Goal: Task Accomplishment & Management: Complete application form

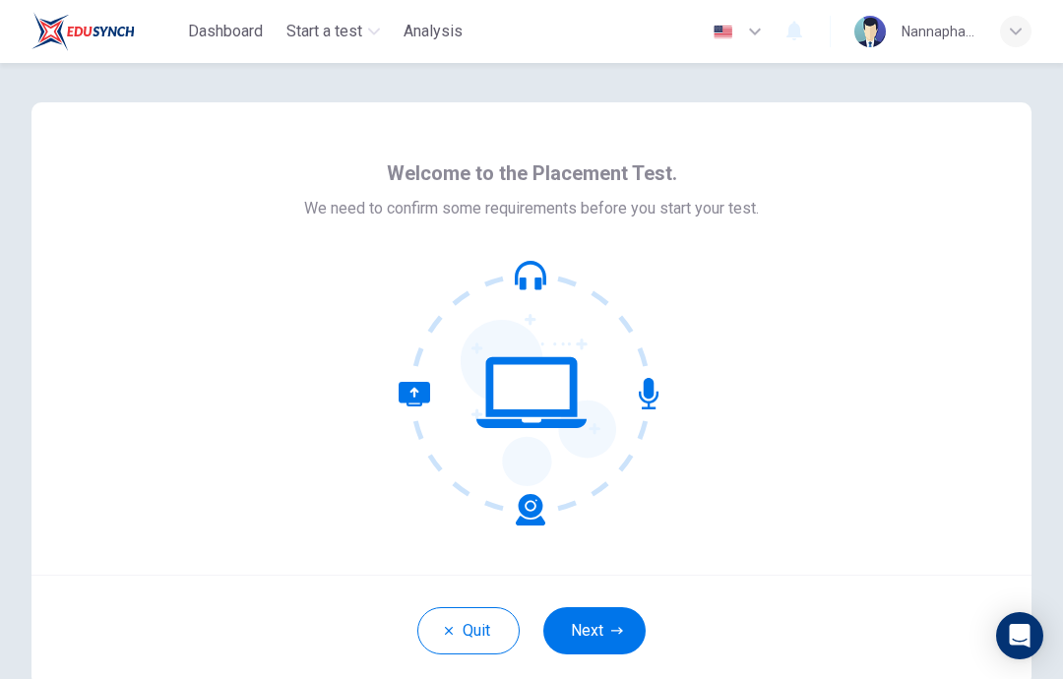
click at [590, 622] on button "Next" at bounding box center [594, 630] width 102 height 47
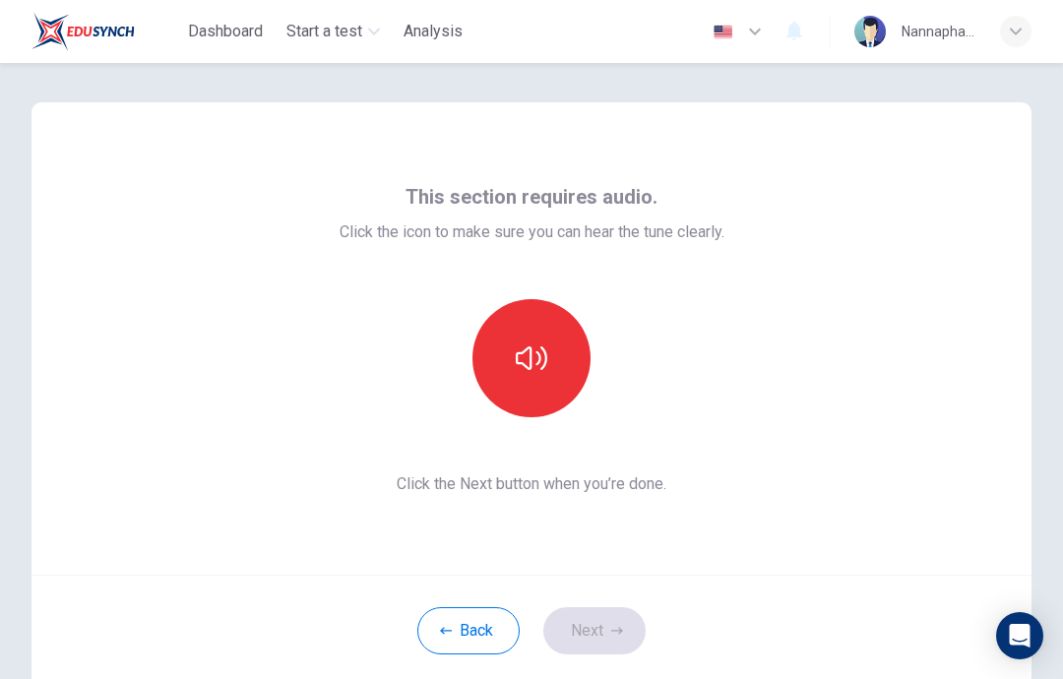
click at [478, 636] on button "Back" at bounding box center [468, 630] width 102 height 47
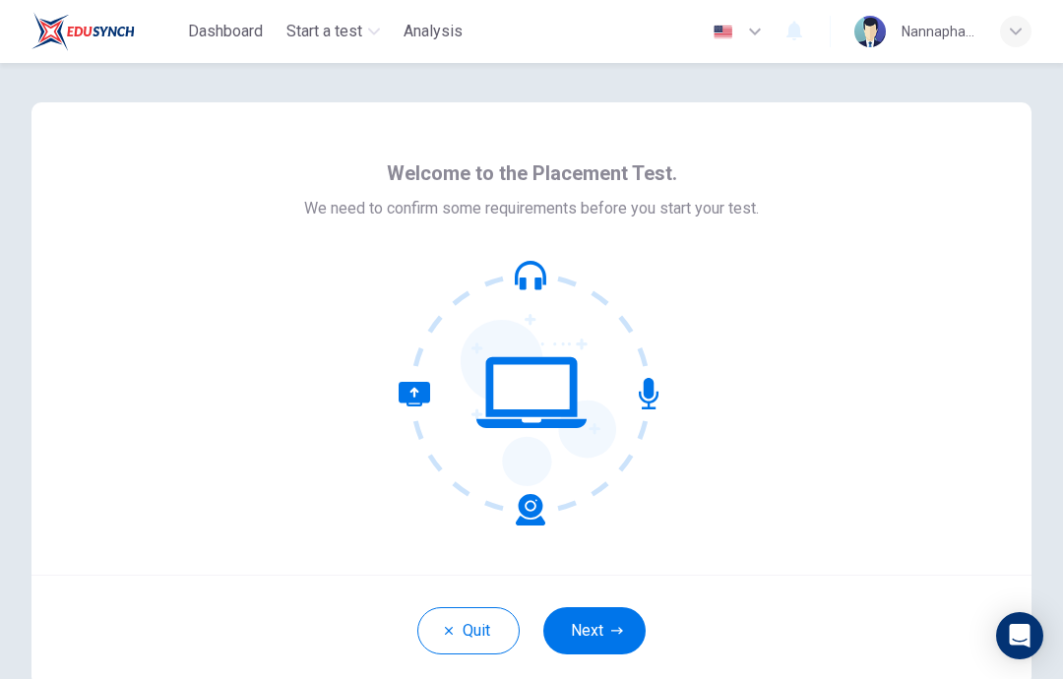
click at [594, 643] on button "Next" at bounding box center [594, 630] width 102 height 47
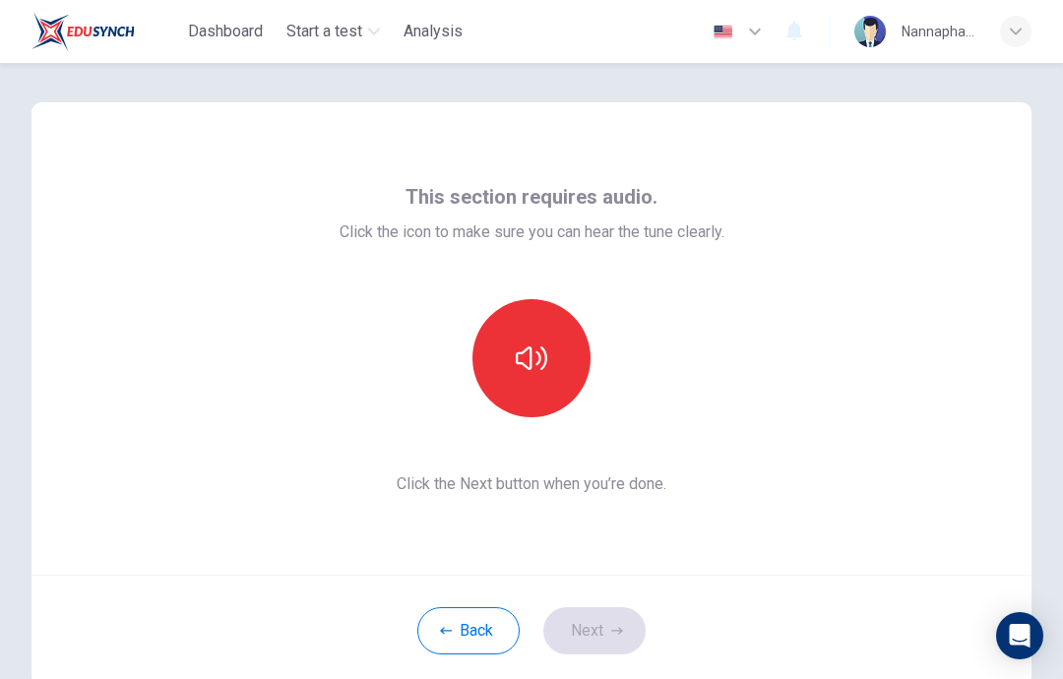
click at [538, 376] on button "button" at bounding box center [531, 358] width 118 height 118
click at [589, 636] on button "Next" at bounding box center [594, 630] width 102 height 47
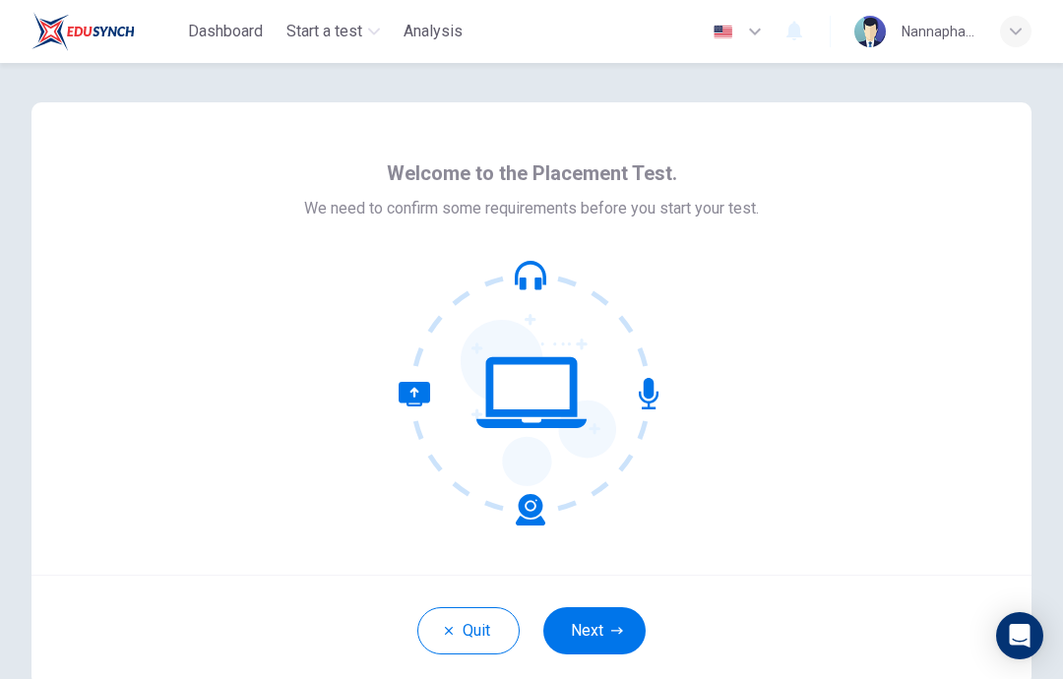
click at [612, 639] on button "Next" at bounding box center [594, 630] width 102 height 47
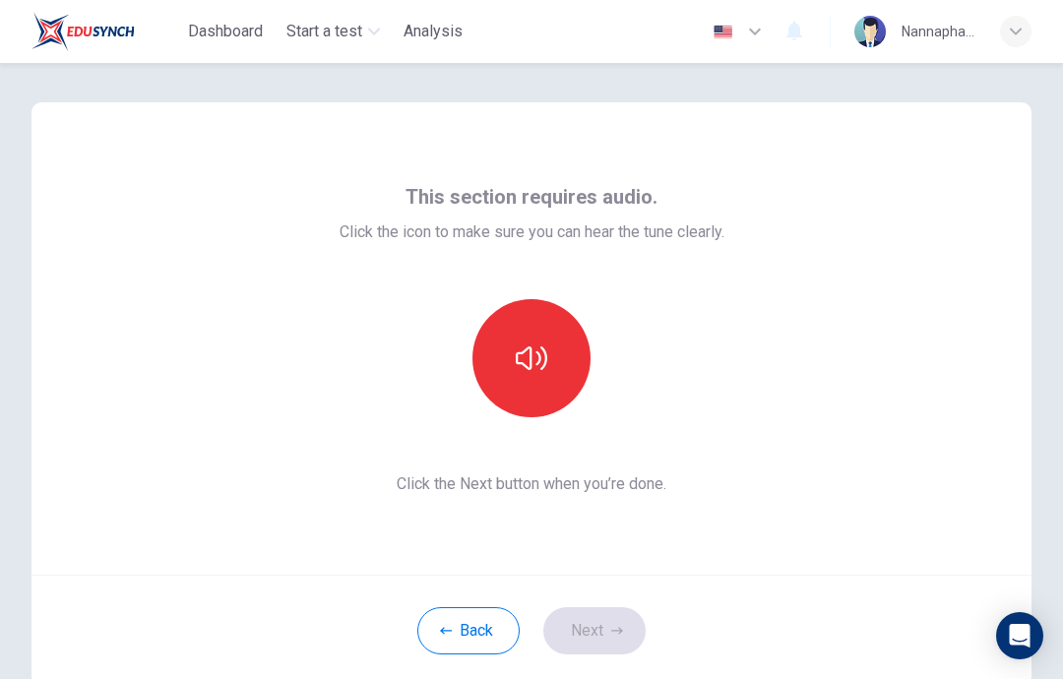
click at [543, 369] on icon "button" at bounding box center [531, 357] width 31 height 31
click at [556, 371] on button "button" at bounding box center [531, 358] width 118 height 118
click at [576, 653] on button "Next" at bounding box center [594, 630] width 102 height 47
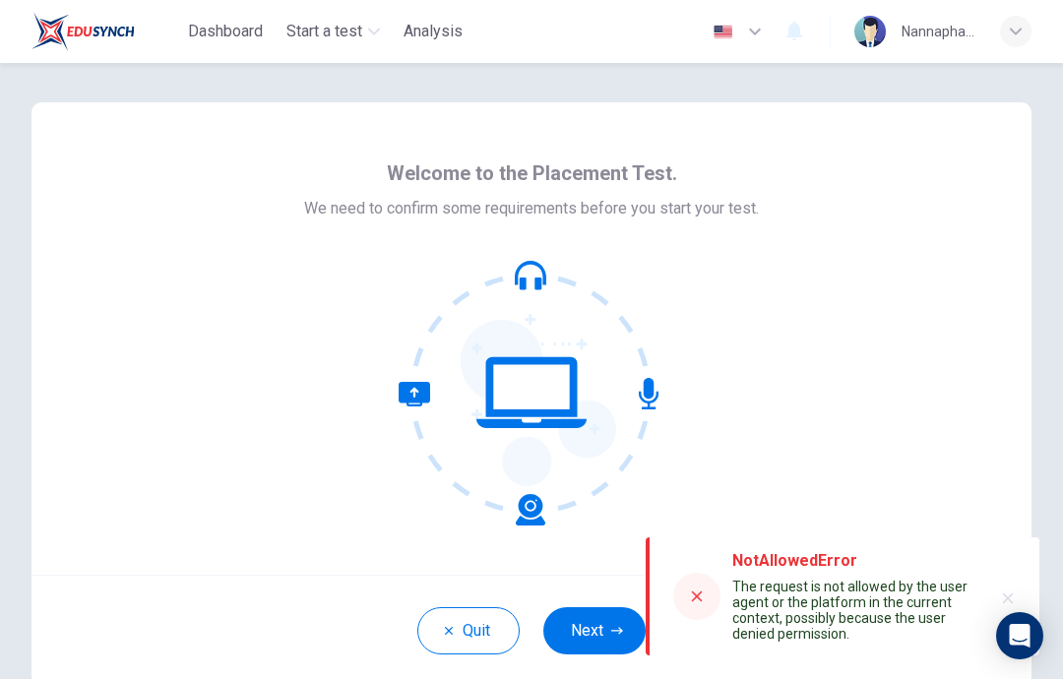
click at [604, 623] on button "Next" at bounding box center [594, 630] width 102 height 47
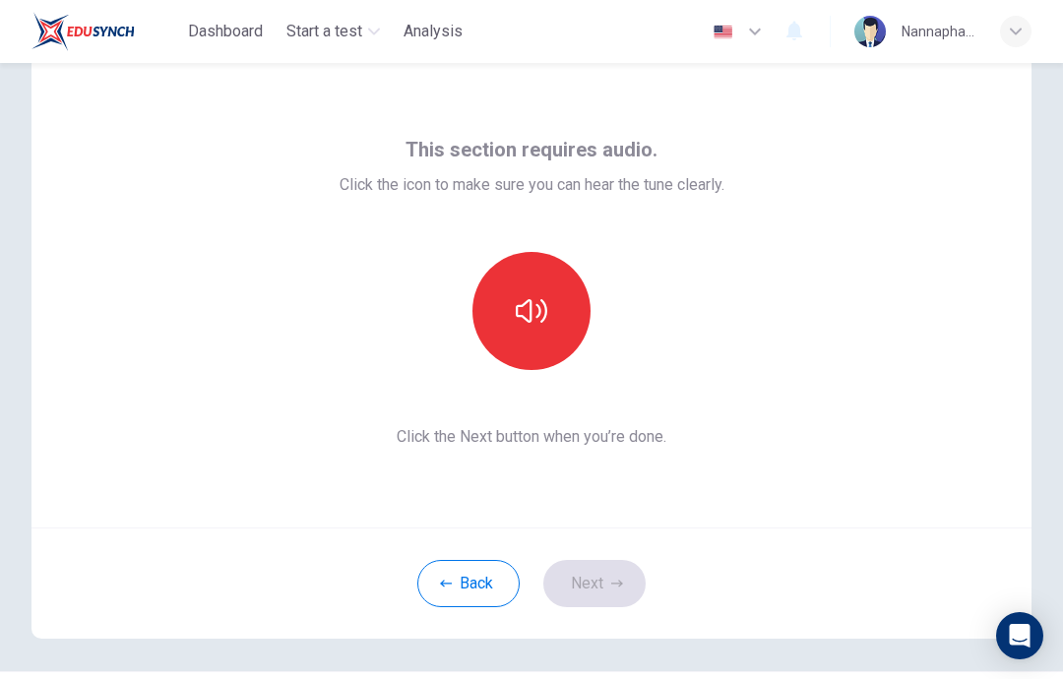
scroll to position [52, 0]
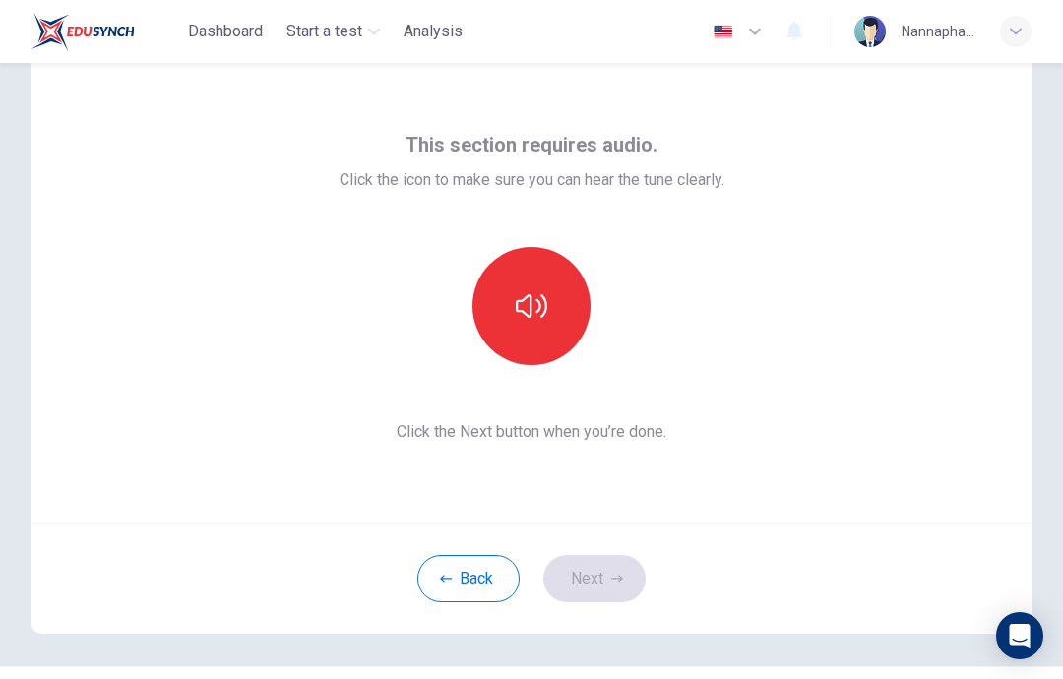
click at [516, 304] on icon "button" at bounding box center [531, 305] width 31 height 31
click at [528, 291] on icon "button" at bounding box center [531, 305] width 31 height 31
click at [583, 579] on button "Next" at bounding box center [594, 578] width 102 height 47
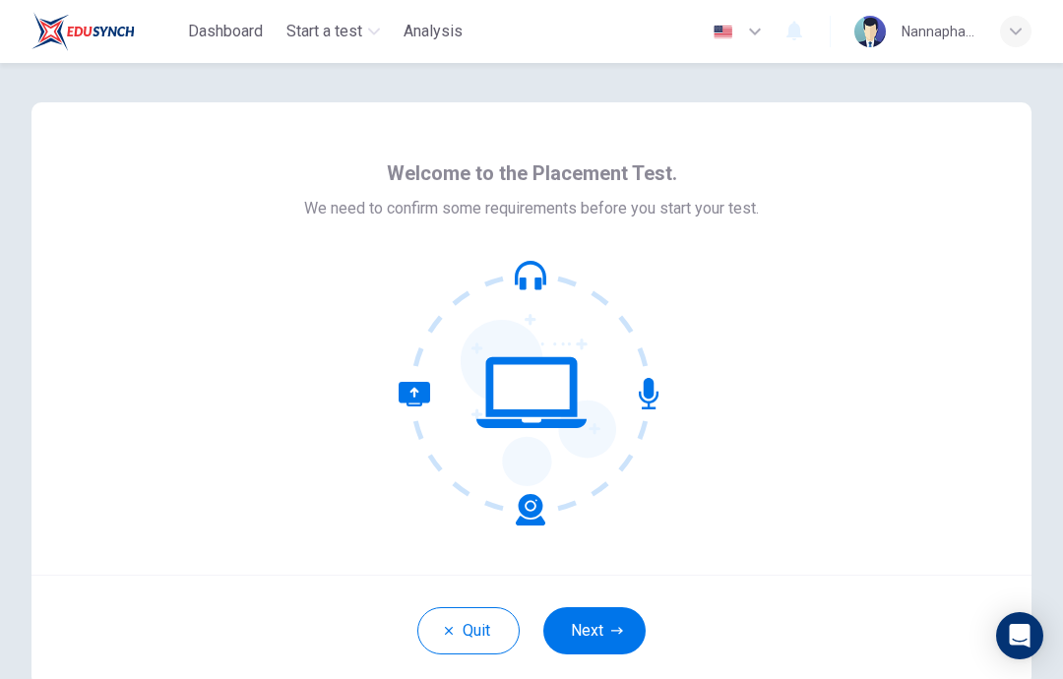
click at [592, 619] on button "Next" at bounding box center [594, 630] width 102 height 47
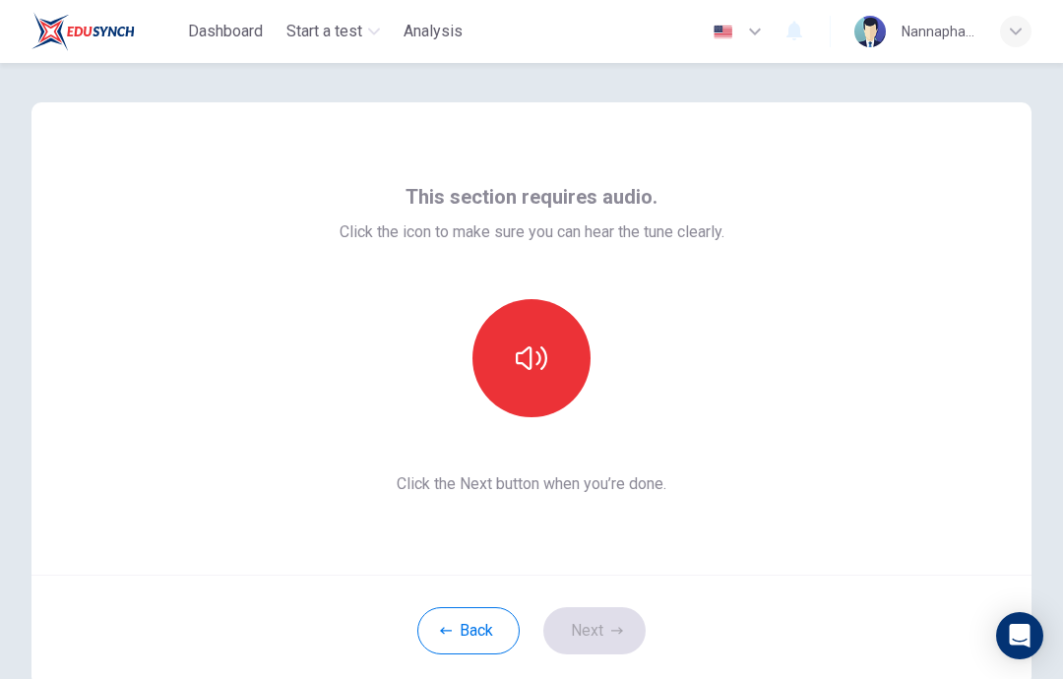
click at [507, 392] on button "button" at bounding box center [531, 358] width 118 height 118
click at [506, 392] on button "button" at bounding box center [531, 358] width 118 height 118
click at [574, 633] on button "Next" at bounding box center [594, 630] width 102 height 47
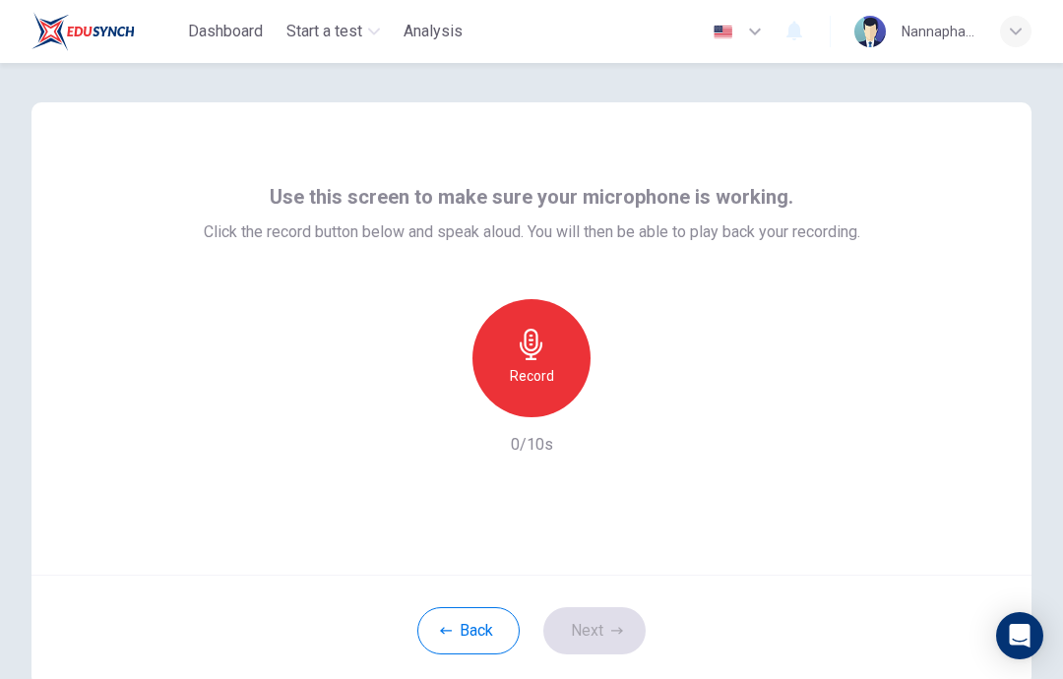
click at [512, 378] on h6 "Record" at bounding box center [532, 376] width 44 height 24
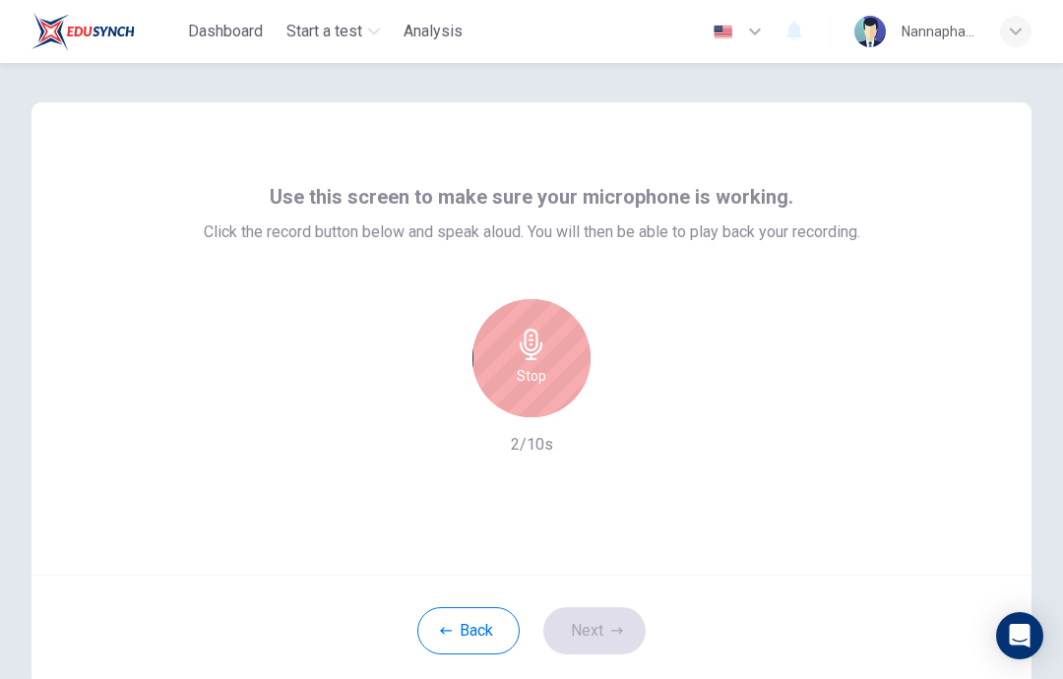
click at [530, 377] on h6 "Stop" at bounding box center [532, 376] width 30 height 24
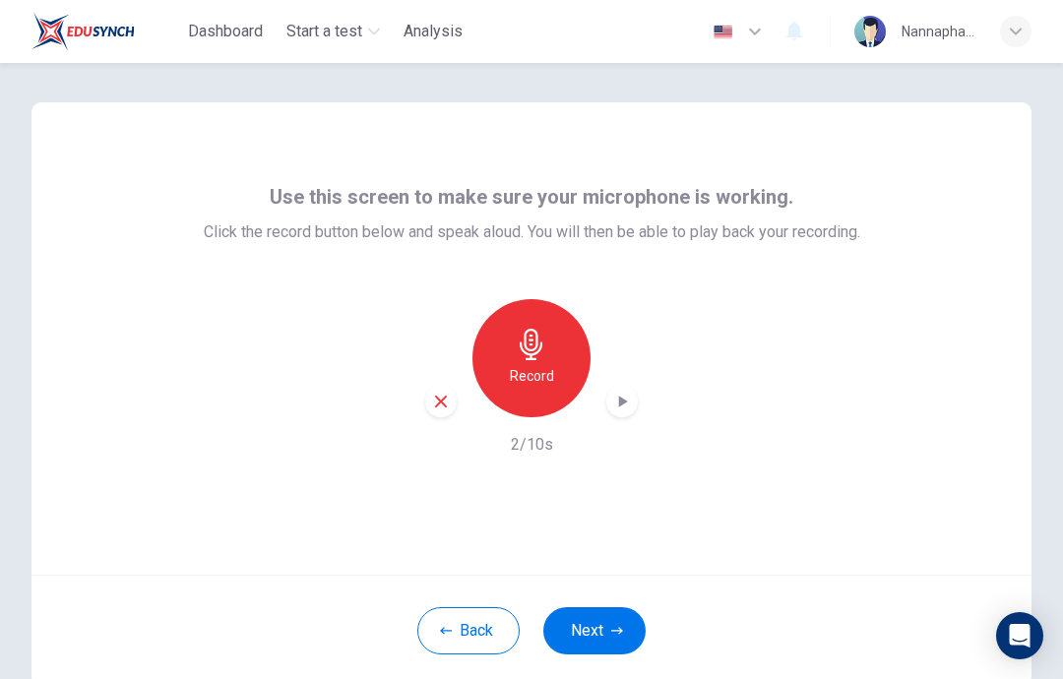
click at [630, 396] on icon "button" at bounding box center [622, 402] width 20 height 20
click at [587, 631] on button "Next" at bounding box center [594, 630] width 102 height 47
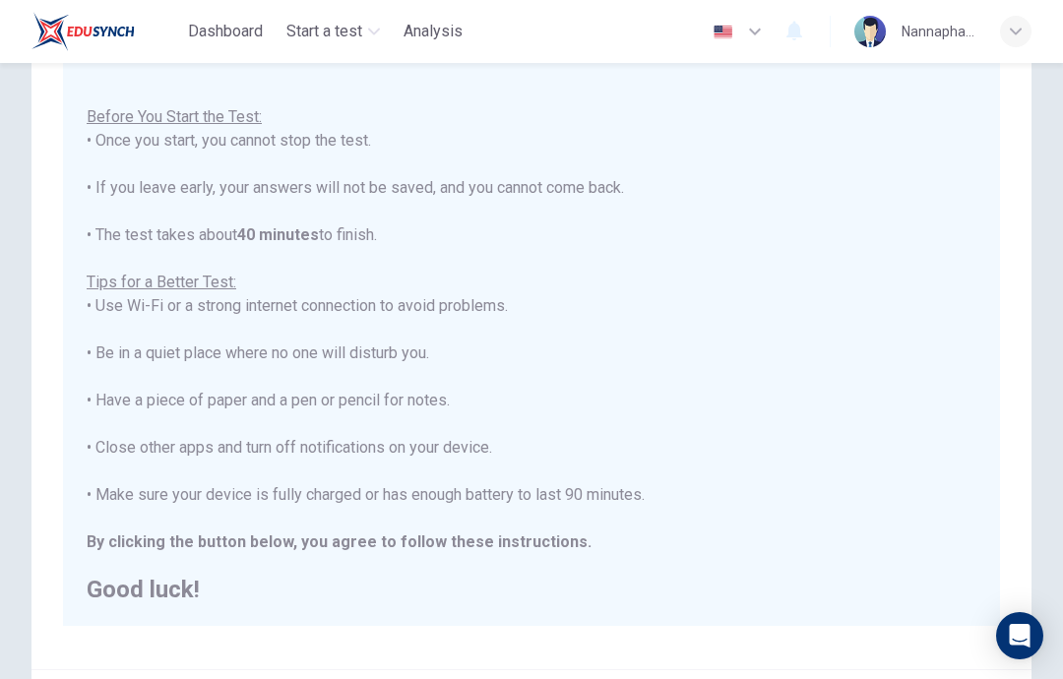
scroll to position [21, 0]
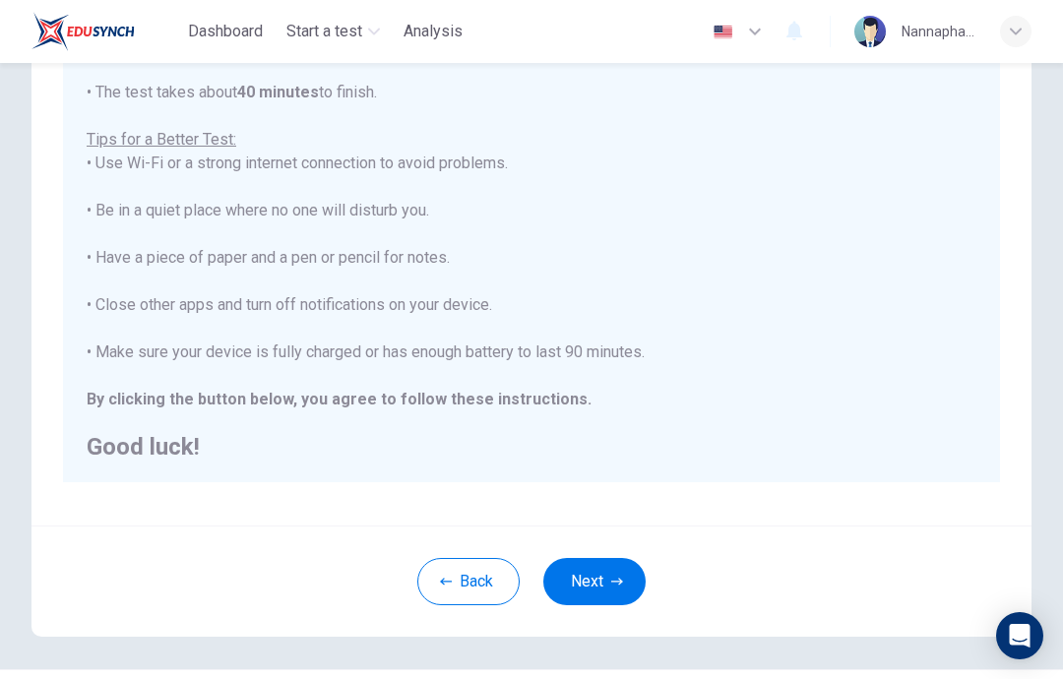
click at [578, 577] on button "Next" at bounding box center [594, 581] width 102 height 47
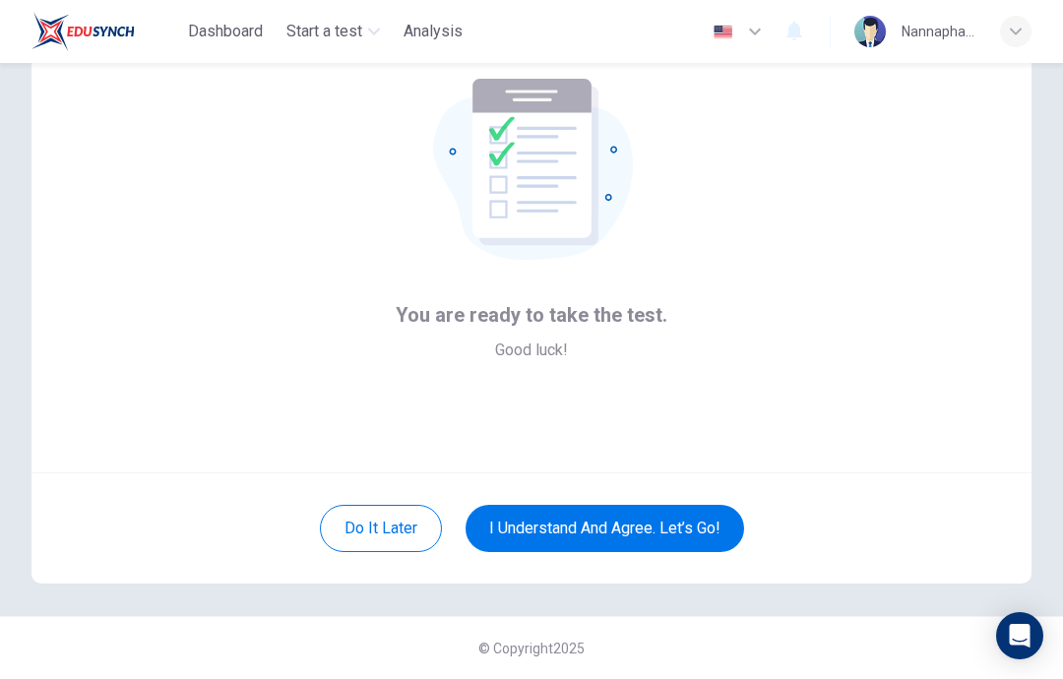
click at [559, 522] on button "I understand and agree. Let’s go!" at bounding box center [604, 528] width 278 height 47
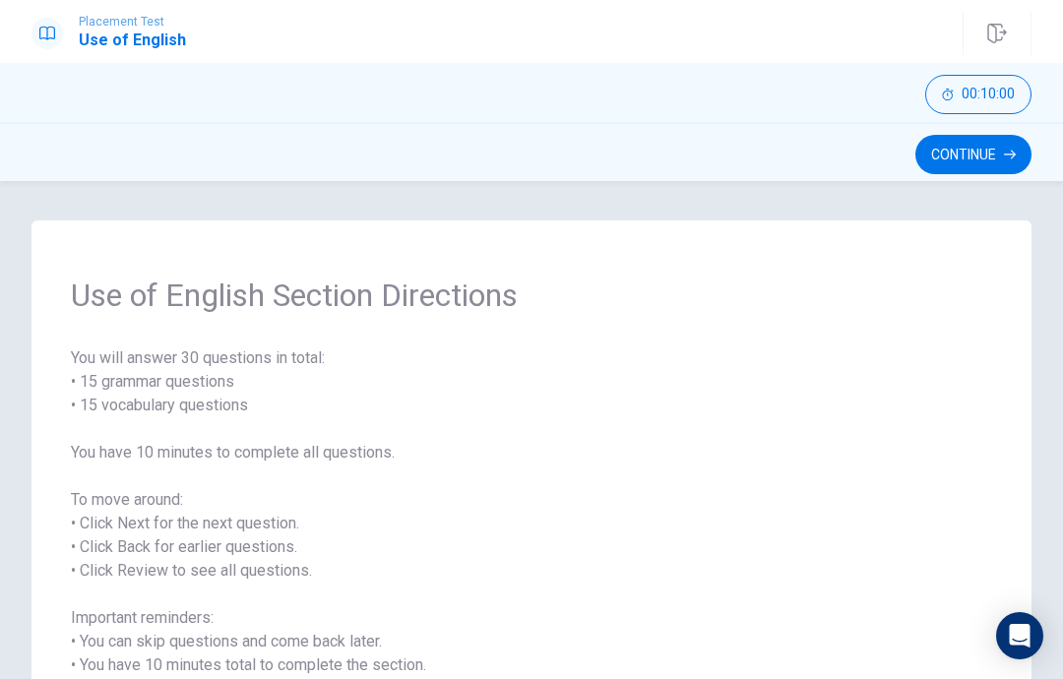
click at [1004, 157] on icon "button" at bounding box center [1010, 155] width 12 height 12
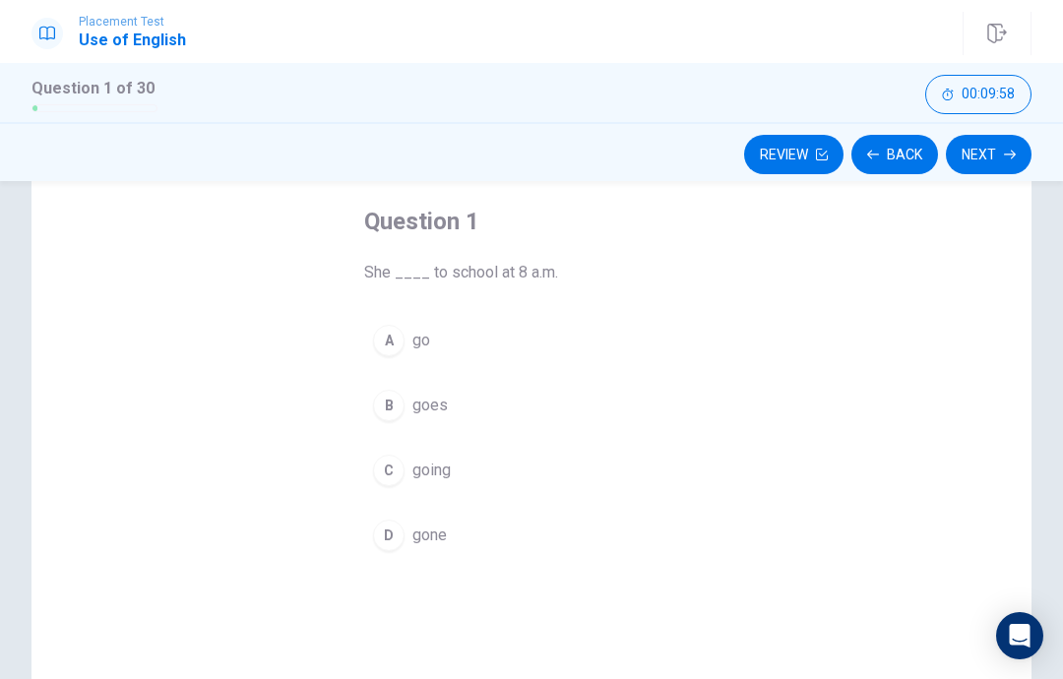
scroll to position [96, 0]
click at [503, 413] on button "B goes" at bounding box center [531, 404] width 335 height 49
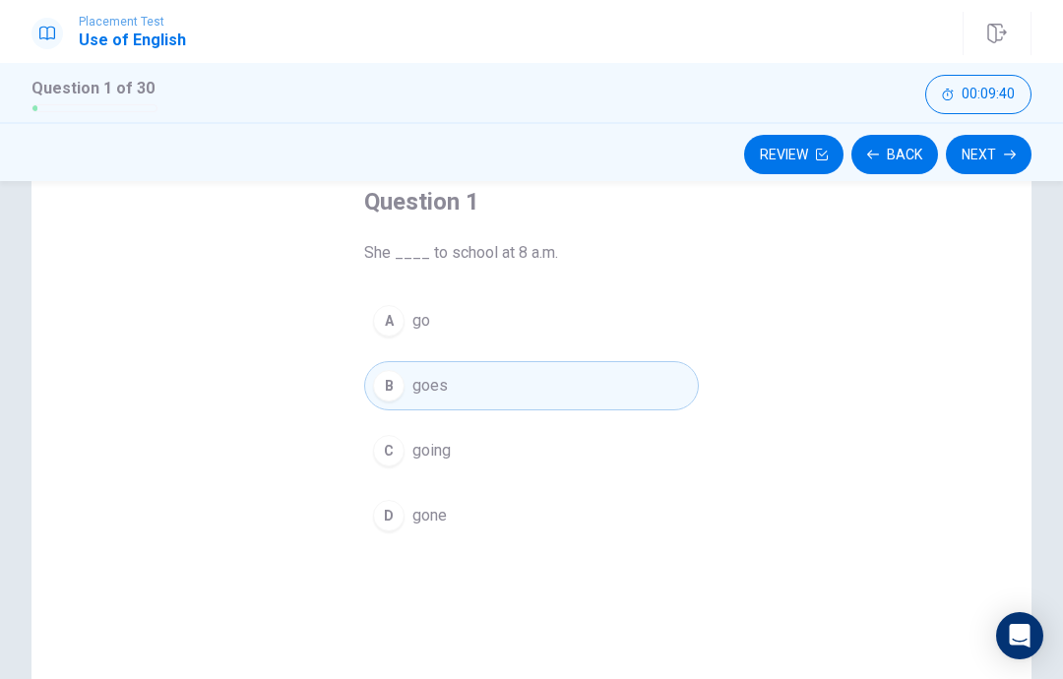
scroll to position [112, 0]
click at [397, 382] on div "B" at bounding box center [388, 388] width 31 height 31
click at [998, 155] on button "Next" at bounding box center [989, 154] width 86 height 39
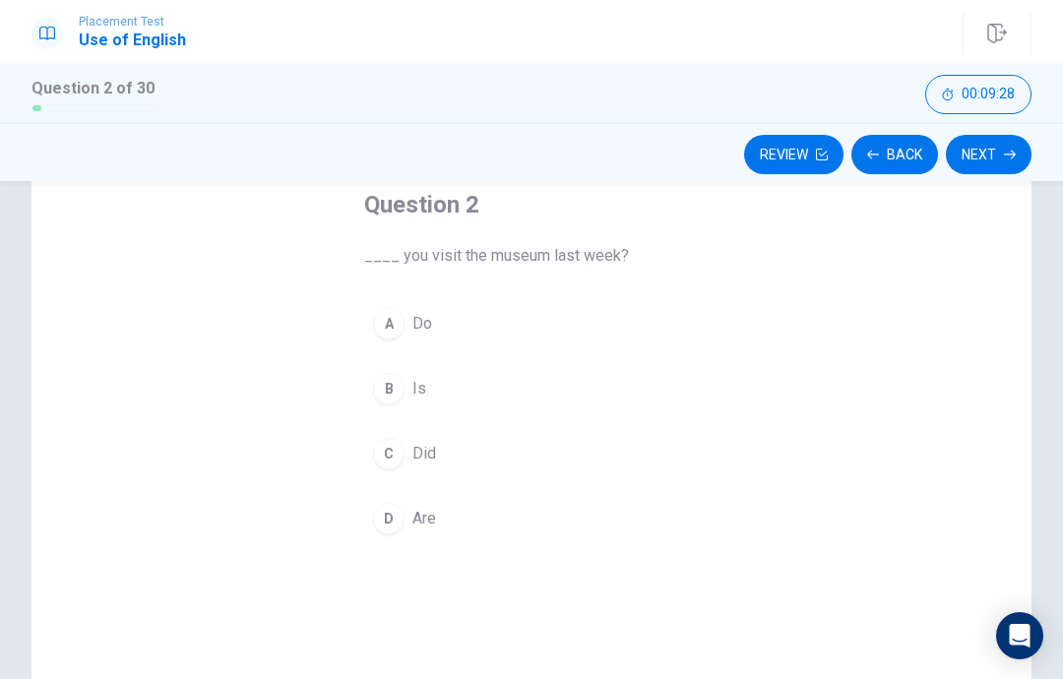
click at [452, 454] on button "C Did" at bounding box center [531, 453] width 335 height 49
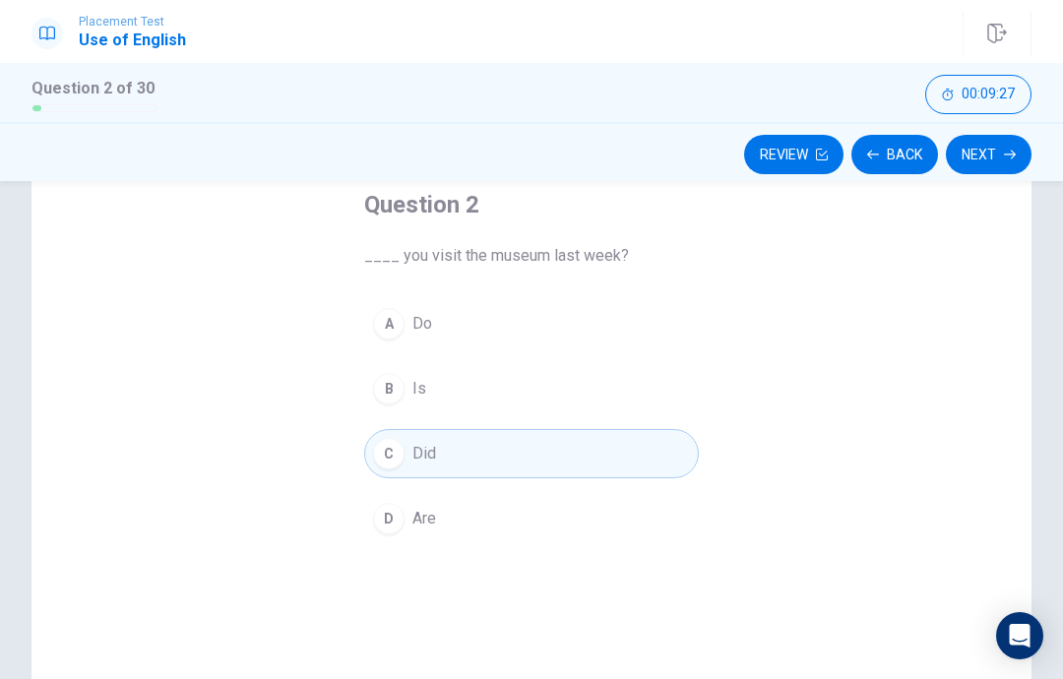
click at [998, 162] on button "Next" at bounding box center [989, 154] width 86 height 39
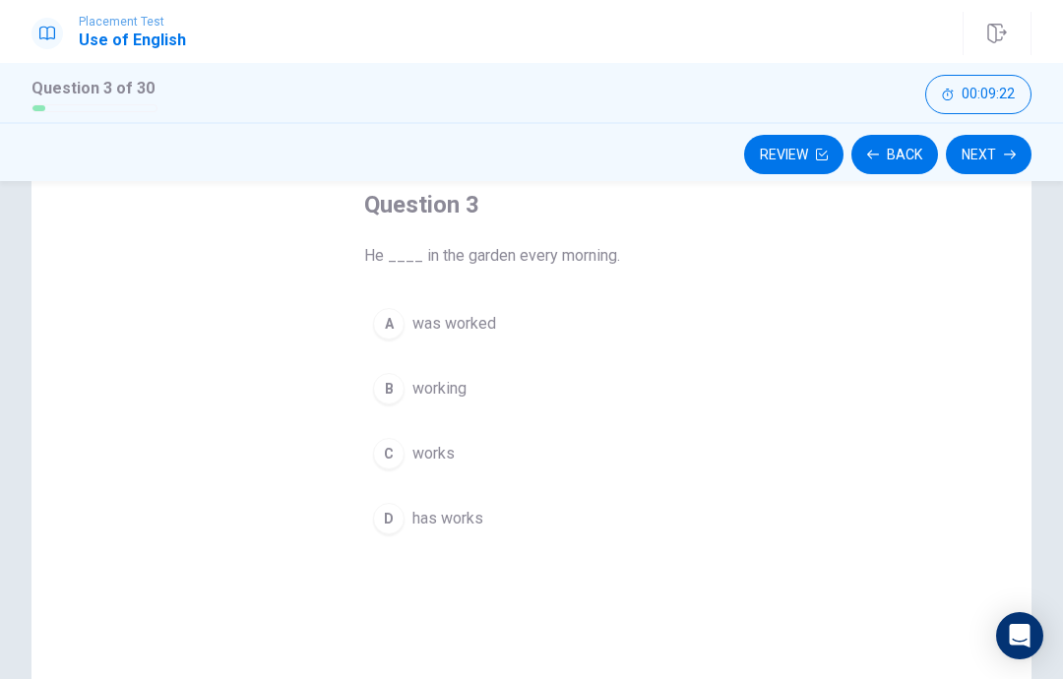
click at [519, 404] on button "B working" at bounding box center [531, 388] width 335 height 49
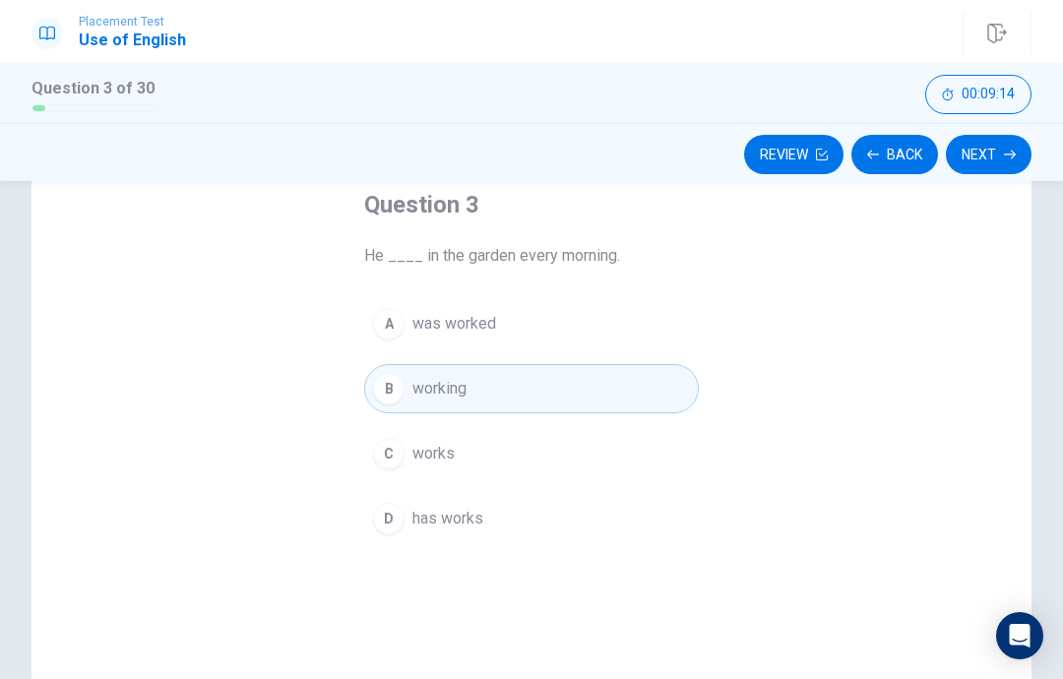
click at [756, 455] on div "Question 3 He ____ in the garden every morning. A was worked B working C works …" at bounding box center [531, 450] width 1000 height 684
click at [586, 449] on button "C works" at bounding box center [531, 453] width 335 height 49
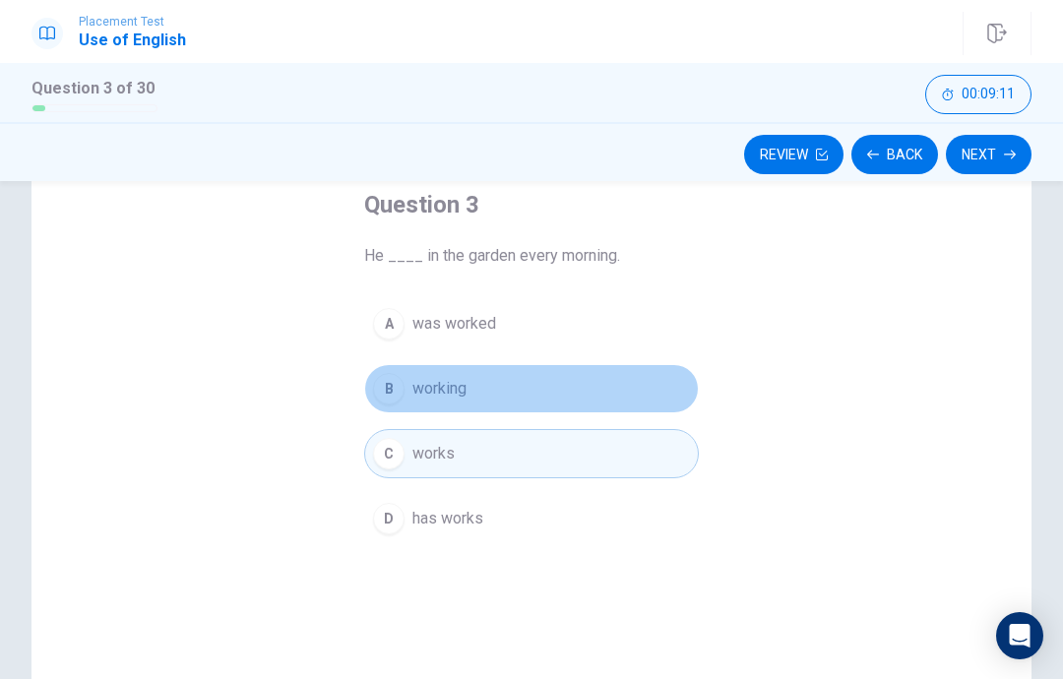
click at [634, 403] on button "B working" at bounding box center [531, 388] width 335 height 49
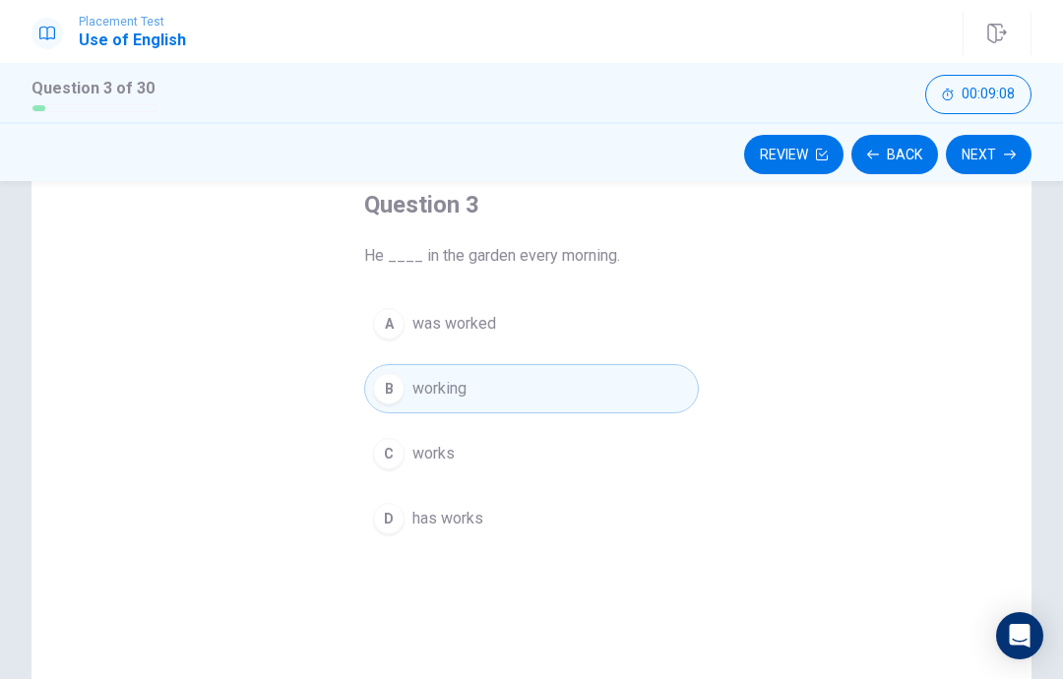
click at [983, 164] on button "Next" at bounding box center [989, 154] width 86 height 39
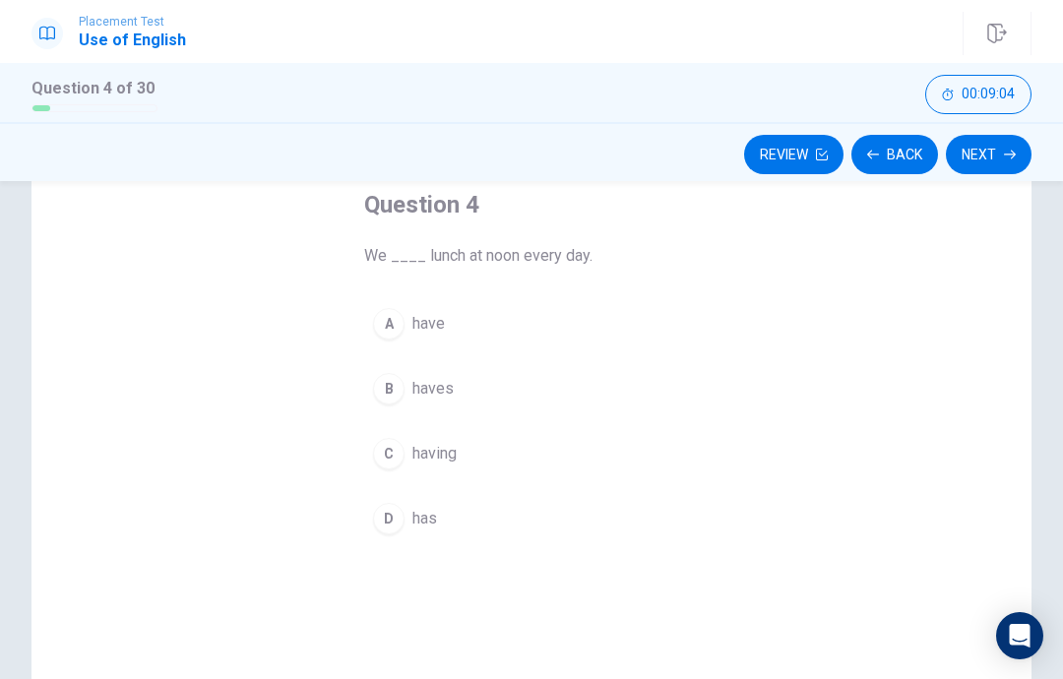
click at [582, 322] on button "A have" at bounding box center [531, 323] width 335 height 49
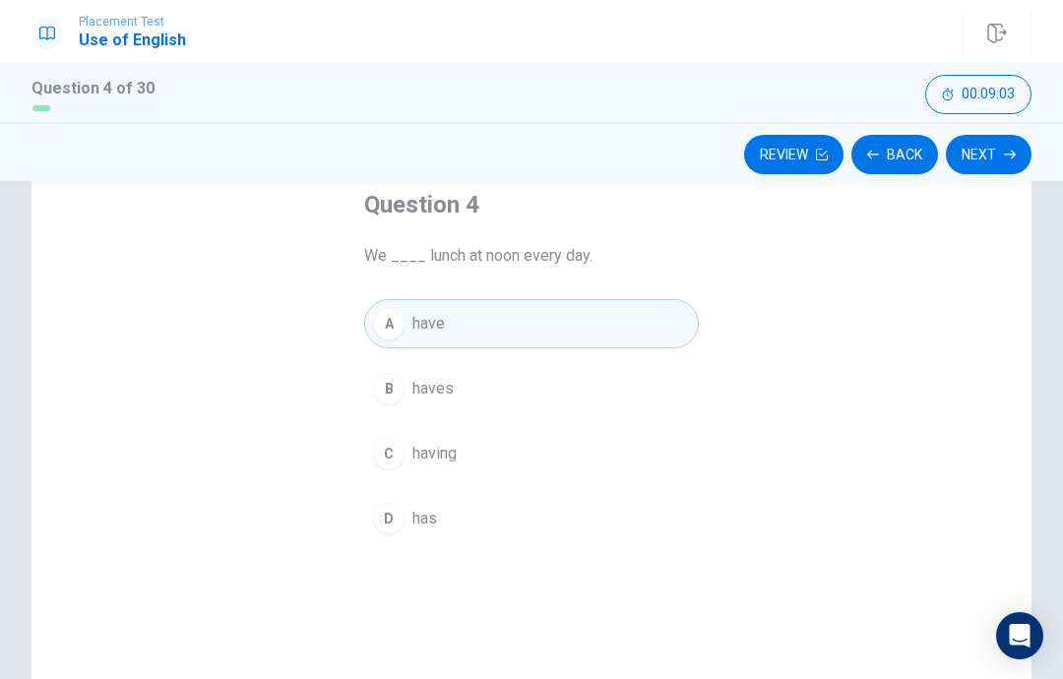
click at [578, 507] on button "D has" at bounding box center [531, 518] width 335 height 49
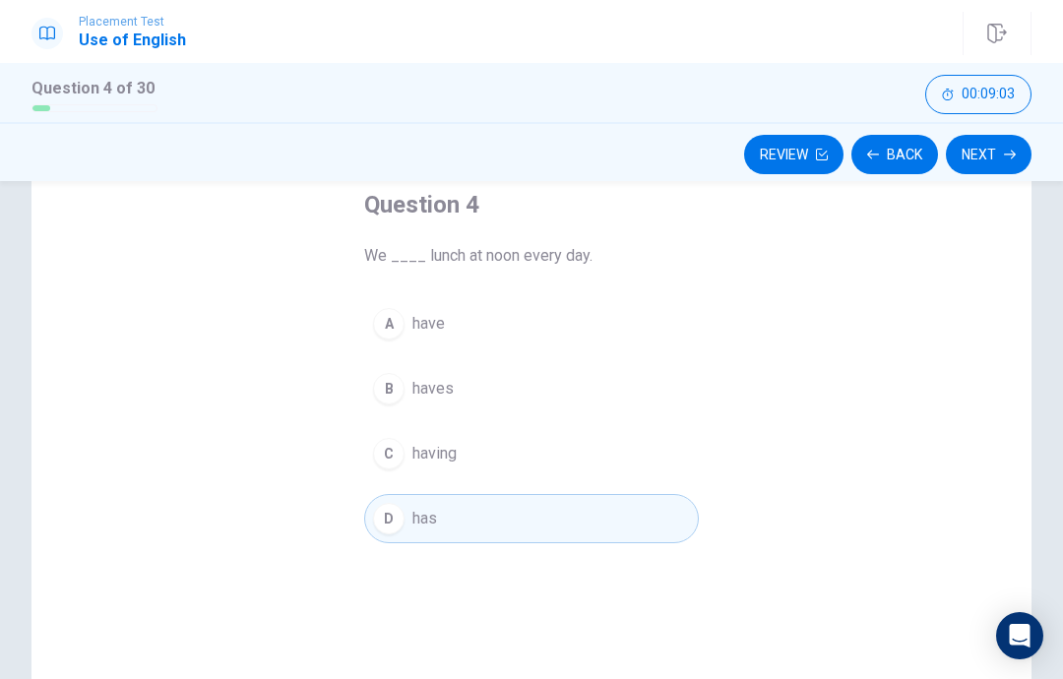
click at [583, 453] on button "C having" at bounding box center [531, 453] width 335 height 49
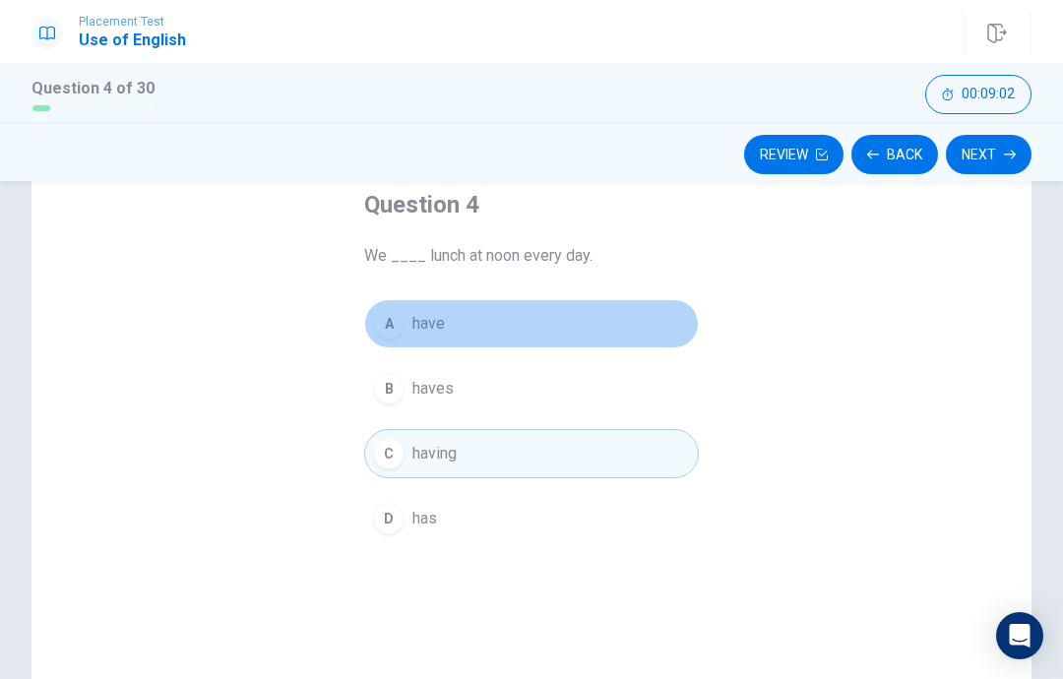
click at [639, 310] on button "A have" at bounding box center [531, 323] width 335 height 49
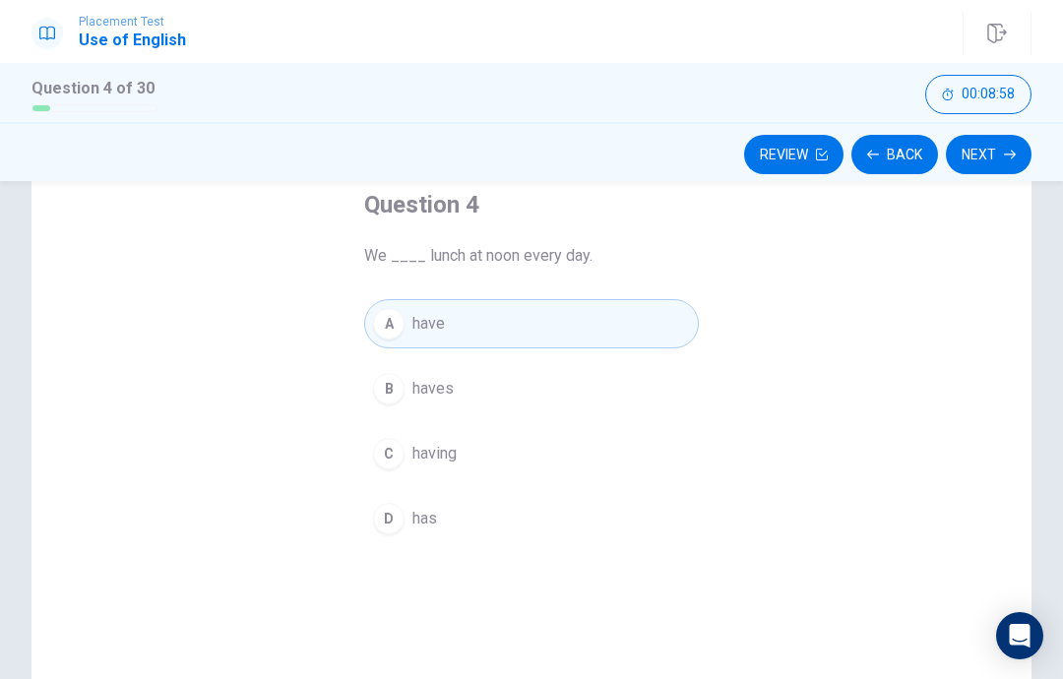
click at [997, 149] on button "Next" at bounding box center [989, 154] width 86 height 39
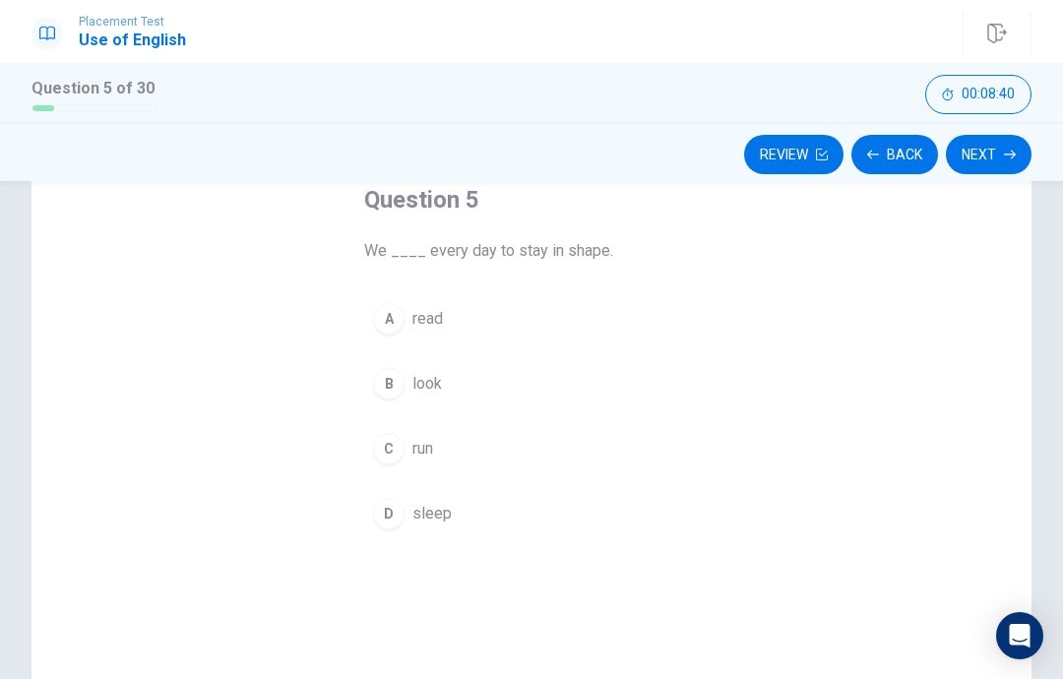
scroll to position [120, 0]
click at [570, 340] on button "A read" at bounding box center [531, 315] width 335 height 49
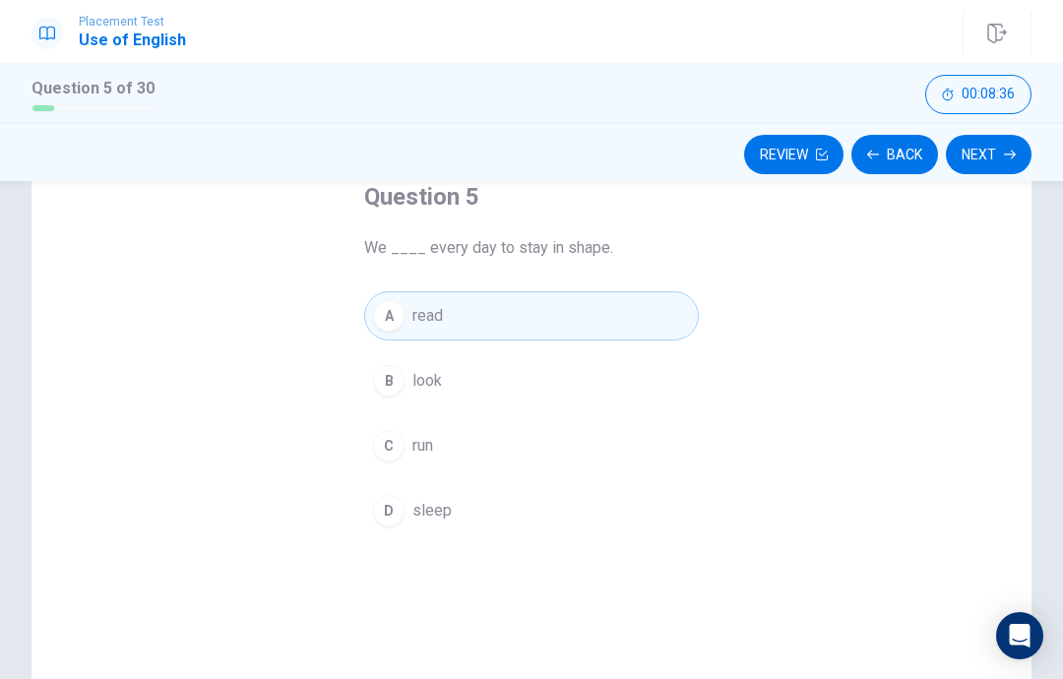
click at [558, 364] on button "B look" at bounding box center [531, 380] width 335 height 49
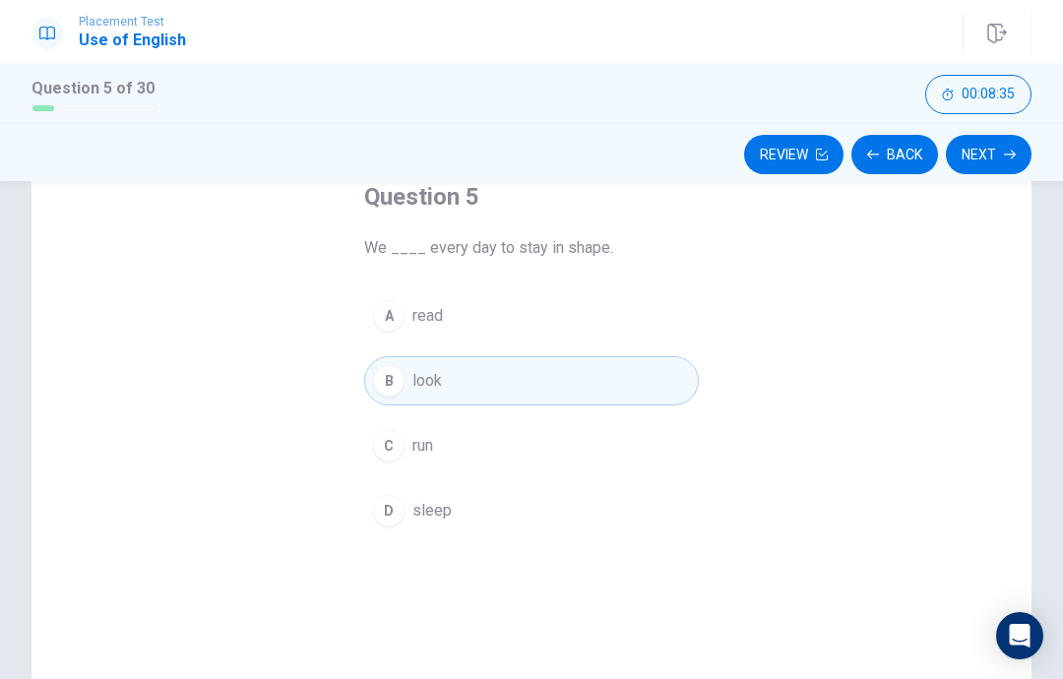
click at [662, 292] on button "A read" at bounding box center [531, 315] width 335 height 49
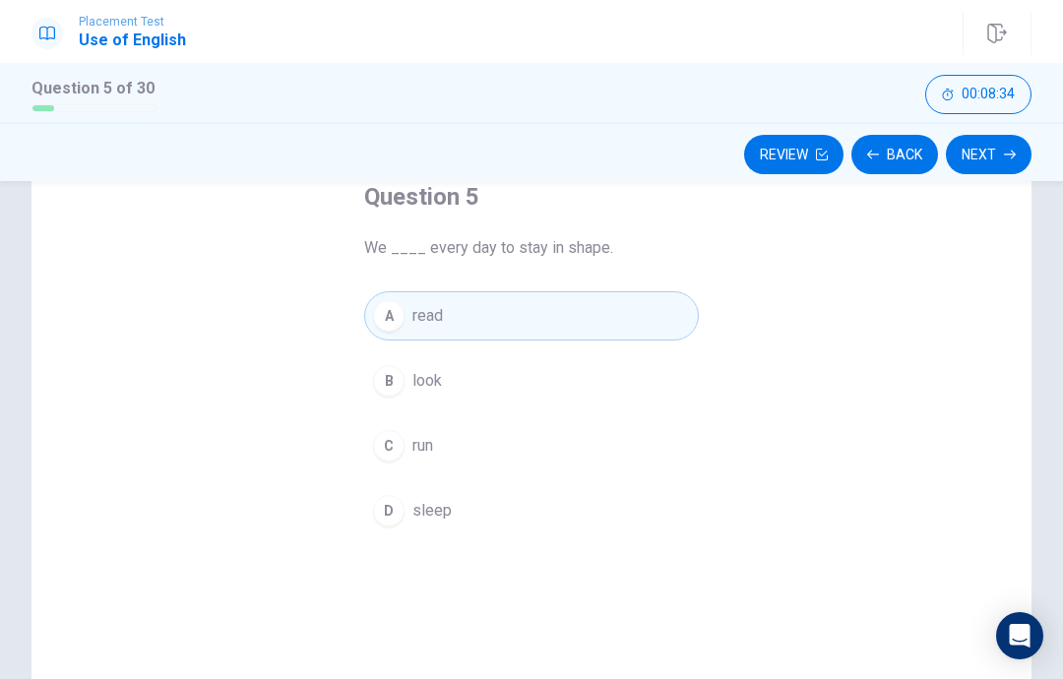
click at [626, 371] on button "B look" at bounding box center [531, 380] width 335 height 49
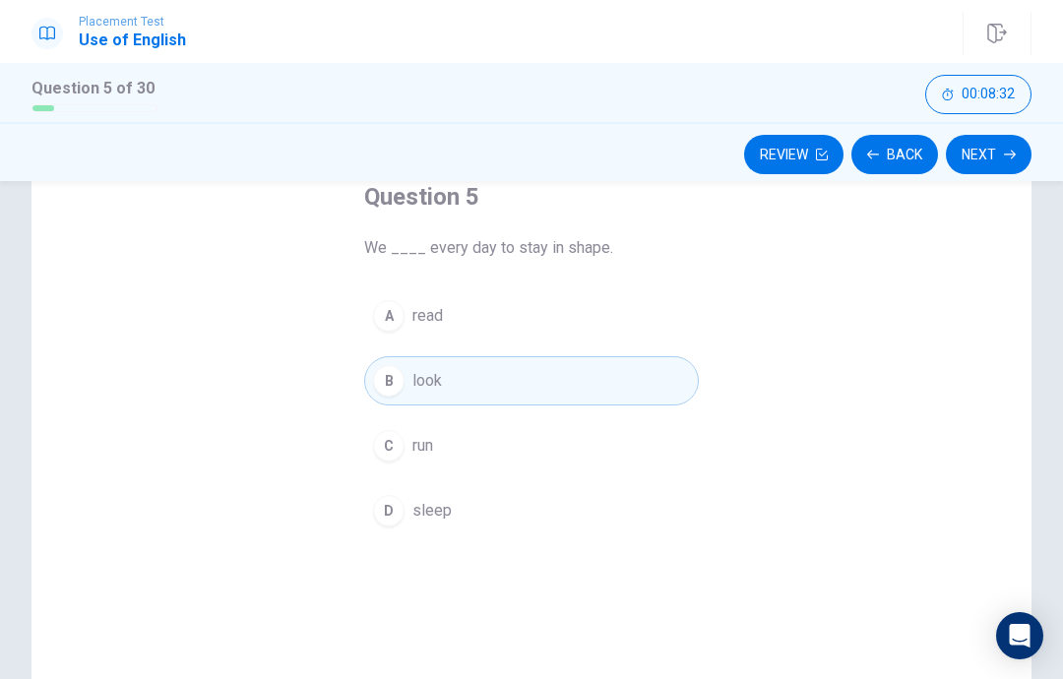
click at [633, 370] on button "B look" at bounding box center [531, 380] width 335 height 49
click at [658, 335] on button "A read" at bounding box center [531, 315] width 335 height 49
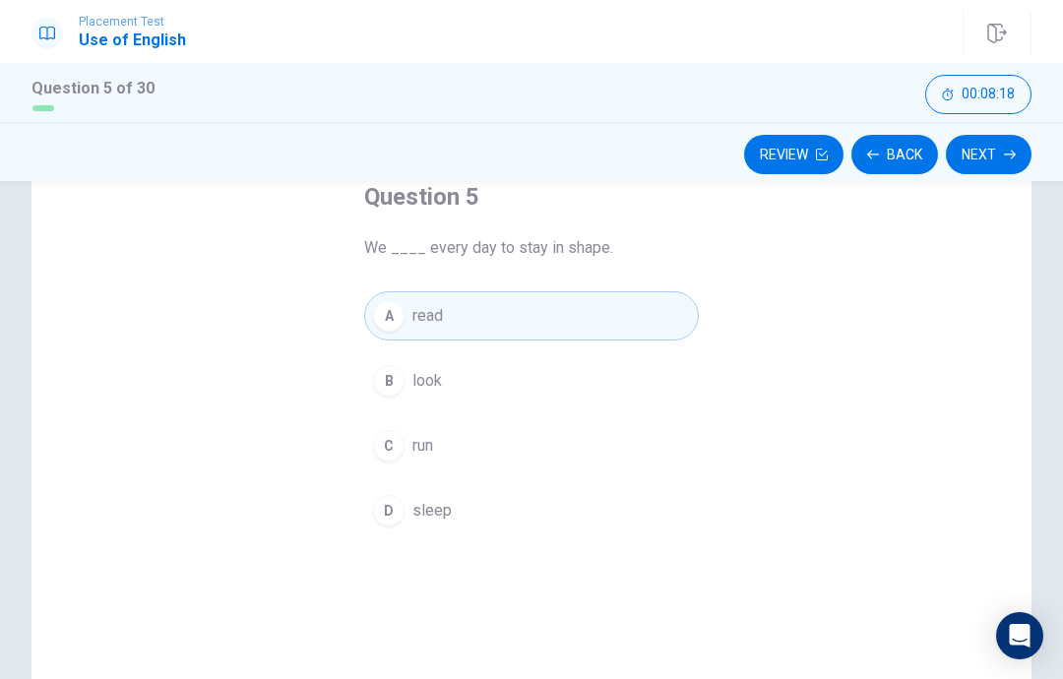
click at [668, 526] on button "D sleep" at bounding box center [531, 510] width 335 height 49
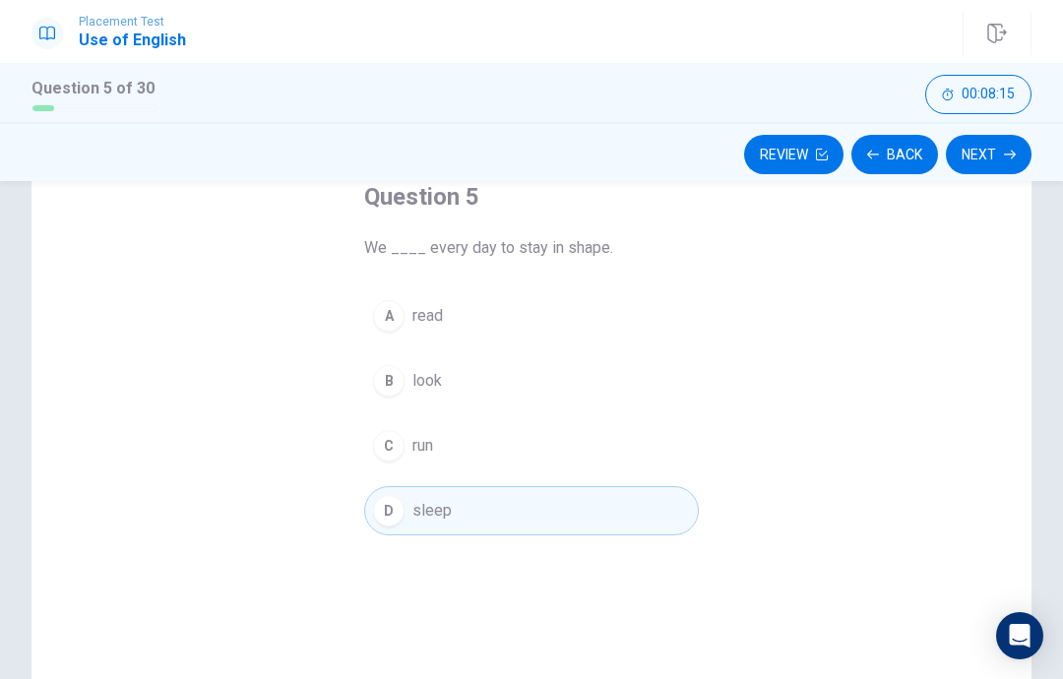
click at [633, 457] on button "C run" at bounding box center [531, 445] width 335 height 49
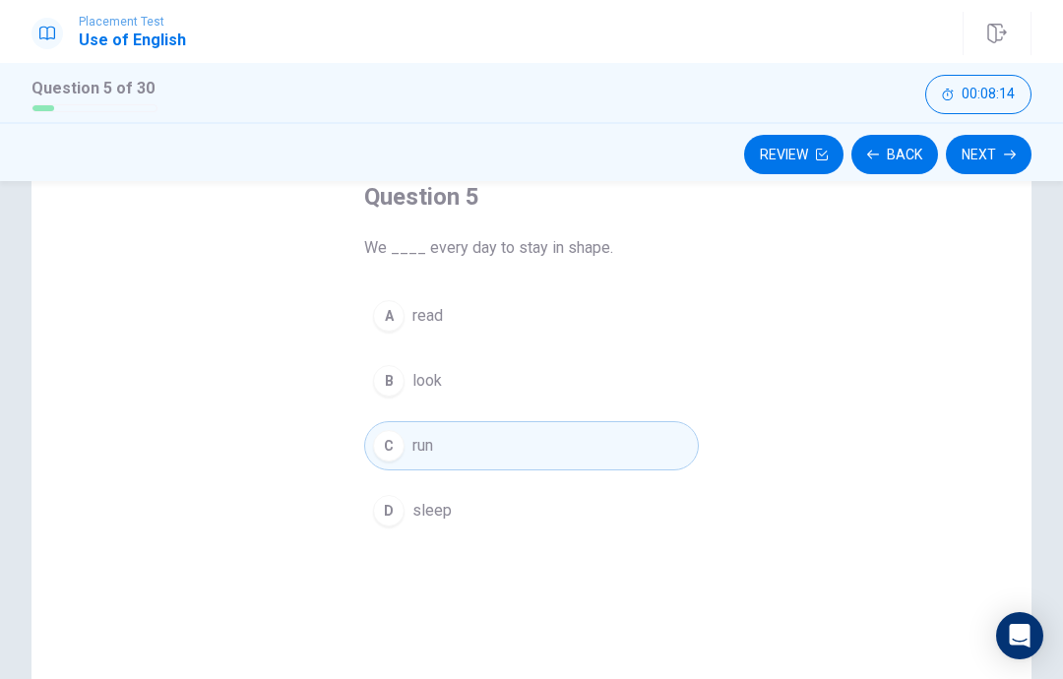
click at [1005, 145] on button "Next" at bounding box center [989, 154] width 86 height 39
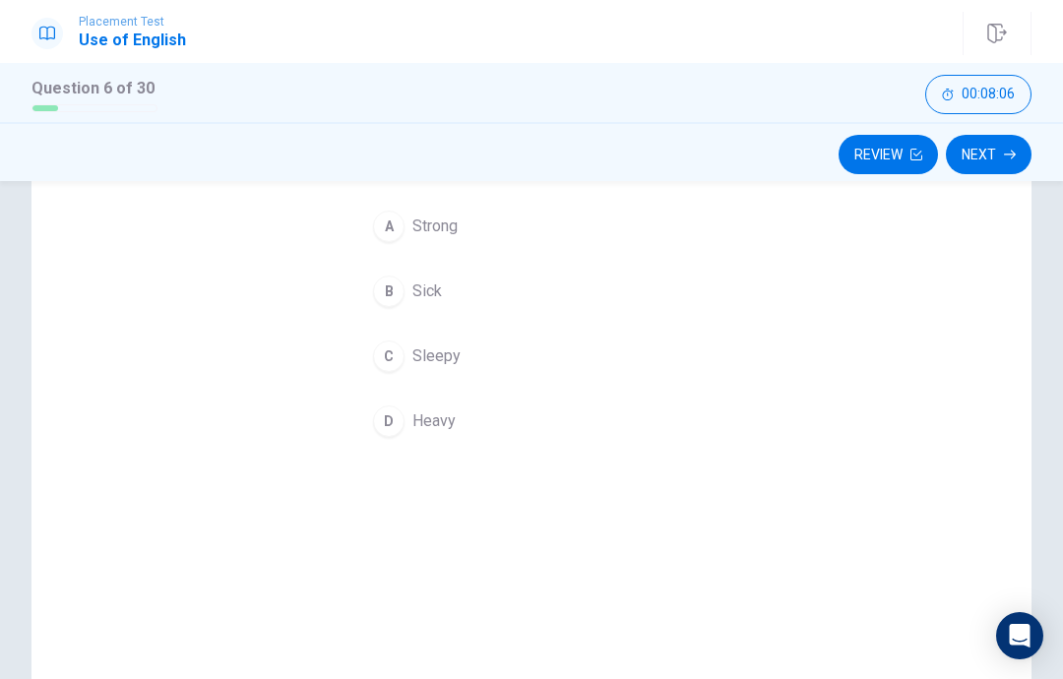
scroll to position [115, 0]
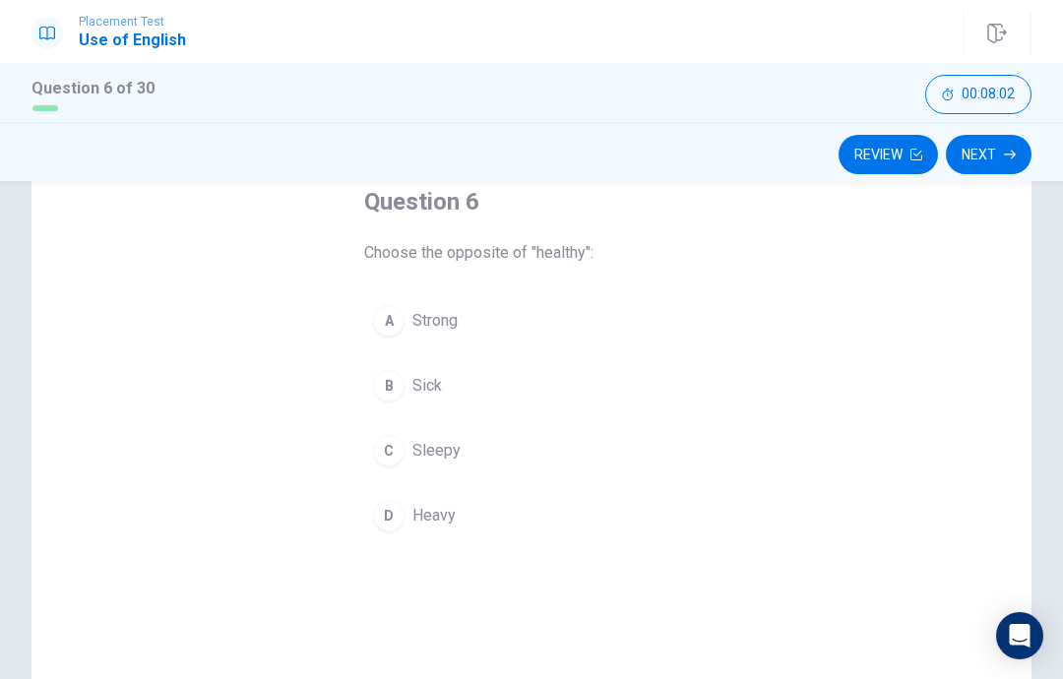
click at [672, 538] on button "D Heavy" at bounding box center [531, 515] width 335 height 49
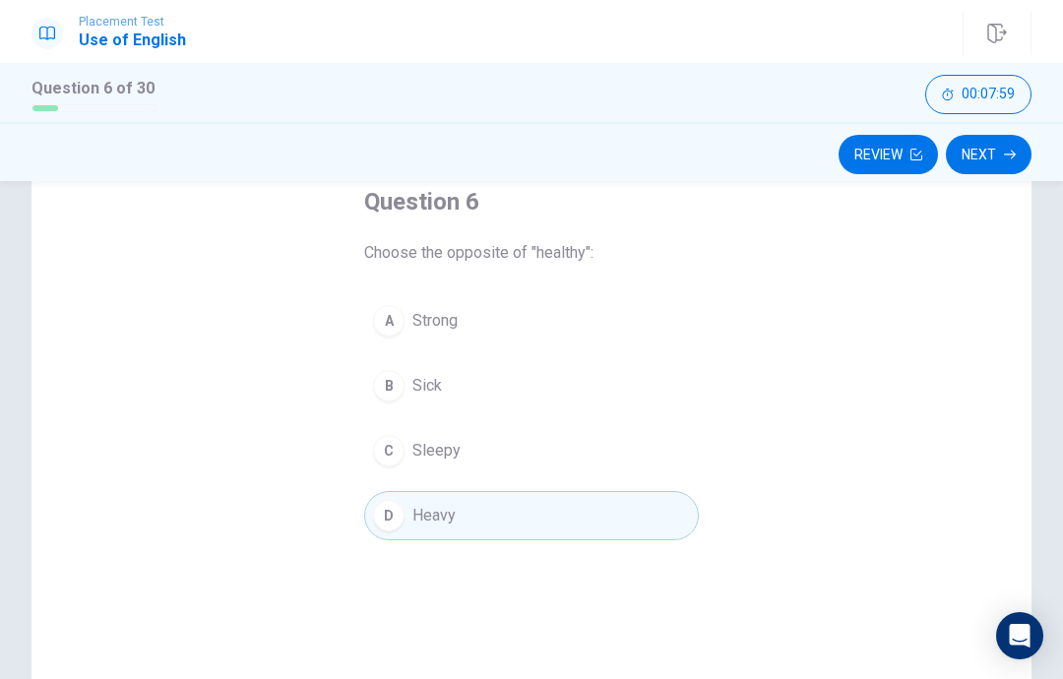
click at [658, 312] on button "A Strong" at bounding box center [531, 320] width 335 height 49
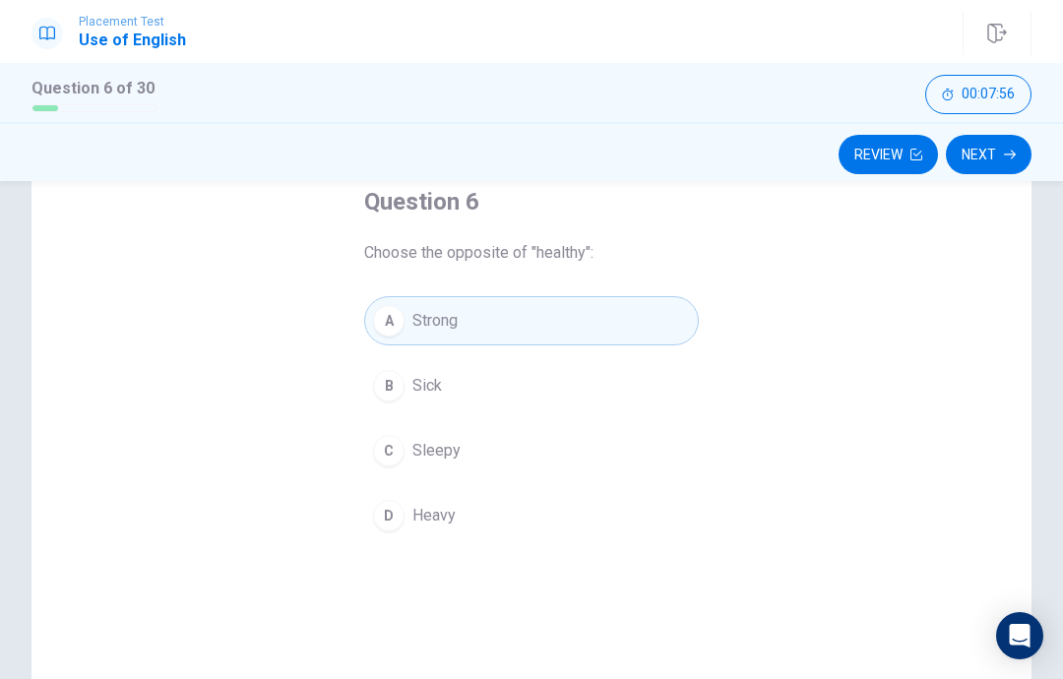
click at [1008, 153] on icon "button" at bounding box center [1010, 155] width 12 height 12
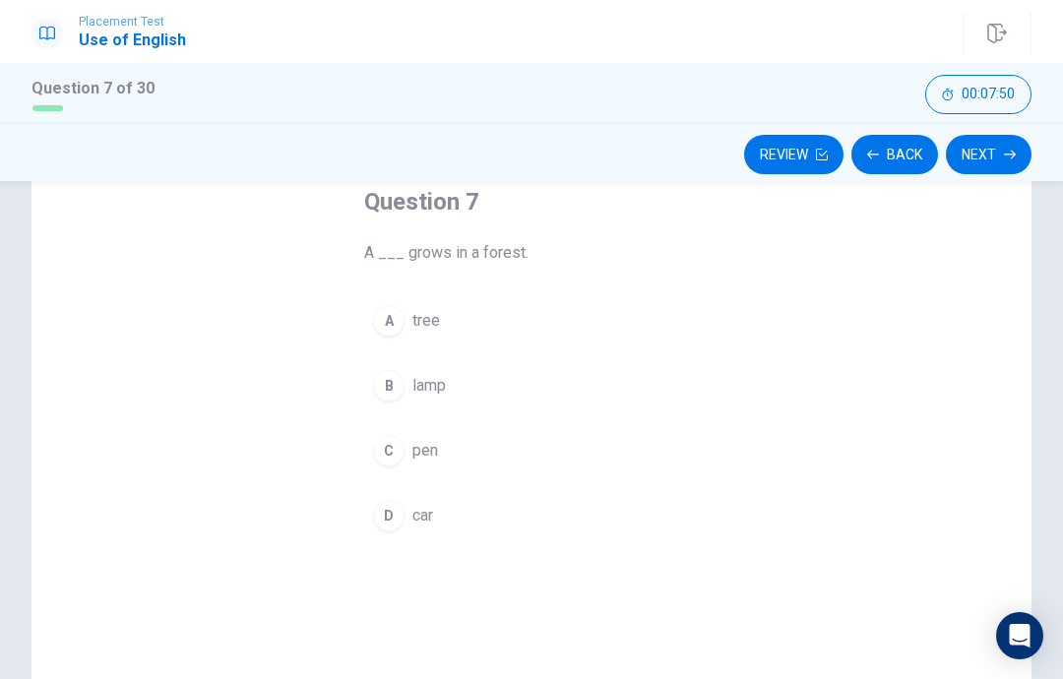
click at [746, 351] on div "Question 7 A ___ grows in a forest. A tree B lamp C pen D car" at bounding box center [531, 447] width 1000 height 684
click at [625, 380] on button "B lamp" at bounding box center [531, 385] width 335 height 49
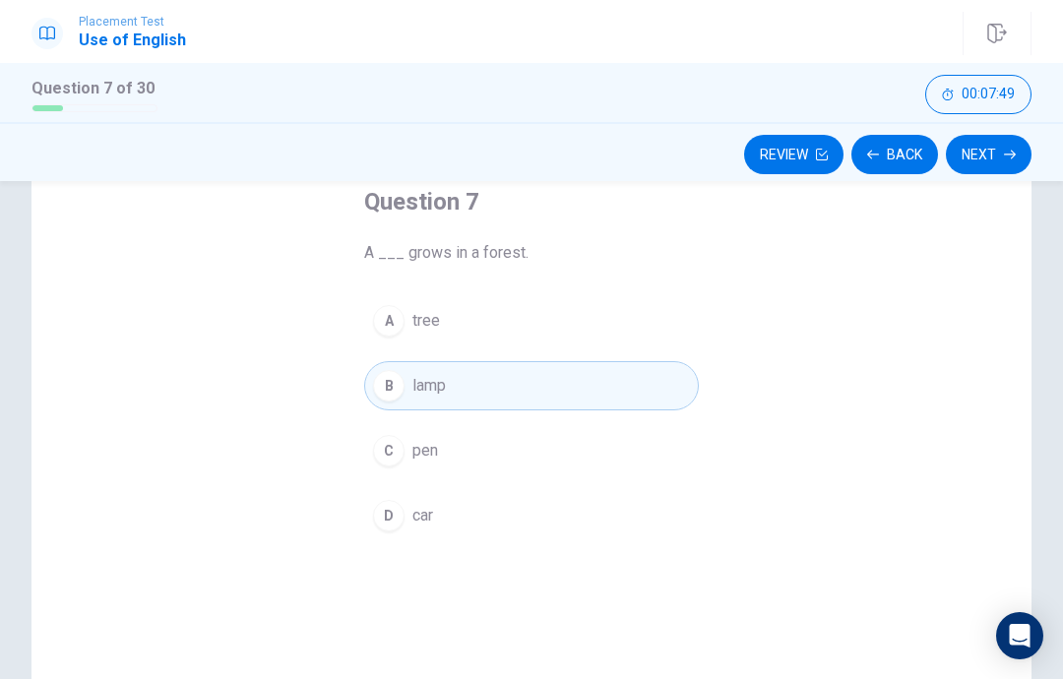
click at [653, 344] on button "A tree" at bounding box center [531, 320] width 335 height 49
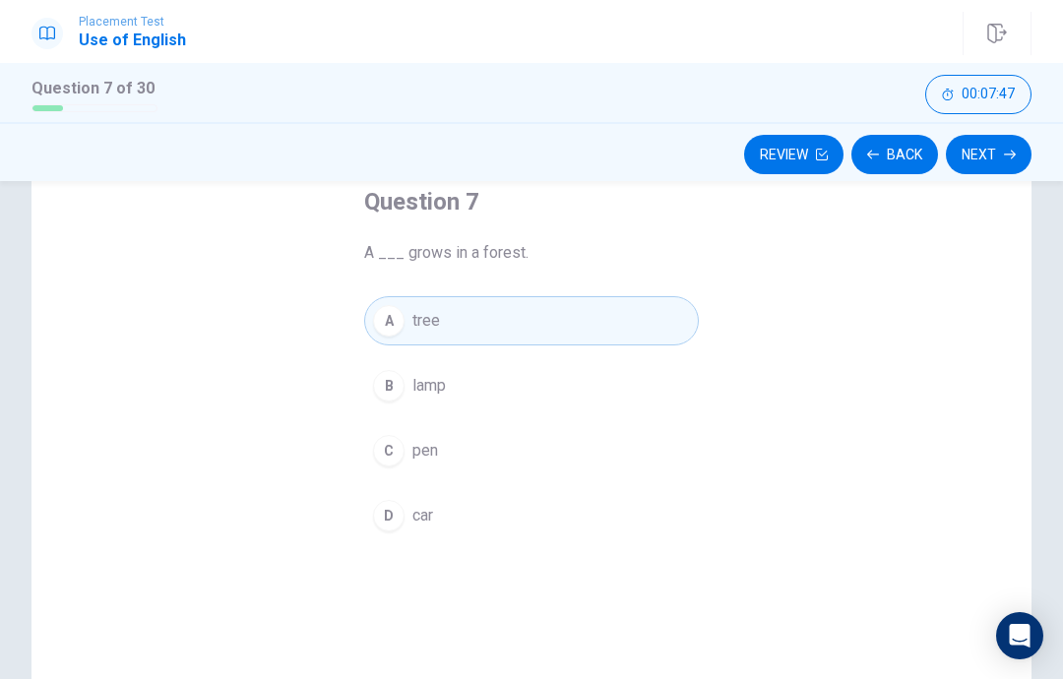
click at [1001, 166] on button "Next" at bounding box center [989, 154] width 86 height 39
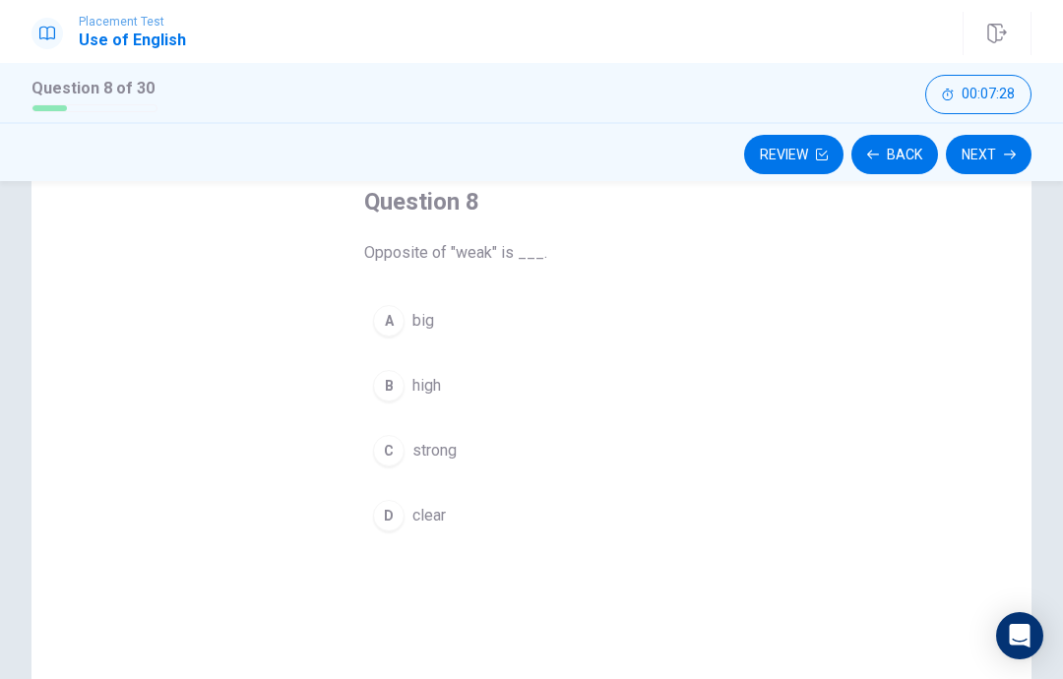
click at [757, 392] on div "Question 8 Opposite of "weak" is ___. A big B high C strong D clear" at bounding box center [531, 447] width 1000 height 684
click at [536, 318] on button "A big" at bounding box center [531, 320] width 335 height 49
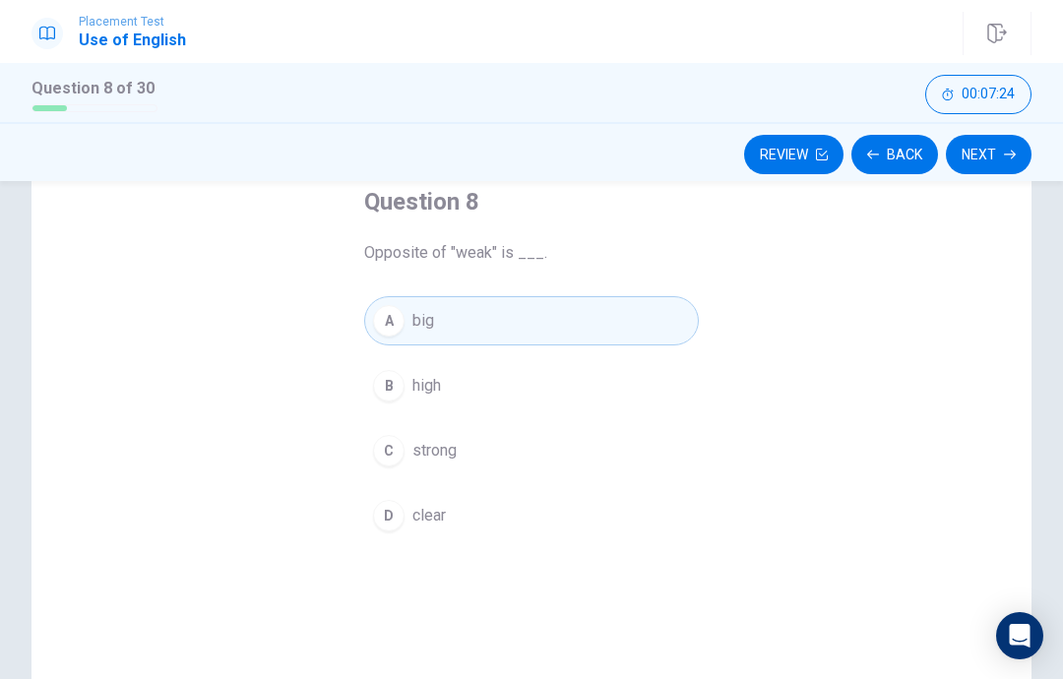
click at [986, 140] on button "Next" at bounding box center [989, 154] width 86 height 39
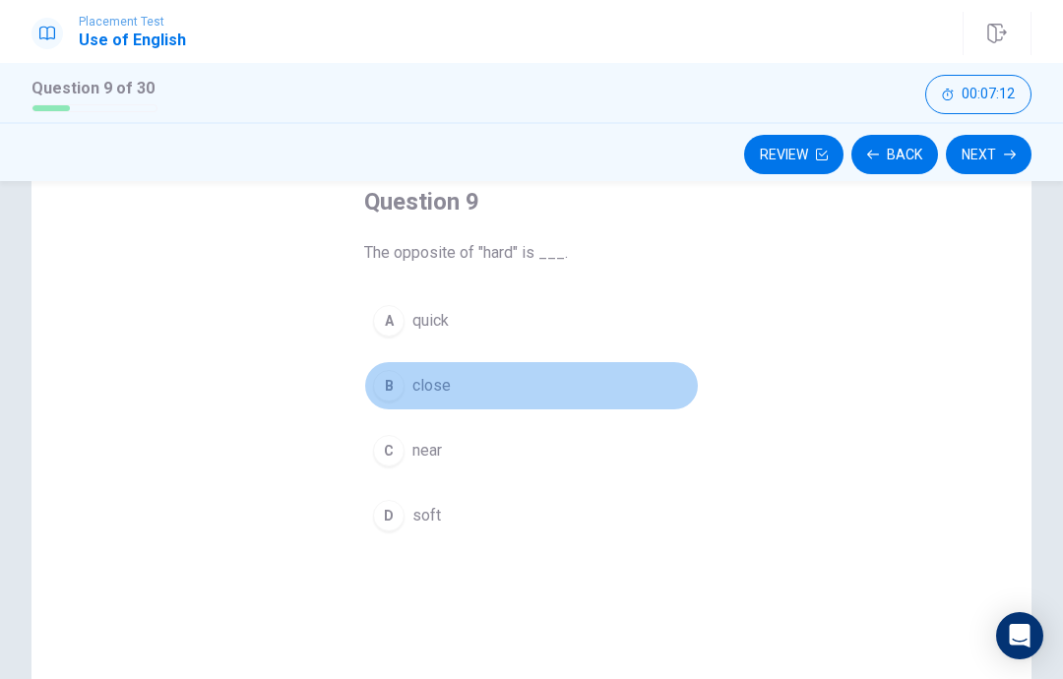
click at [617, 402] on button "B close" at bounding box center [531, 385] width 335 height 49
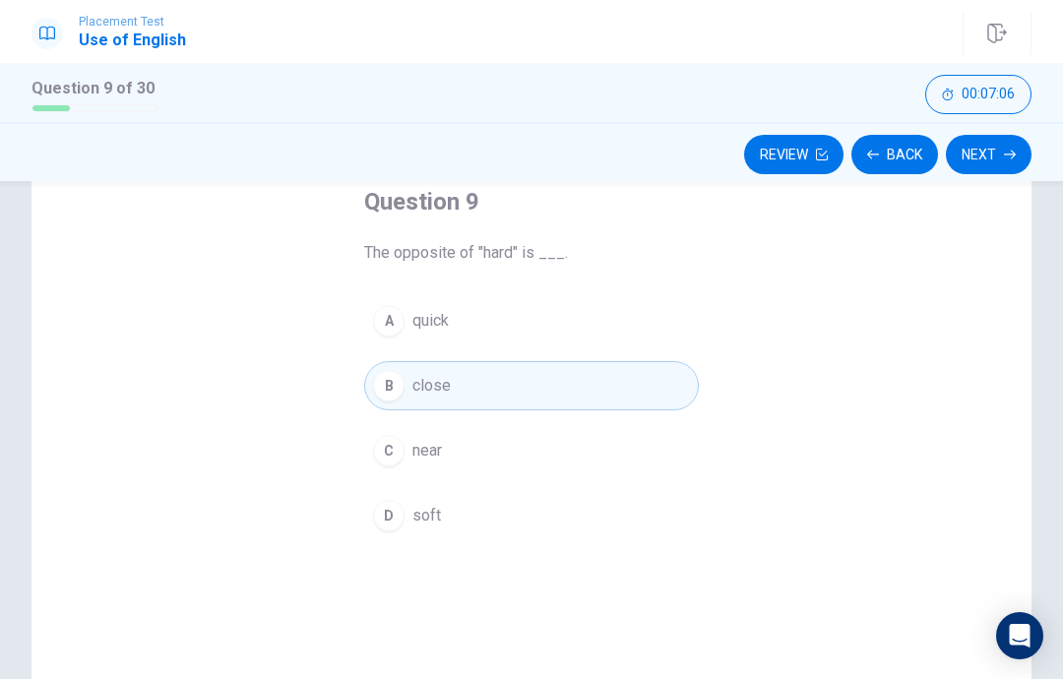
click at [624, 514] on button "D soft" at bounding box center [531, 515] width 335 height 49
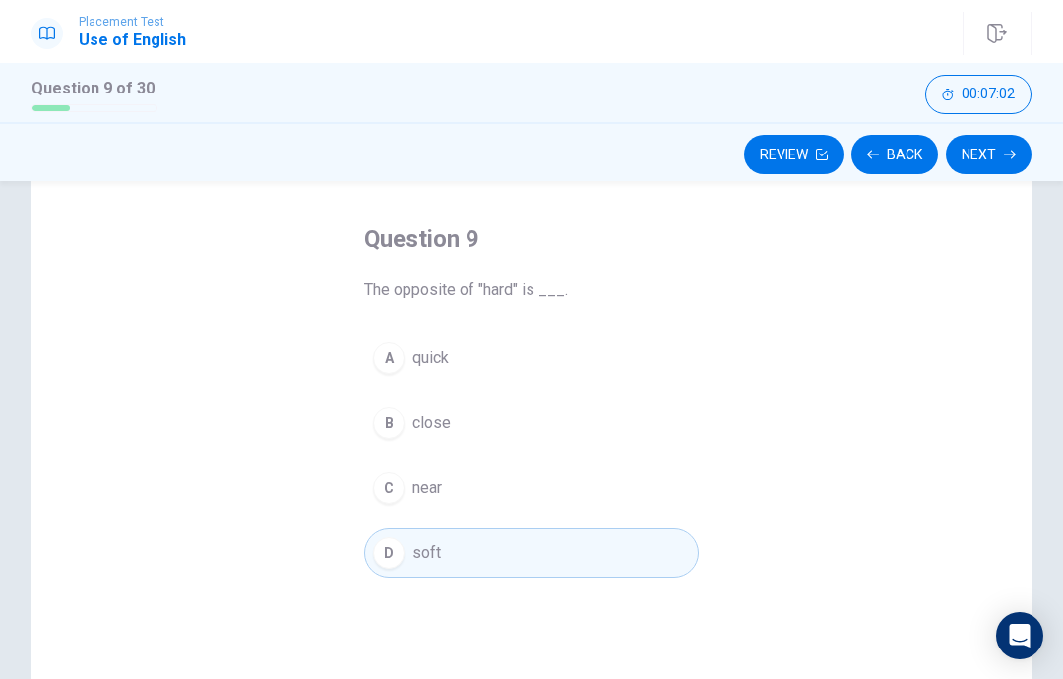
scroll to position [79, 0]
click at [981, 144] on button "Next" at bounding box center [989, 154] width 86 height 39
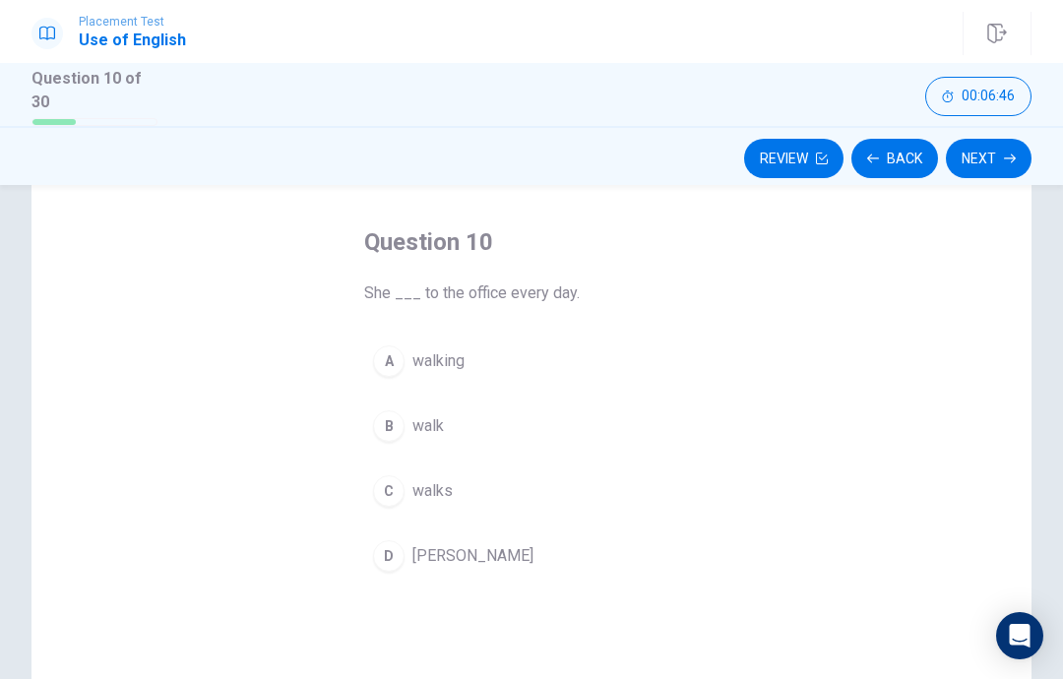
click at [524, 502] on button "C walks" at bounding box center [531, 490] width 335 height 49
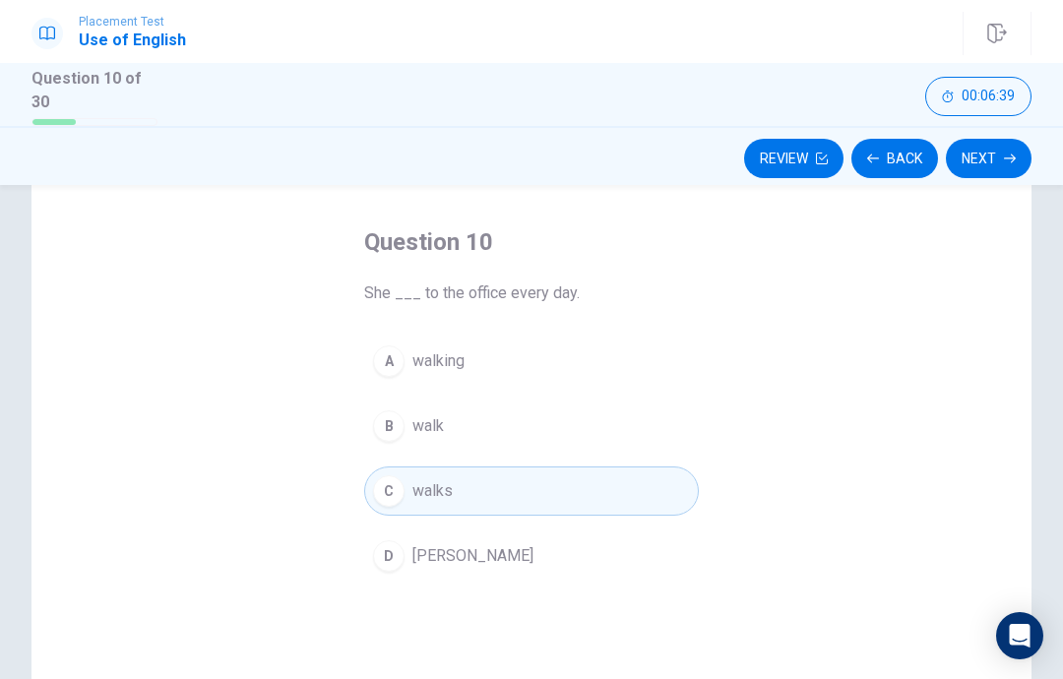
click at [750, 427] on div "Question 10 She ___ to the office every day. A walking B walk C walks [PERSON_N…" at bounding box center [531, 488] width 1000 height 684
click at [607, 409] on button "B walk" at bounding box center [531, 426] width 335 height 49
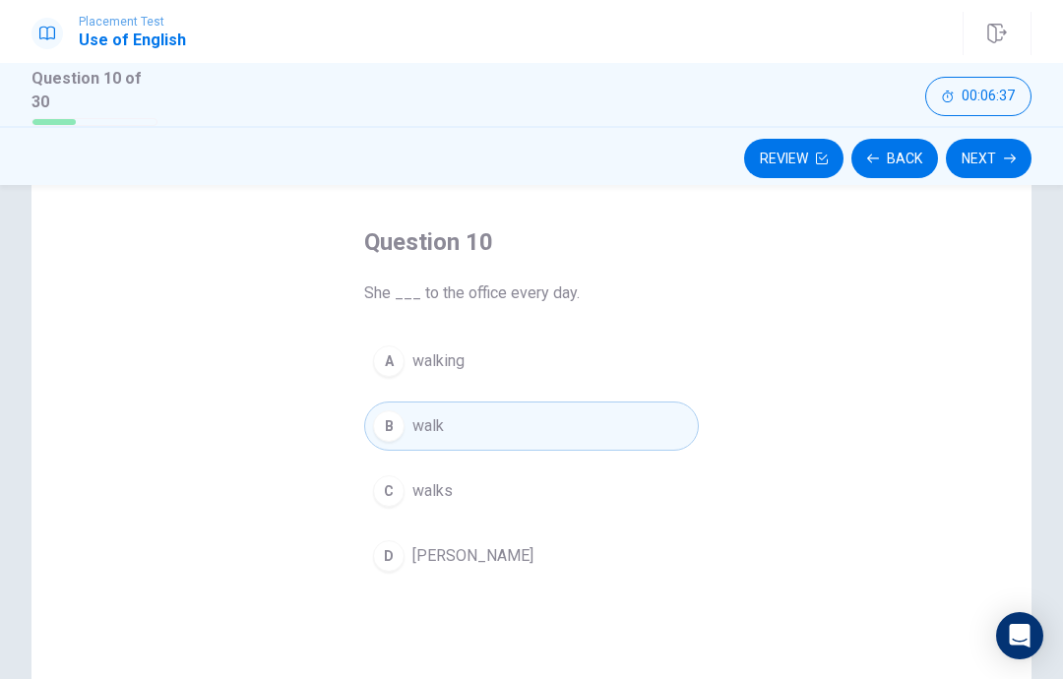
click at [1003, 141] on button "Next" at bounding box center [989, 158] width 86 height 39
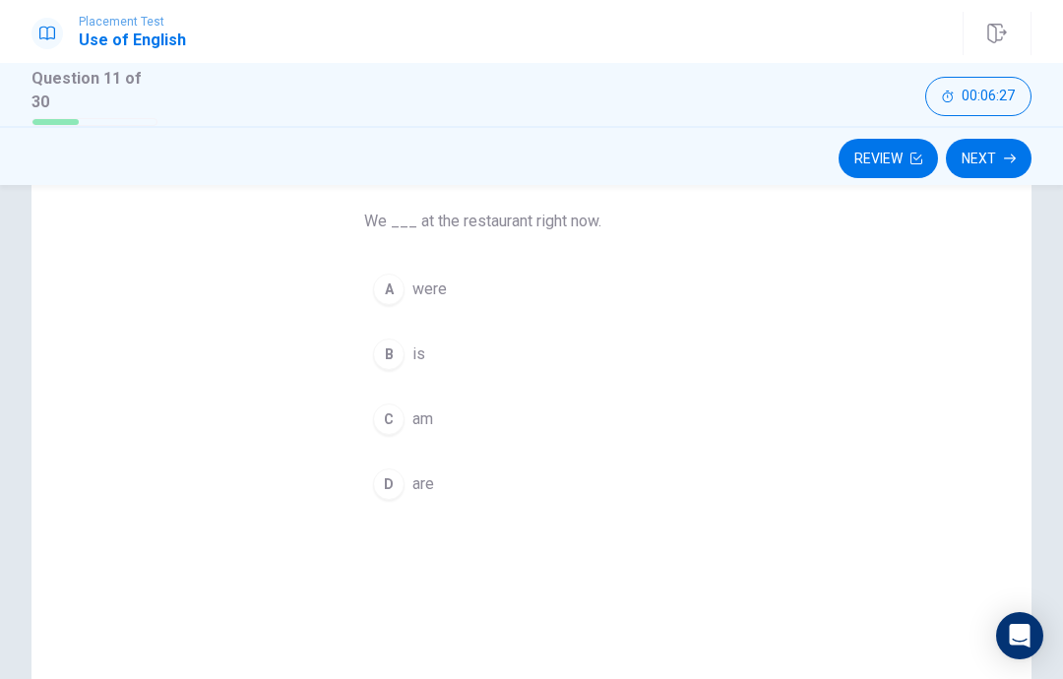
scroll to position [131, 0]
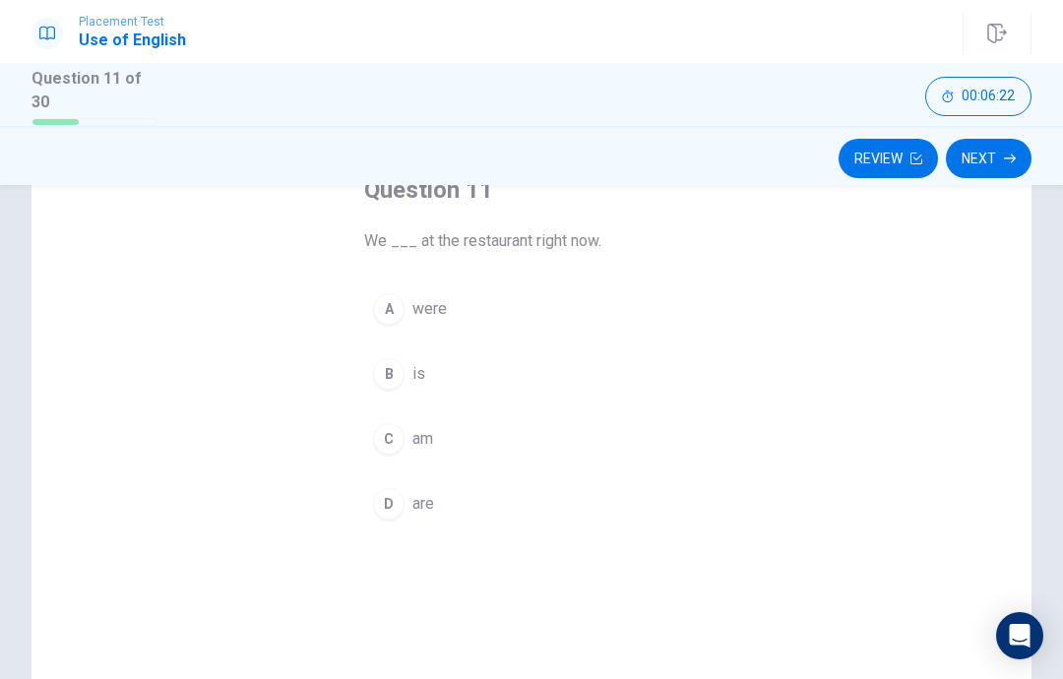
click at [663, 314] on button "A were" at bounding box center [531, 308] width 335 height 49
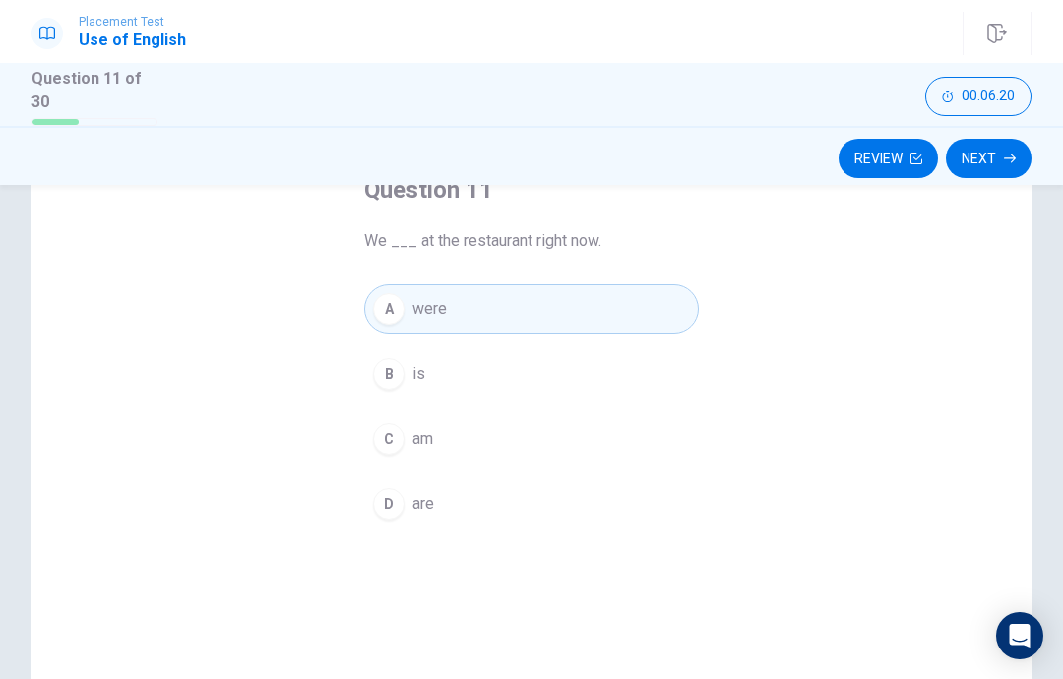
click at [987, 163] on button "Next" at bounding box center [989, 158] width 86 height 39
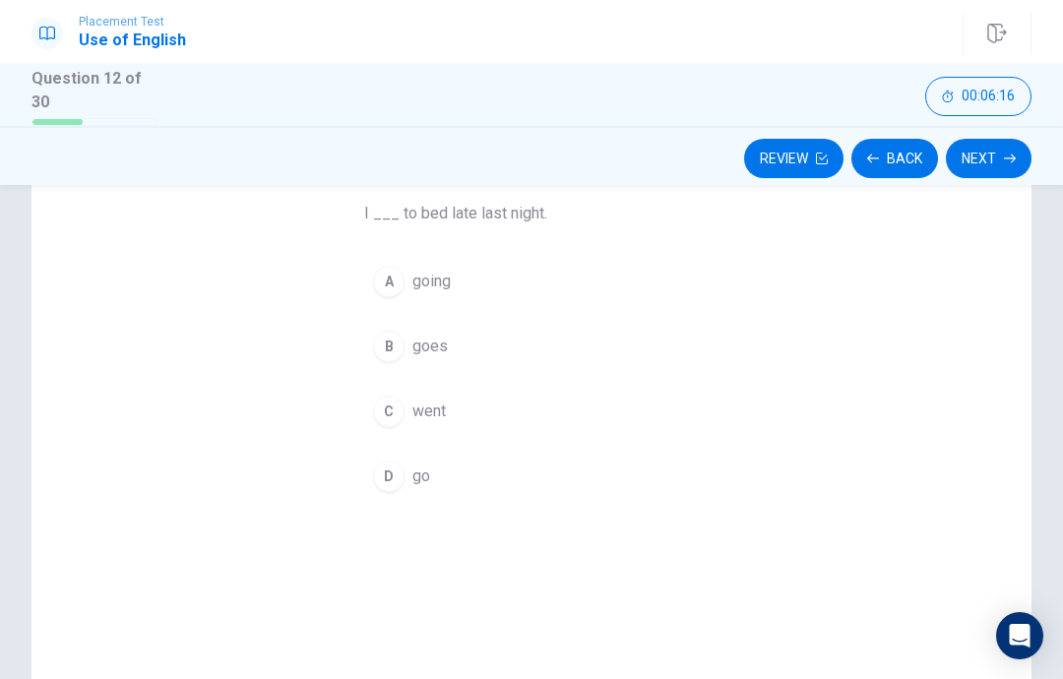
scroll to position [159, 0]
click at [555, 428] on button "C went" at bounding box center [531, 410] width 335 height 49
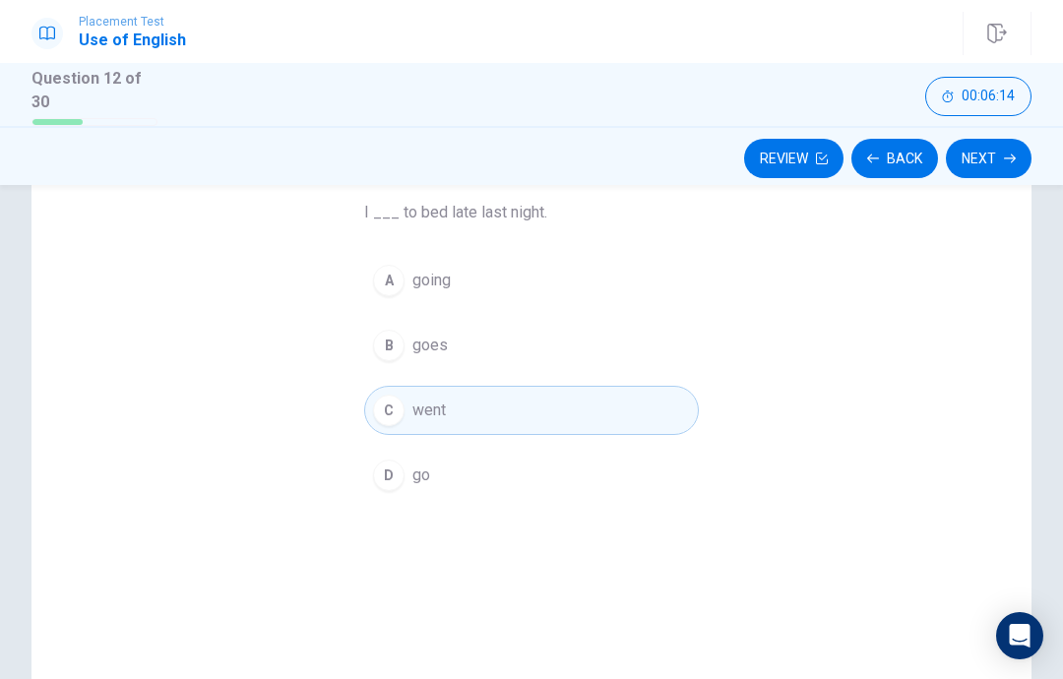
scroll to position [91, 0]
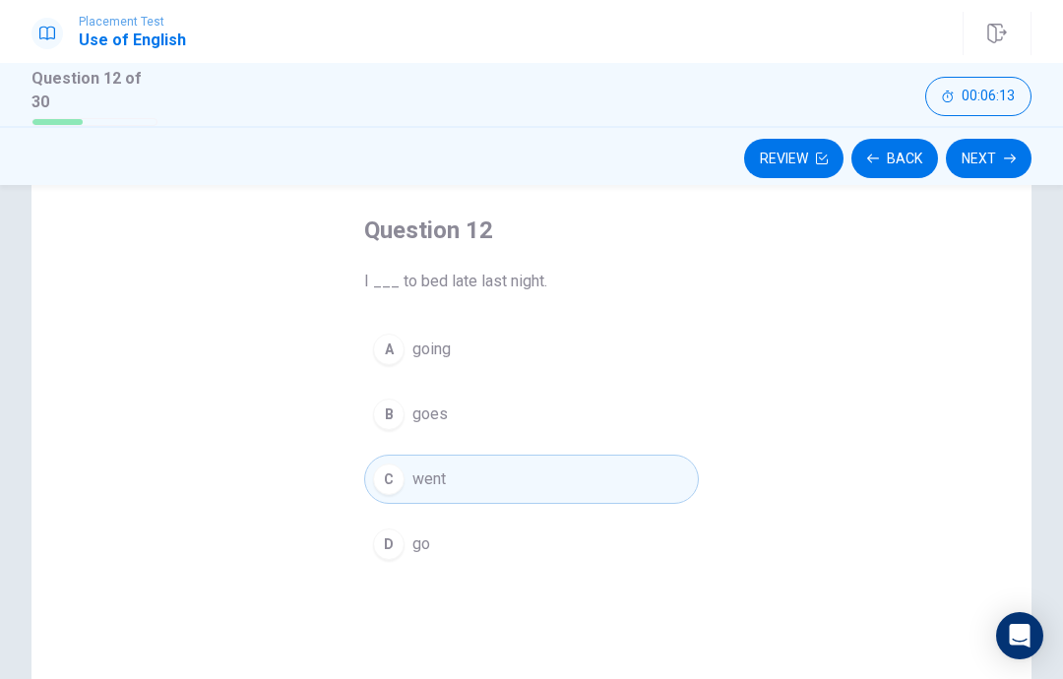
click at [989, 140] on button "Next" at bounding box center [989, 158] width 86 height 39
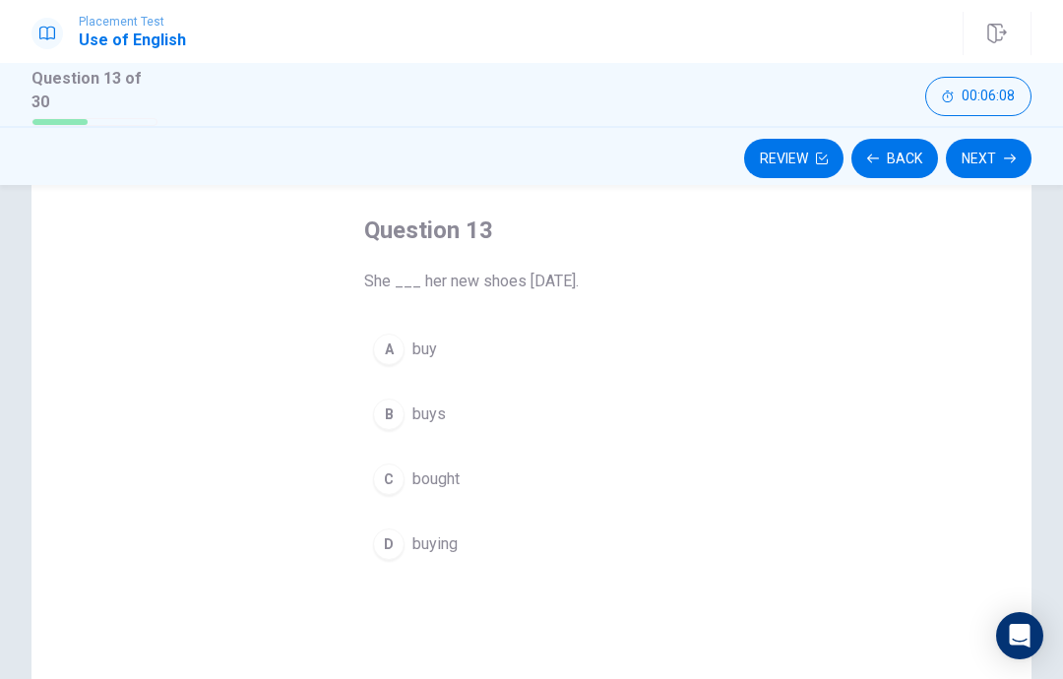
click at [912, 153] on button "Back" at bounding box center [894, 158] width 87 height 39
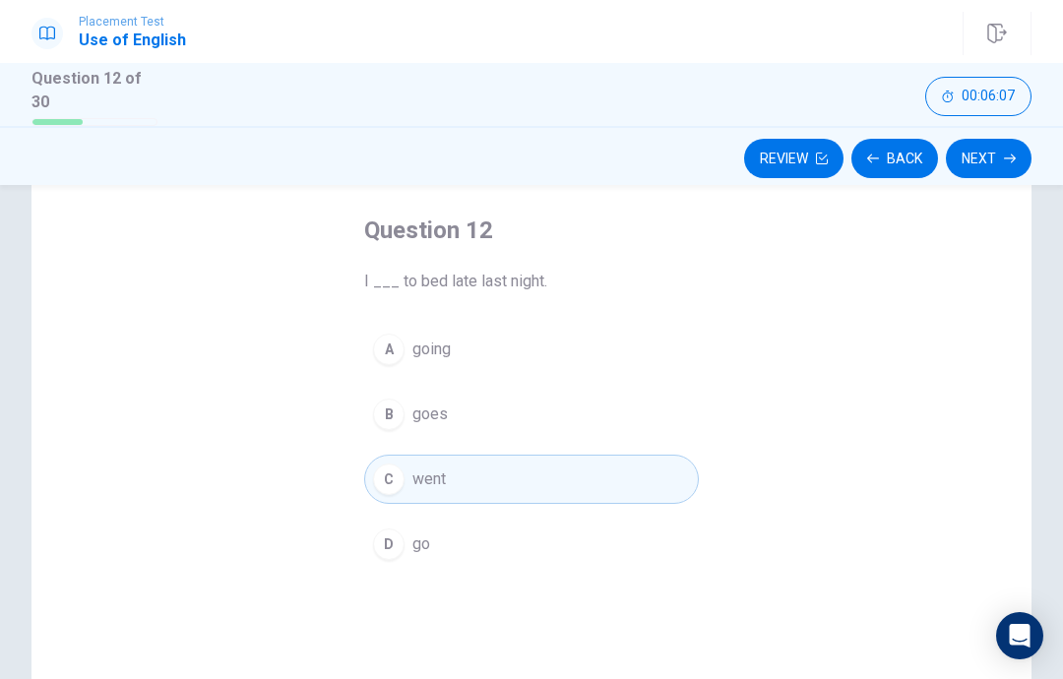
click at [981, 160] on button "Next" at bounding box center [989, 158] width 86 height 39
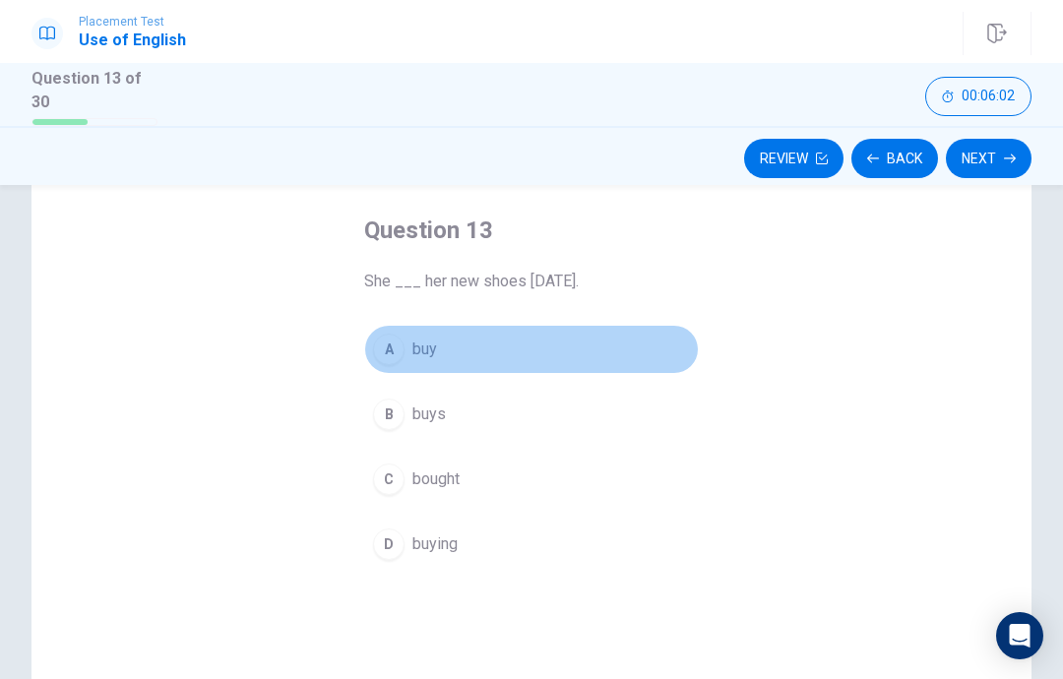
click at [627, 346] on button "A buy" at bounding box center [531, 349] width 335 height 49
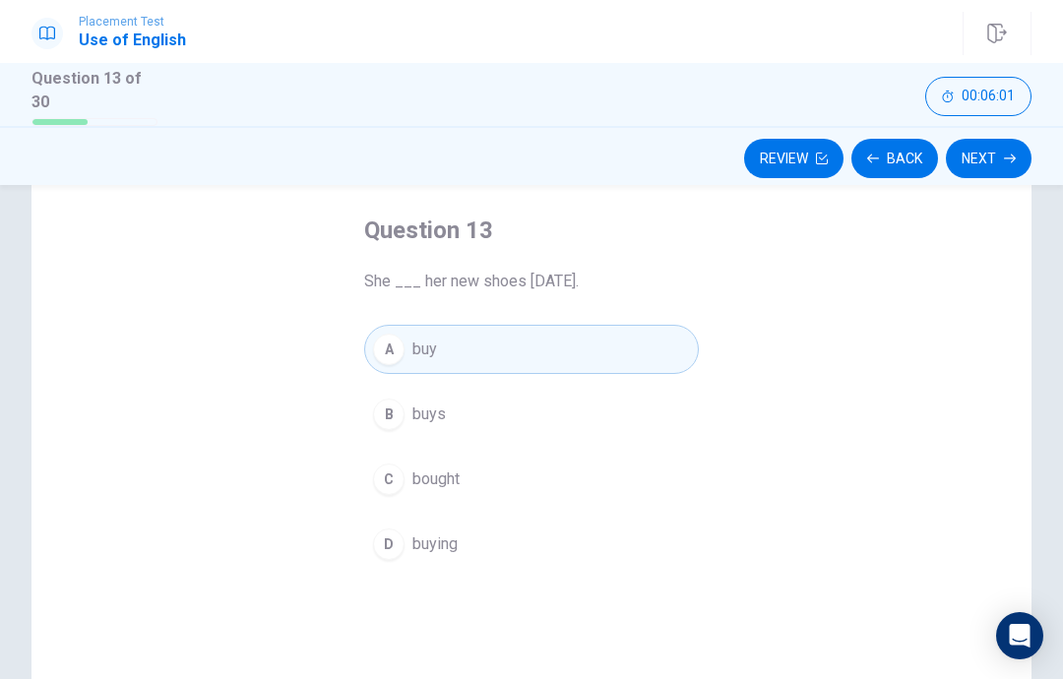
click at [565, 413] on button "B buys" at bounding box center [531, 414] width 335 height 49
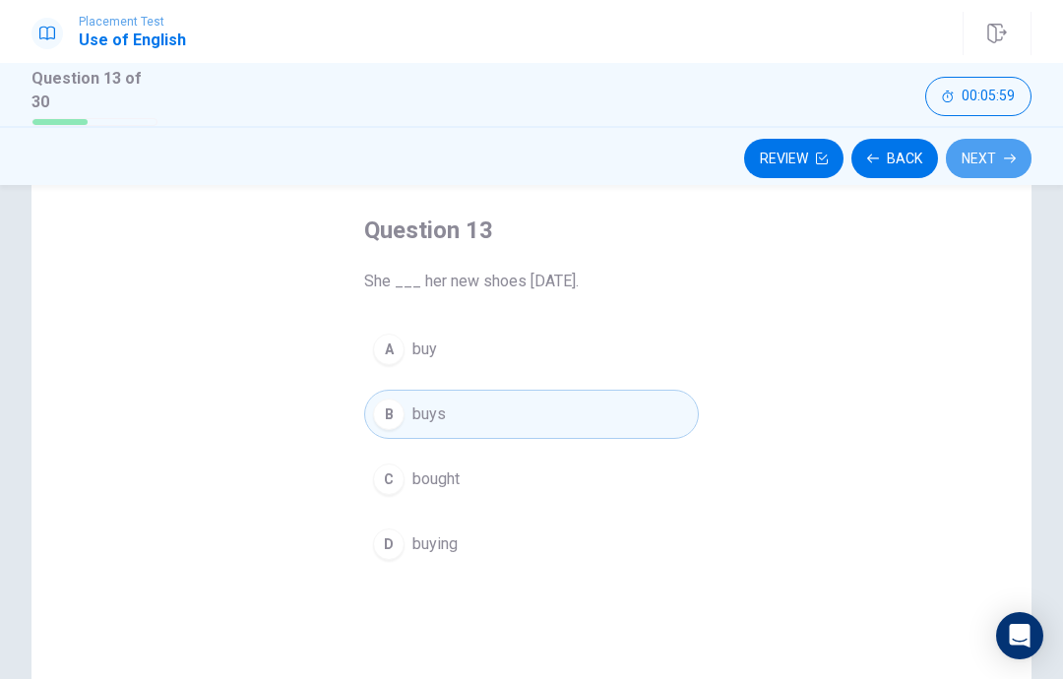
click at [992, 141] on button "Next" at bounding box center [989, 158] width 86 height 39
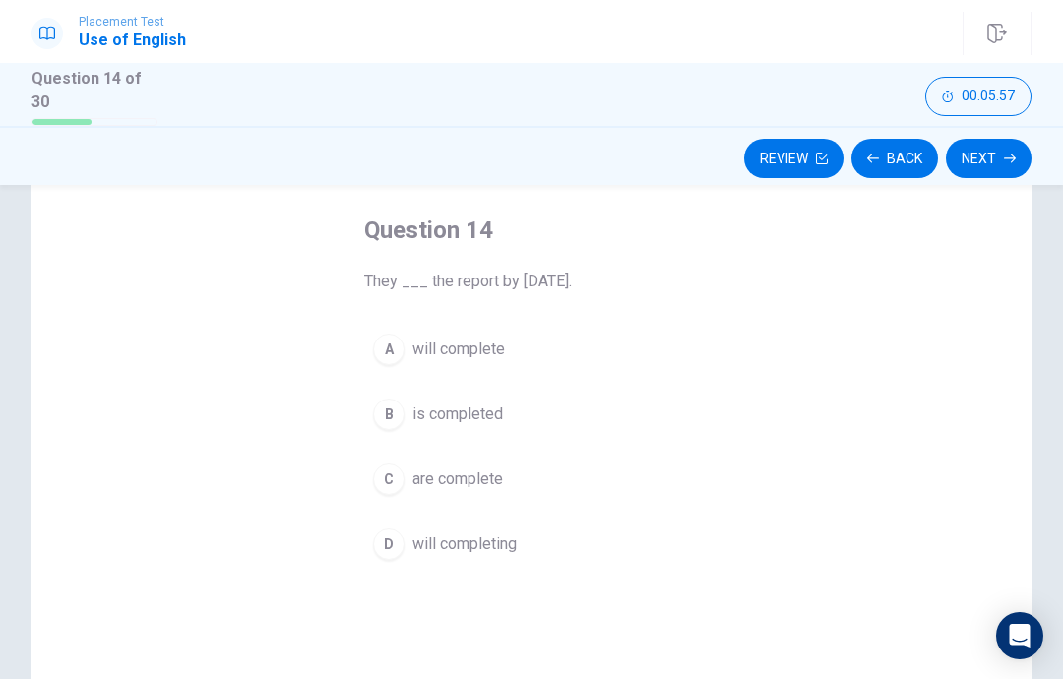
click at [901, 146] on button "Back" at bounding box center [894, 158] width 87 height 39
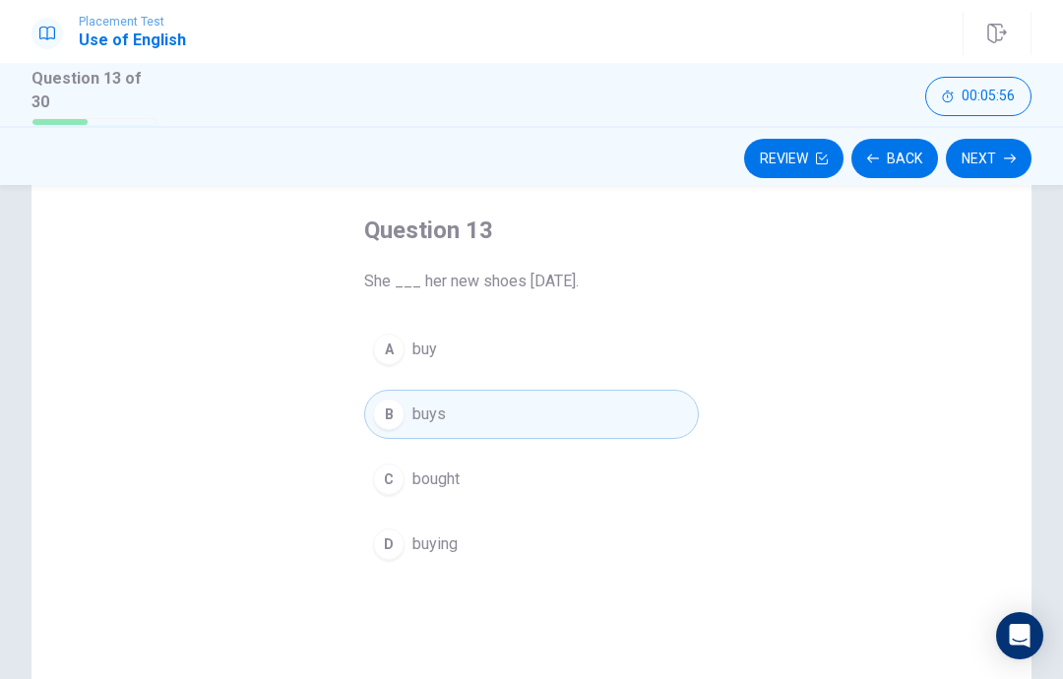
click at [640, 369] on button "A buy" at bounding box center [531, 349] width 335 height 49
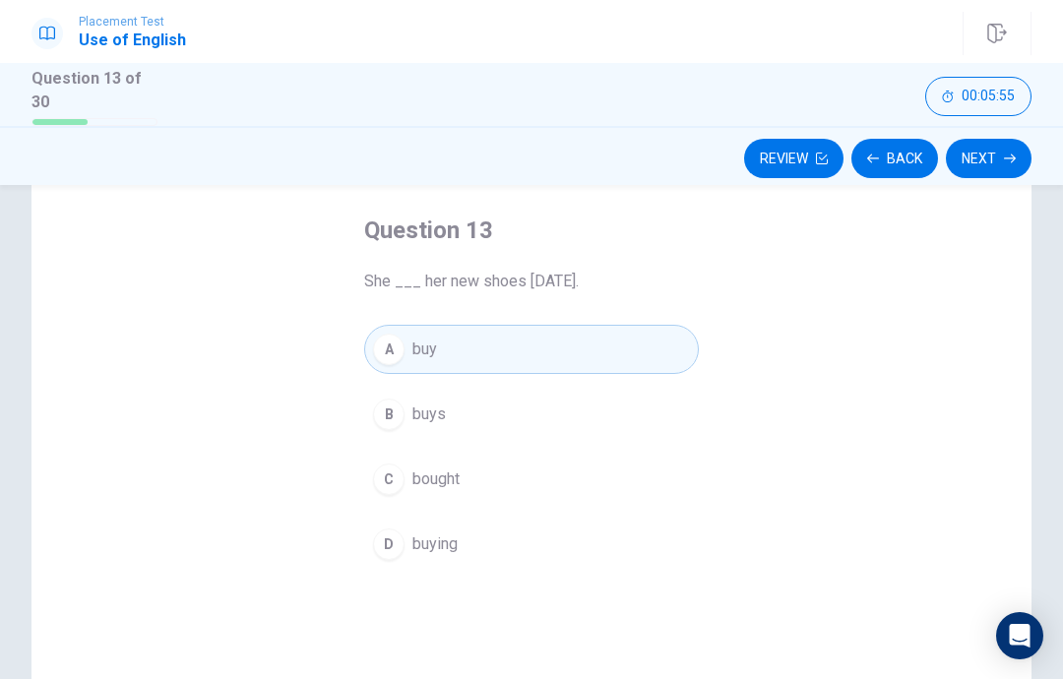
click at [594, 464] on button "C bought" at bounding box center [531, 479] width 335 height 49
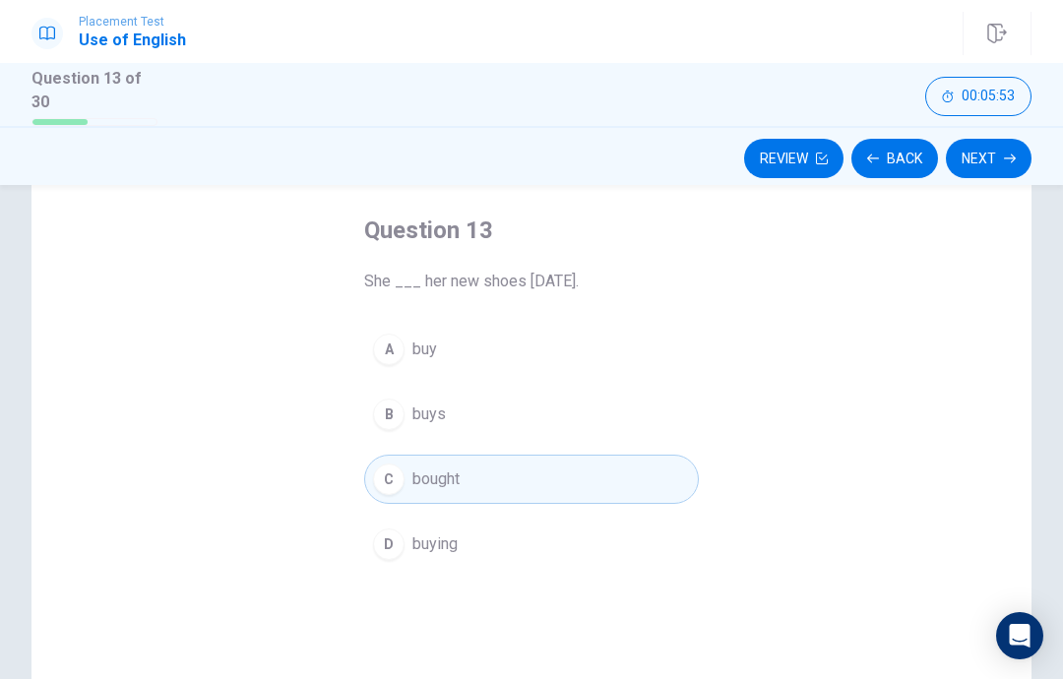
click at [1010, 157] on icon "button" at bounding box center [1010, 159] width 12 height 12
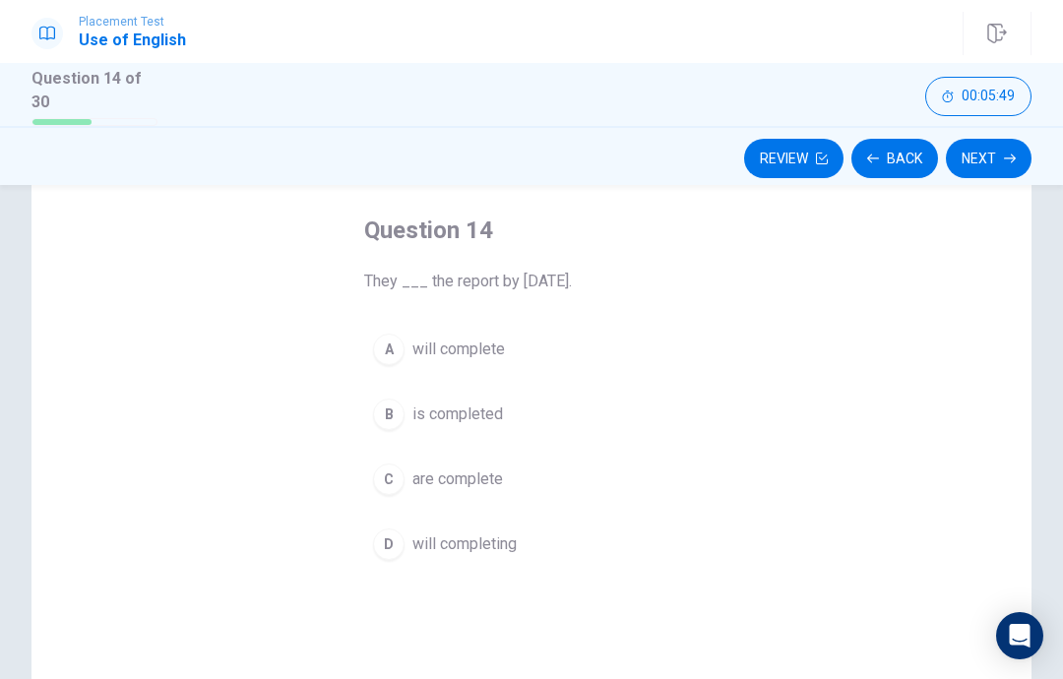
click at [903, 163] on button "Back" at bounding box center [894, 158] width 87 height 39
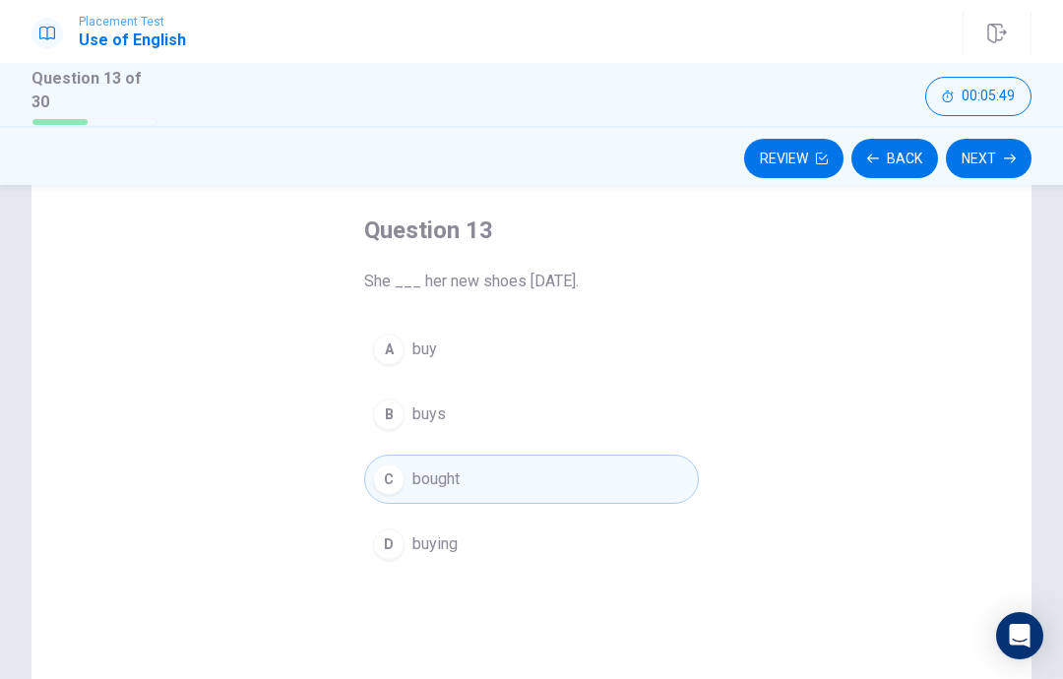
click at [739, 334] on div "Question 13 She ___ her new shoes [DATE]. A buy B buys C bought D buying" at bounding box center [531, 476] width 1000 height 684
click at [979, 156] on button "Next" at bounding box center [989, 158] width 86 height 39
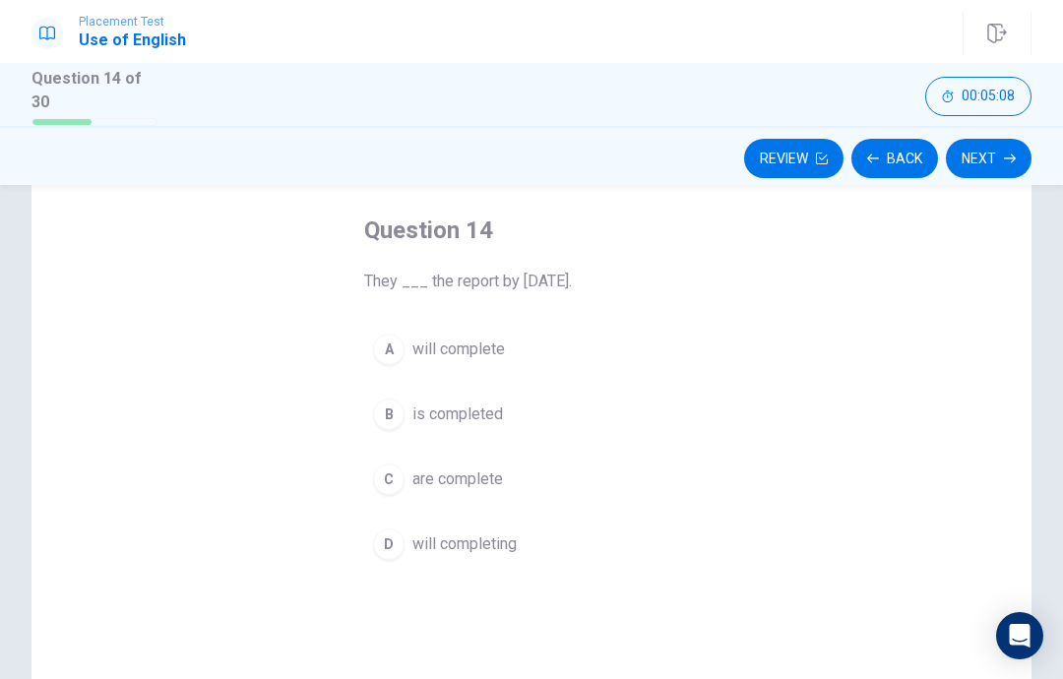
click at [400, 552] on button "D will completing" at bounding box center [531, 544] width 335 height 49
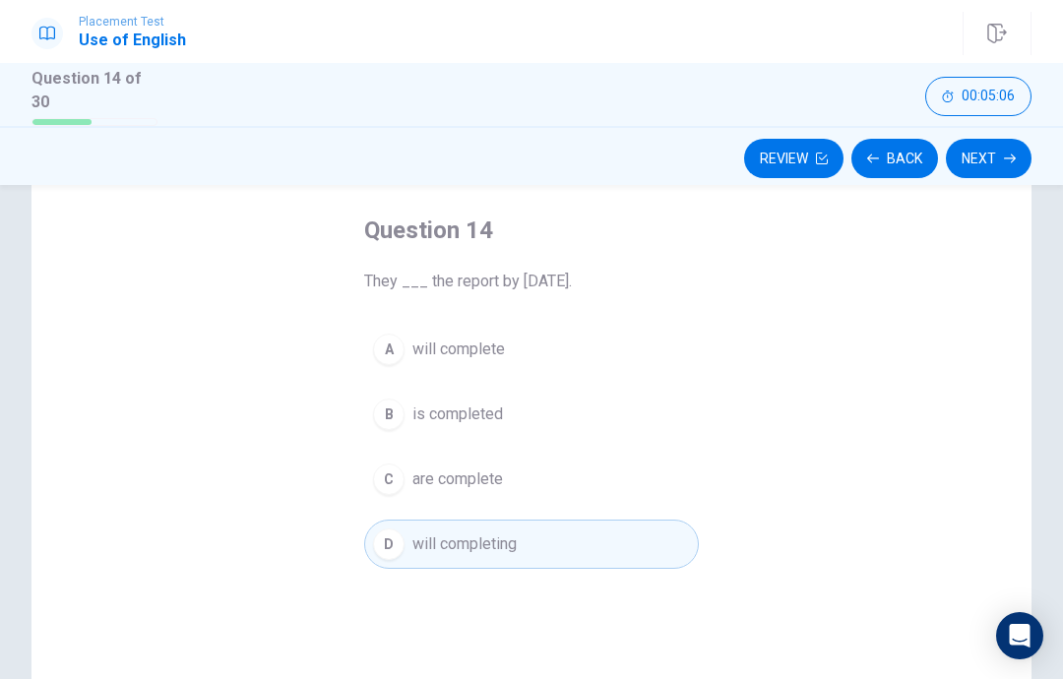
click at [995, 159] on button "Next" at bounding box center [989, 158] width 86 height 39
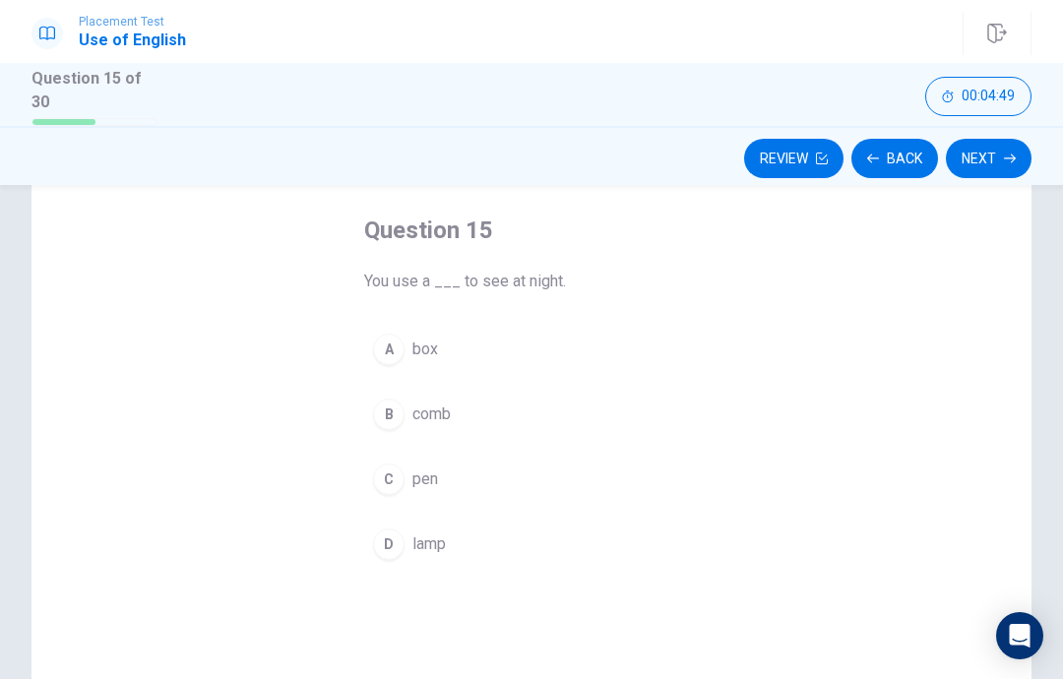
click at [530, 422] on button "B comb" at bounding box center [531, 414] width 335 height 49
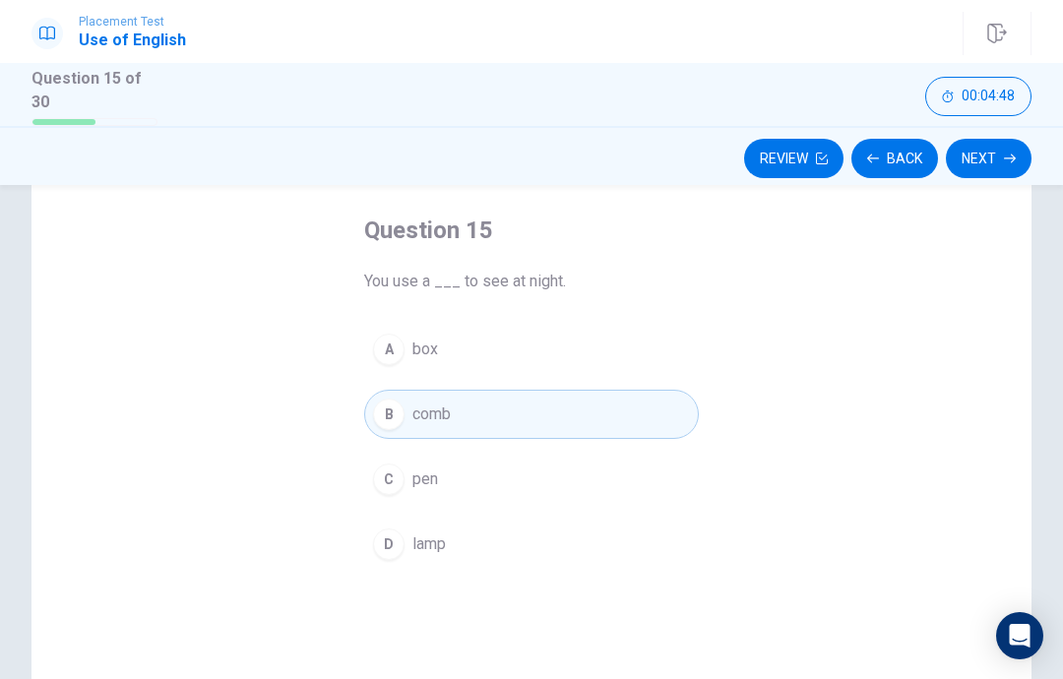
click at [442, 575] on div "Question 15 You use a ___ to see at night. A box B comb C pen D lamp" at bounding box center [531, 391] width 413 height 417
click at [442, 574] on div "Question 15 You use a ___ to see at night. A box B comb C pen D lamp" at bounding box center [531, 391] width 413 height 417
click at [552, 542] on button "D lamp" at bounding box center [531, 544] width 335 height 49
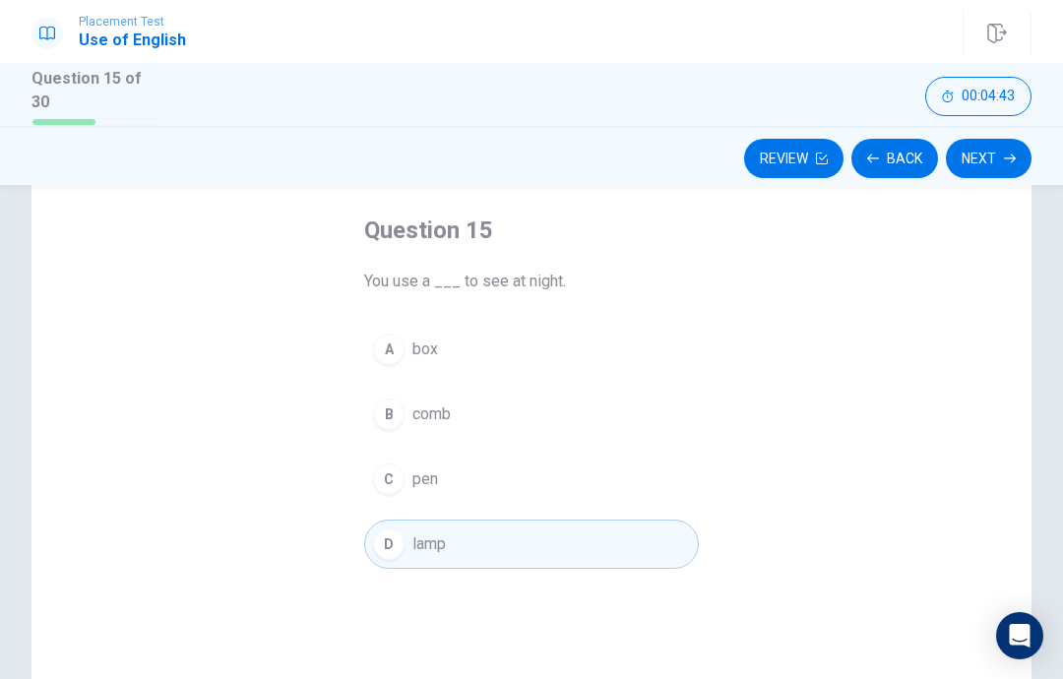
click at [1008, 154] on icon "button" at bounding box center [1010, 159] width 12 height 12
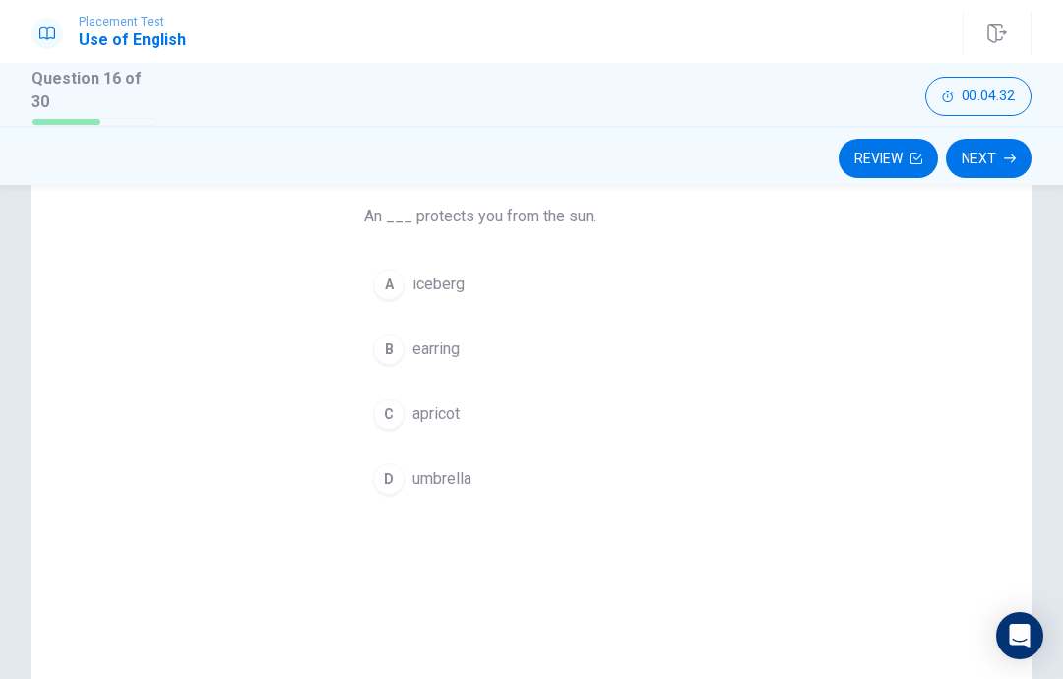
scroll to position [154, 0]
click at [535, 493] on button "D umbrella" at bounding box center [531, 481] width 335 height 49
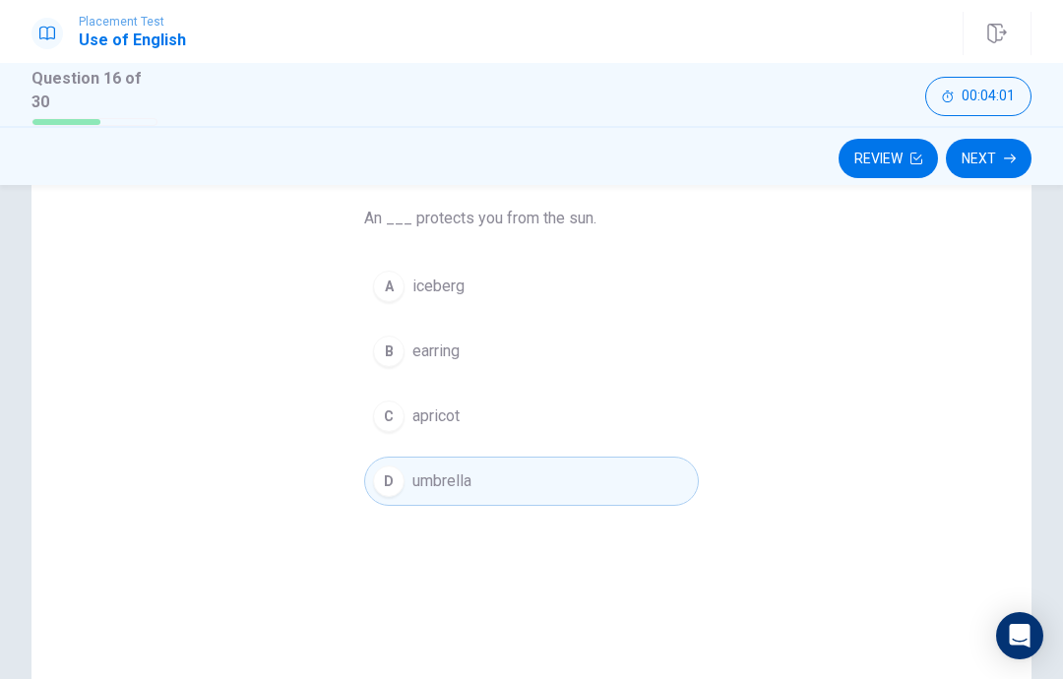
click at [1003, 169] on button "Next" at bounding box center [989, 158] width 86 height 39
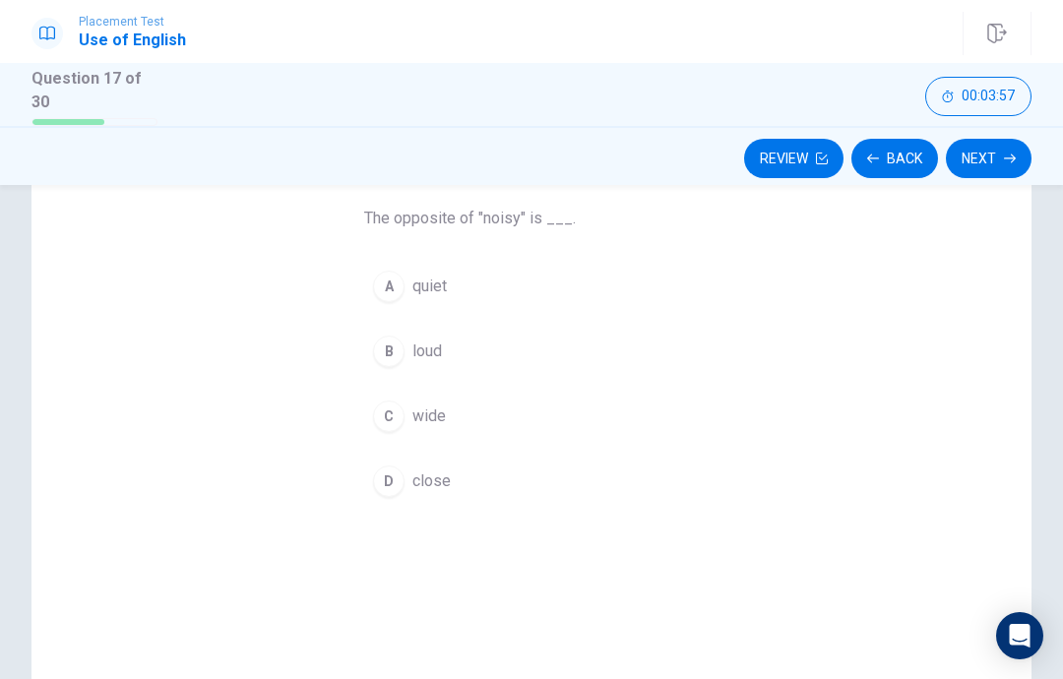
click at [493, 349] on button "B loud" at bounding box center [531, 351] width 335 height 49
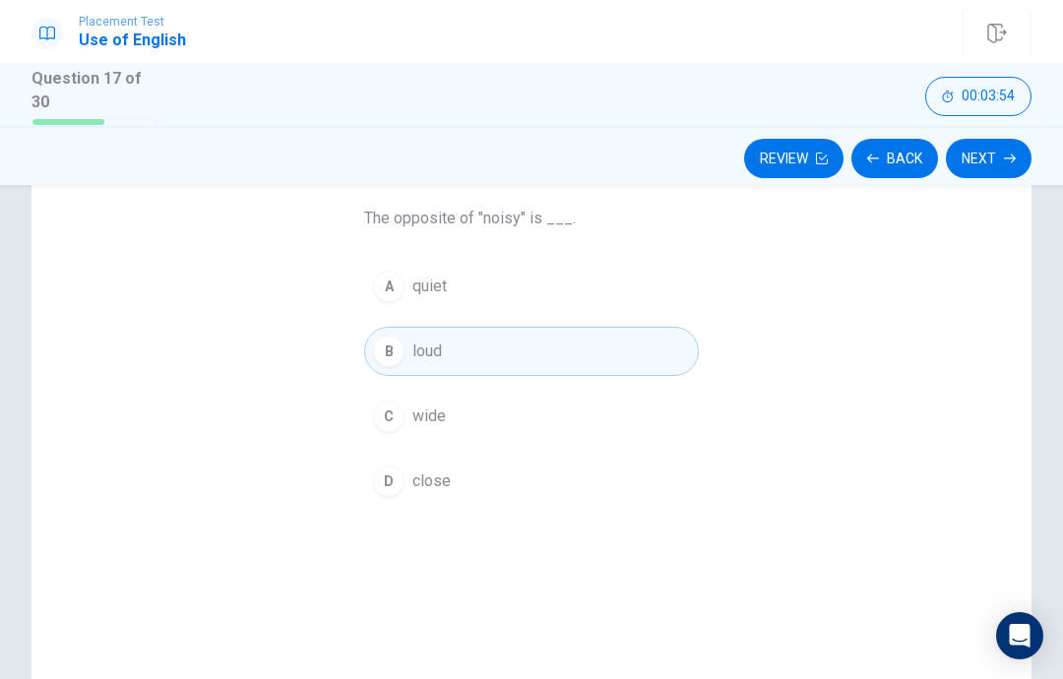
click at [1007, 159] on icon "button" at bounding box center [1010, 159] width 12 height 12
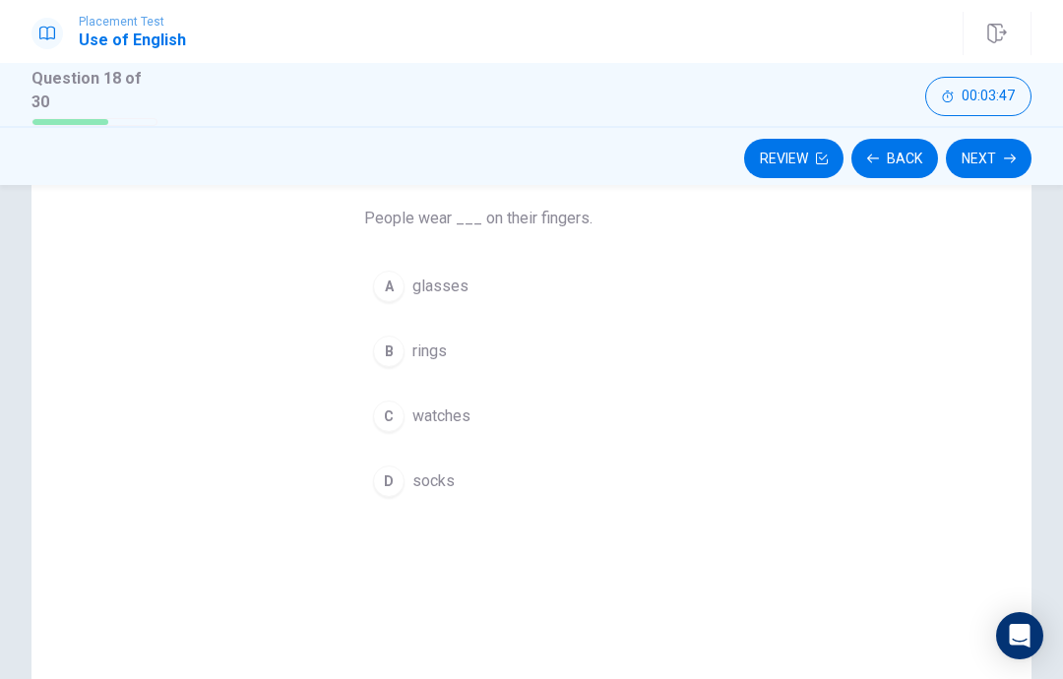
click at [740, 363] on div "Question 18 People wear ___ on their fingers. A glasses B rings C watches D soc…" at bounding box center [531, 413] width 1000 height 684
click at [698, 416] on button "C watches" at bounding box center [531, 416] width 335 height 49
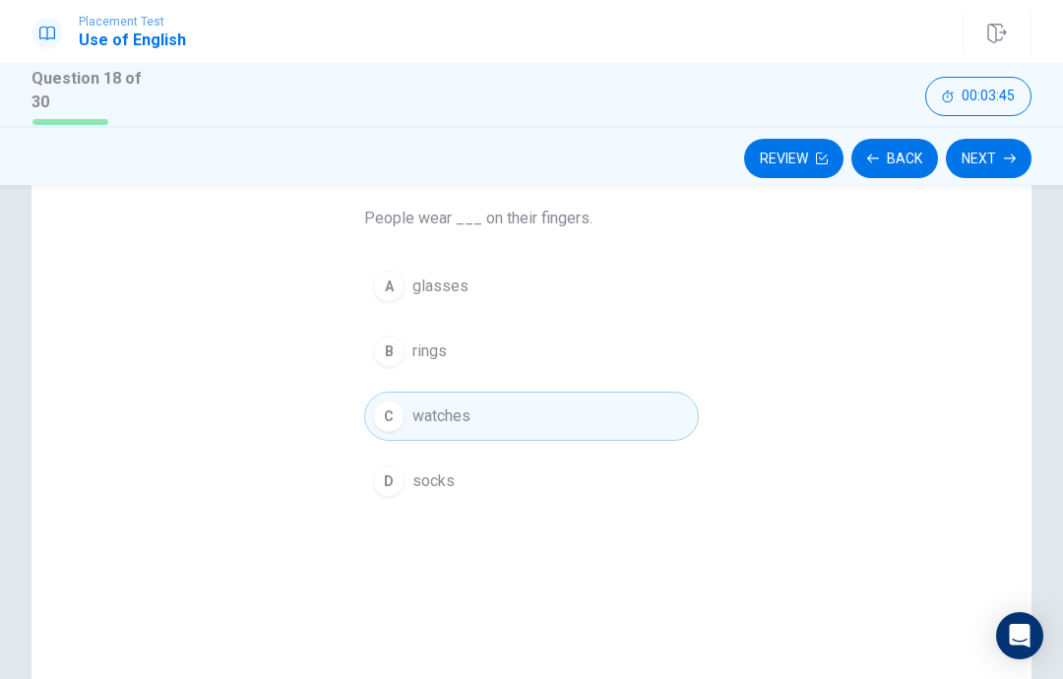
click at [727, 335] on div "Question 18 People wear ___ on their fingers. A glasses B rings C watches D soc…" at bounding box center [531, 328] width 413 height 417
click at [671, 356] on button "B rings" at bounding box center [531, 351] width 335 height 49
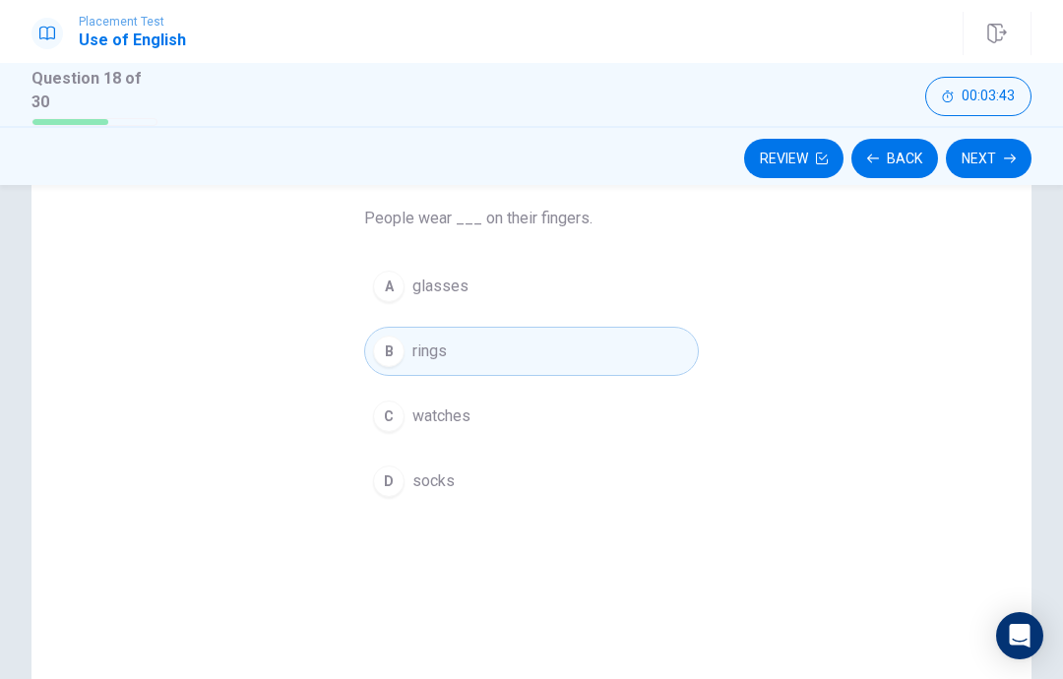
click at [1005, 153] on icon "button" at bounding box center [1010, 159] width 12 height 12
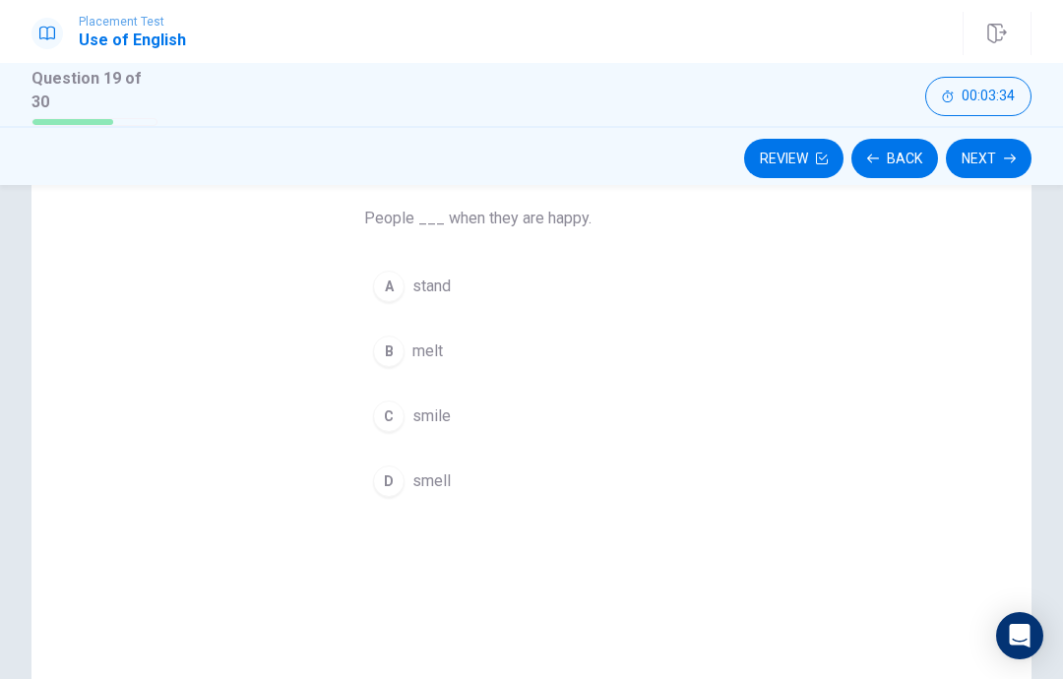
click at [509, 397] on button "C smile" at bounding box center [531, 416] width 335 height 49
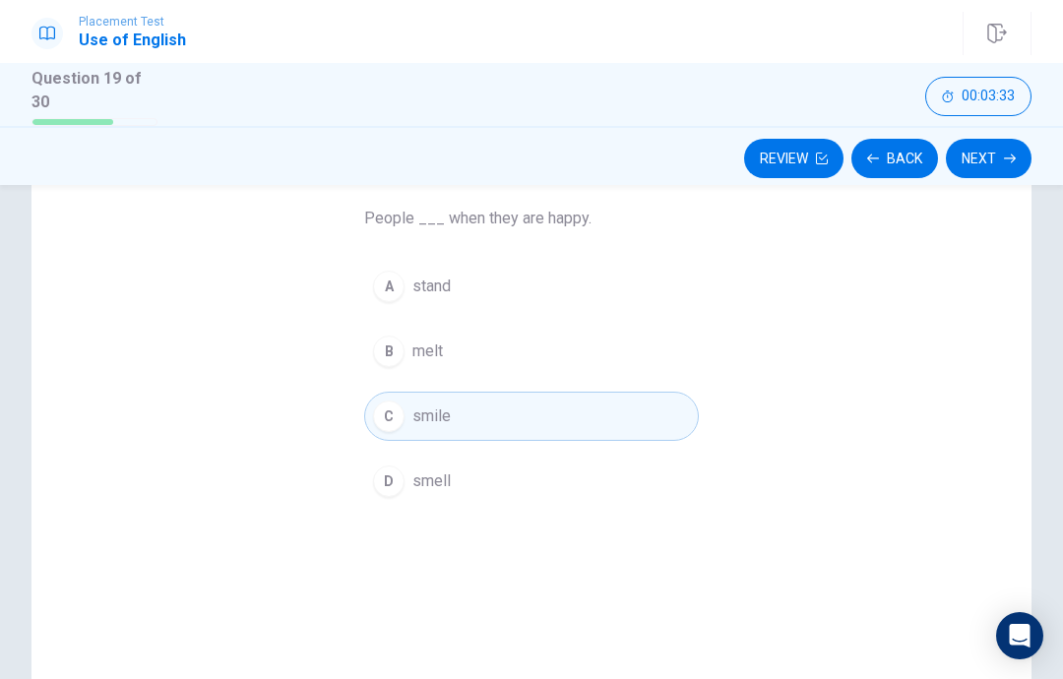
click at [1010, 153] on icon "button" at bounding box center [1010, 159] width 12 height 12
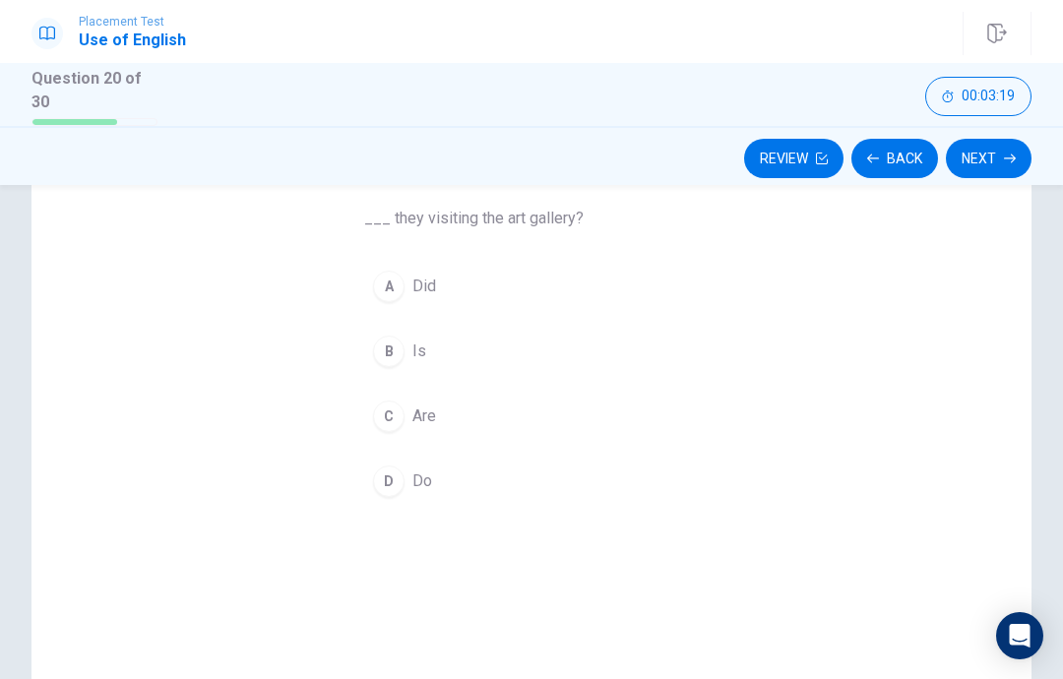
click at [519, 477] on button "D Do" at bounding box center [531, 481] width 335 height 49
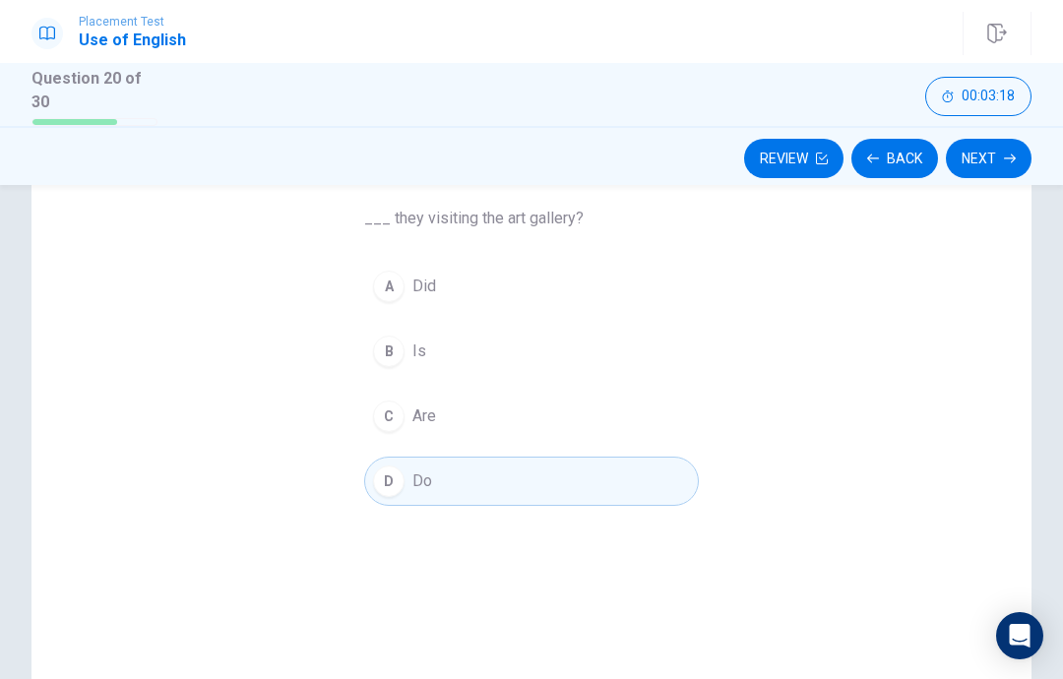
click at [548, 414] on button "C Are" at bounding box center [531, 416] width 335 height 49
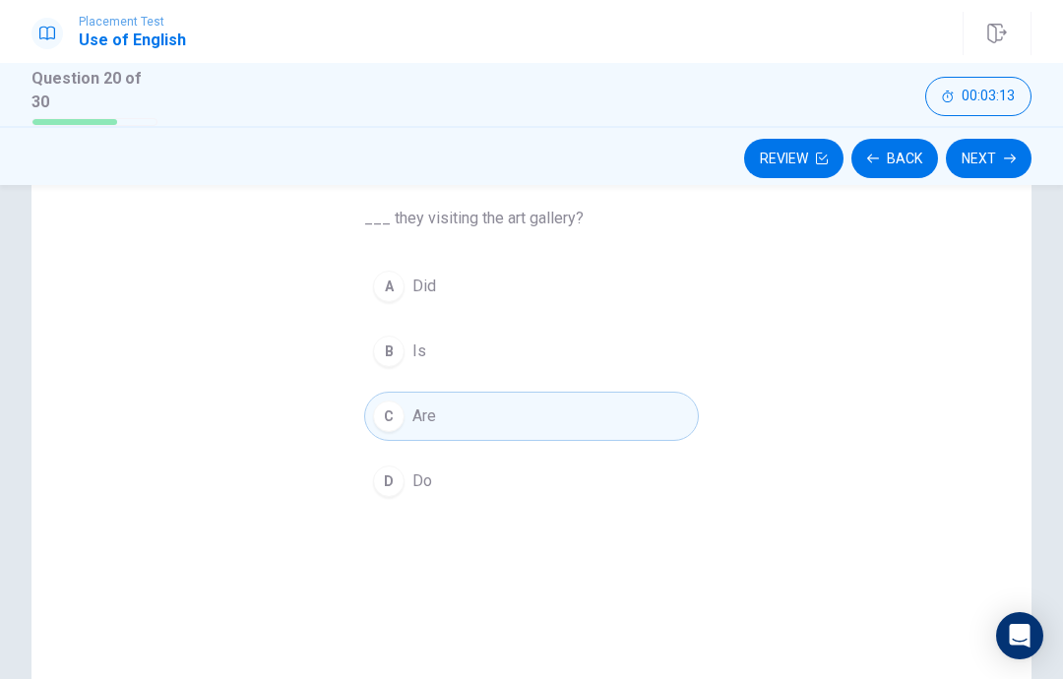
click at [1004, 157] on icon "button" at bounding box center [1010, 159] width 12 height 12
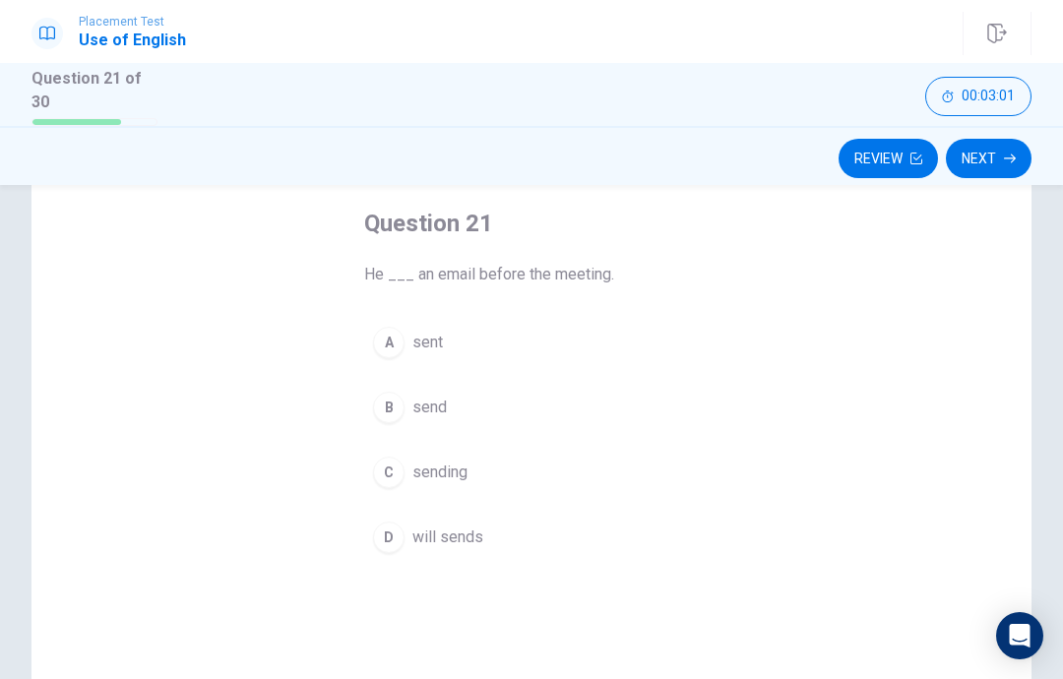
scroll to position [99, 0]
click at [646, 381] on button "B send" at bounding box center [531, 405] width 335 height 49
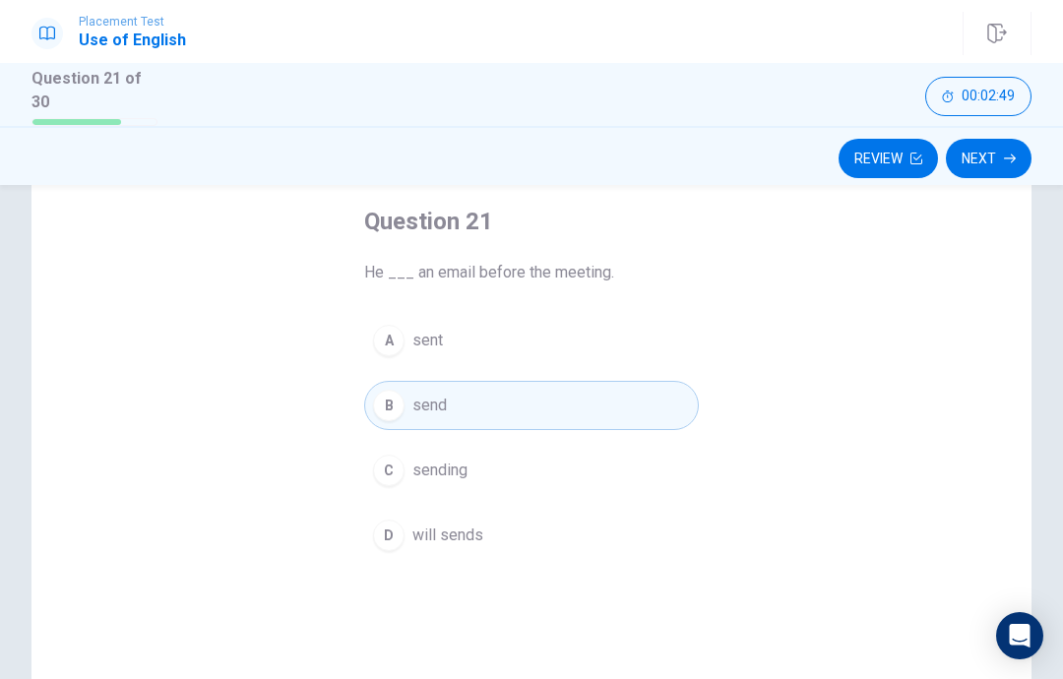
click at [1018, 153] on button "Next" at bounding box center [989, 158] width 86 height 39
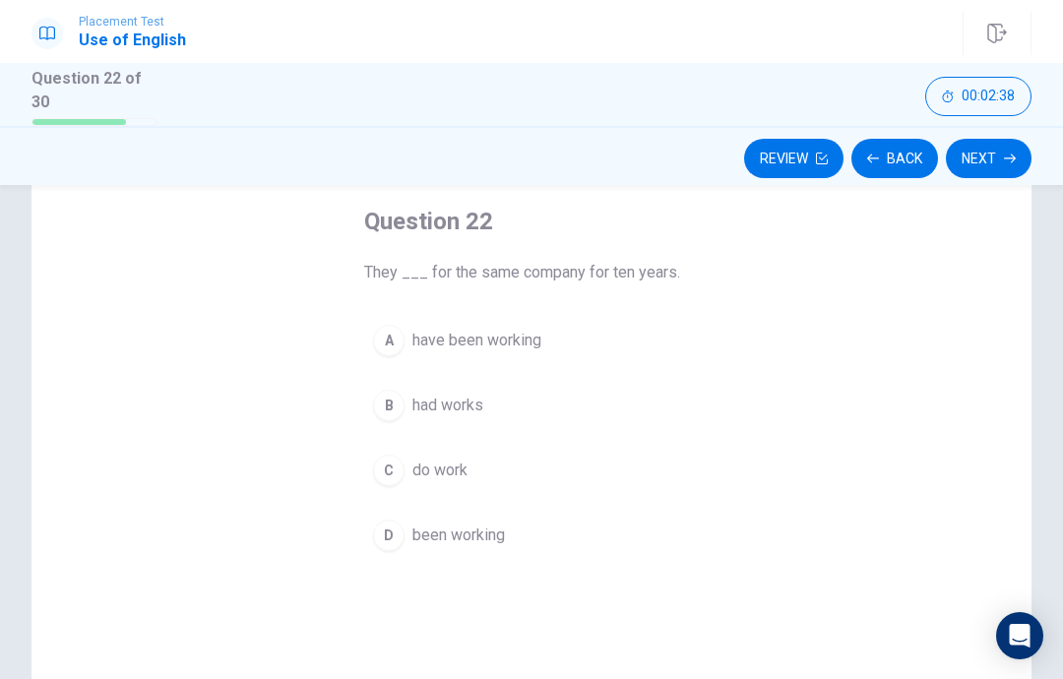
click at [497, 536] on span "been working" at bounding box center [458, 536] width 93 height 24
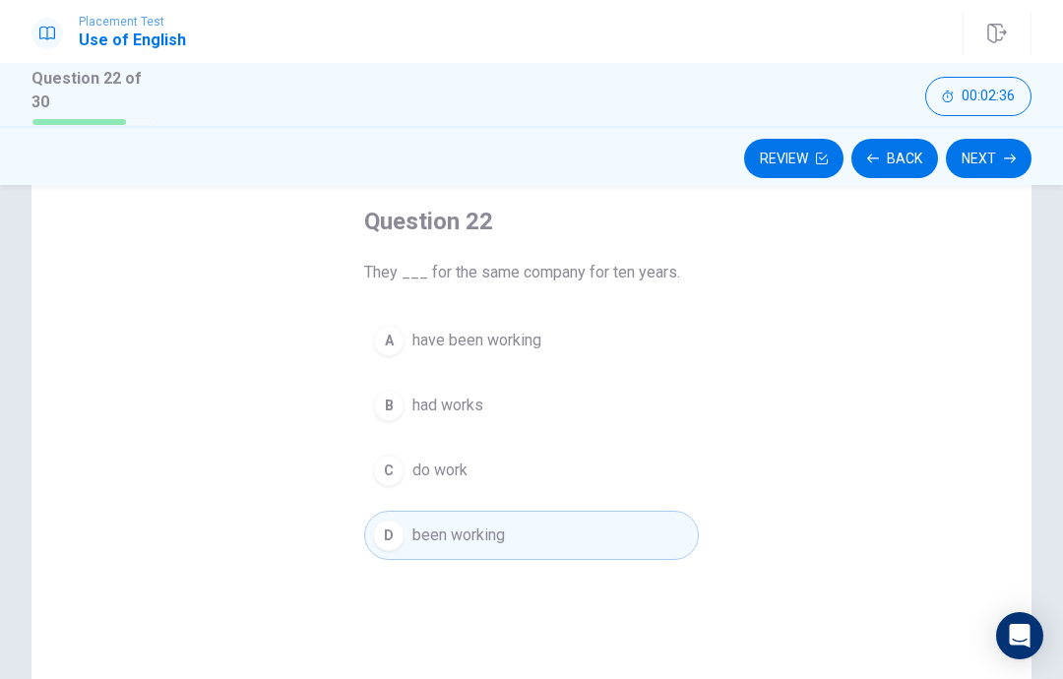
click at [999, 156] on button "Next" at bounding box center [989, 158] width 86 height 39
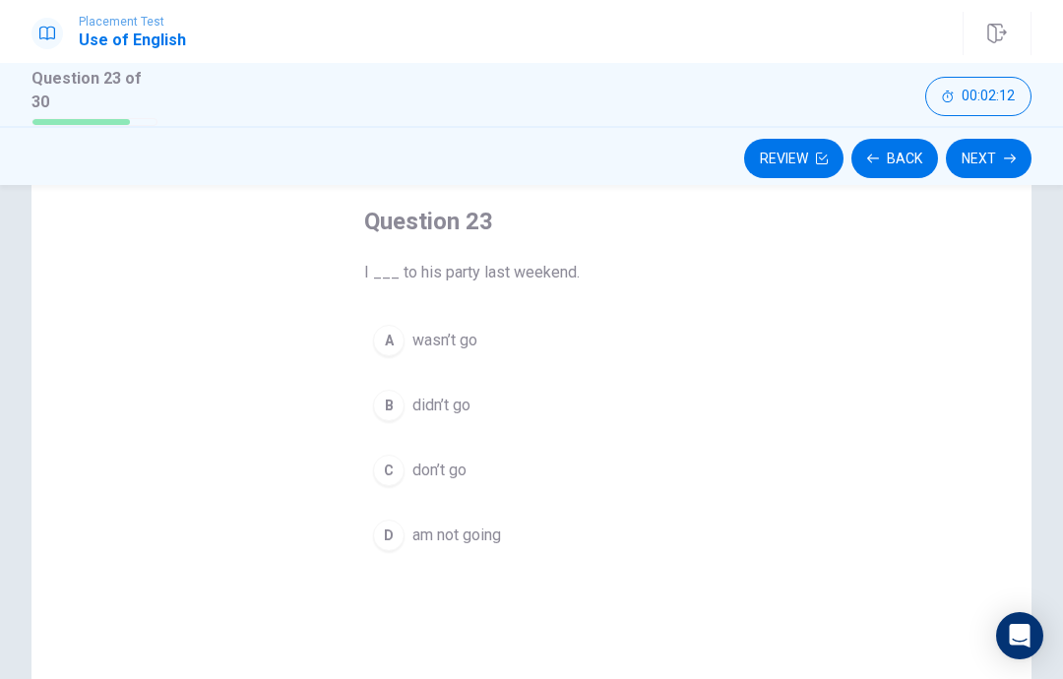
scroll to position [104, 0]
click at [438, 532] on span "am not going" at bounding box center [456, 531] width 89 height 24
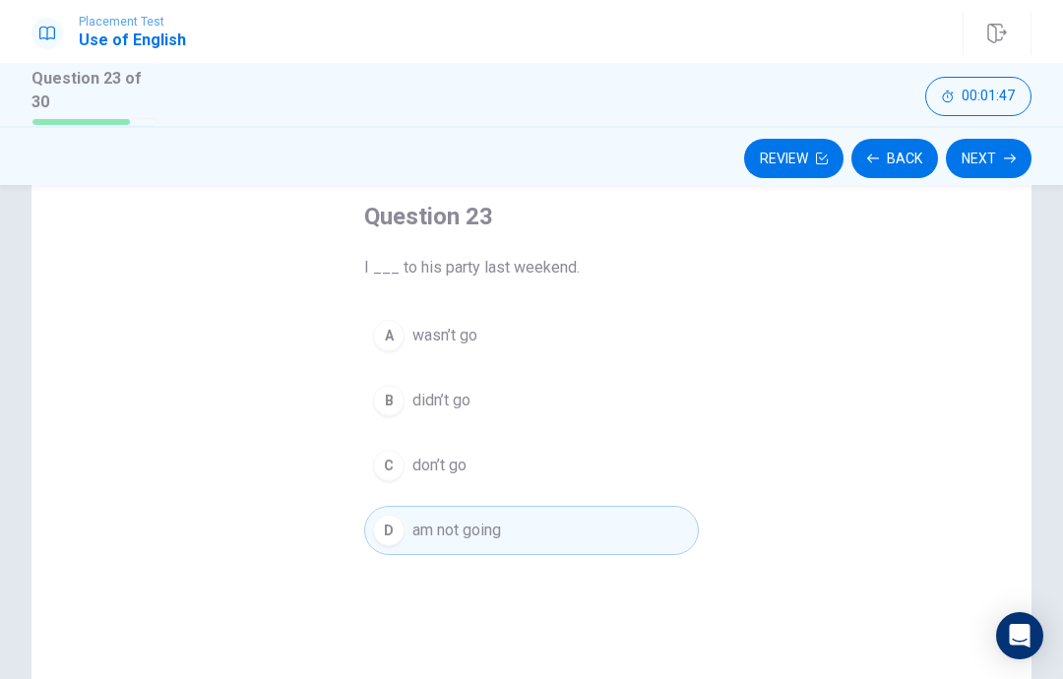
click at [663, 403] on button "B didn’t go" at bounding box center [531, 400] width 335 height 49
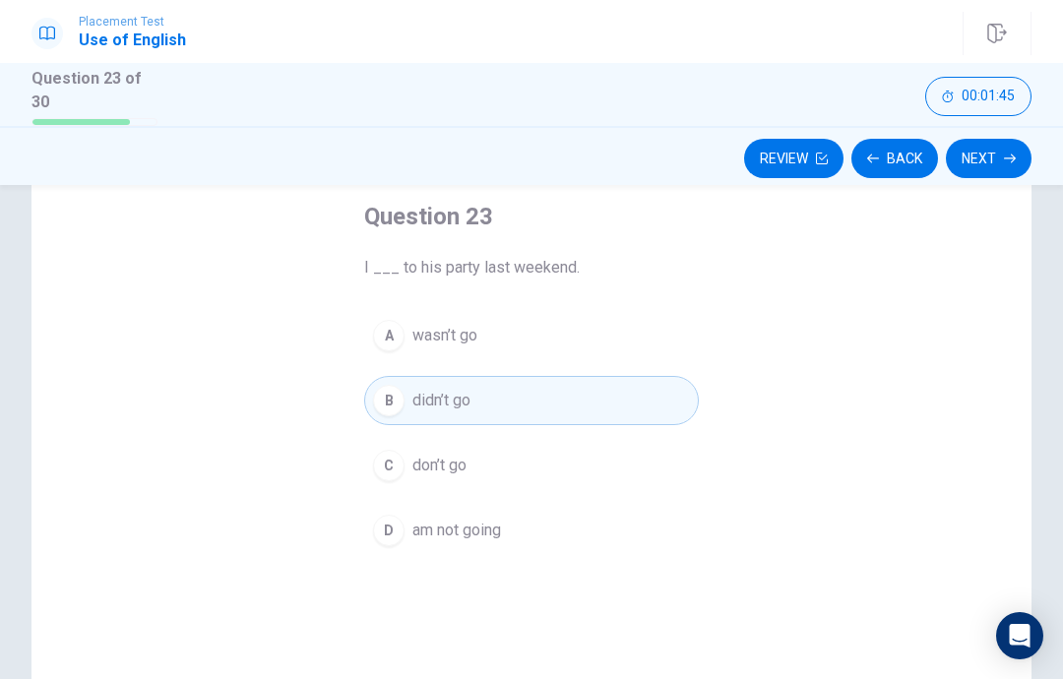
click at [998, 148] on button "Next" at bounding box center [989, 158] width 86 height 39
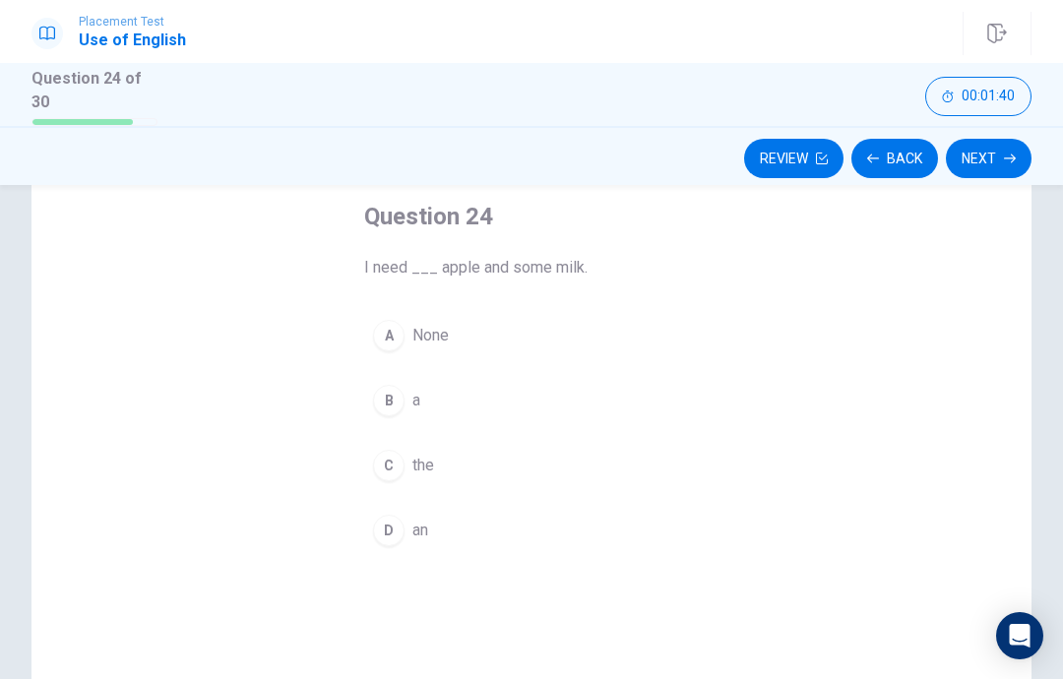
click at [458, 548] on button "D an" at bounding box center [531, 530] width 335 height 49
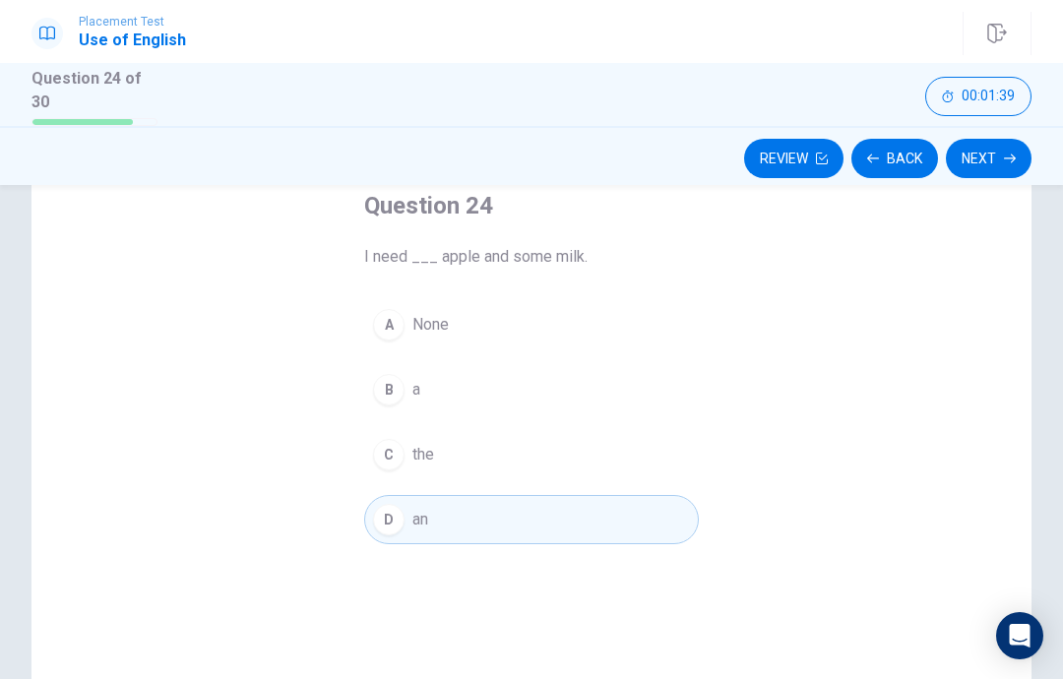
scroll to position [114, 0]
click at [1007, 156] on icon "button" at bounding box center [1010, 159] width 12 height 12
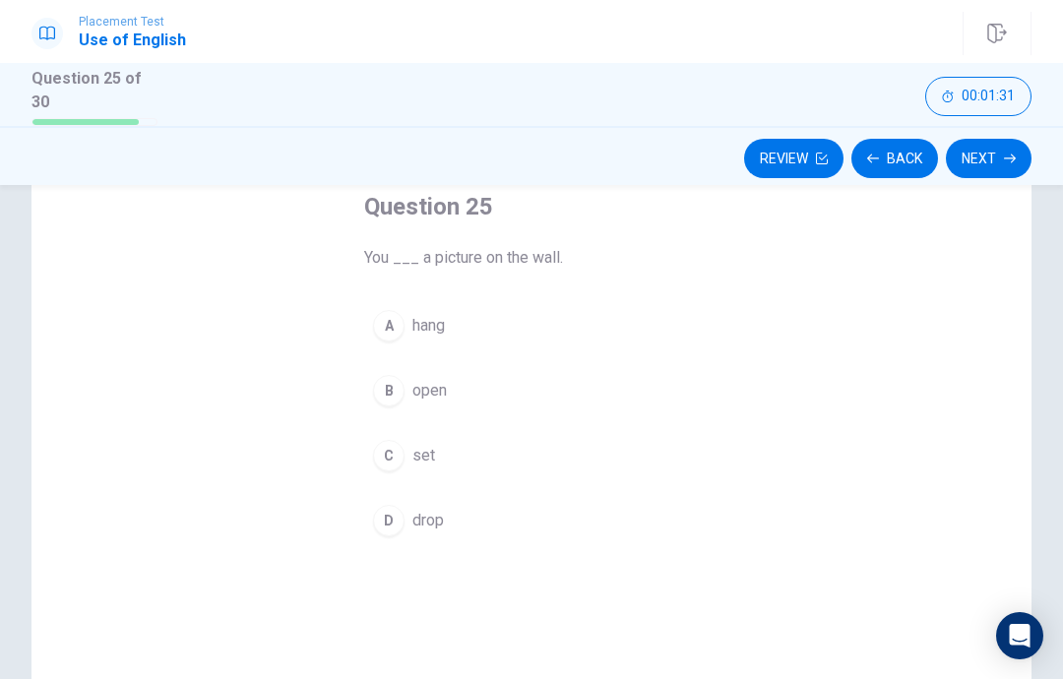
click at [513, 327] on button "A hang" at bounding box center [531, 325] width 335 height 49
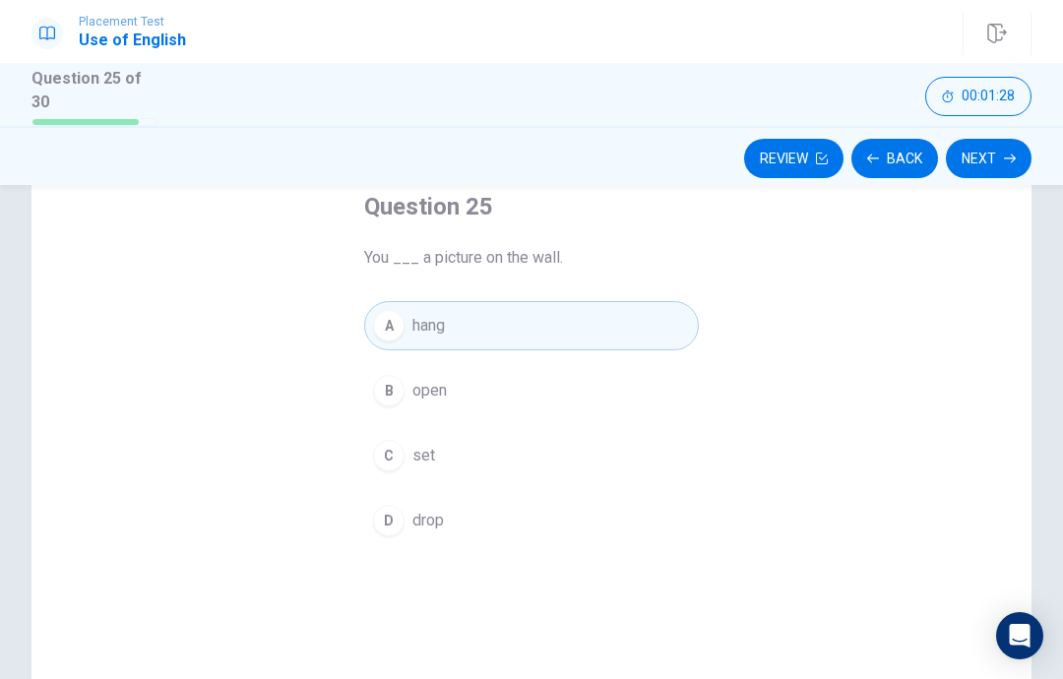
click at [994, 156] on button "Next" at bounding box center [989, 158] width 86 height 39
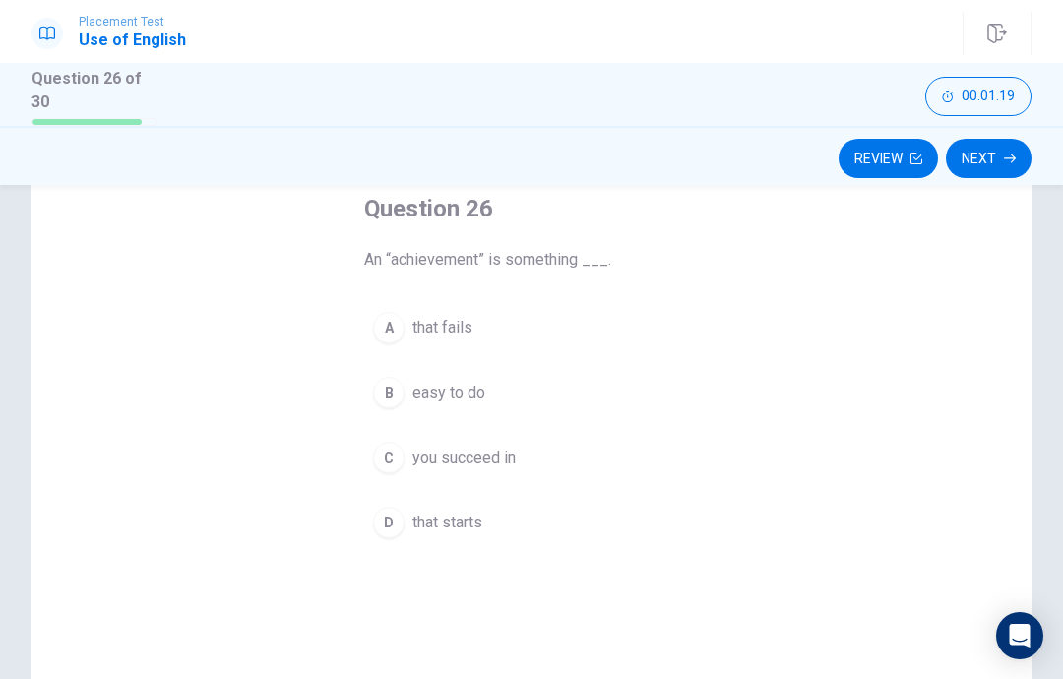
scroll to position [111, 0]
click at [473, 532] on button "D that starts" at bounding box center [531, 523] width 335 height 49
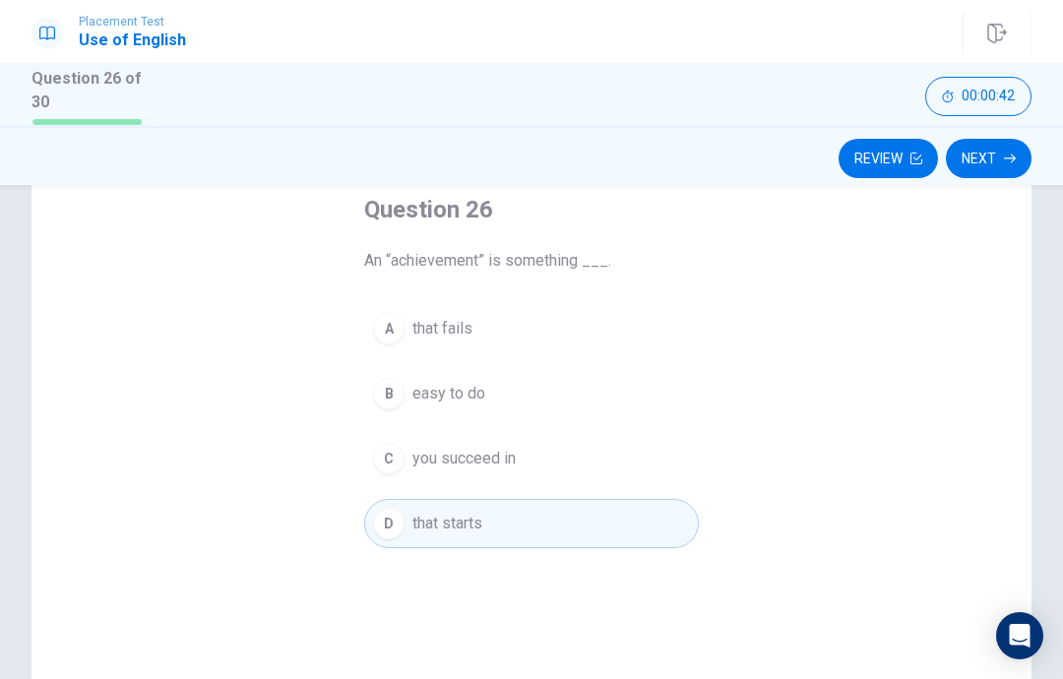
click at [1015, 153] on icon "button" at bounding box center [1010, 159] width 12 height 12
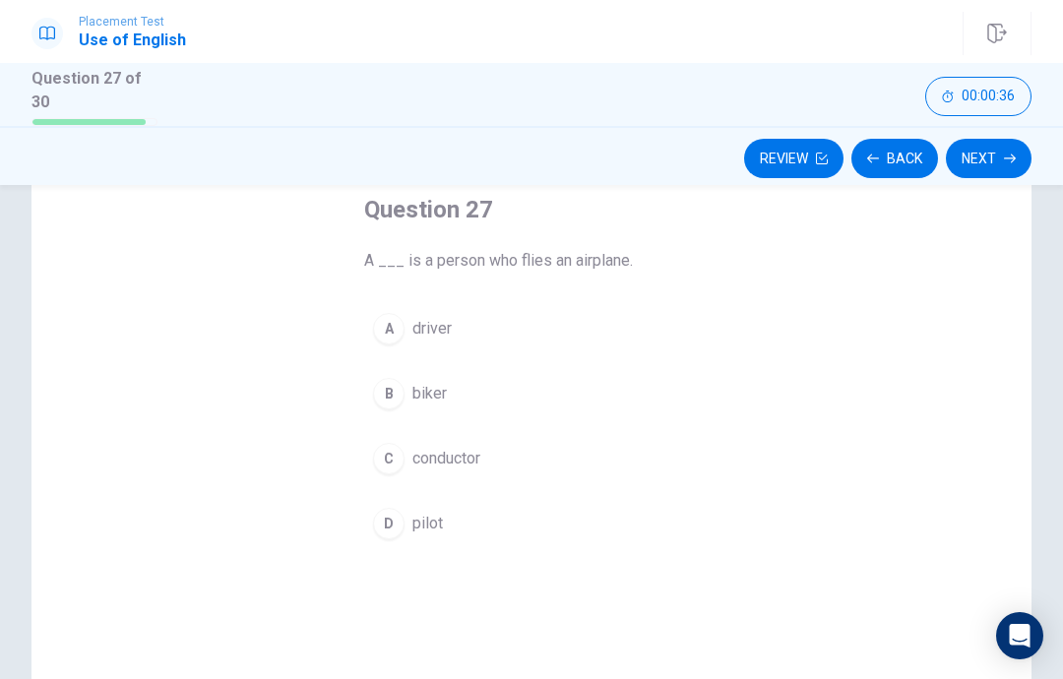
click at [670, 668] on div "Question 27 A ___ is a person who flies an airplane. A driver B biker C conduct…" at bounding box center [531, 479] width 413 height 635
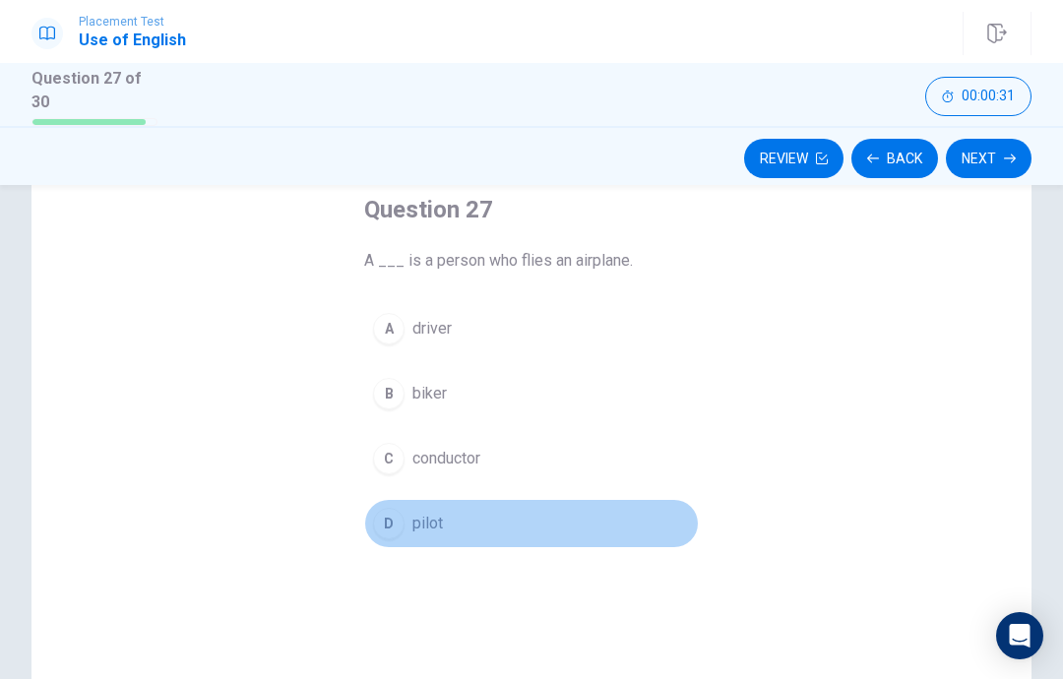
click at [574, 537] on button "D pilot" at bounding box center [531, 523] width 335 height 49
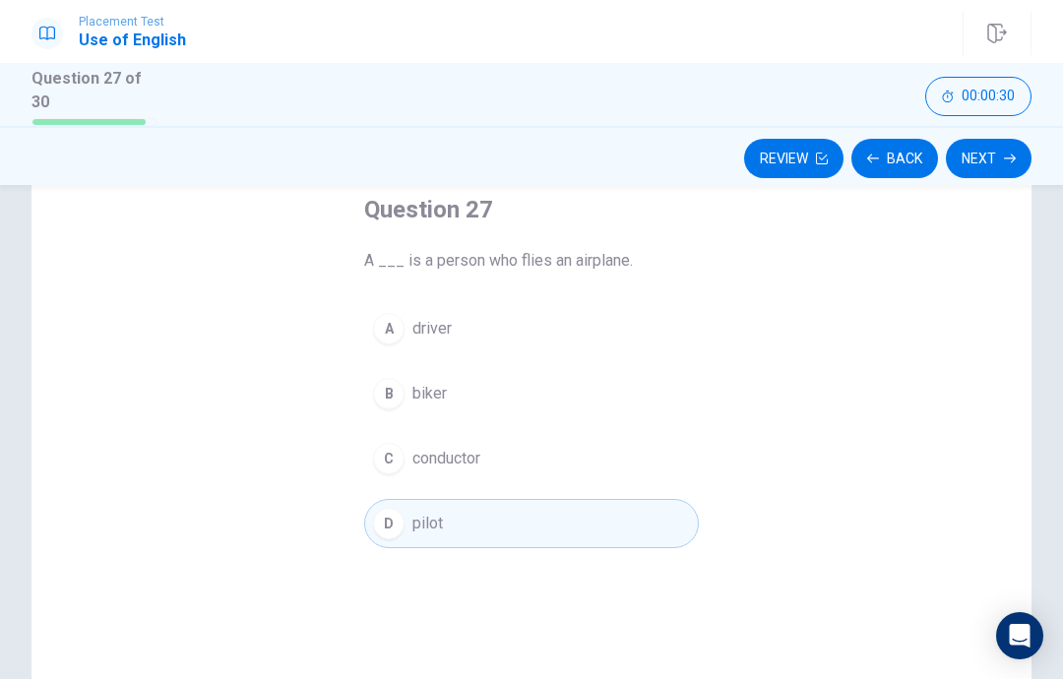
click at [1011, 164] on button "Next" at bounding box center [989, 158] width 86 height 39
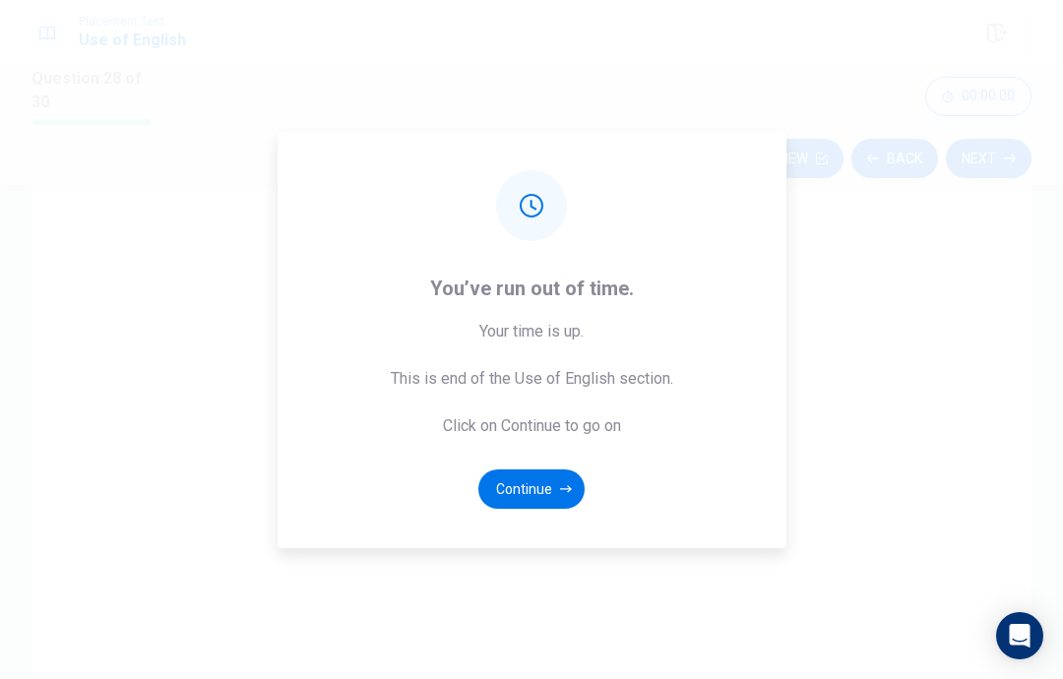
click at [571, 509] on button "Continue" at bounding box center [531, 488] width 106 height 39
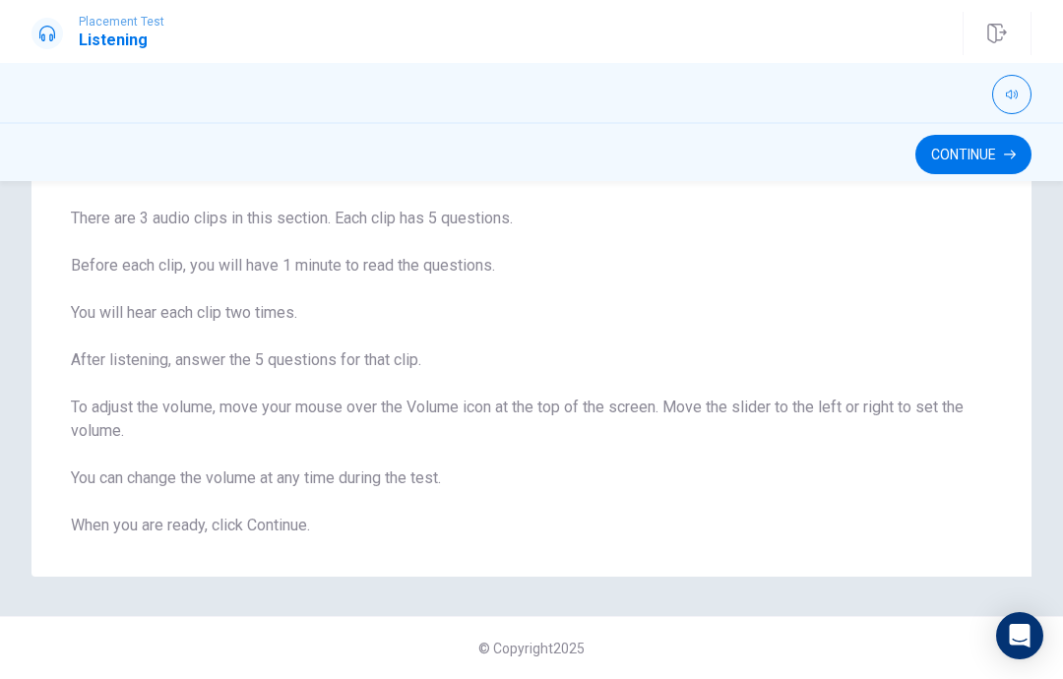
scroll to position [124, 0]
click at [1008, 158] on icon "button" at bounding box center [1010, 155] width 12 height 12
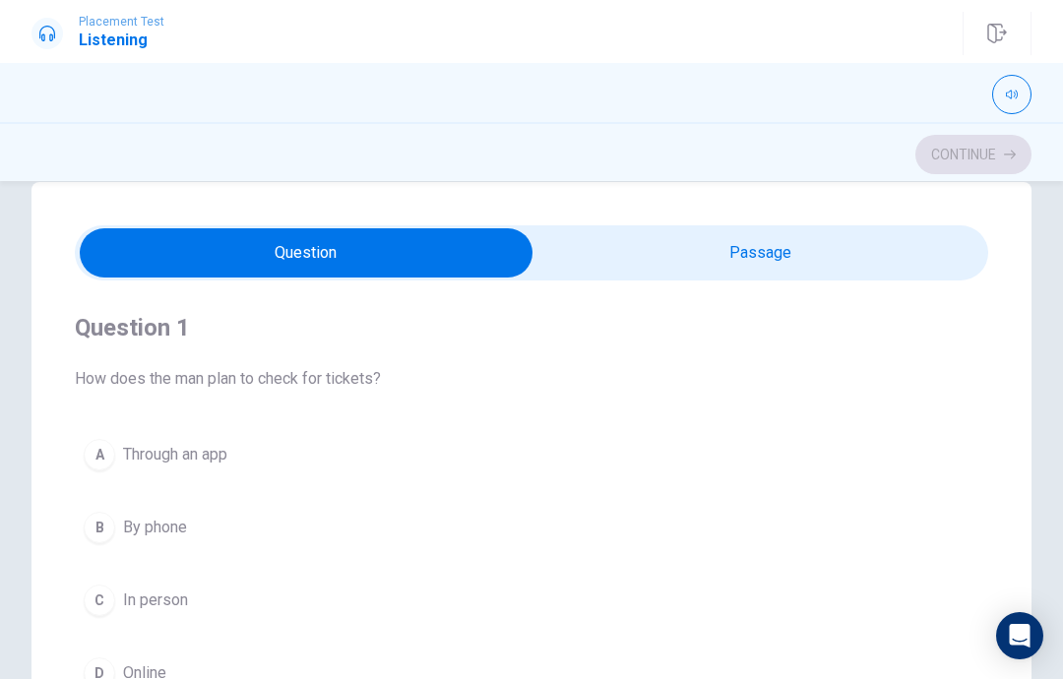
scroll to position [-1, 0]
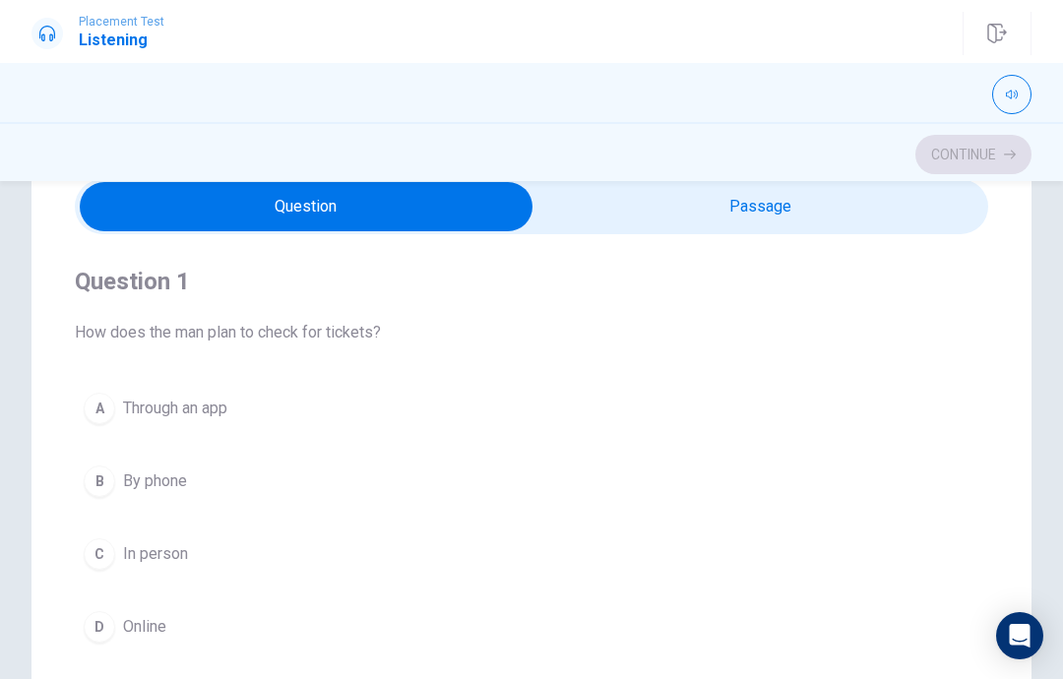
click at [842, 384] on button "A Through an app" at bounding box center [531, 408] width 913 height 49
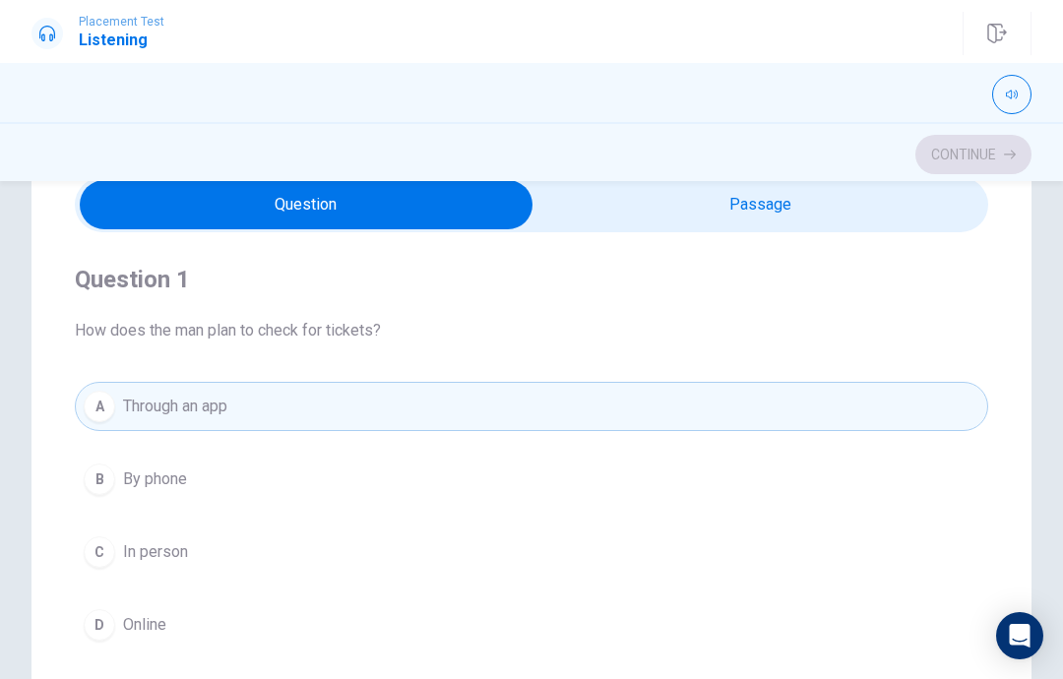
scroll to position [23, 0]
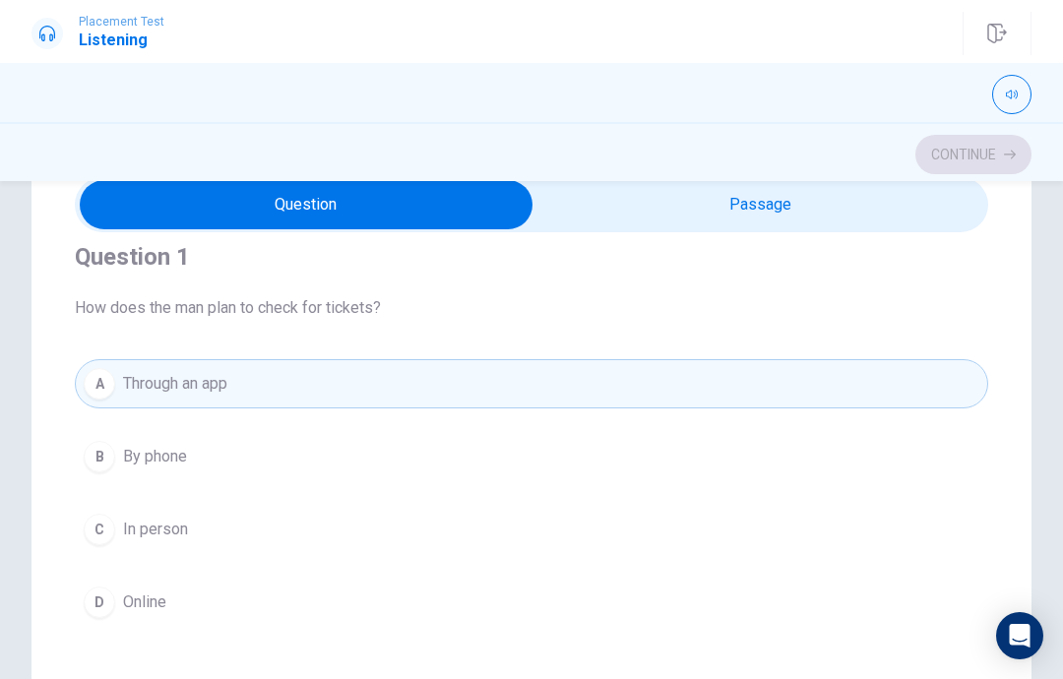
click at [581, 439] on button "B By phone" at bounding box center [531, 456] width 913 height 49
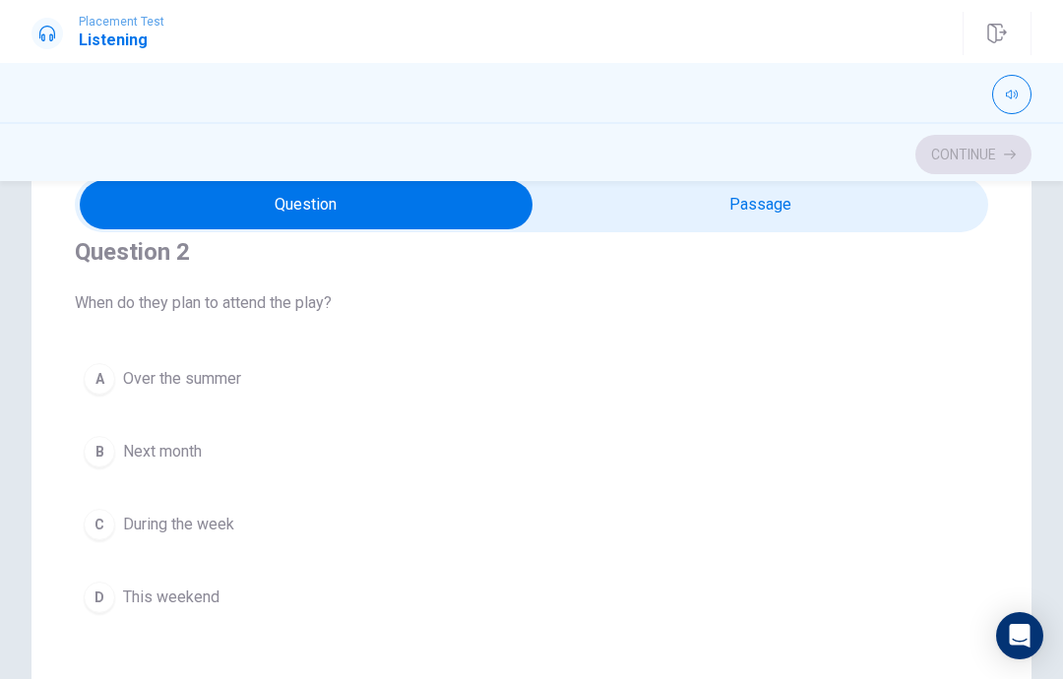
scroll to position [475, 0]
click at [598, 535] on button "C During the week" at bounding box center [531, 525] width 913 height 49
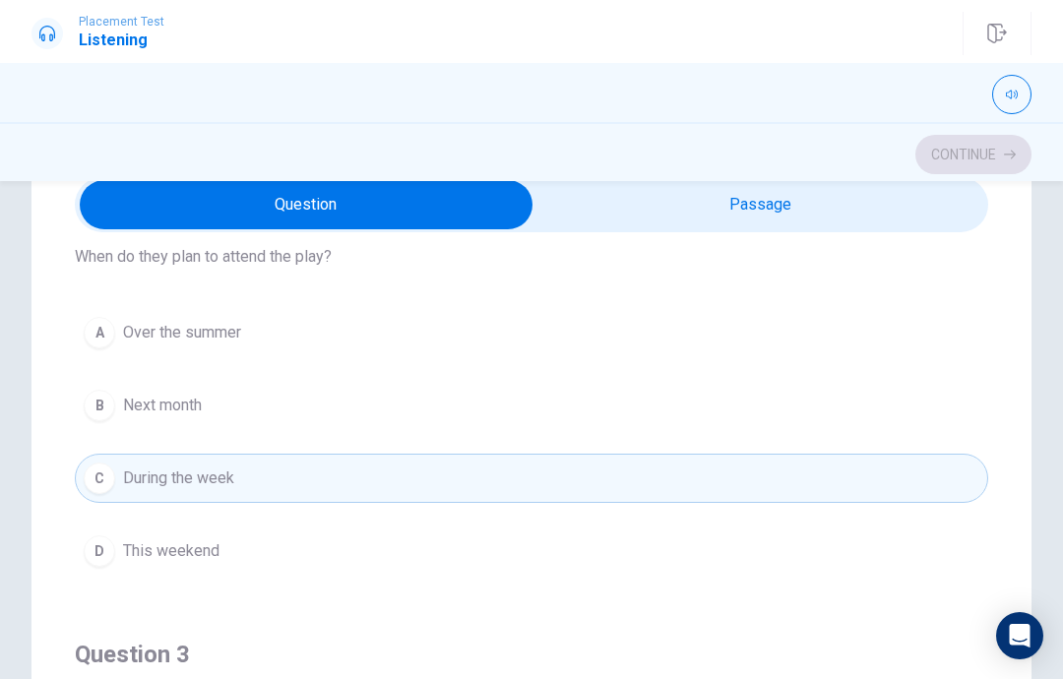
scroll to position [543, 0]
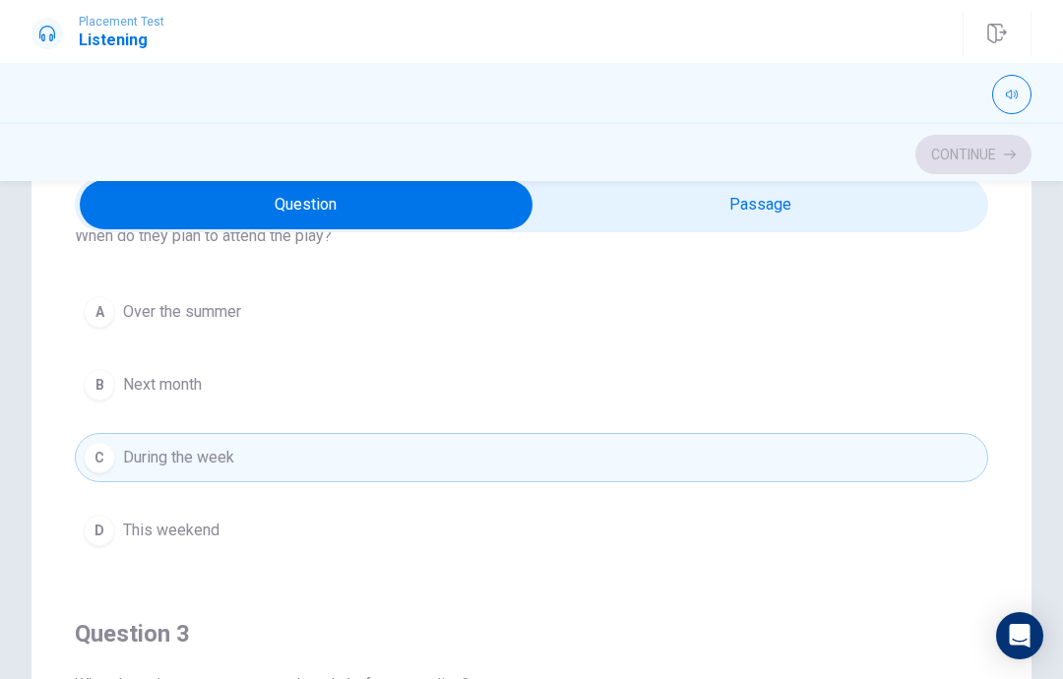
click at [625, 388] on button "B Next month" at bounding box center [531, 384] width 913 height 49
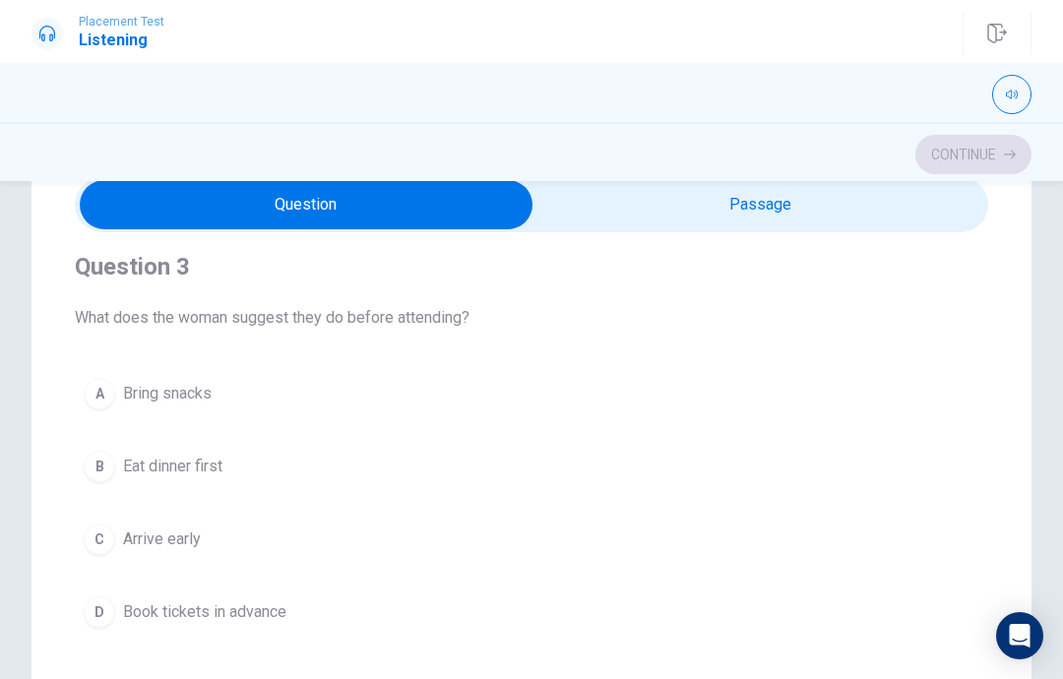
scroll to position [911, 0]
click at [751, 192] on input "checkbox" at bounding box center [306, 204] width 1370 height 49
checkbox input "true"
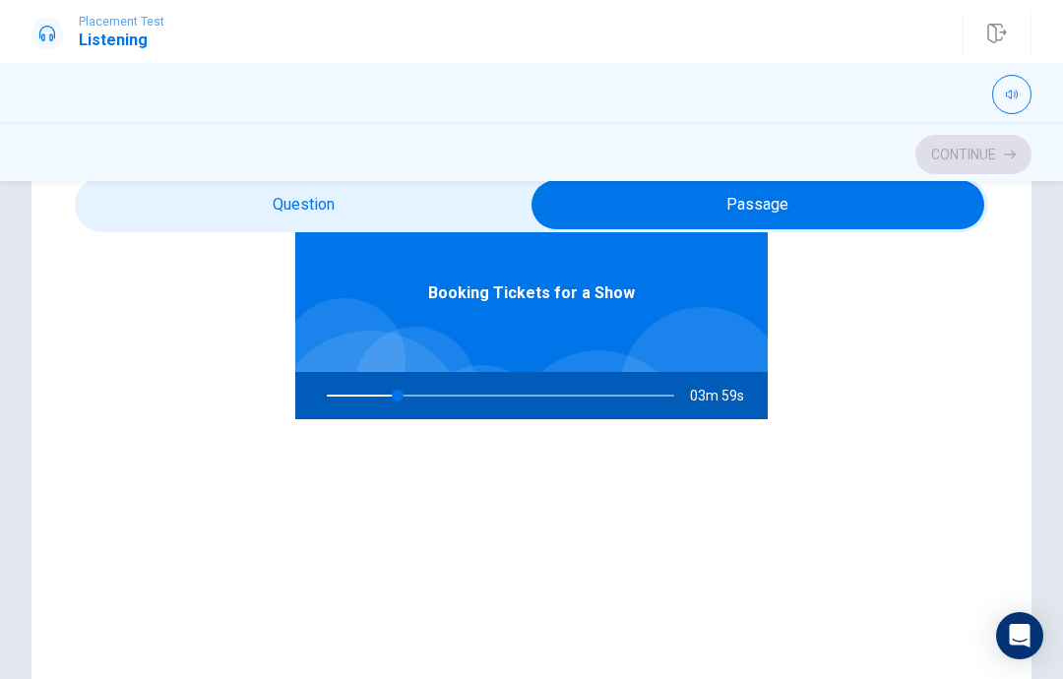
scroll to position [110, 0]
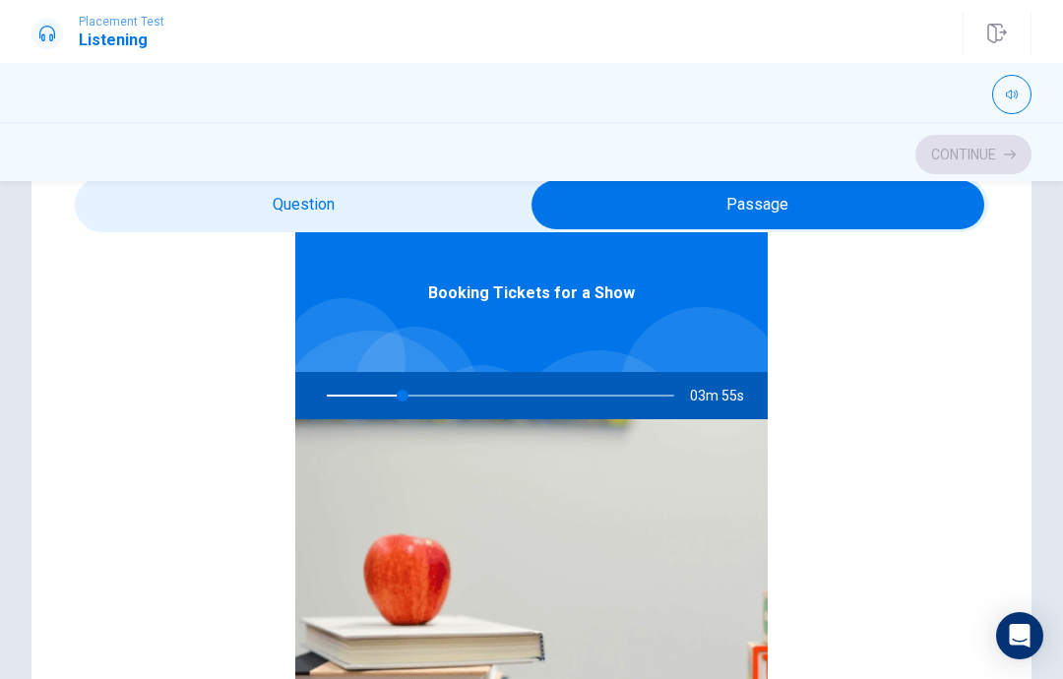
type input "22"
click at [389, 220] on input "checkbox" at bounding box center [758, 204] width 1370 height 49
checkbox input "false"
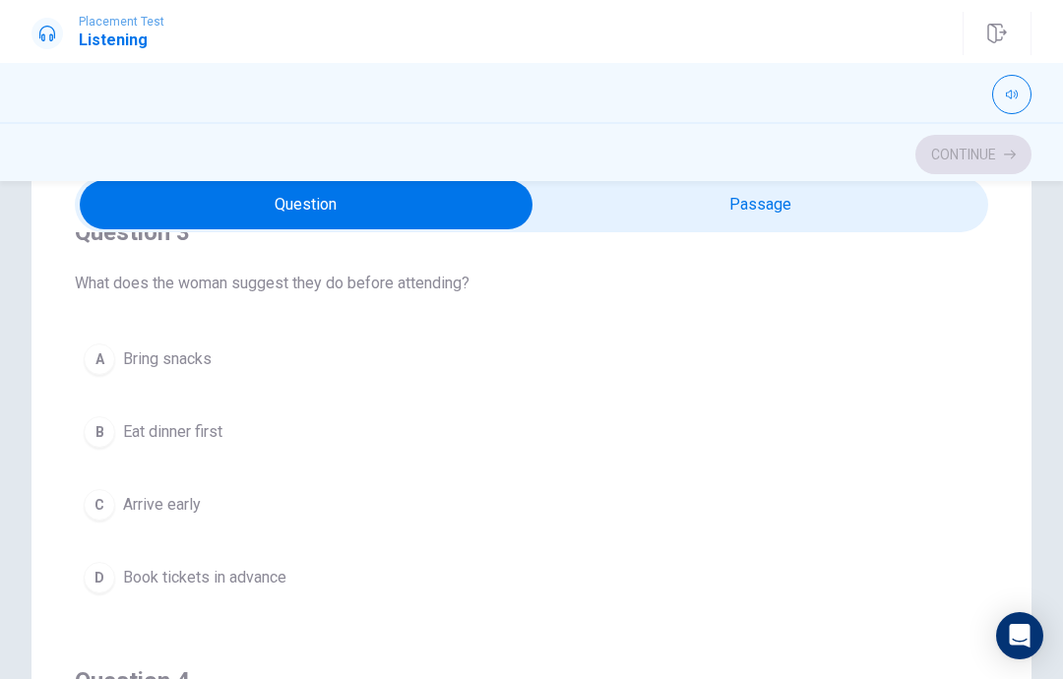
scroll to position [946, 0]
click at [678, 425] on button "B Eat dinner first" at bounding box center [531, 430] width 913 height 49
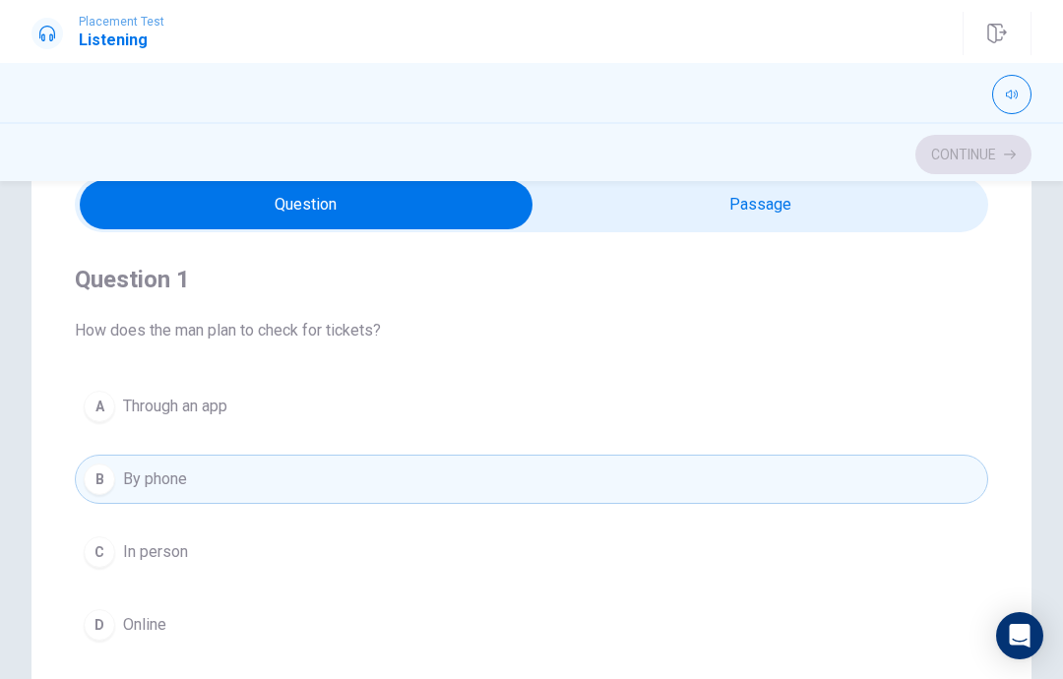
scroll to position [0, 0]
click at [674, 464] on button "B By phone" at bounding box center [531, 479] width 913 height 49
type input "28"
click at [782, 227] on input "checkbox" at bounding box center [306, 204] width 1370 height 49
checkbox input "true"
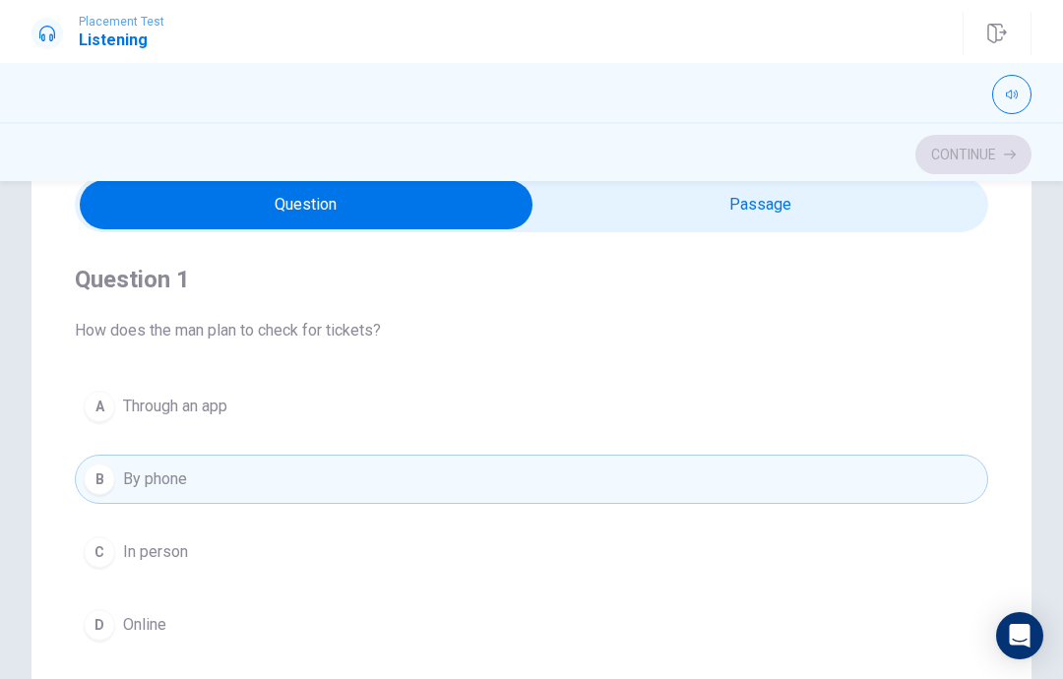
type input "28"
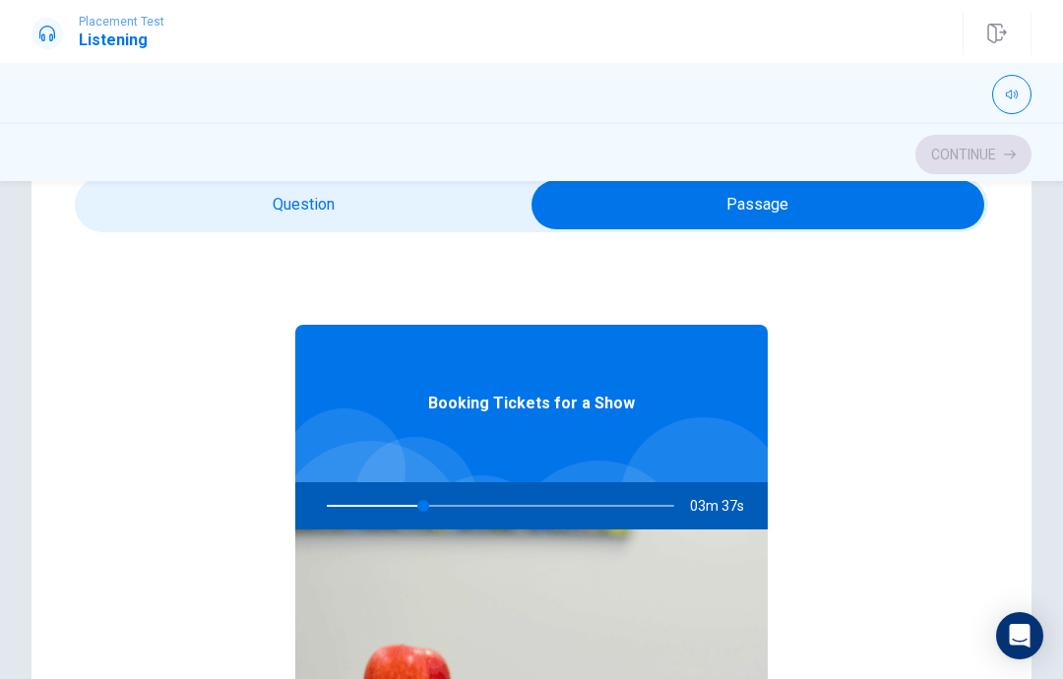
click at [768, 234] on div "Booking Tickets for a Show 03m 37s" at bounding box center [531, 612] width 472 height 760
checkbox input "false"
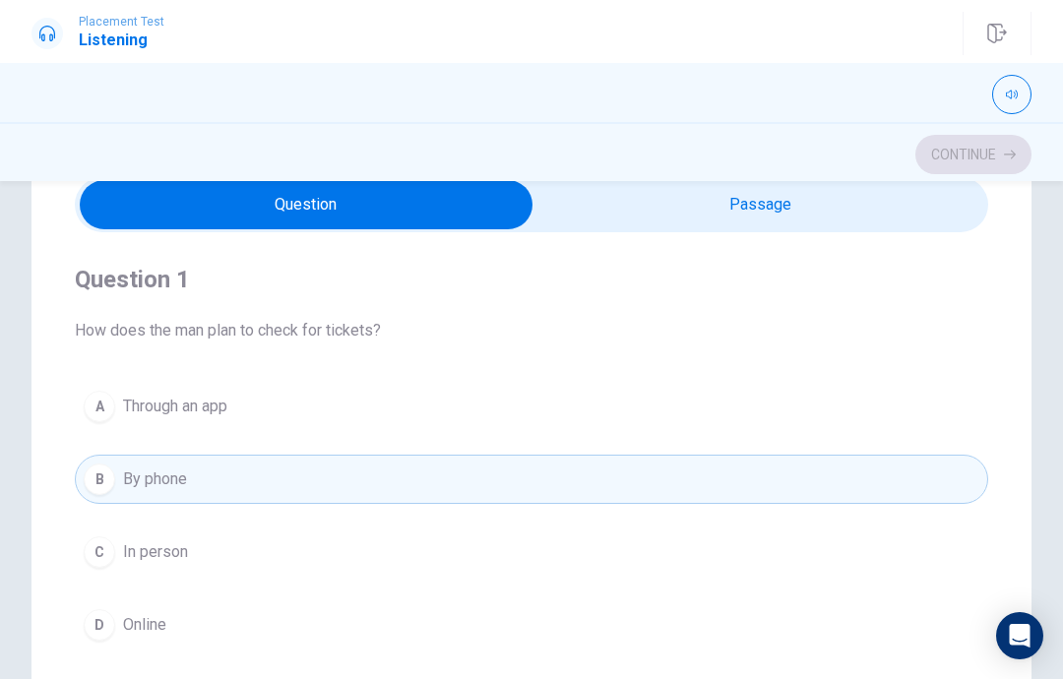
type input "28"
click at [811, 210] on input "checkbox" at bounding box center [306, 204] width 1370 height 49
checkbox input "true"
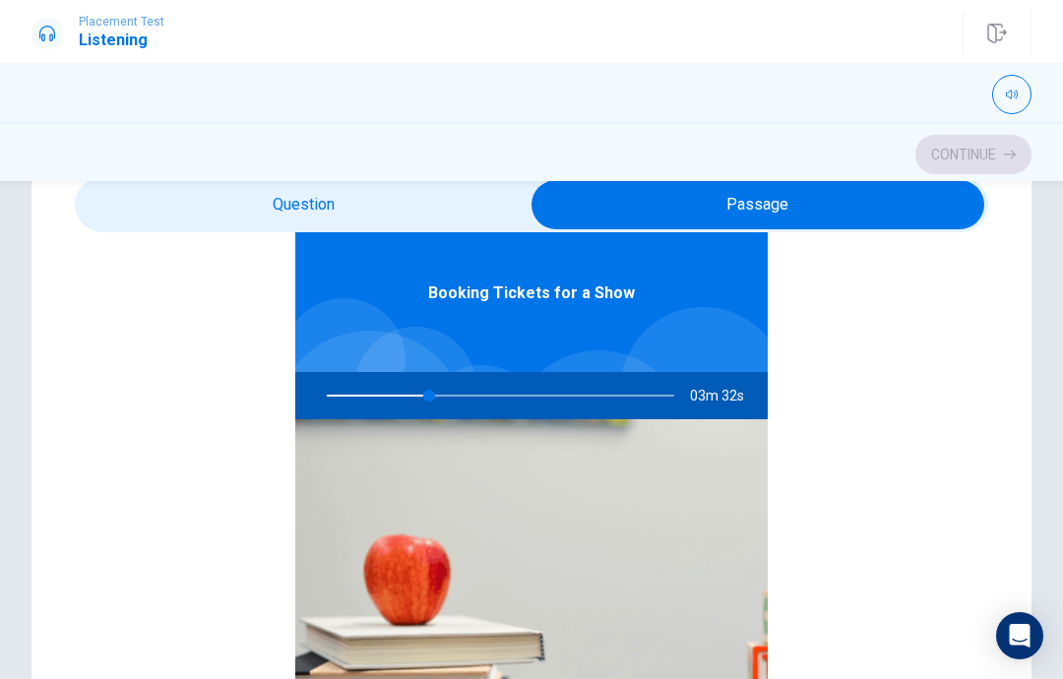
scroll to position [110, 0]
type input "30"
click at [508, 206] on input "checkbox" at bounding box center [758, 204] width 1370 height 49
checkbox input "false"
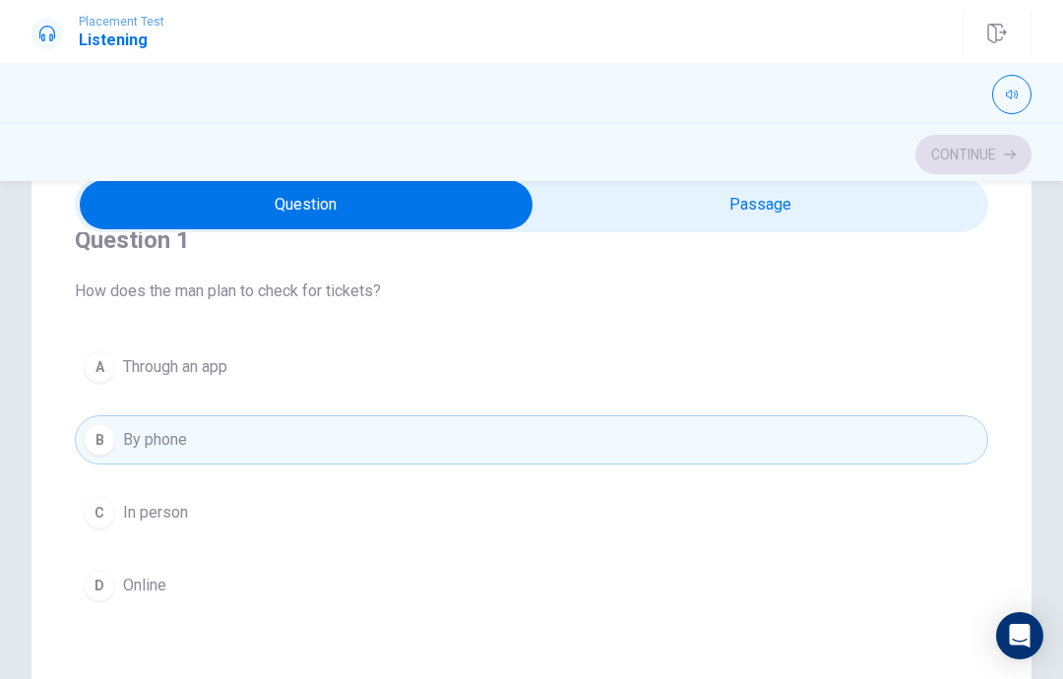
scroll to position [25, 0]
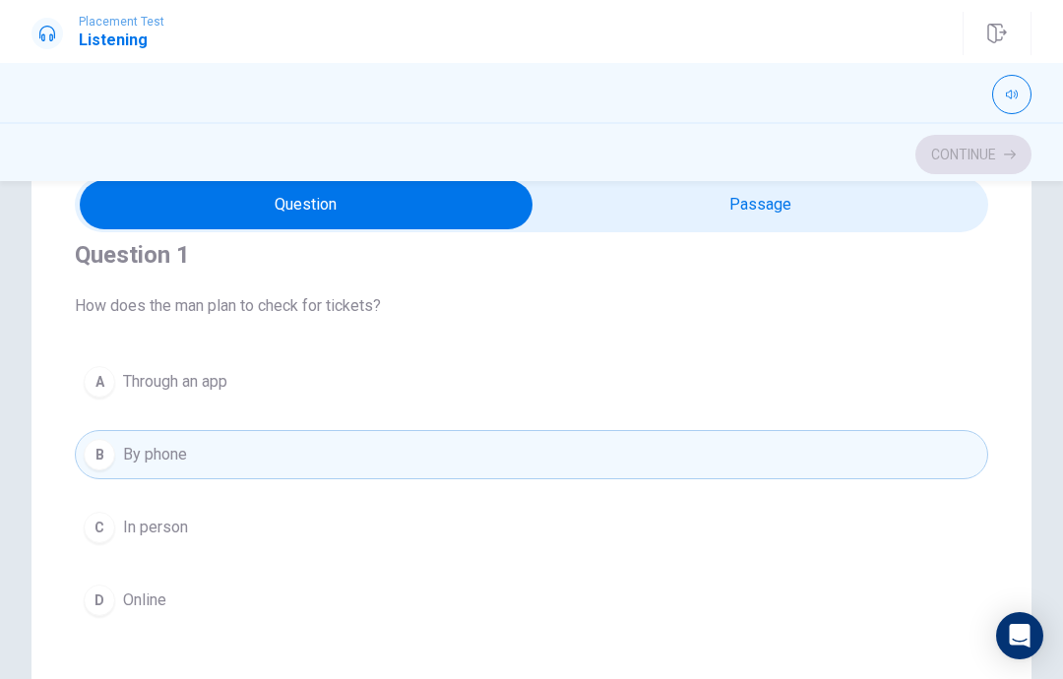
click at [674, 430] on button "B By phone" at bounding box center [531, 454] width 913 height 49
click at [671, 426] on div "A Through an app B By phone C In person D Online" at bounding box center [531, 491] width 913 height 268
type input "32"
click at [825, 240] on h4 "Question 1" at bounding box center [531, 254] width 913 height 31
click at [894, 211] on input "checkbox" at bounding box center [306, 204] width 1370 height 49
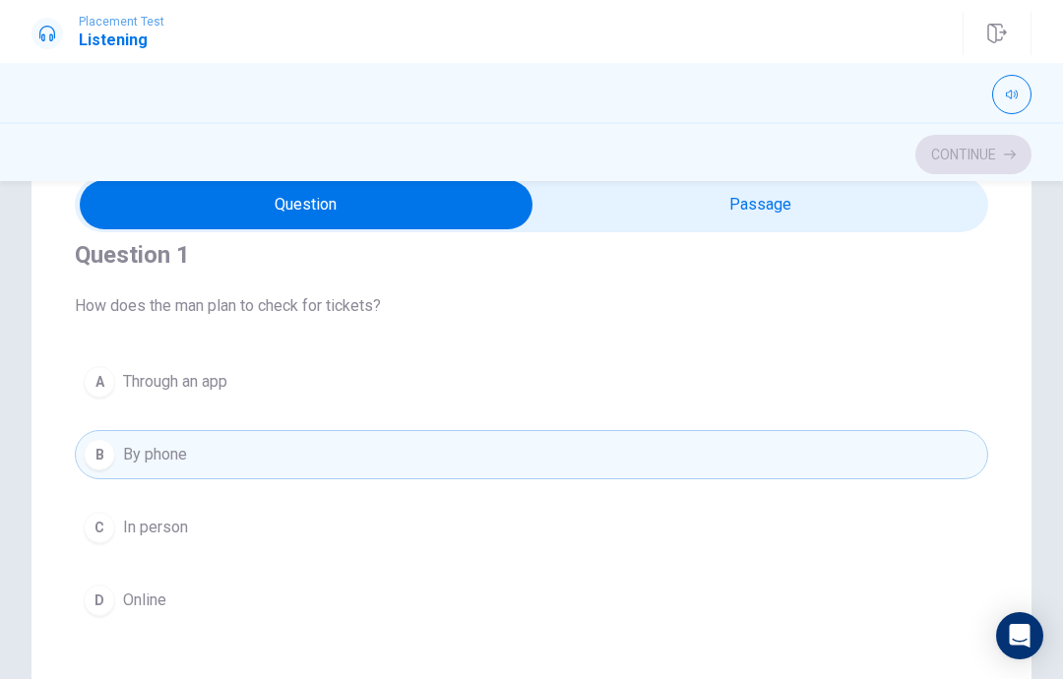
checkbox input "true"
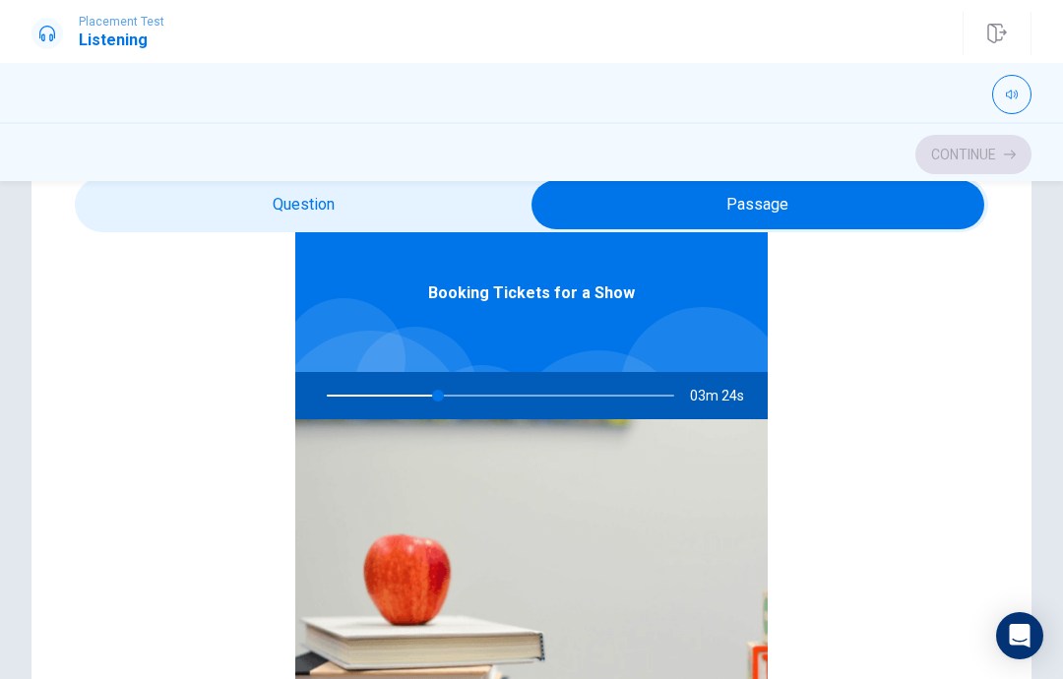
type input "32"
click at [469, 204] on input "checkbox" at bounding box center [758, 204] width 1370 height 49
checkbox input "false"
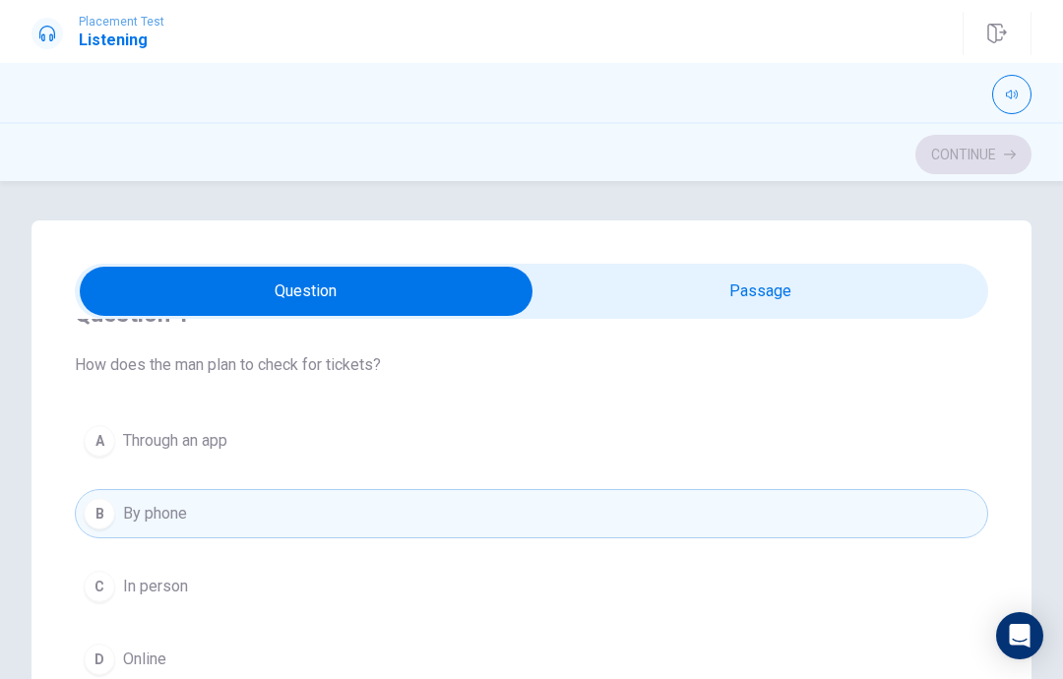
scroll to position [78, 0]
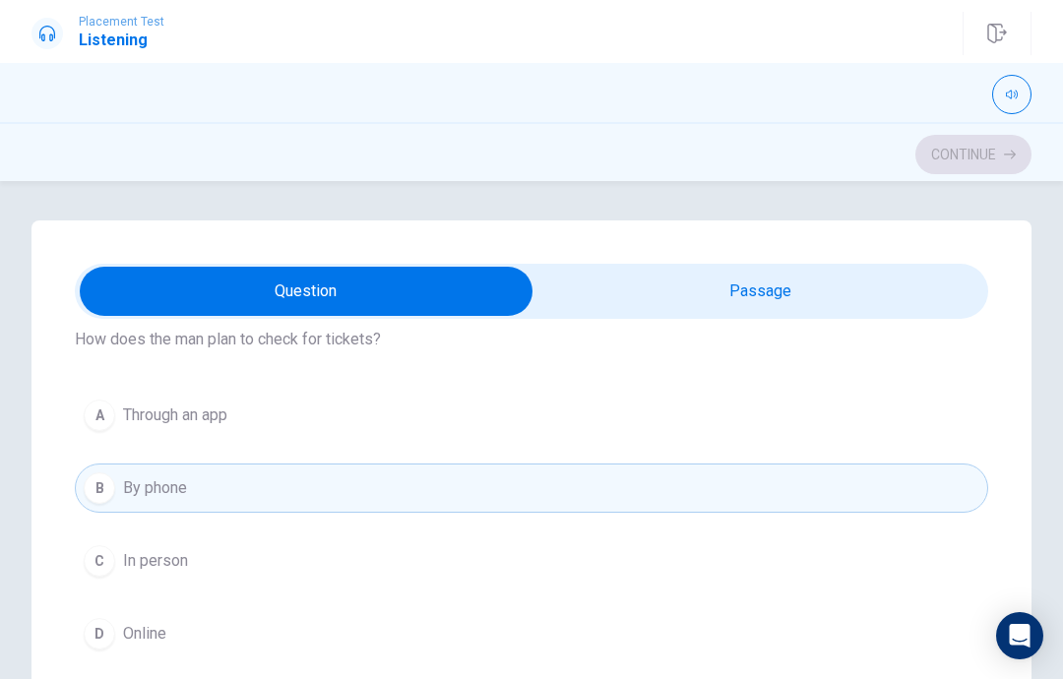
click at [339, 634] on button "D Online" at bounding box center [531, 633] width 913 height 49
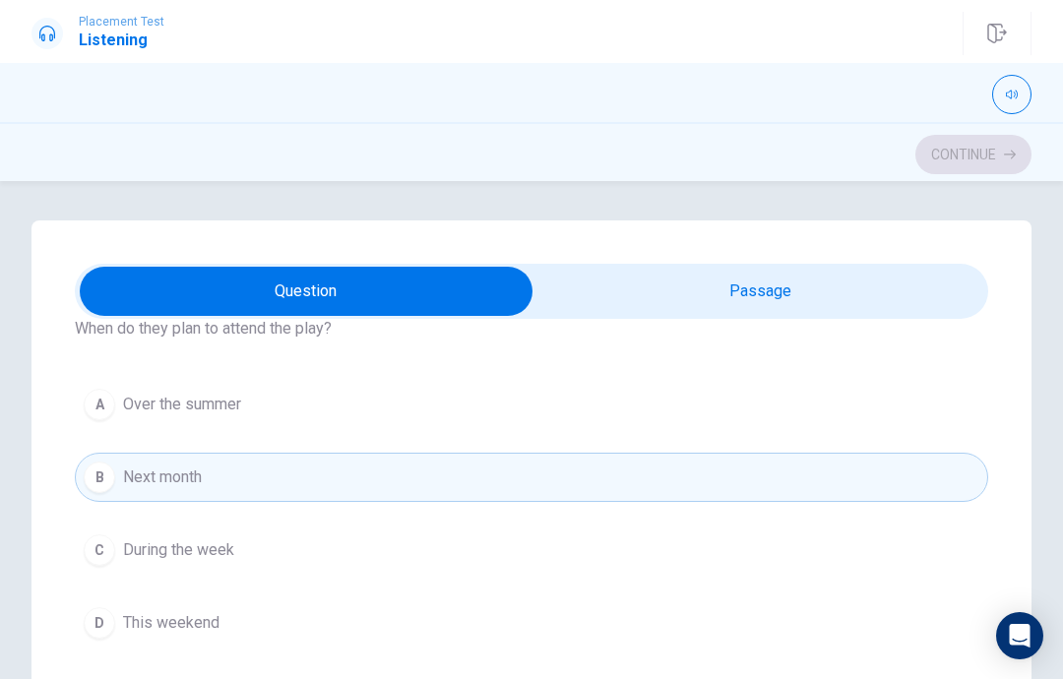
scroll to position [530, 0]
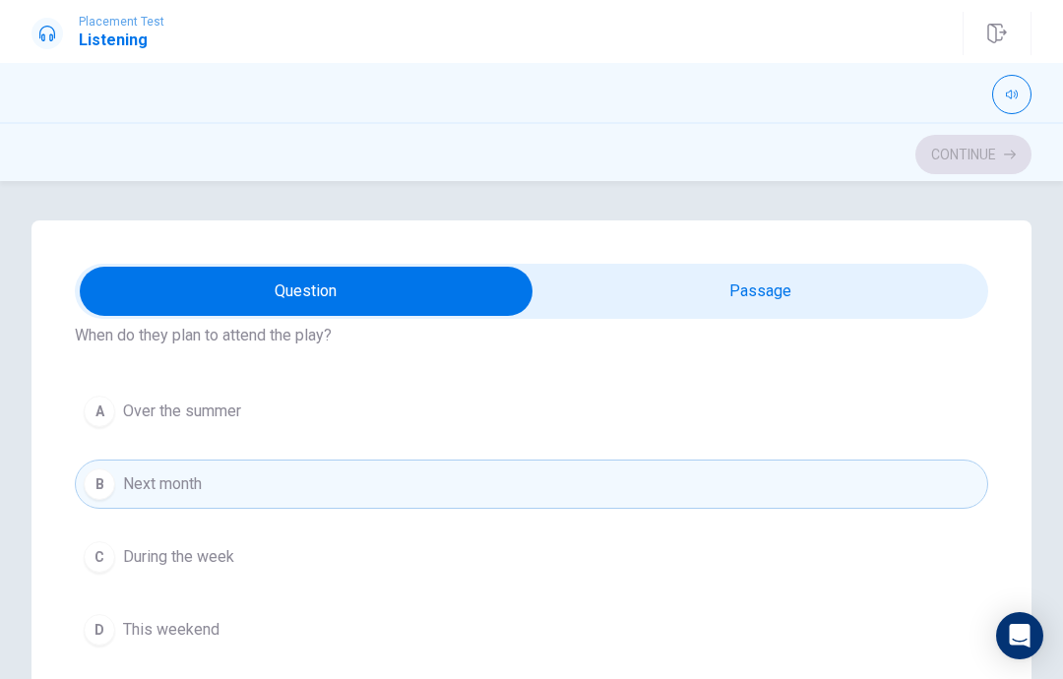
type input "44"
click at [808, 304] on input "checkbox" at bounding box center [306, 291] width 1370 height 49
checkbox input "true"
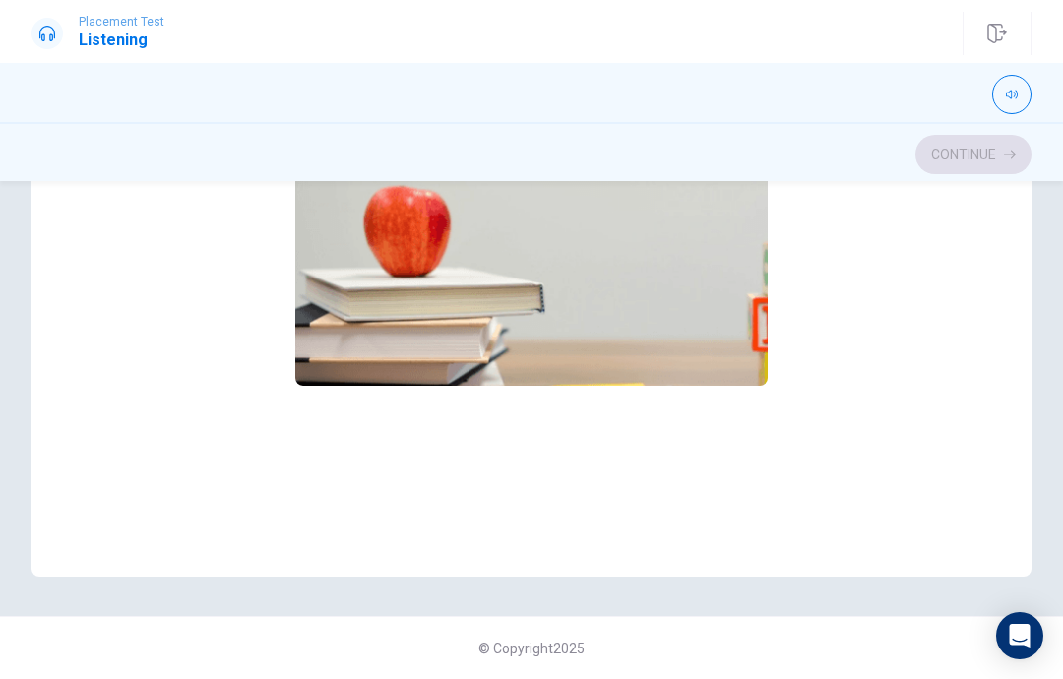
type input "45"
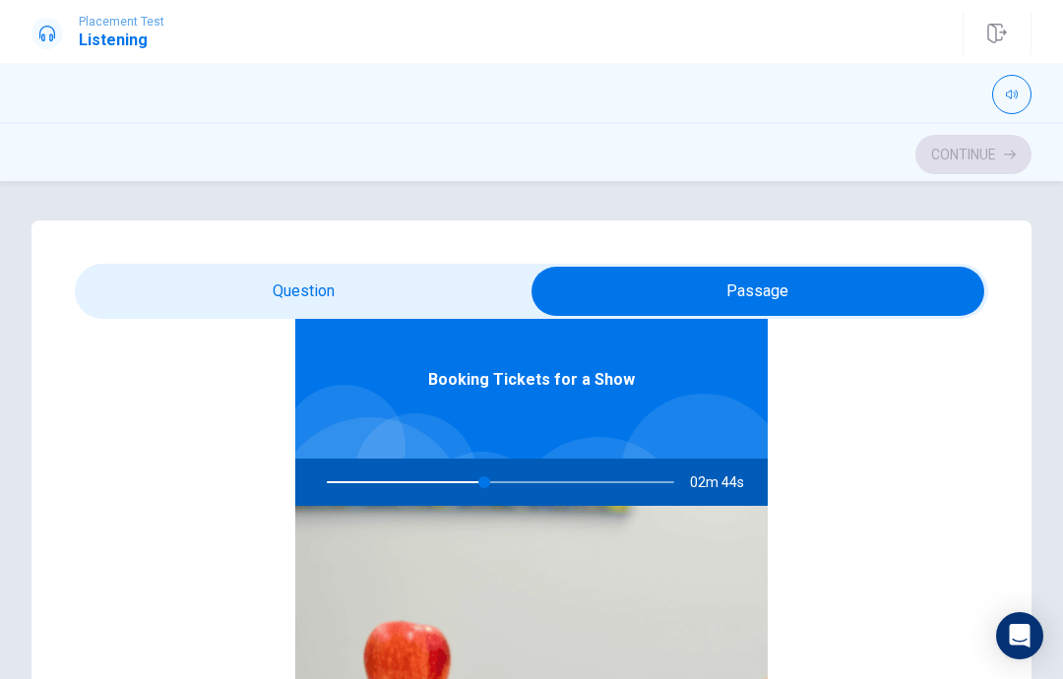
scroll to position [0, 0]
click at [405, 295] on input "checkbox" at bounding box center [758, 291] width 1370 height 49
checkbox input "false"
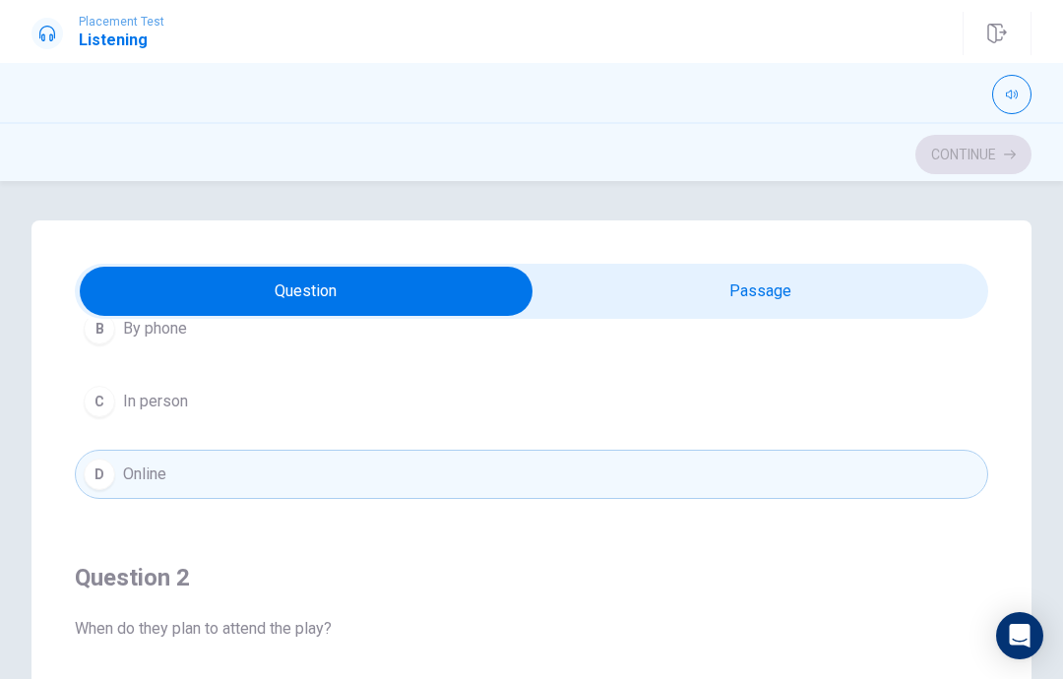
scroll to position [239, 0]
click at [294, 483] on button "D Online" at bounding box center [531, 472] width 913 height 49
type input "50"
click at [741, 294] on input "checkbox" at bounding box center [306, 291] width 1370 height 49
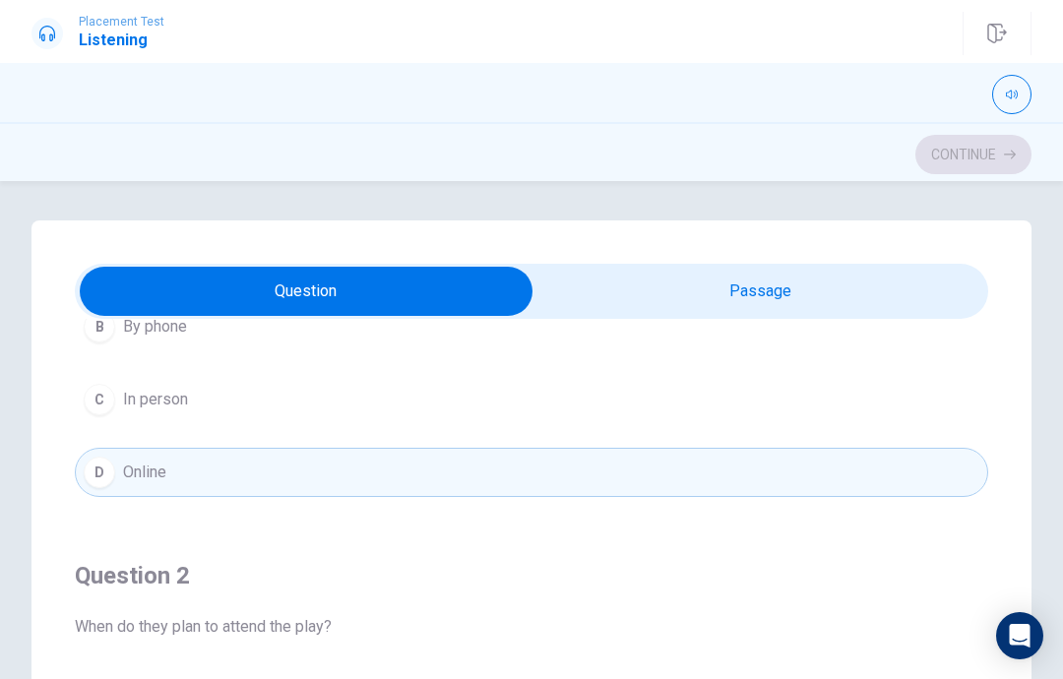
checkbox input "true"
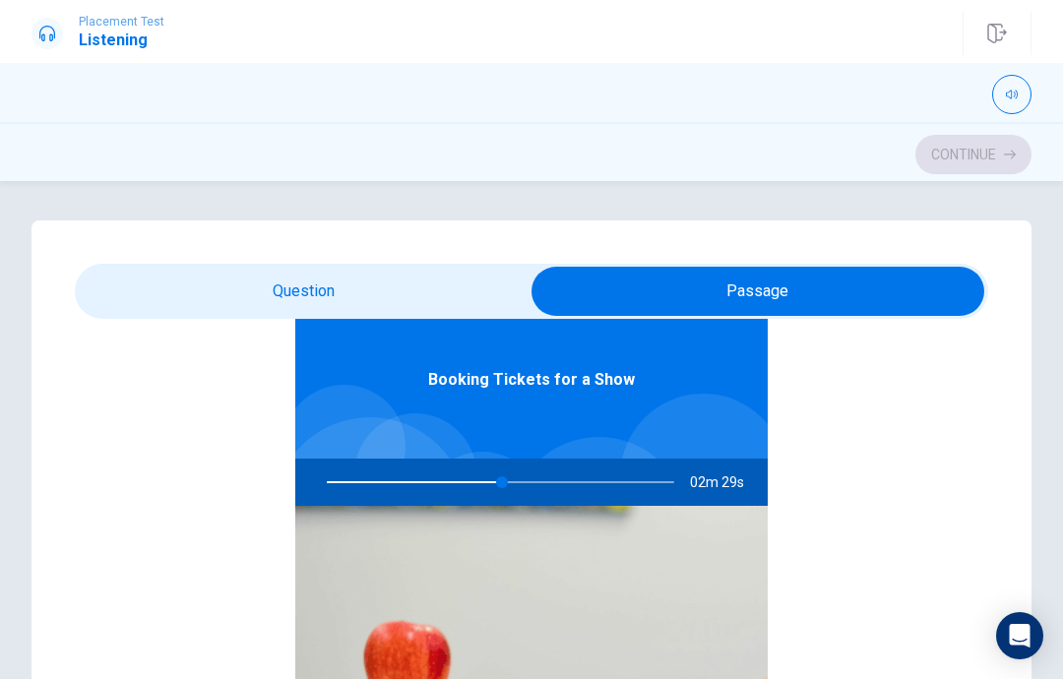
scroll to position [110, 0]
type input "52"
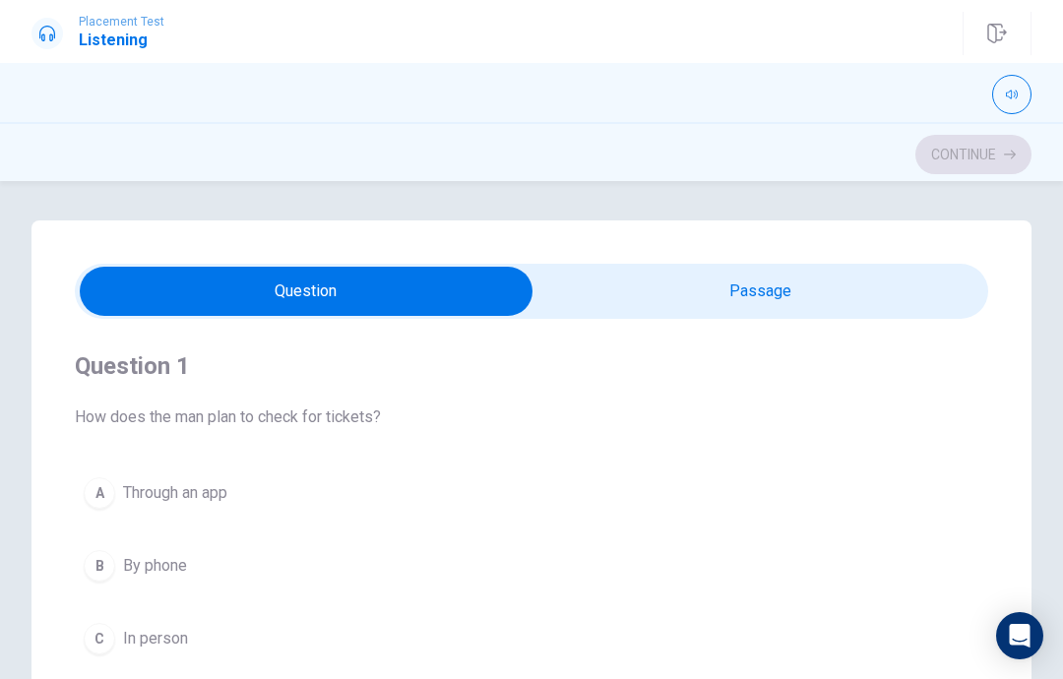
scroll to position [0, 0]
click at [807, 290] on input "checkbox" at bounding box center [306, 291] width 1370 height 49
checkbox input "true"
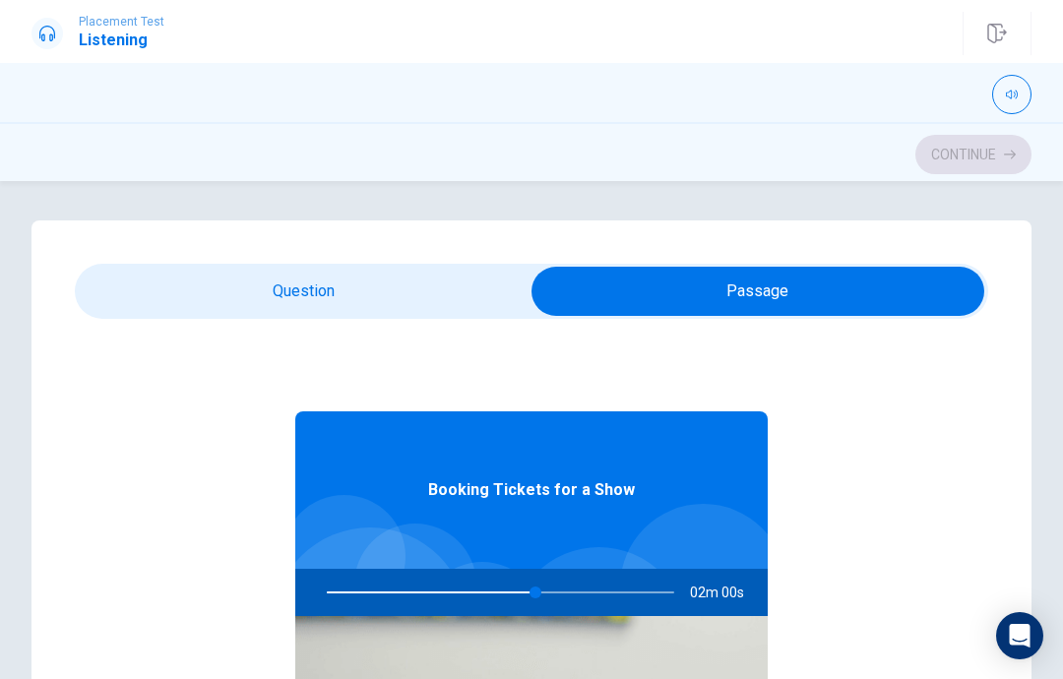
type input "60"
click at [473, 298] on input "checkbox" at bounding box center [758, 291] width 1370 height 49
checkbox input "false"
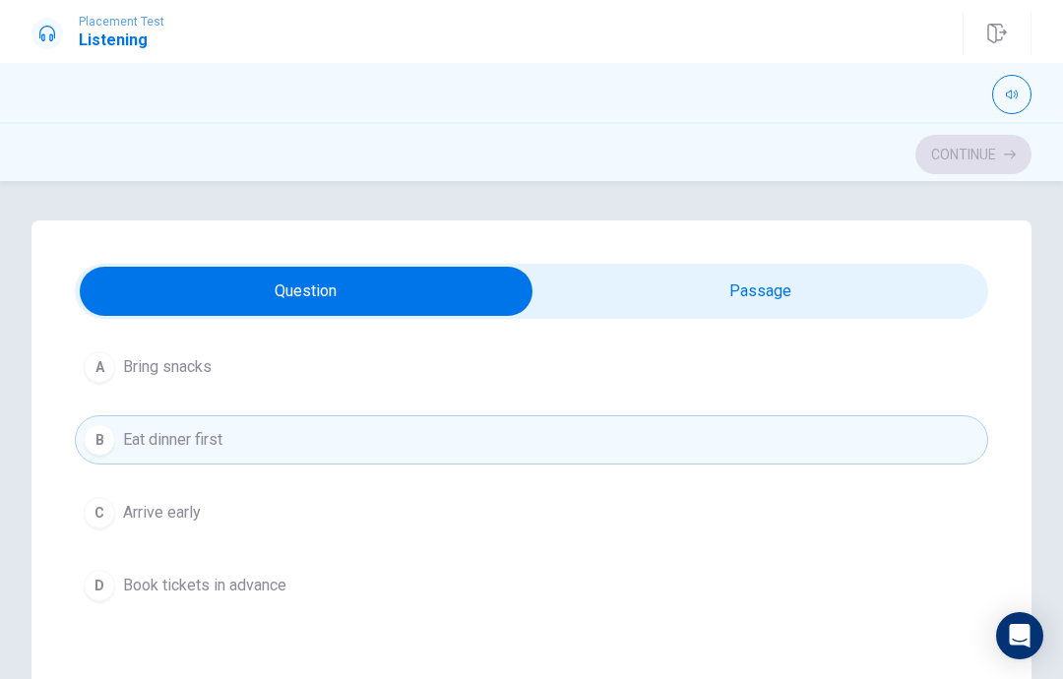
scroll to position [1026, 0]
click at [486, 531] on button "C Arrive early" at bounding box center [531, 509] width 913 height 49
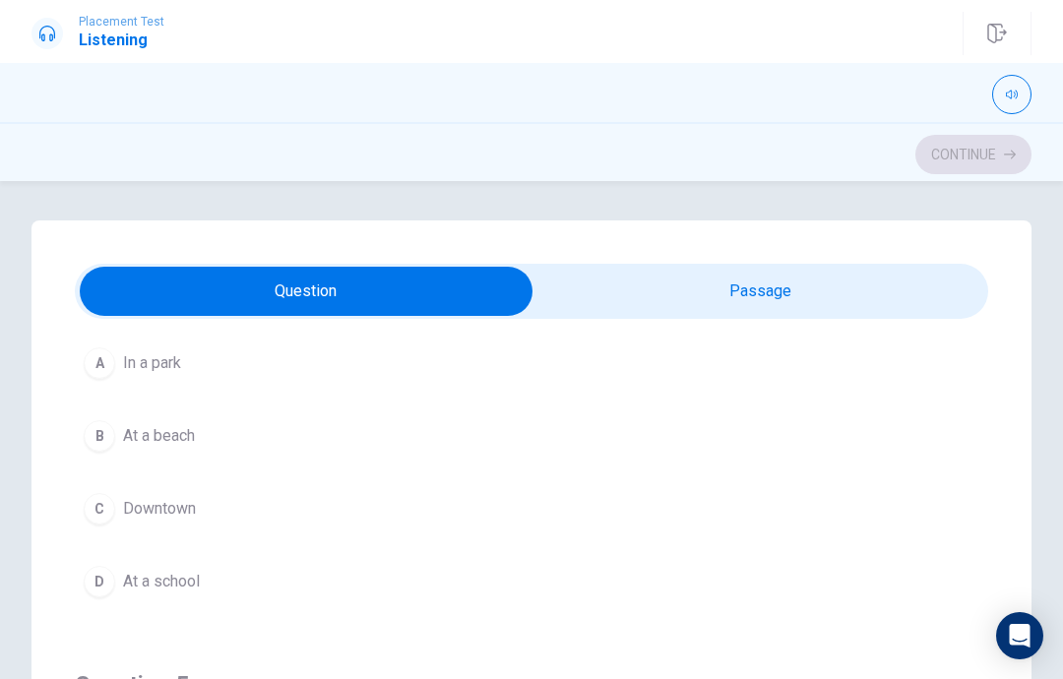
scroll to position [1475, 0]
click at [502, 512] on button "C Downtown" at bounding box center [531, 509] width 913 height 49
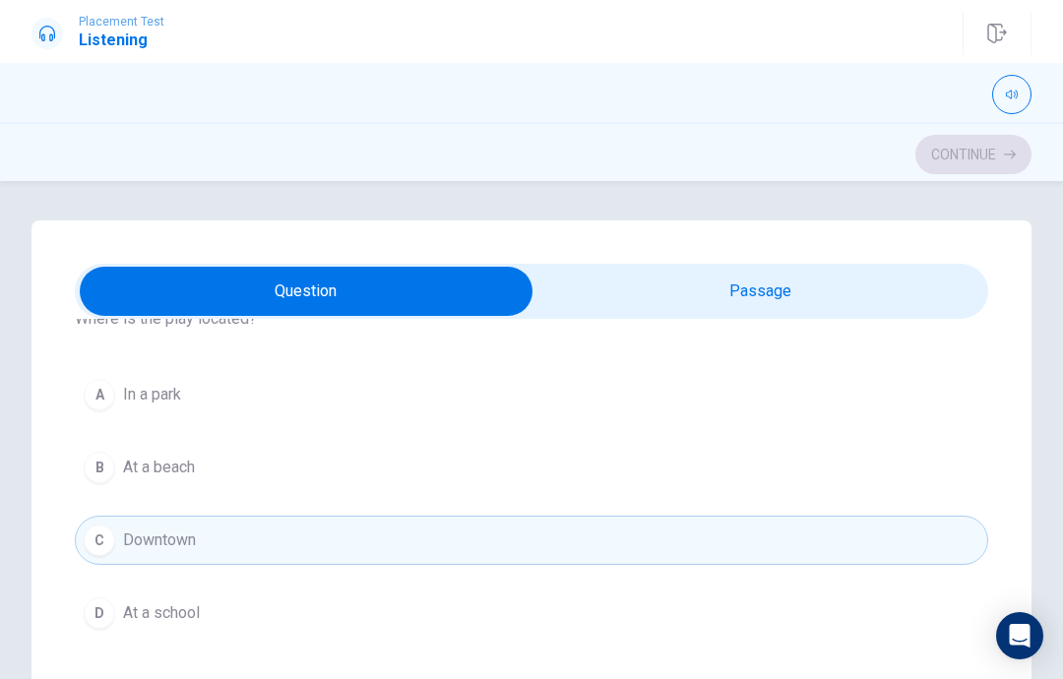
click at [542, 382] on button "A In a park" at bounding box center [531, 394] width 913 height 49
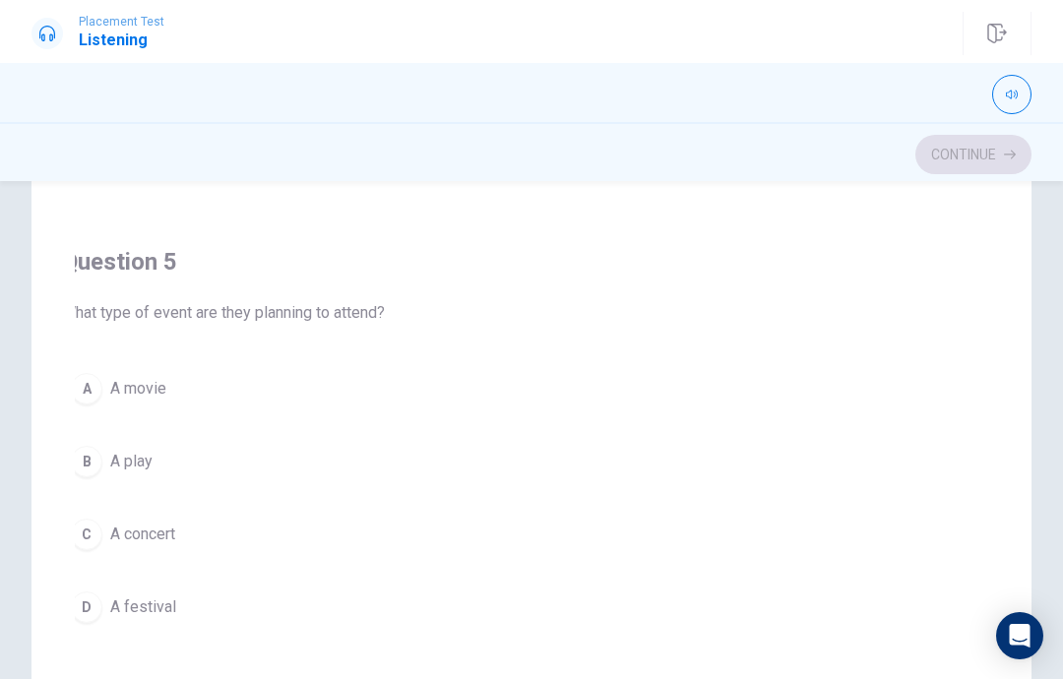
scroll to position [301, 0]
click at [110, 548] on span "A concert" at bounding box center [142, 538] width 65 height 24
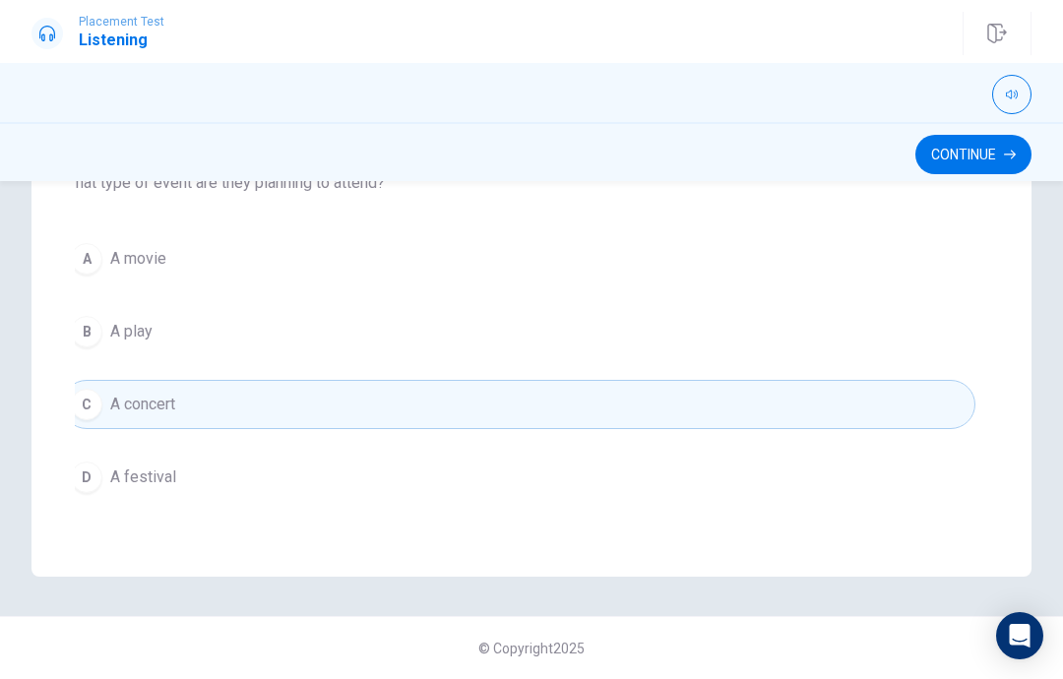
click at [996, 150] on button "Continue" at bounding box center [973, 154] width 116 height 39
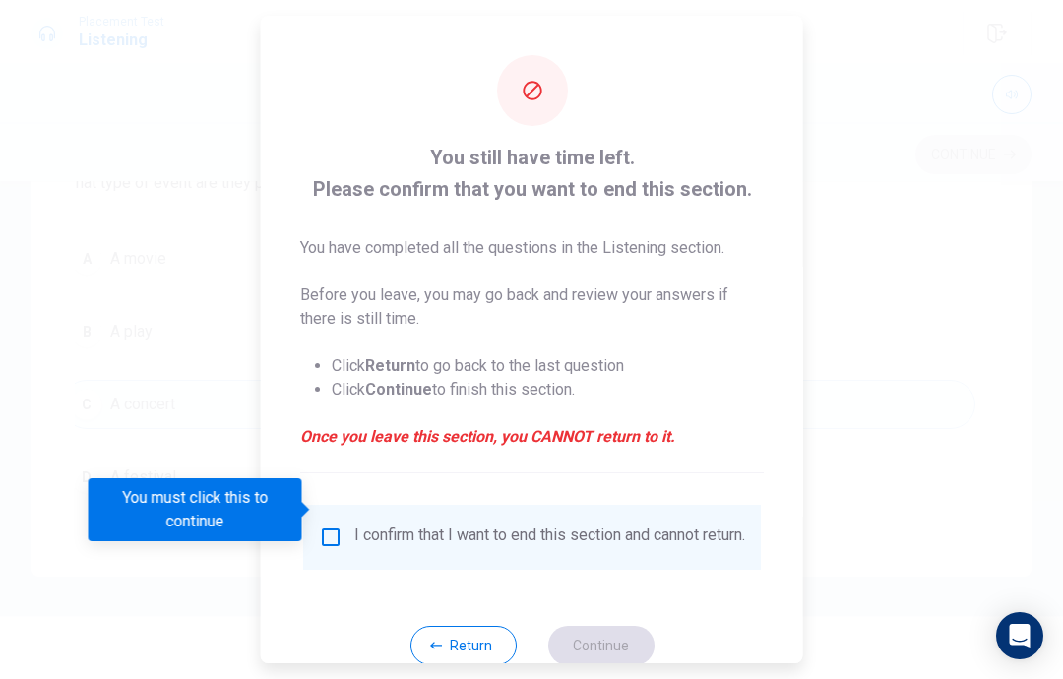
scroll to position [435, 0]
click at [325, 525] on input "You must click this to continue" at bounding box center [331, 537] width 24 height 24
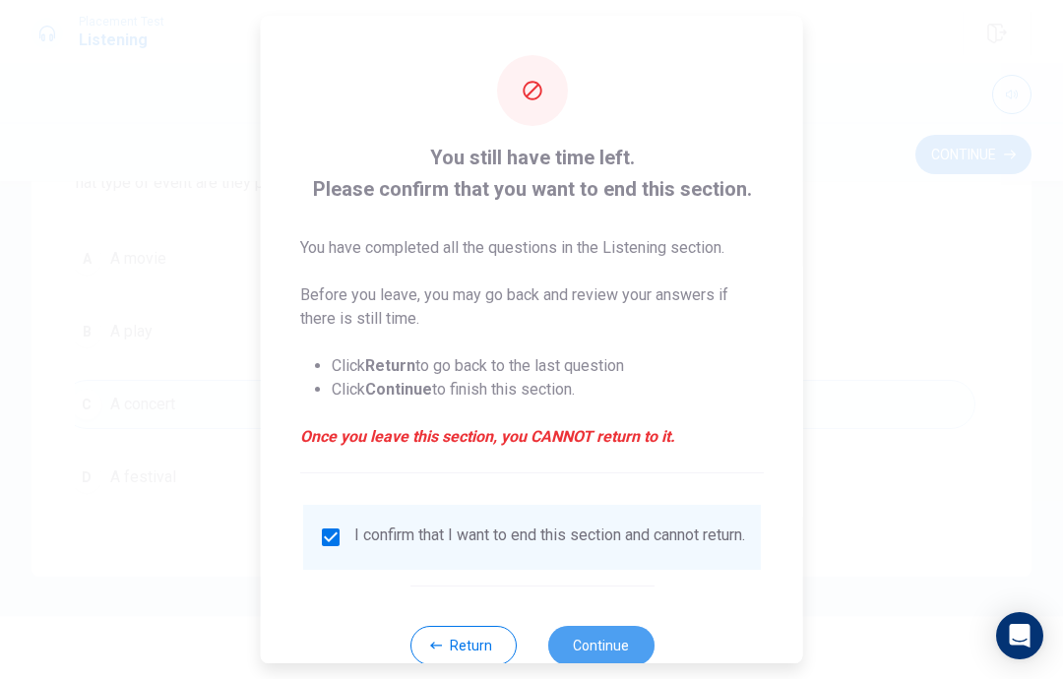
click at [591, 634] on button "Continue" at bounding box center [600, 645] width 106 height 39
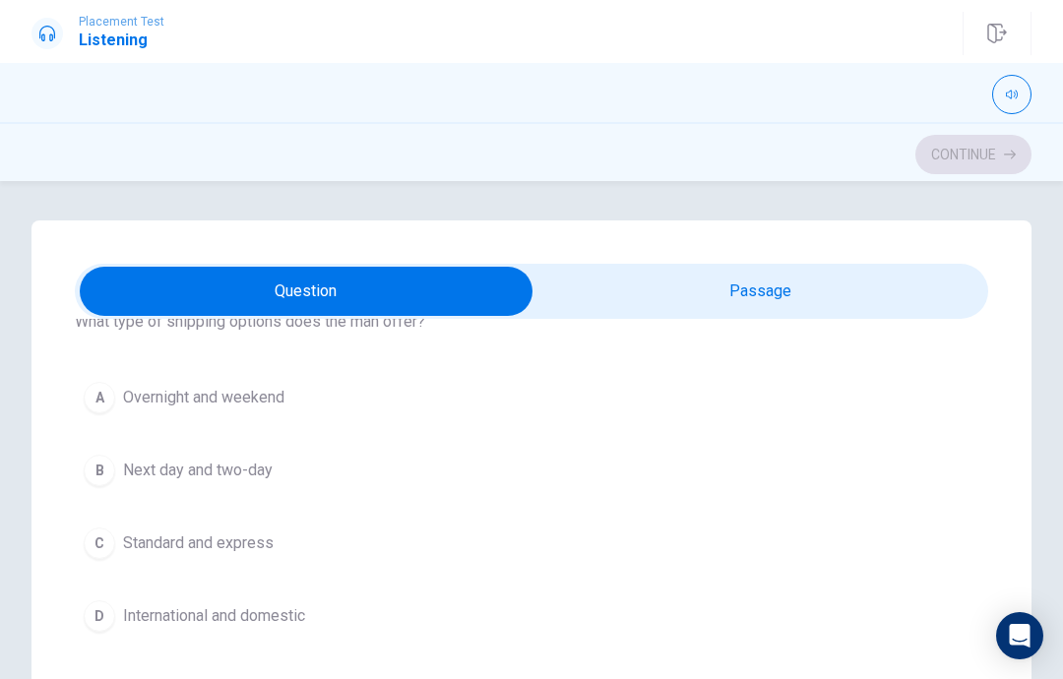
scroll to position [89, 0]
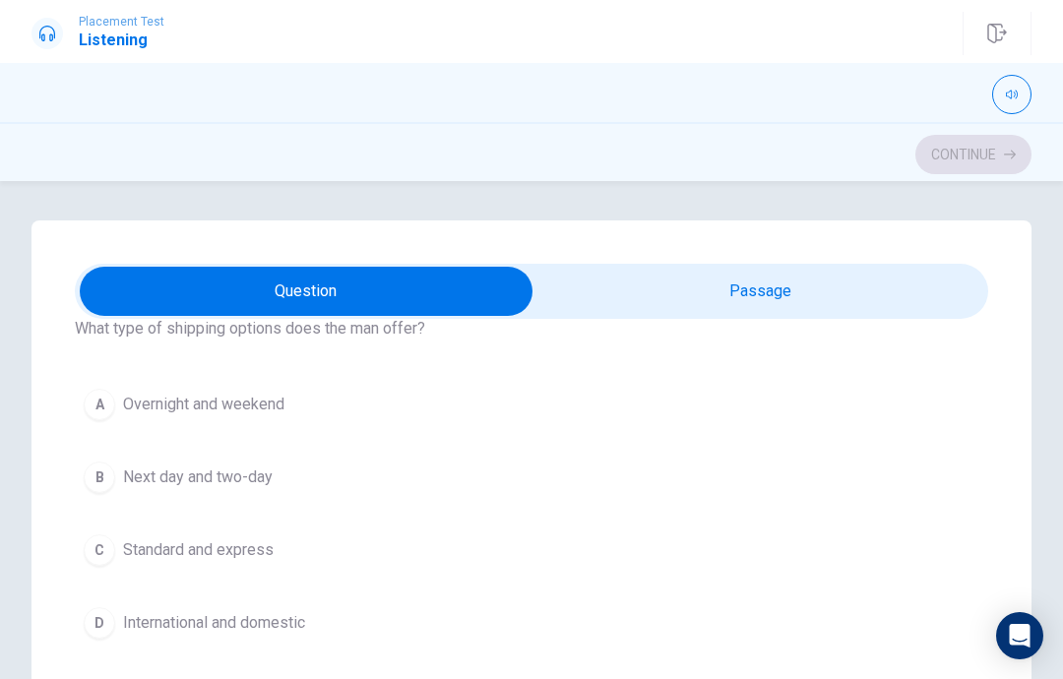
click at [576, 470] on button "B Next day and two-day" at bounding box center [531, 477] width 913 height 49
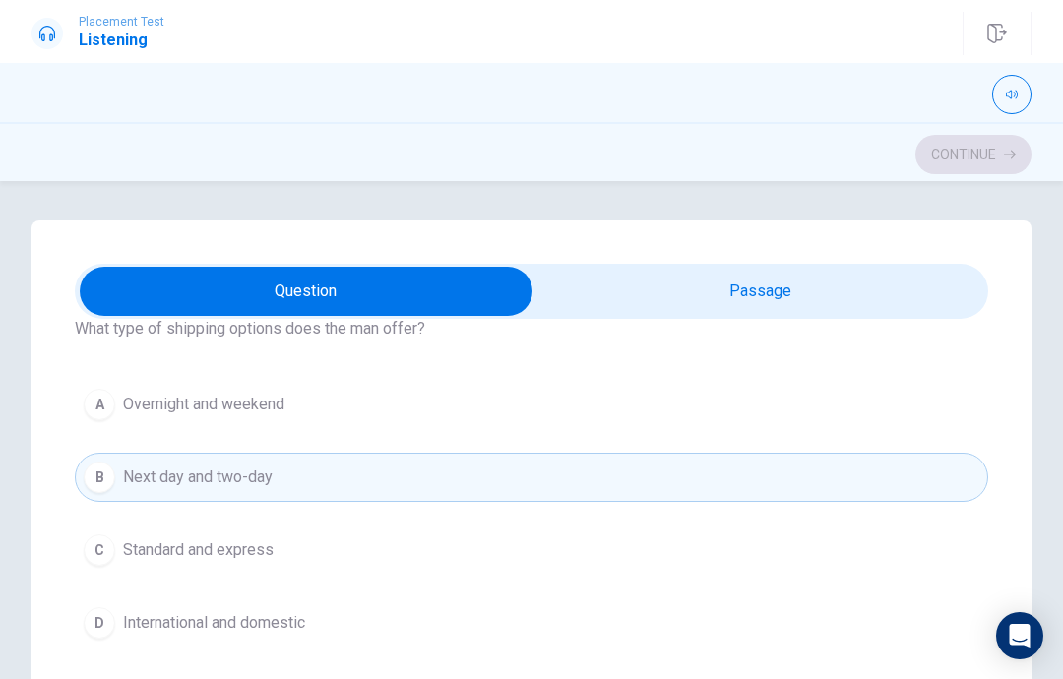
click at [604, 447] on div "A Overnight and weekend B Next day and two-day C Standard and express D Interna…" at bounding box center [531, 514] width 913 height 268
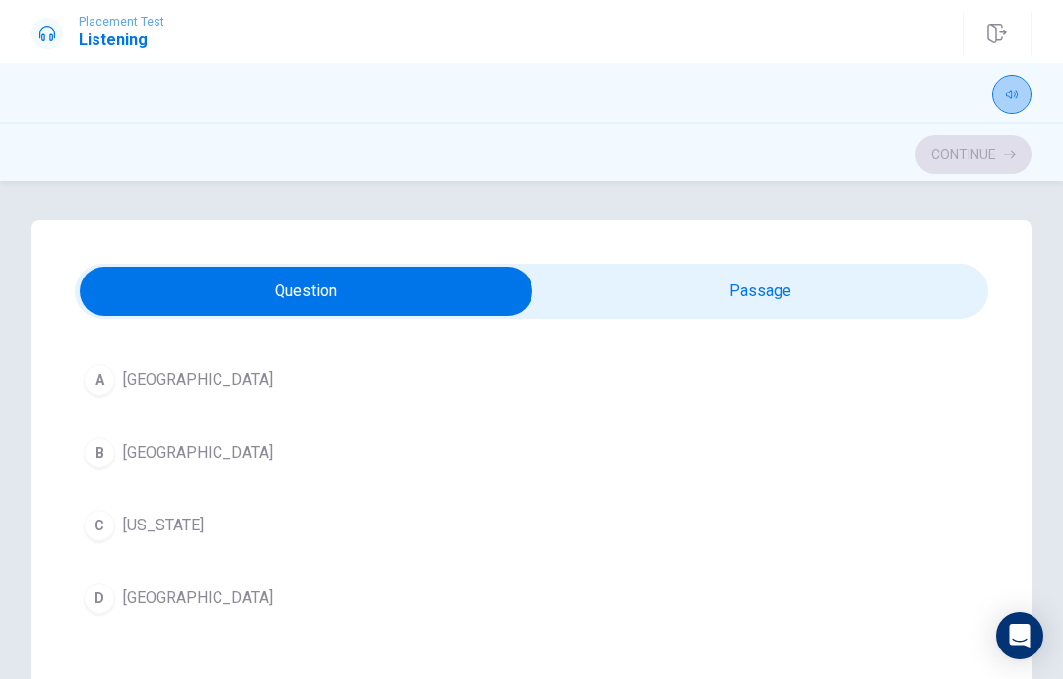
scroll to position [567, 0]
click at [424, 542] on button "C [US_STATE]" at bounding box center [531, 520] width 913 height 49
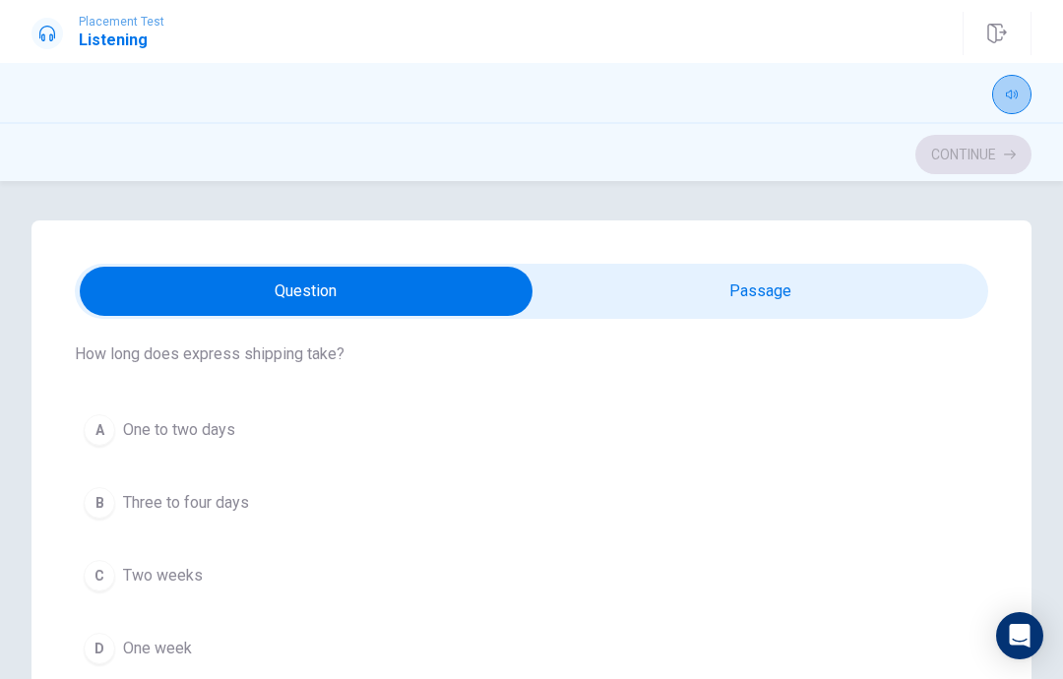
scroll to position [1445, 0]
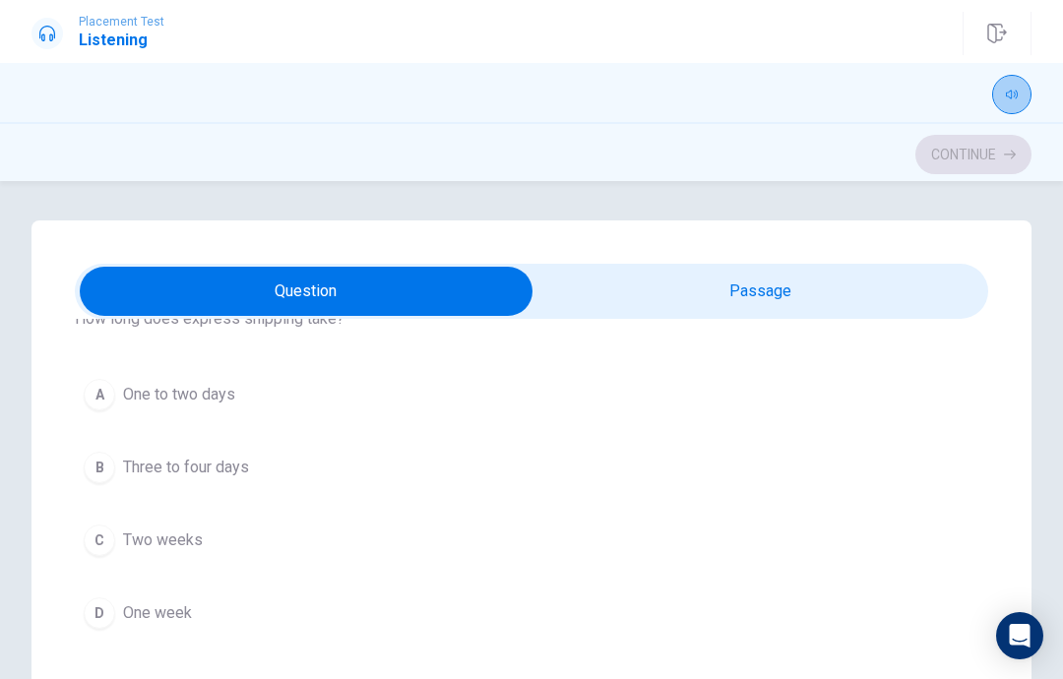
click at [303, 406] on button "A One to two days" at bounding box center [531, 394] width 913 height 49
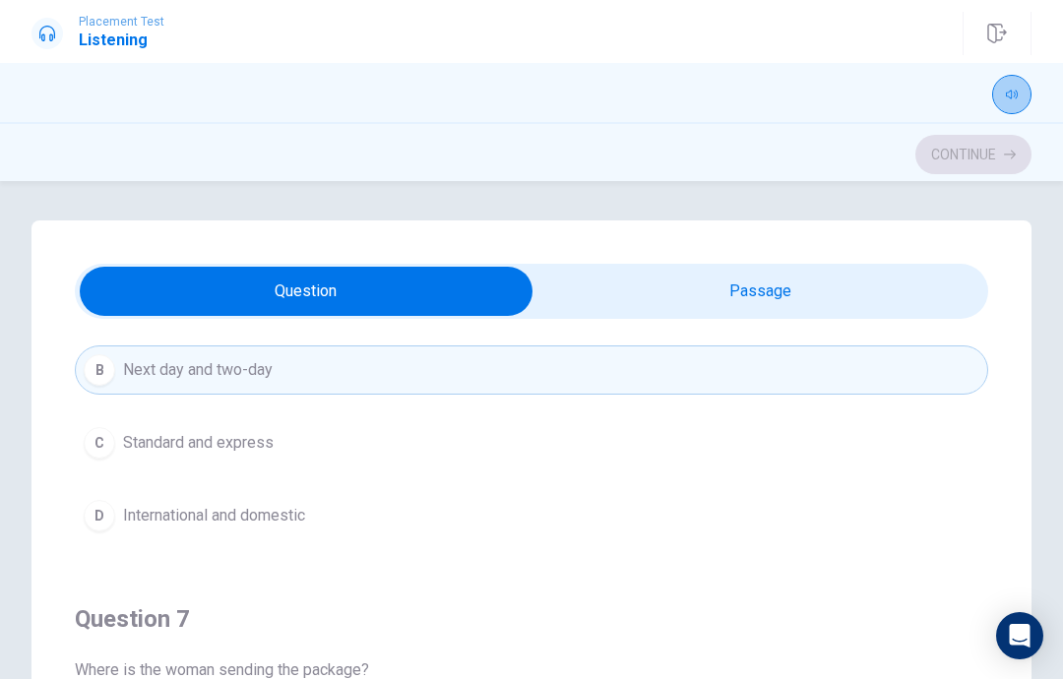
scroll to position [194, 0]
click at [474, 446] on button "C Standard and express" at bounding box center [531, 444] width 913 height 49
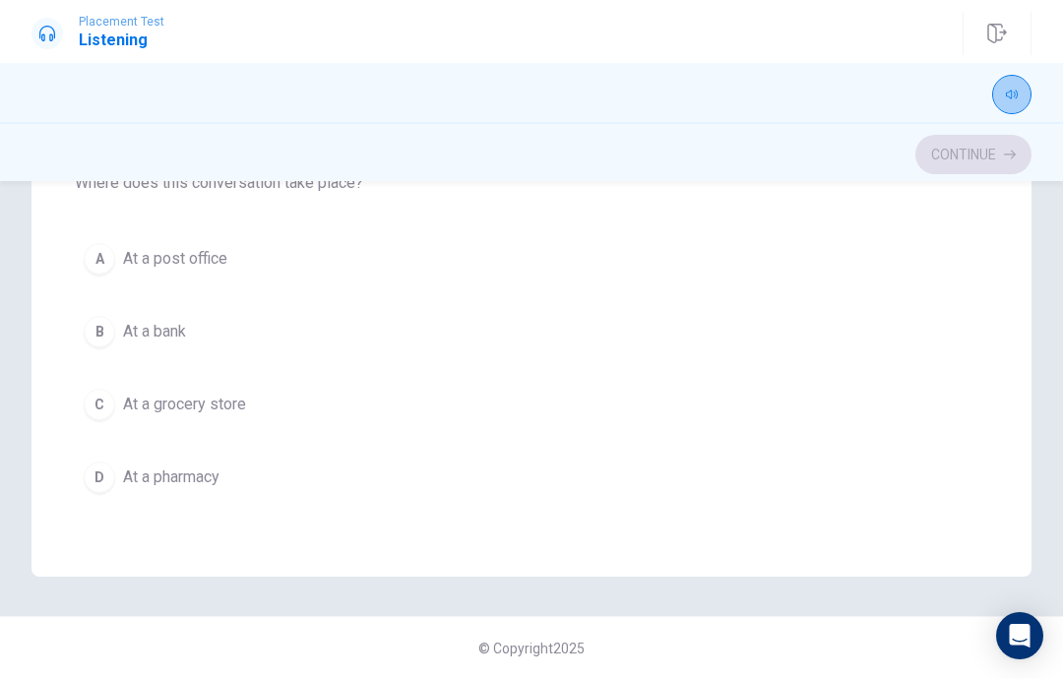
scroll to position [435, 0]
click at [201, 501] on button "D At a pharmacy" at bounding box center [531, 477] width 913 height 49
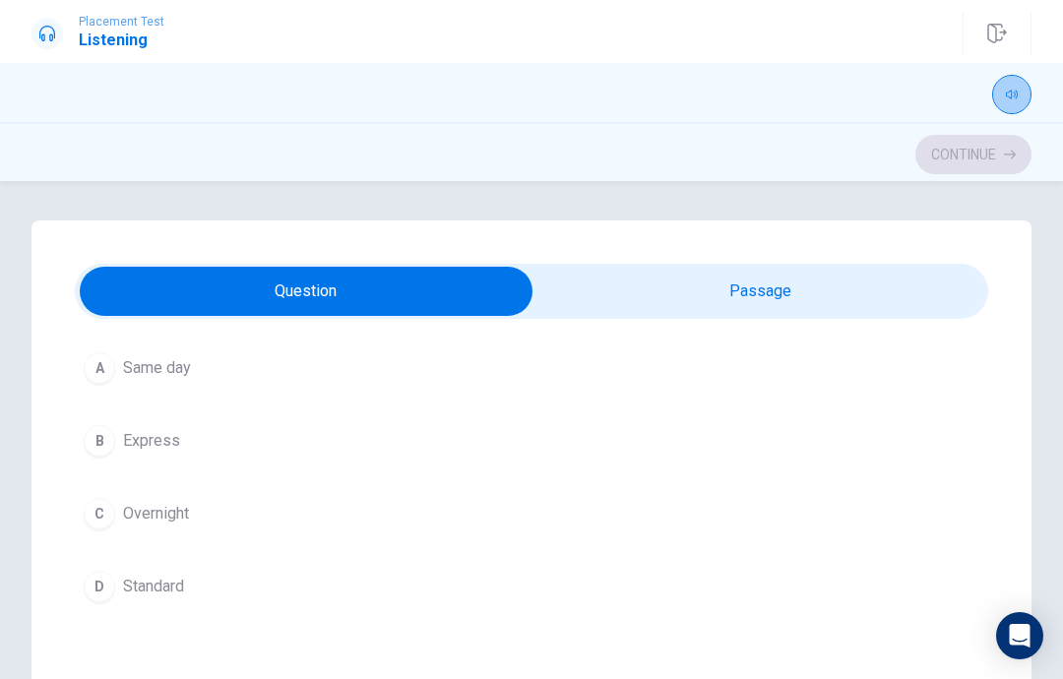
scroll to position [1032, 0]
click at [608, 448] on button "B Express" at bounding box center [531, 430] width 913 height 49
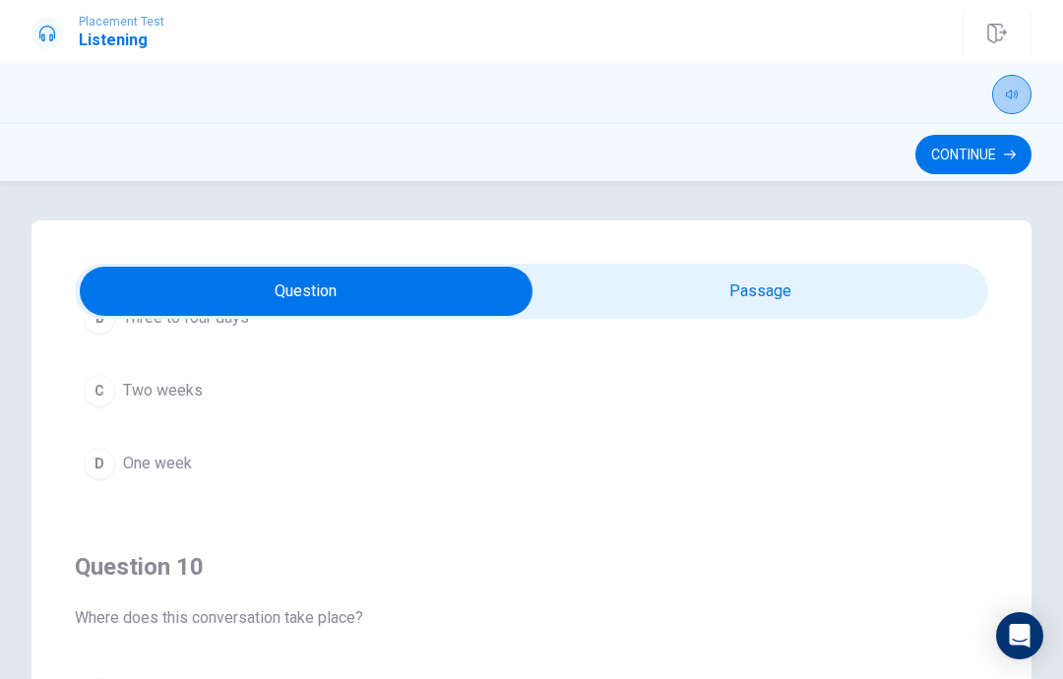
click at [990, 173] on button "Continue" at bounding box center [973, 154] width 116 height 39
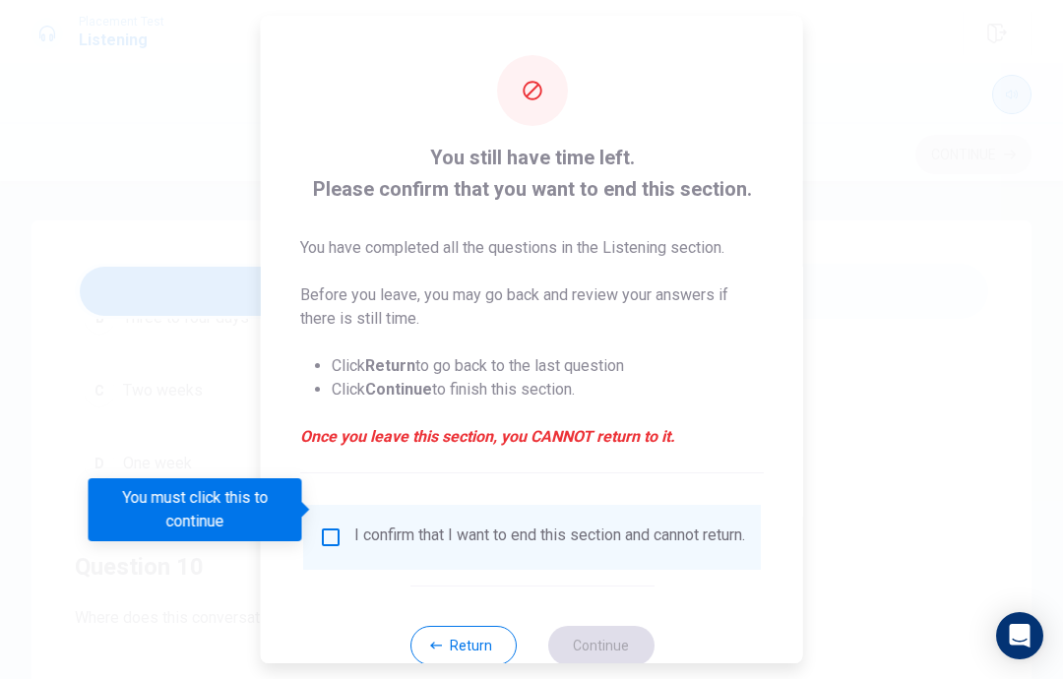
scroll to position [1594, 0]
click at [332, 505] on div "I confirm that I want to end this section and cannot return." at bounding box center [532, 537] width 458 height 65
click at [335, 525] on input "You must click this to continue" at bounding box center [331, 537] width 24 height 24
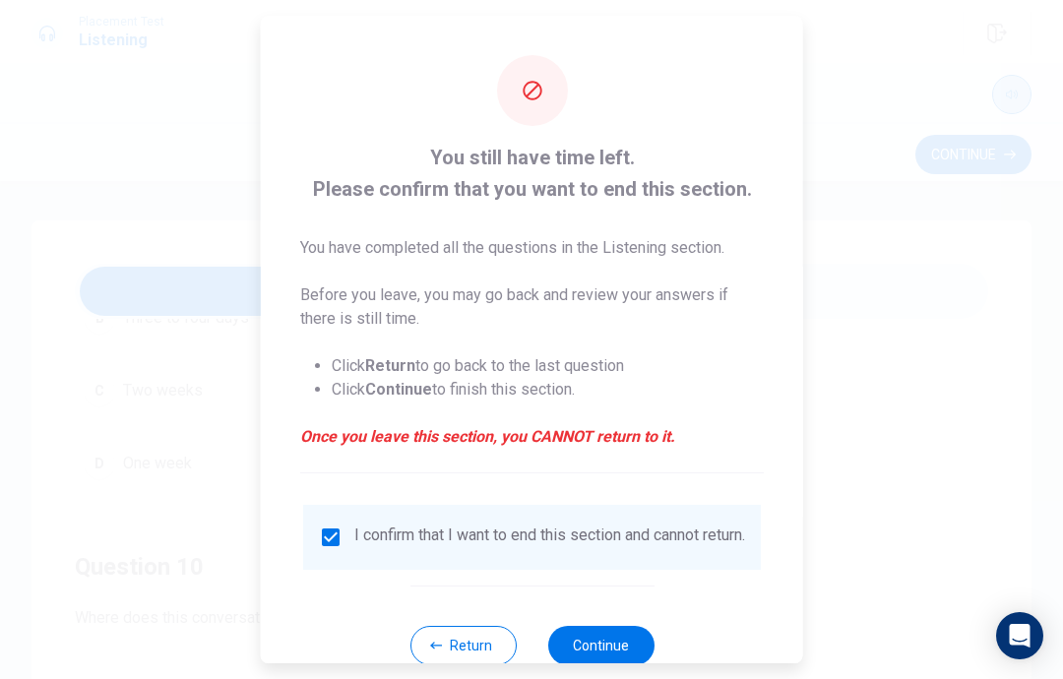
click at [625, 631] on button "Continue" at bounding box center [600, 645] width 106 height 39
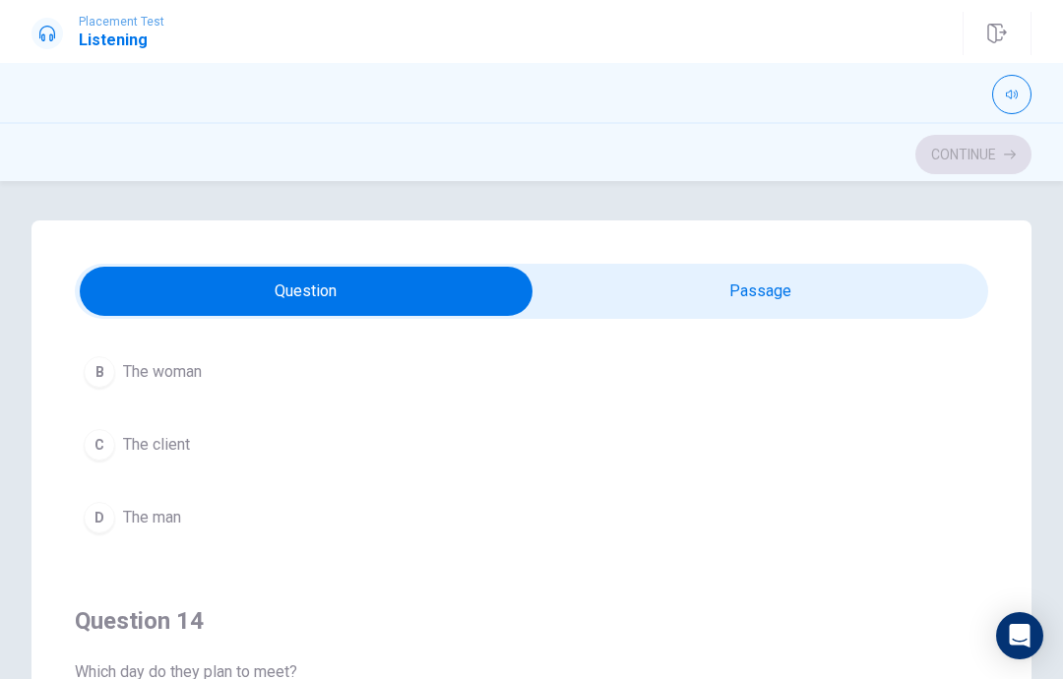
scroll to position [1092, 0]
click at [638, 450] on button "C The client" at bounding box center [531, 443] width 913 height 49
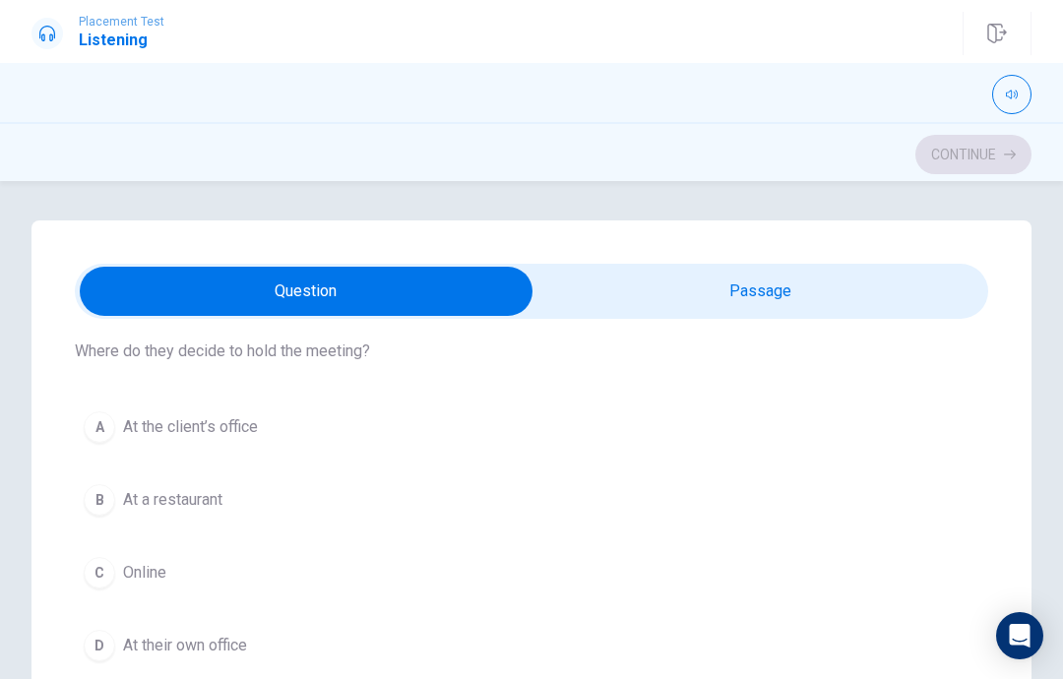
scroll to position [71, 0]
click at [319, 432] on button "A At the client’s office" at bounding box center [531, 422] width 913 height 49
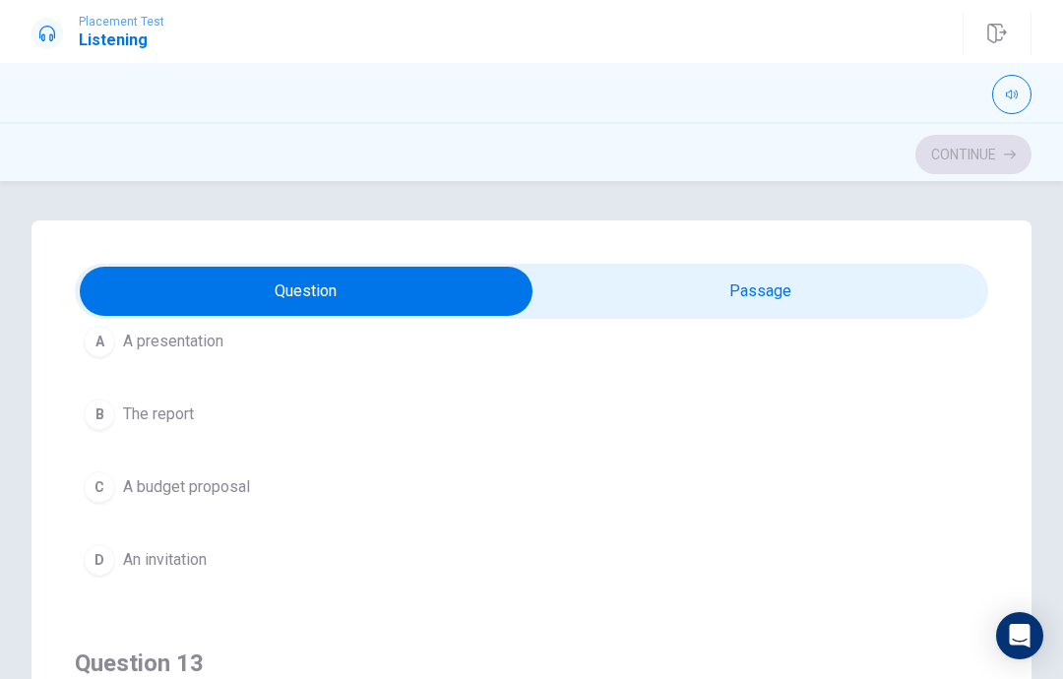
click at [599, 429] on button "B The report" at bounding box center [531, 414] width 913 height 49
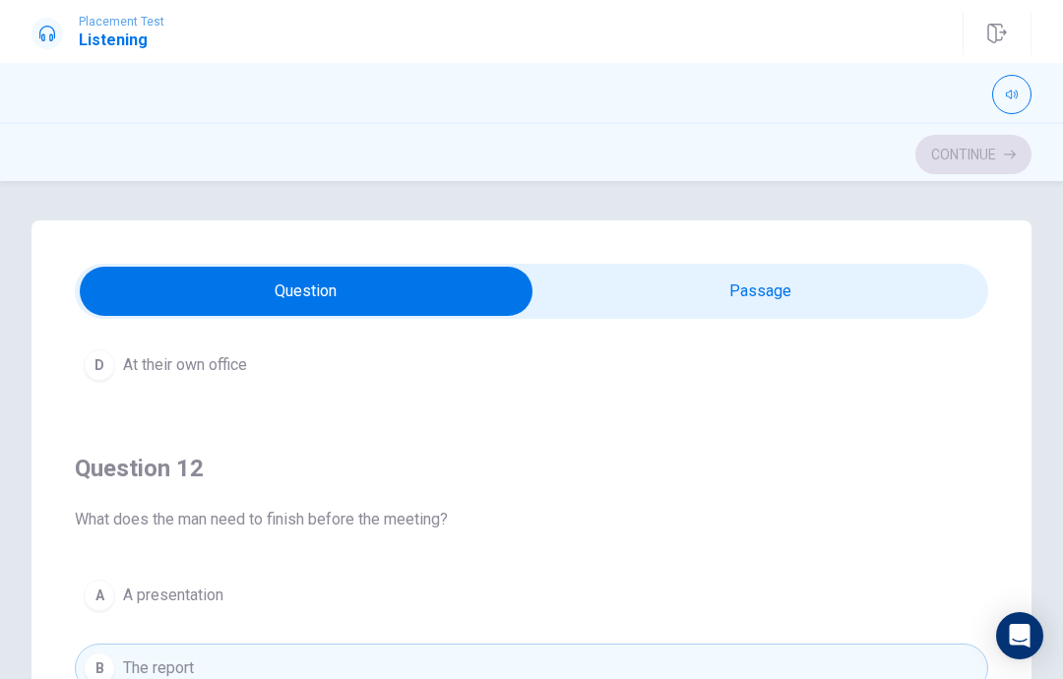
scroll to position [353, 0]
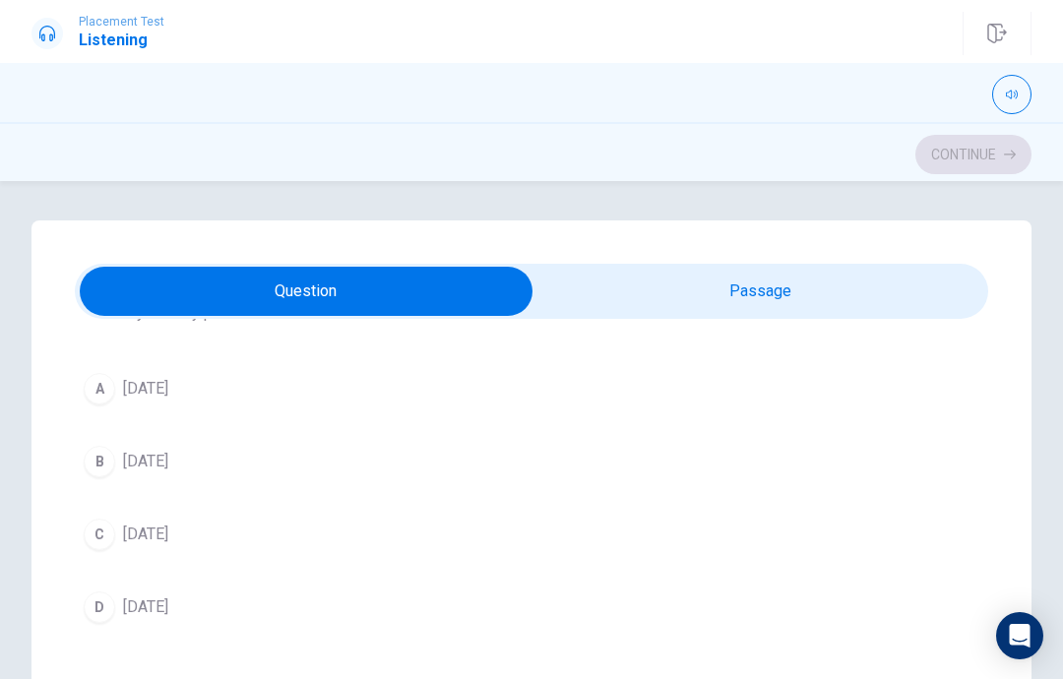
click at [213, 535] on button "C [DATE]" at bounding box center [531, 534] width 913 height 49
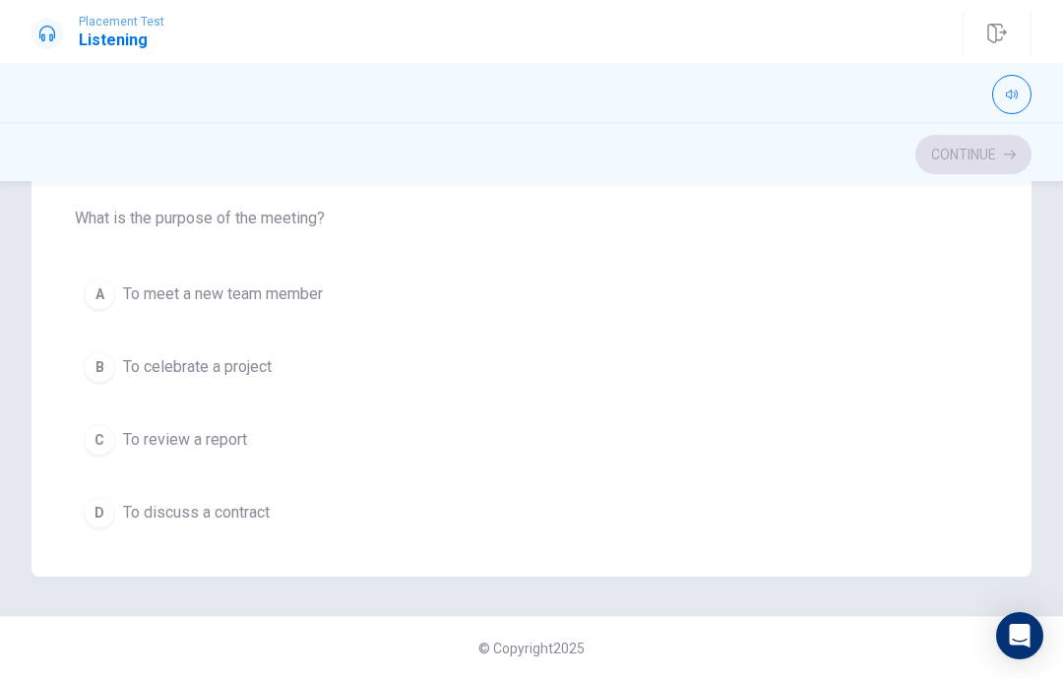
scroll to position [1556, 0]
click at [260, 446] on button "C To review a report" at bounding box center [531, 442] width 913 height 49
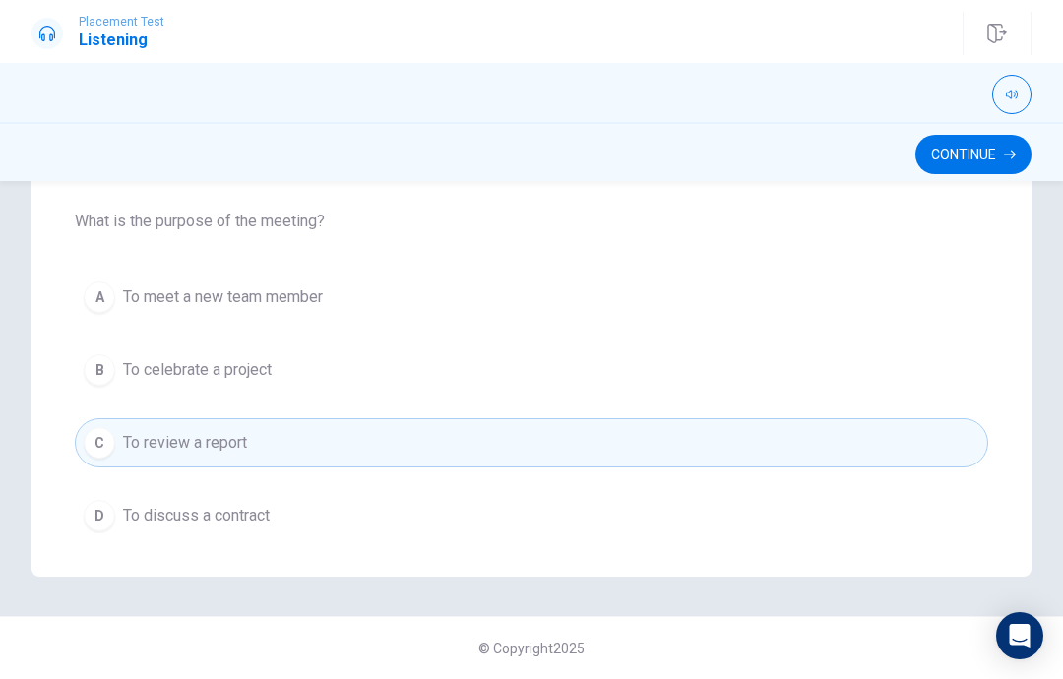
scroll to position [1497, 0]
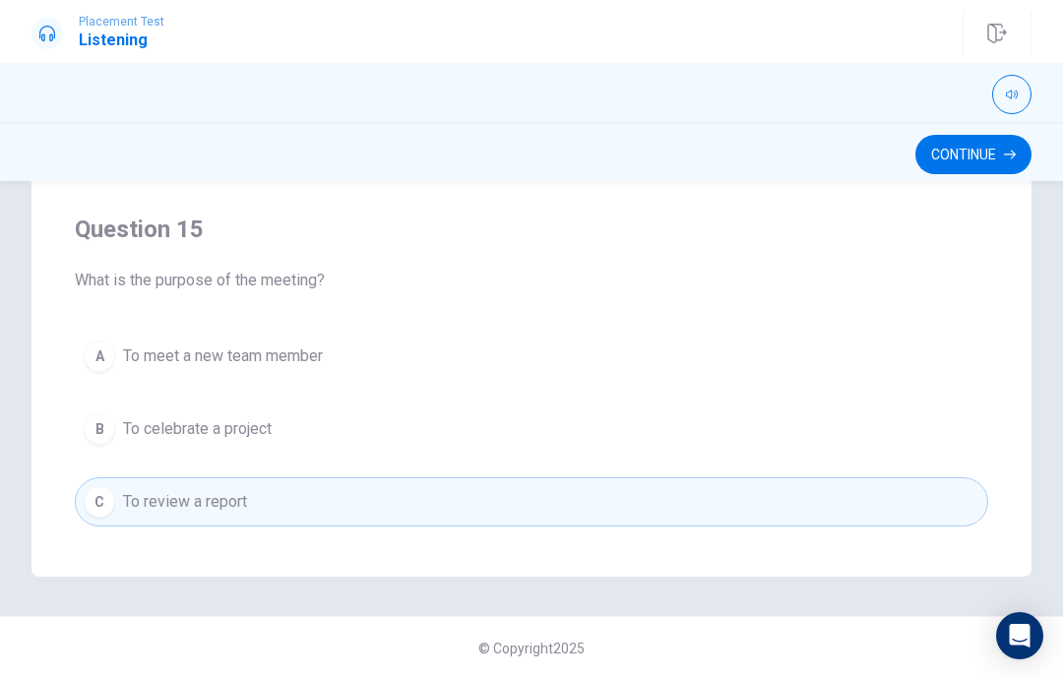
click at [988, 155] on button "Continue" at bounding box center [973, 154] width 116 height 39
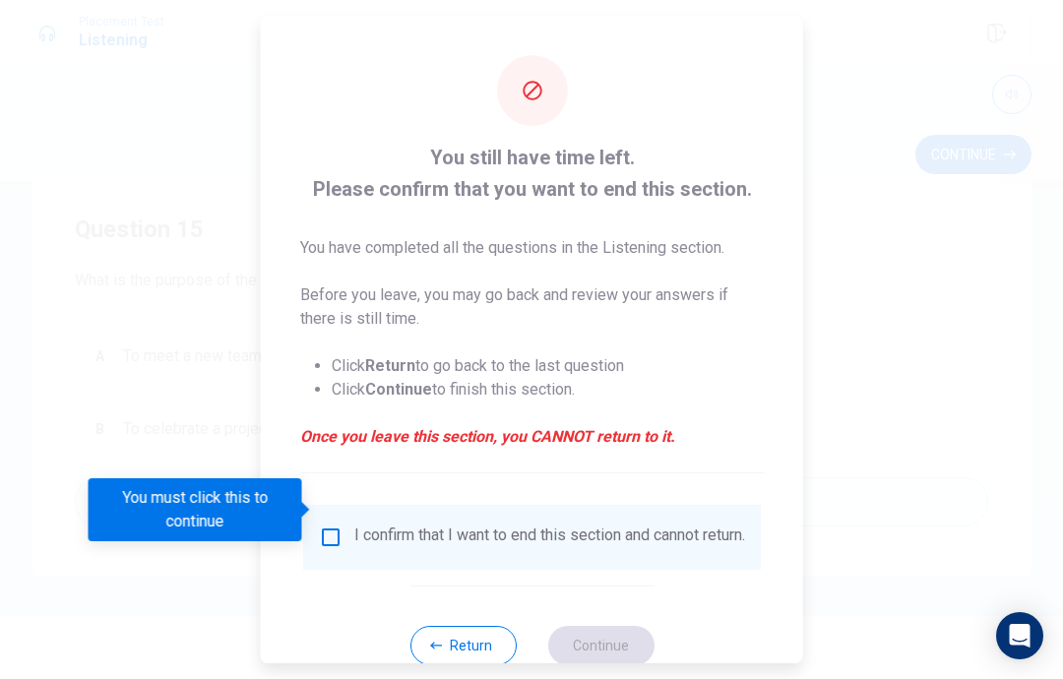
click at [329, 525] on input "You must click this to continue" at bounding box center [331, 537] width 24 height 24
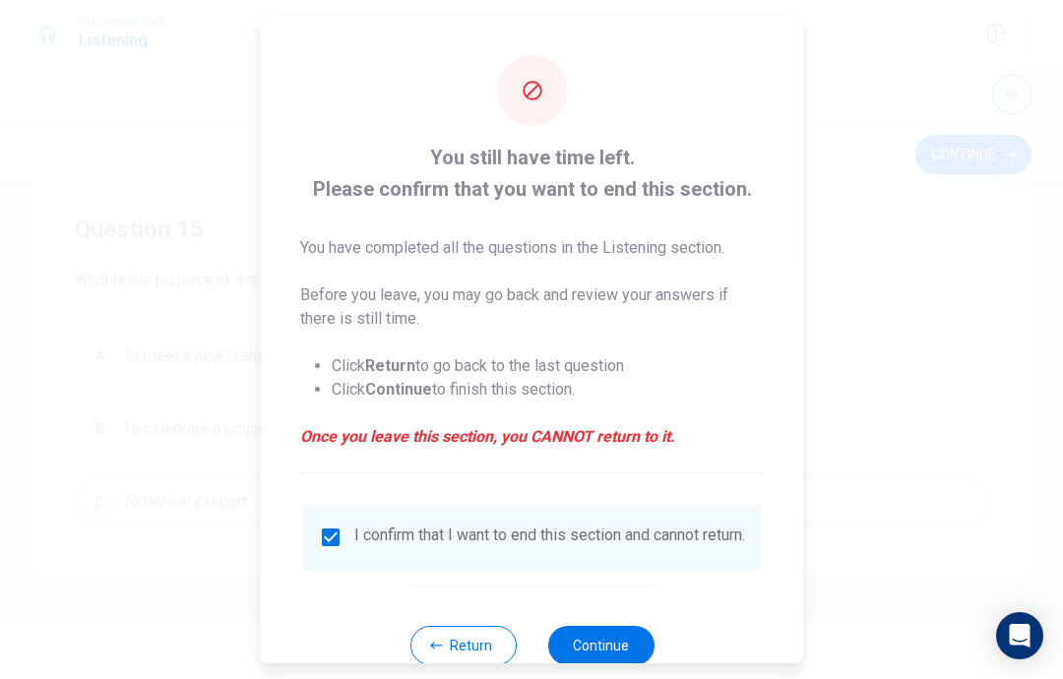
click at [624, 647] on button "Continue" at bounding box center [600, 645] width 106 height 39
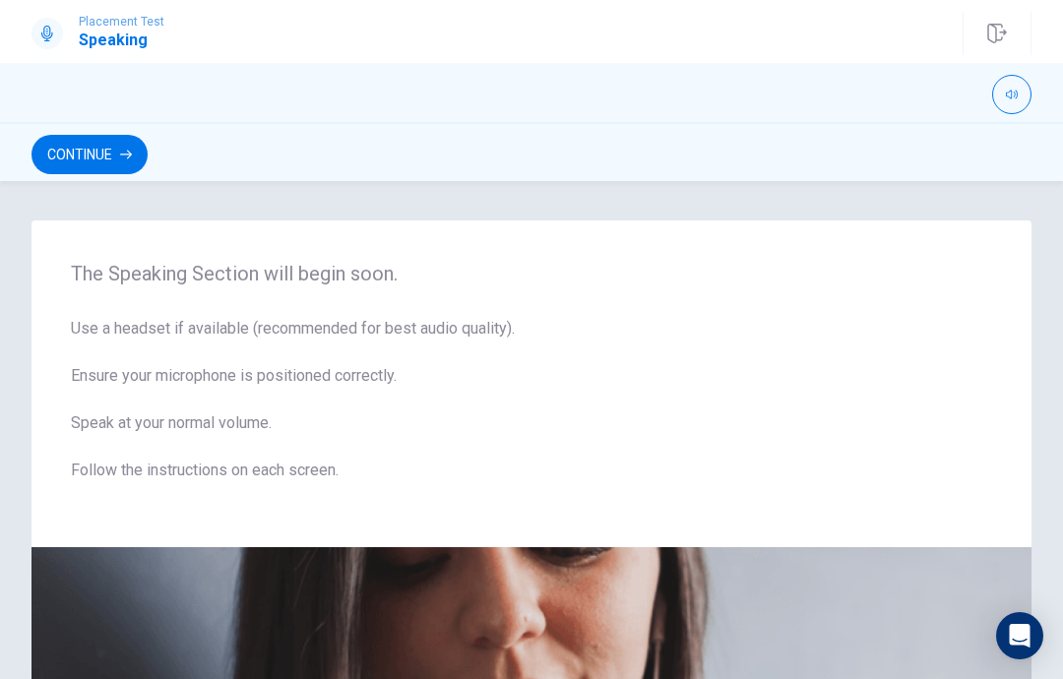
scroll to position [0, 0]
click at [93, 153] on button "Continue" at bounding box center [89, 154] width 116 height 39
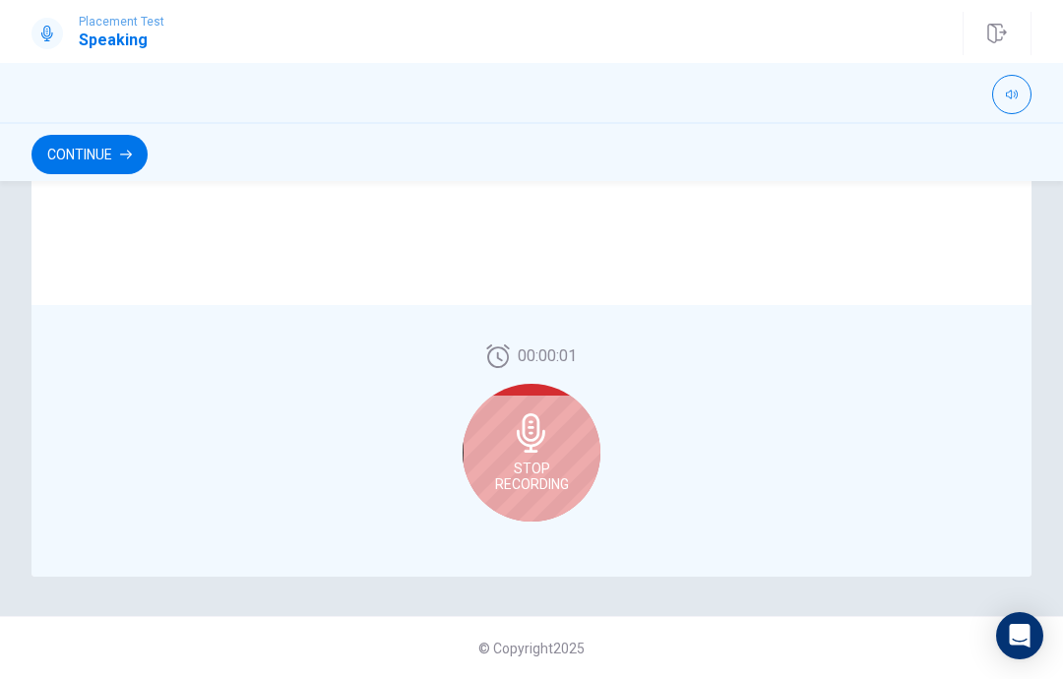
scroll to position [504, 0]
click at [116, 161] on button "Continue" at bounding box center [89, 154] width 116 height 39
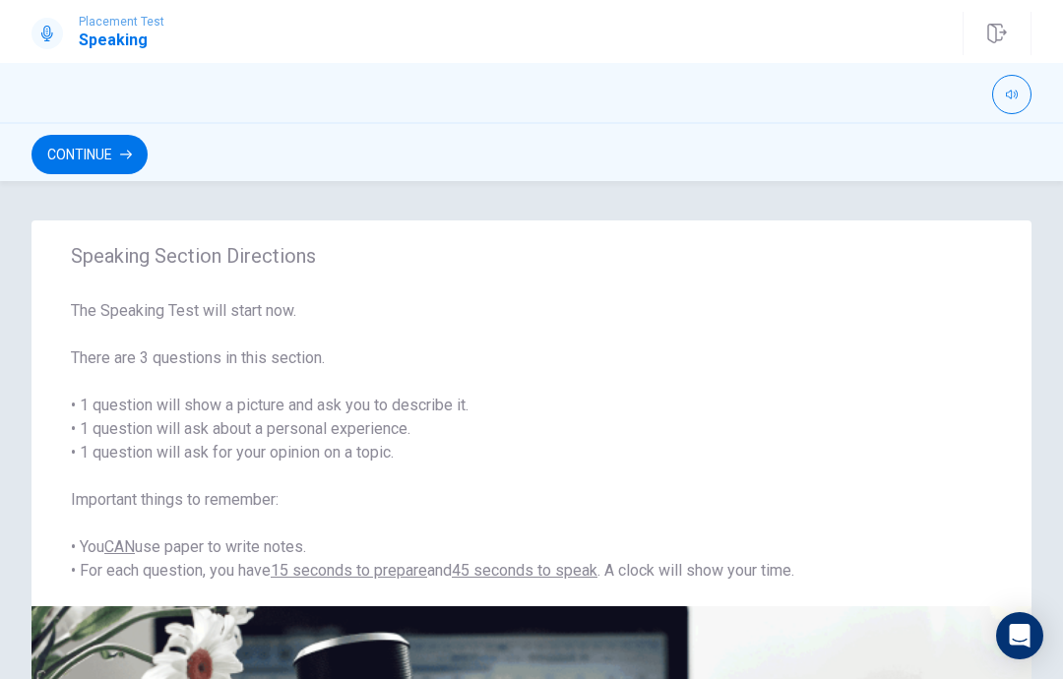
scroll to position [0, 0]
click at [128, 162] on button "Continue" at bounding box center [89, 154] width 116 height 39
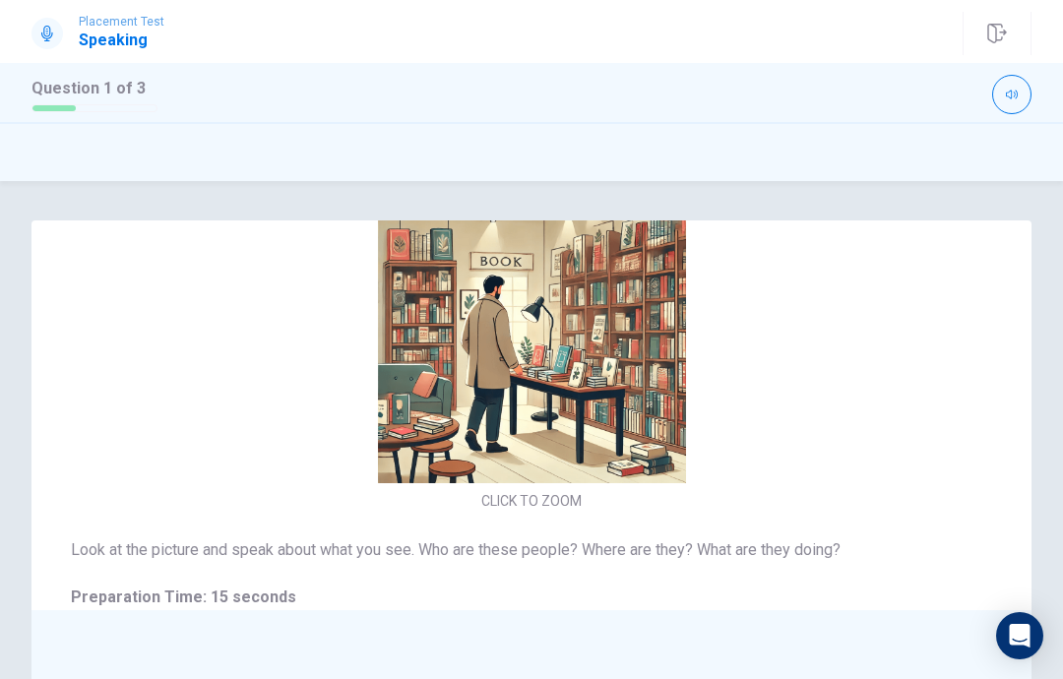
scroll to position [21, 0]
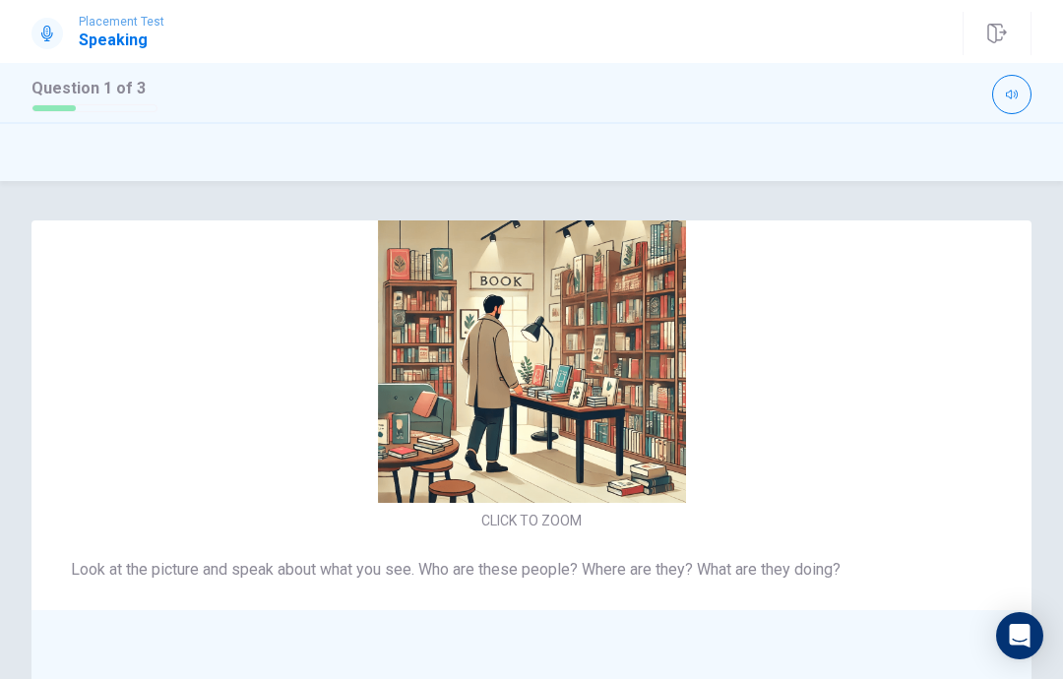
click at [1016, 109] on button "button" at bounding box center [1011, 94] width 39 height 39
click at [1023, 97] on button "button" at bounding box center [1011, 94] width 39 height 39
click at [523, 503] on img at bounding box center [531, 349] width 417 height 308
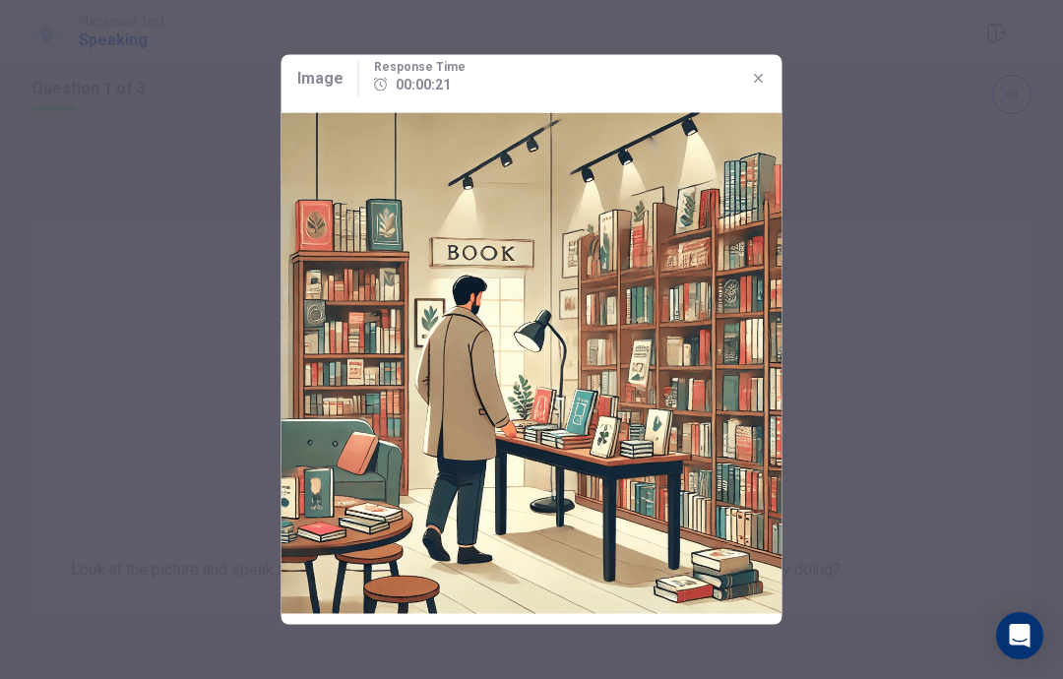
click at [754, 82] on icon "button" at bounding box center [759, 79] width 16 height 16
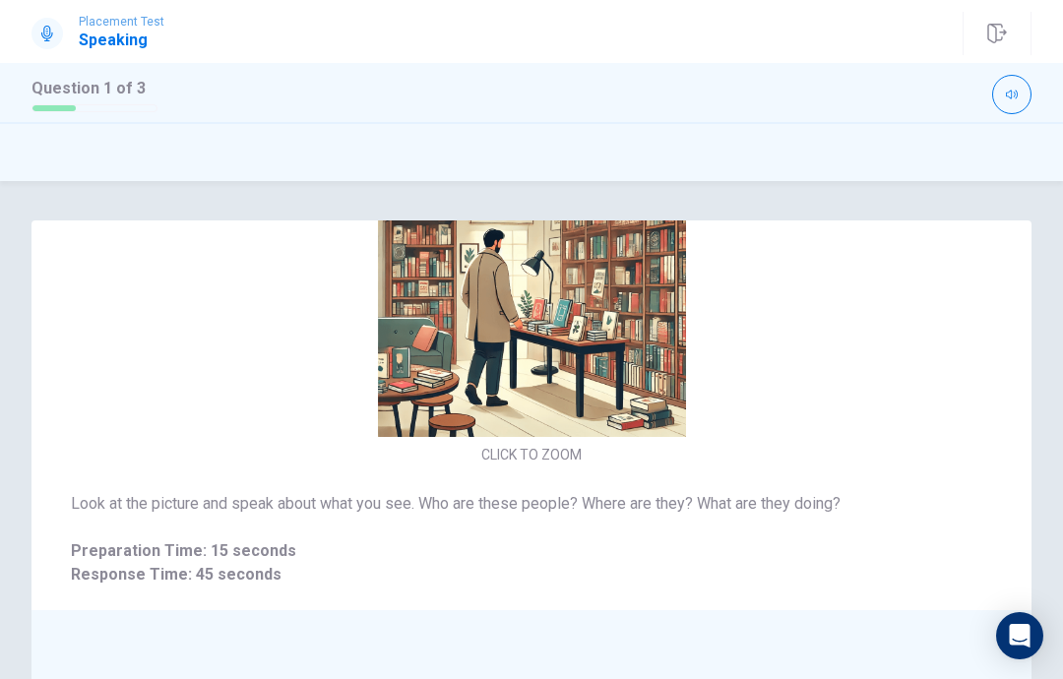
scroll to position [66, 0]
click at [216, 537] on div "Look at the picture and speak about what you see. Who are these people? Where a…" at bounding box center [531, 539] width 921 height 94
click at [215, 536] on div "Look at the picture and speak about what you see. Who are these people? Where a…" at bounding box center [531, 539] width 921 height 94
click at [304, 472] on div "Look at the picture and speak about what you see. Who are these people? Where a…" at bounding box center [531, 539] width 1000 height 142
click at [308, 519] on div "Look at the picture and speak about what you see. Who are these people? Where a…" at bounding box center [531, 539] width 921 height 94
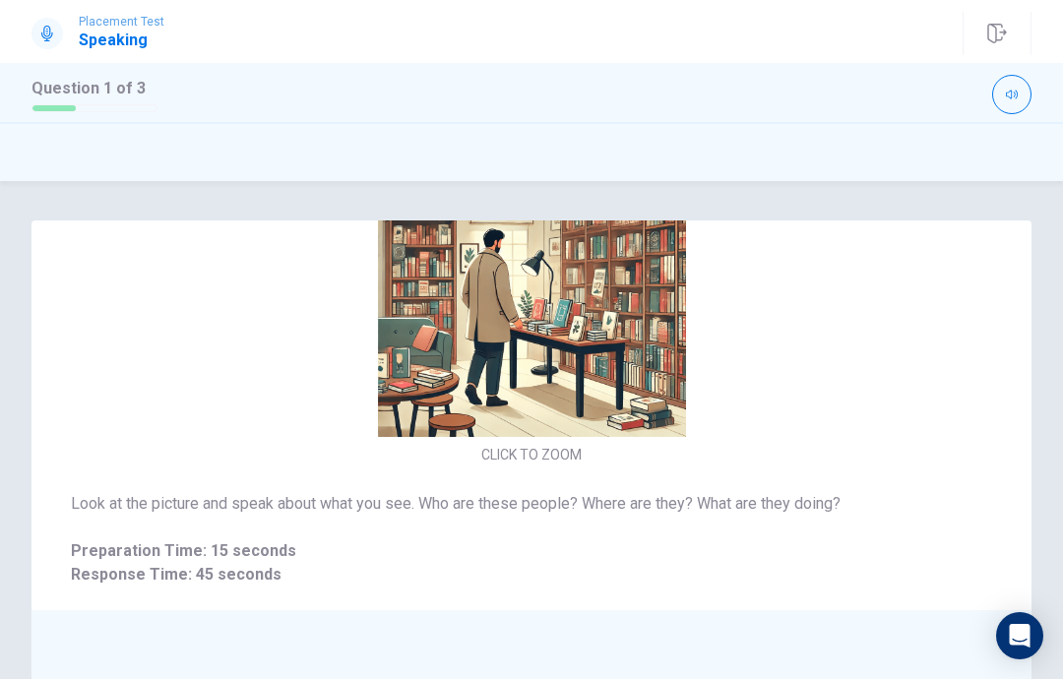
click at [308, 519] on div "Look at the picture and speak about what you see. Who are these people? Where a…" at bounding box center [531, 539] width 921 height 94
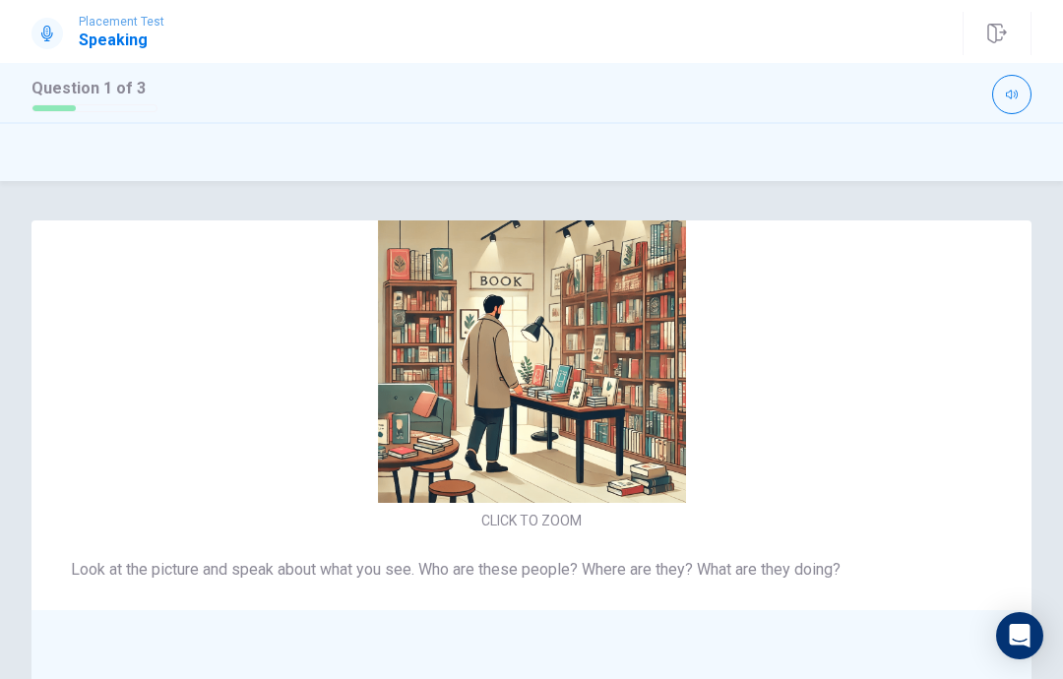
scroll to position [-65, 0]
click at [578, 377] on img at bounding box center [531, 349] width 417 height 308
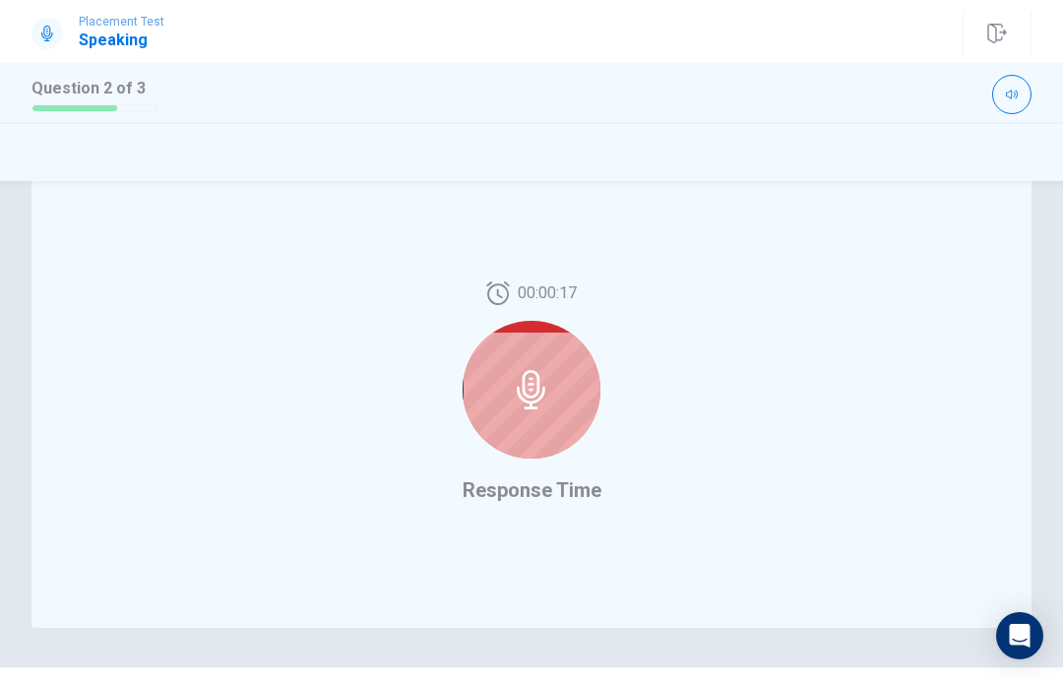
scroll to position [456, 0]
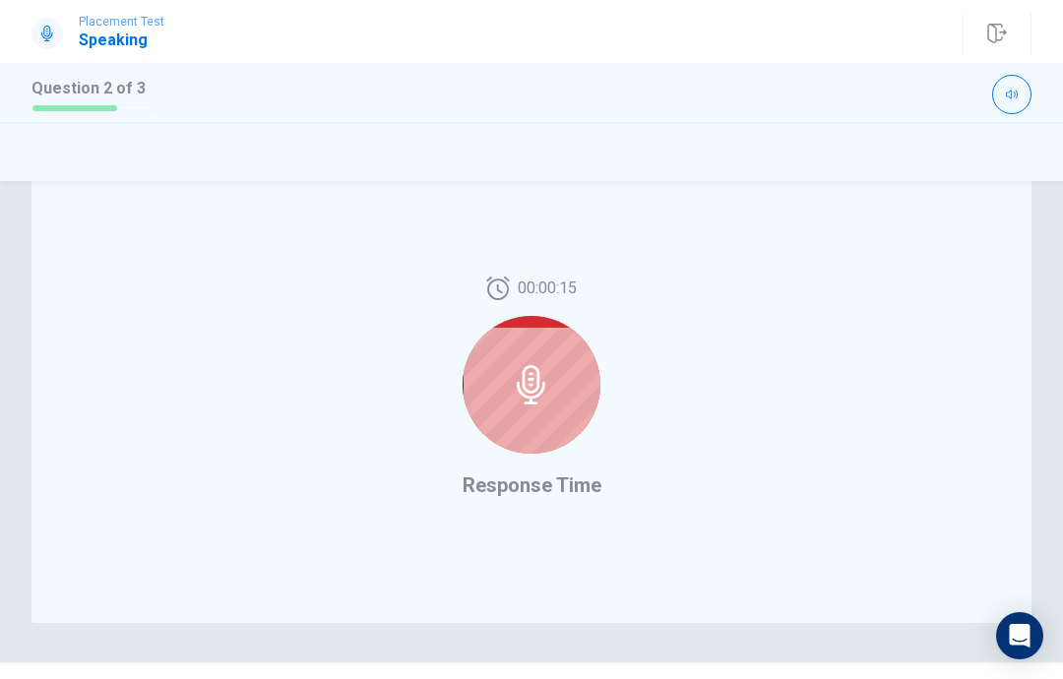
click at [577, 419] on div at bounding box center [532, 385] width 138 height 138
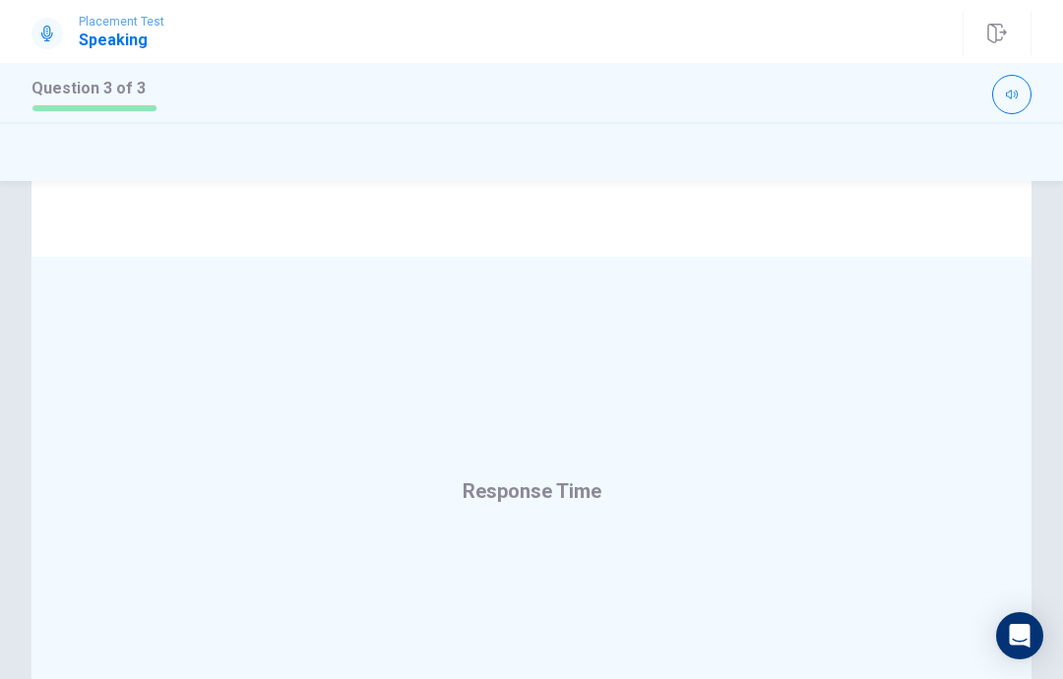
scroll to position [462, 0]
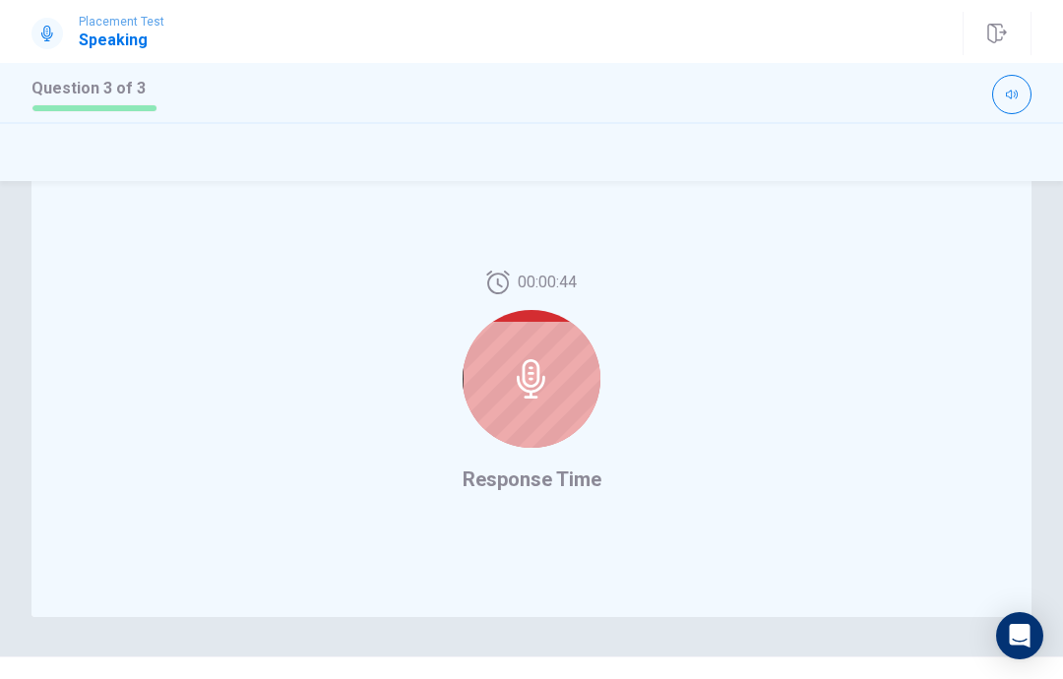
click at [551, 385] on div at bounding box center [532, 379] width 138 height 138
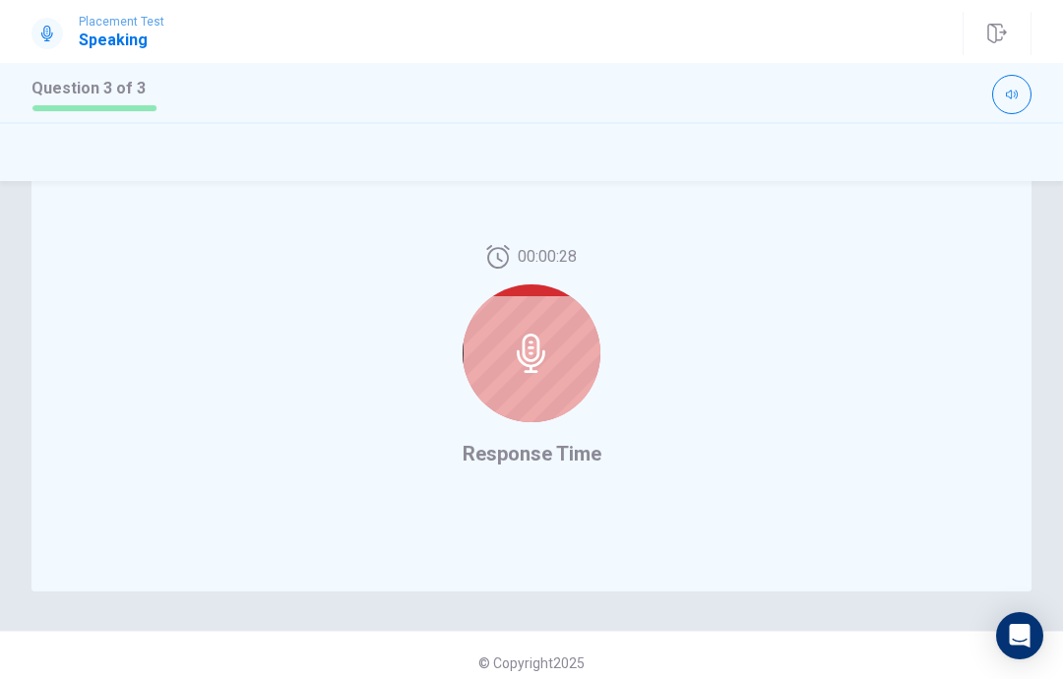
scroll to position [491, 0]
click at [565, 336] on div at bounding box center [532, 349] width 138 height 138
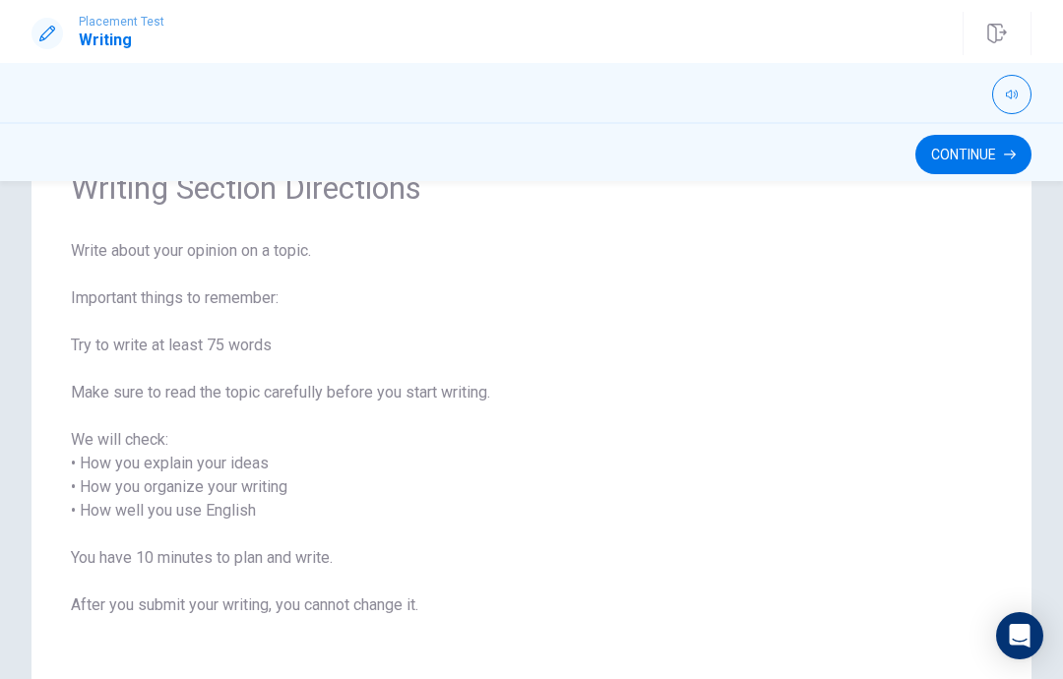
scroll to position [142, 0]
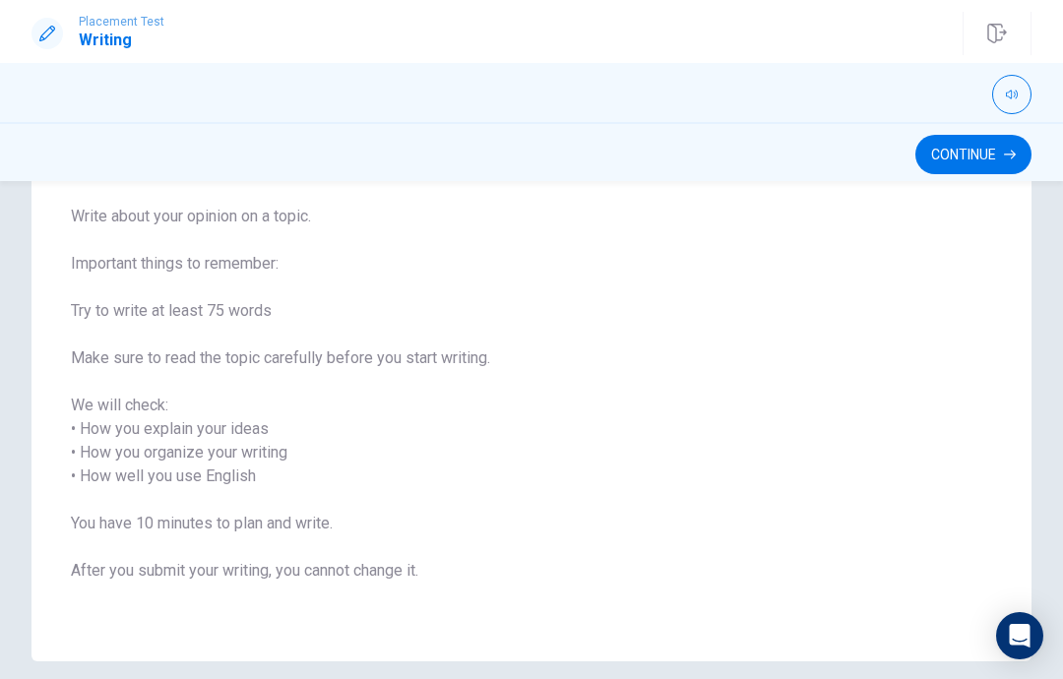
click at [999, 157] on button "Continue" at bounding box center [973, 154] width 116 height 39
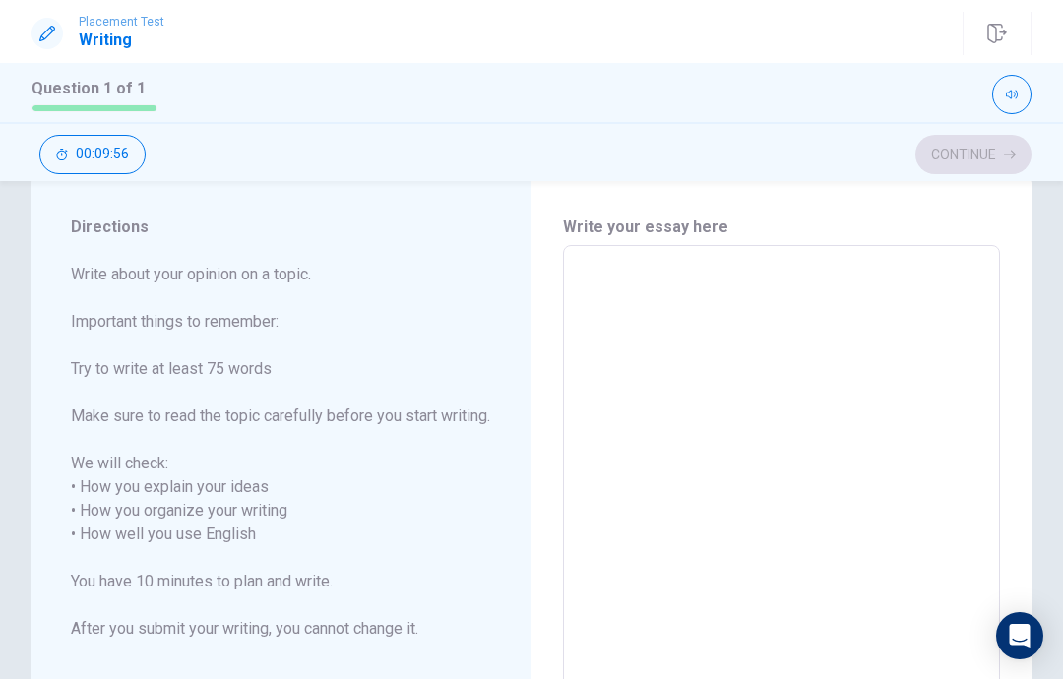
scroll to position [31, 0]
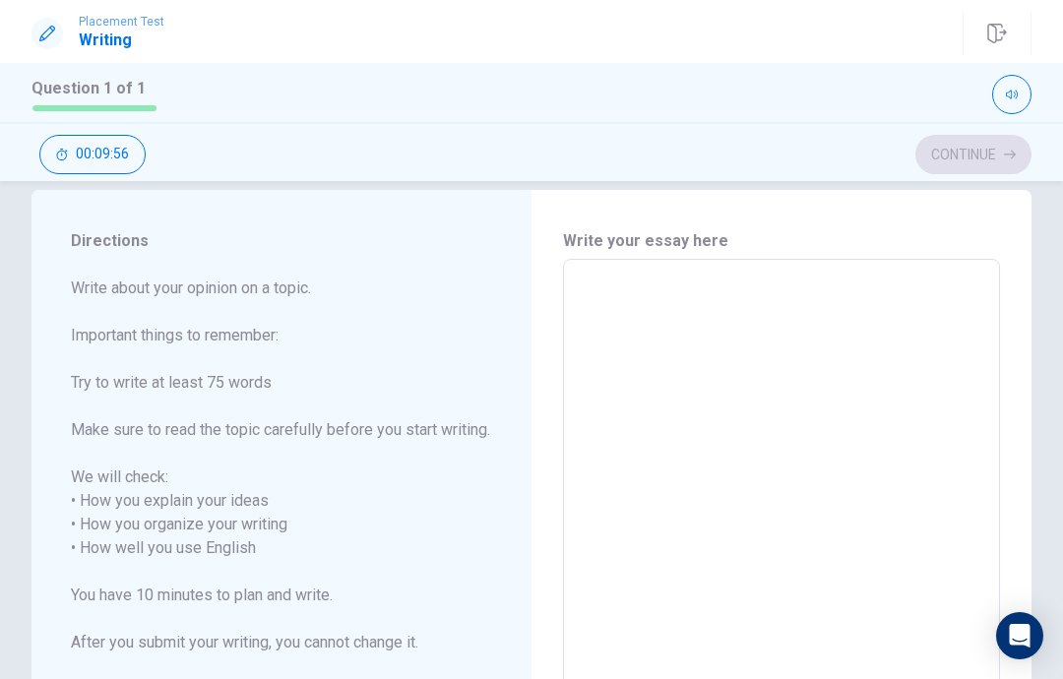
click at [711, 341] on textarea at bounding box center [781, 561] width 409 height 570
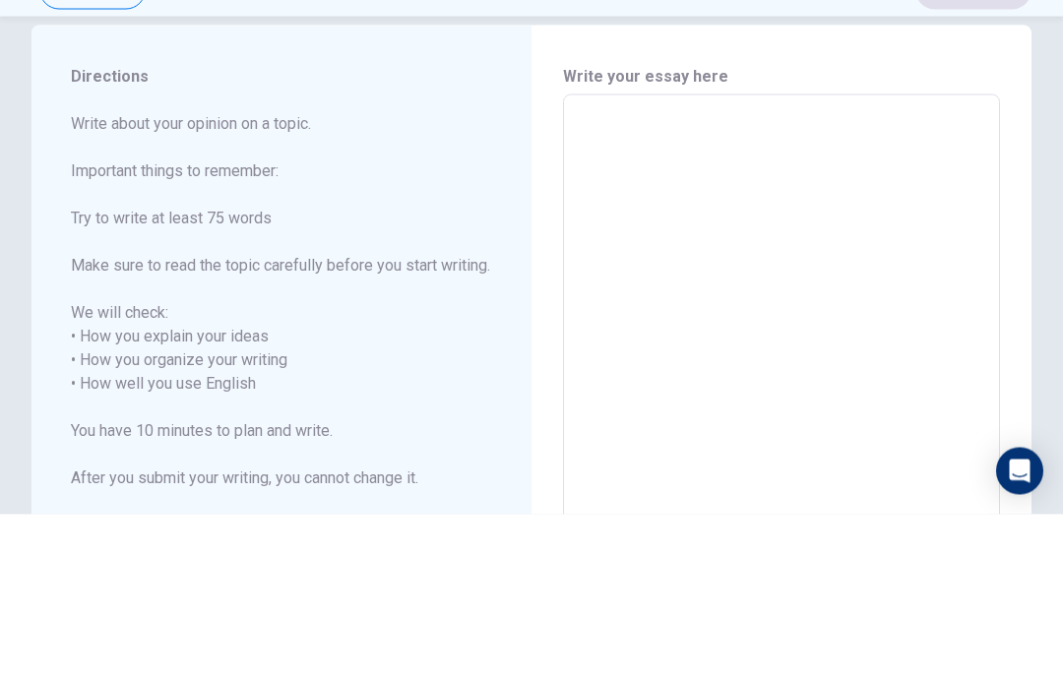
click at [518, 190] on div "Directions Write about your opinion on a topic. Important things to remember: T…" at bounding box center [281, 561] width 500 height 742
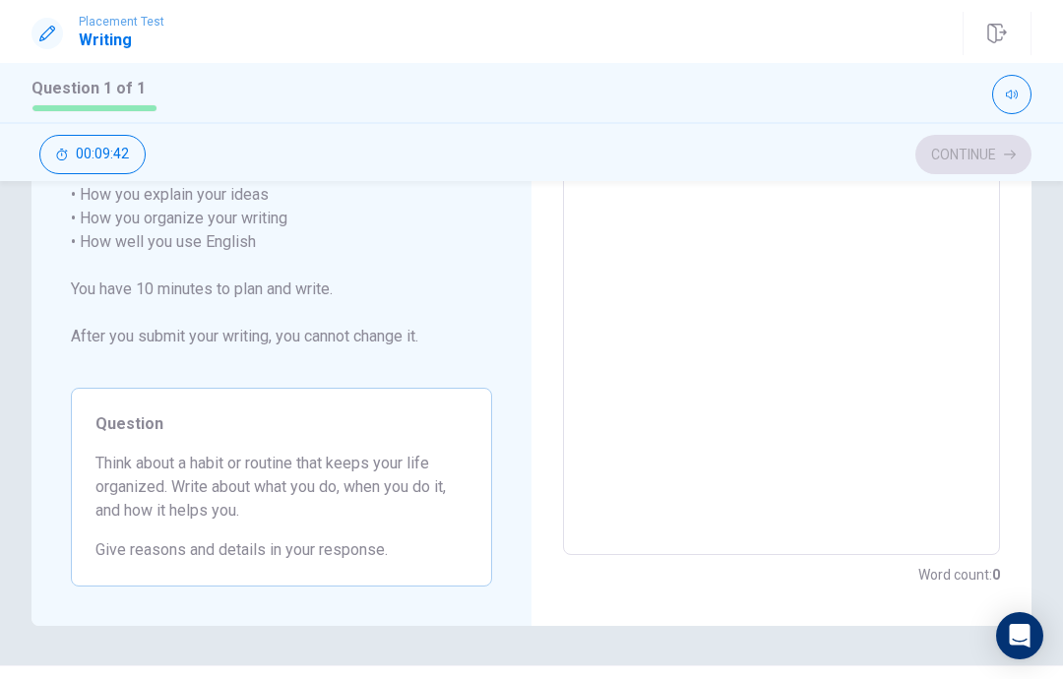
scroll to position [338, 0]
click at [799, 554] on div "x ​" at bounding box center [781, 253] width 437 height 602
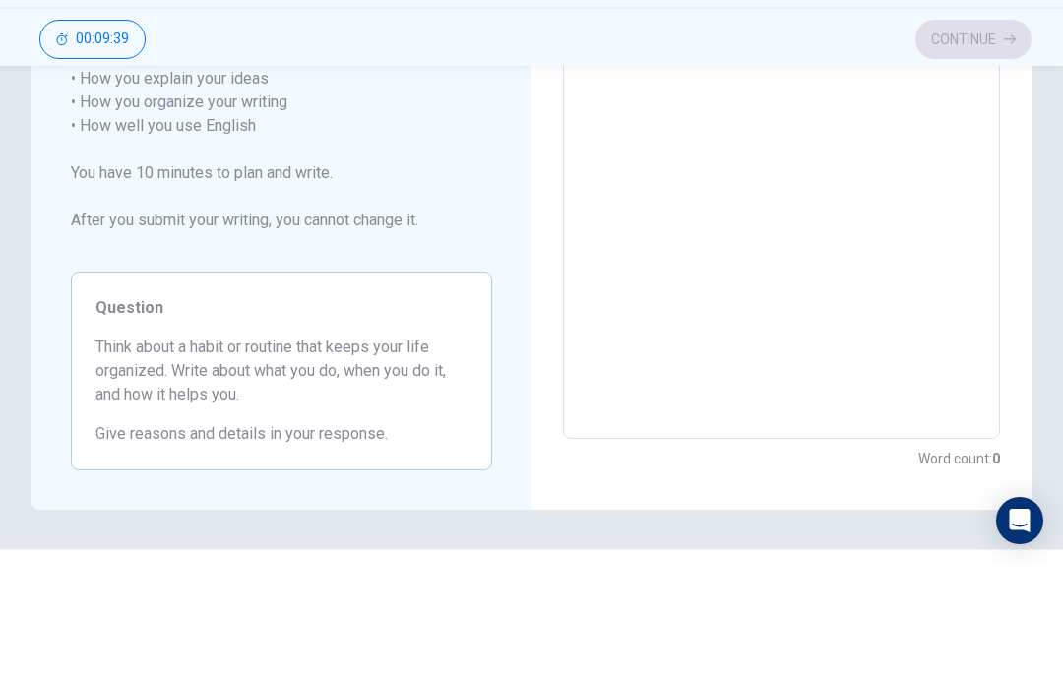
scroll to position [0, 0]
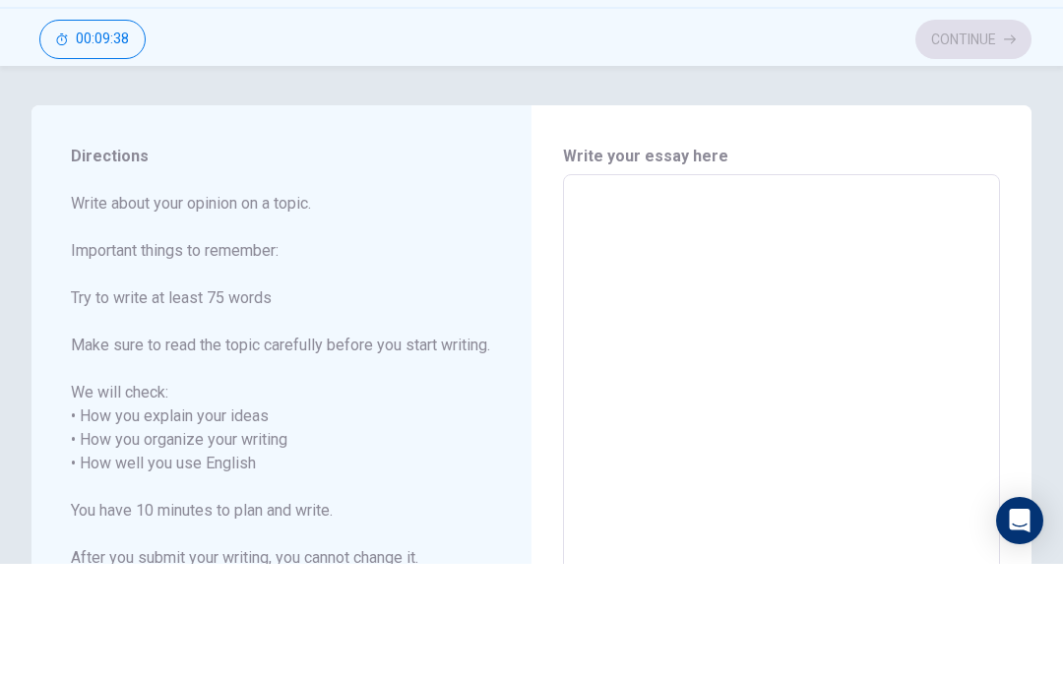
click at [555, 220] on div "Write your essay here x ​ Word count : 0" at bounding box center [781, 591] width 500 height 742
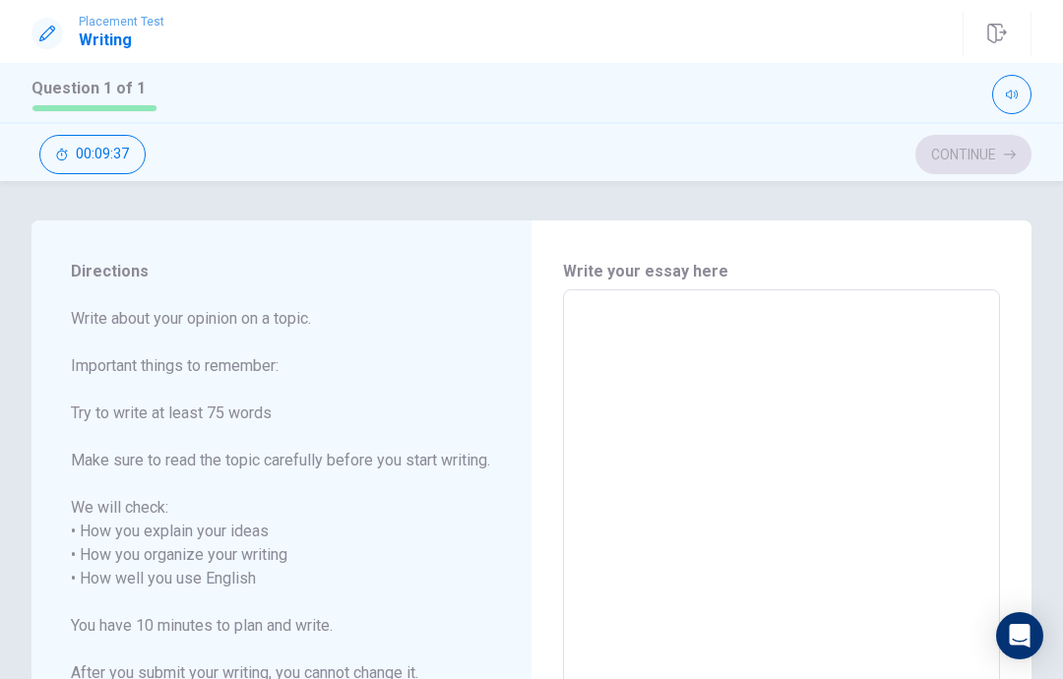
scroll to position [28, 0]
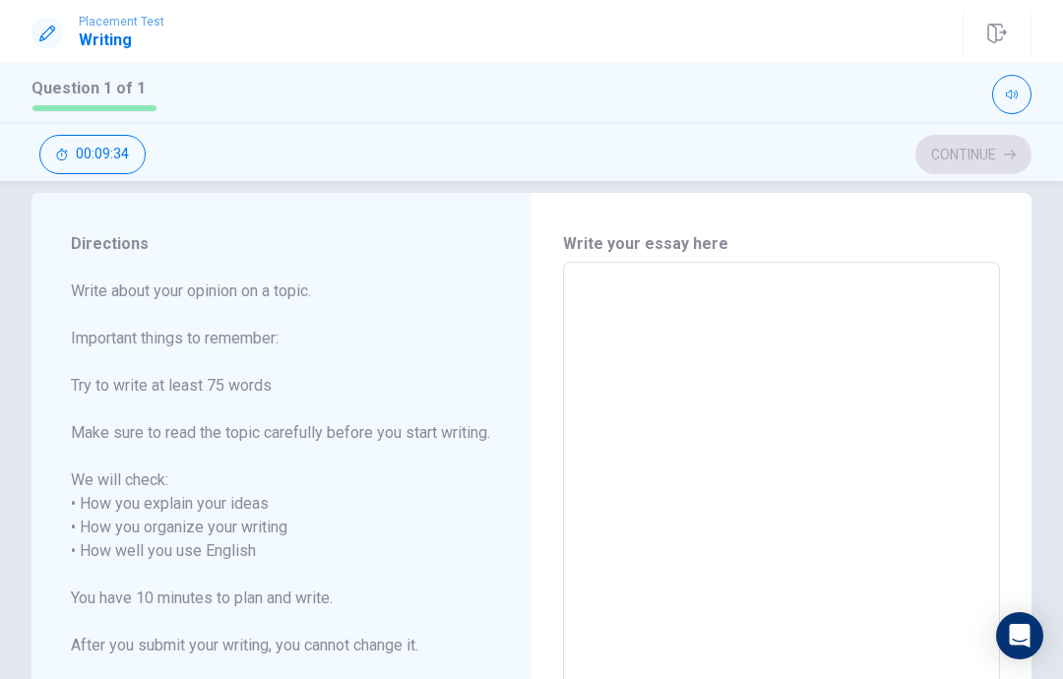
click at [213, 567] on span "Write about your opinion on a topic. Important things to remember: Try to write…" at bounding box center [281, 480] width 421 height 402
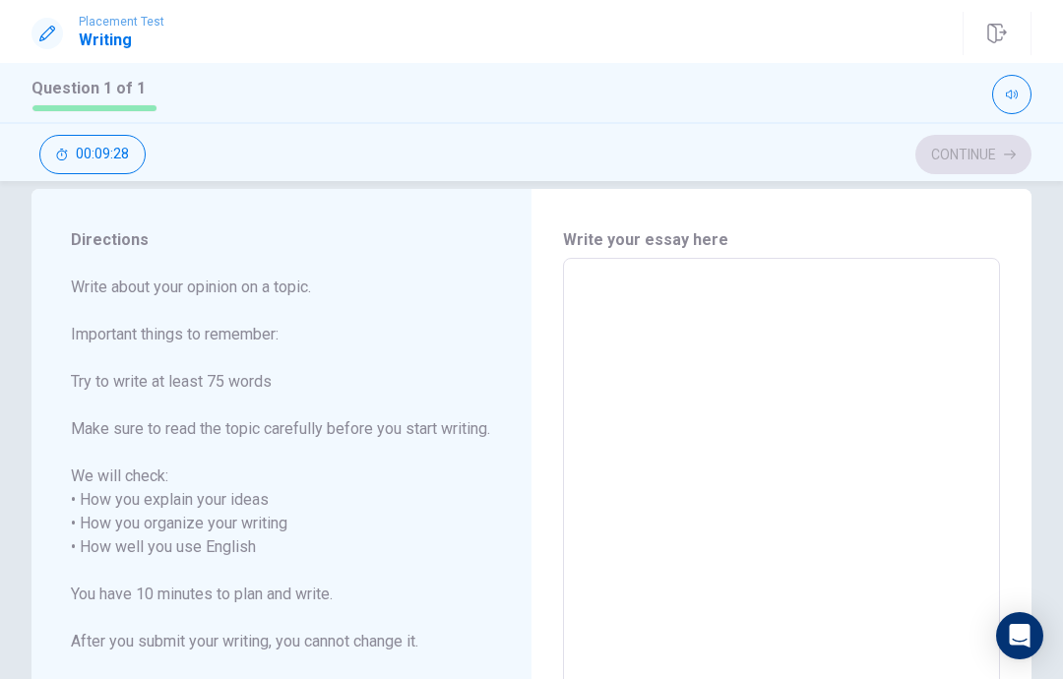
scroll to position [38, 0]
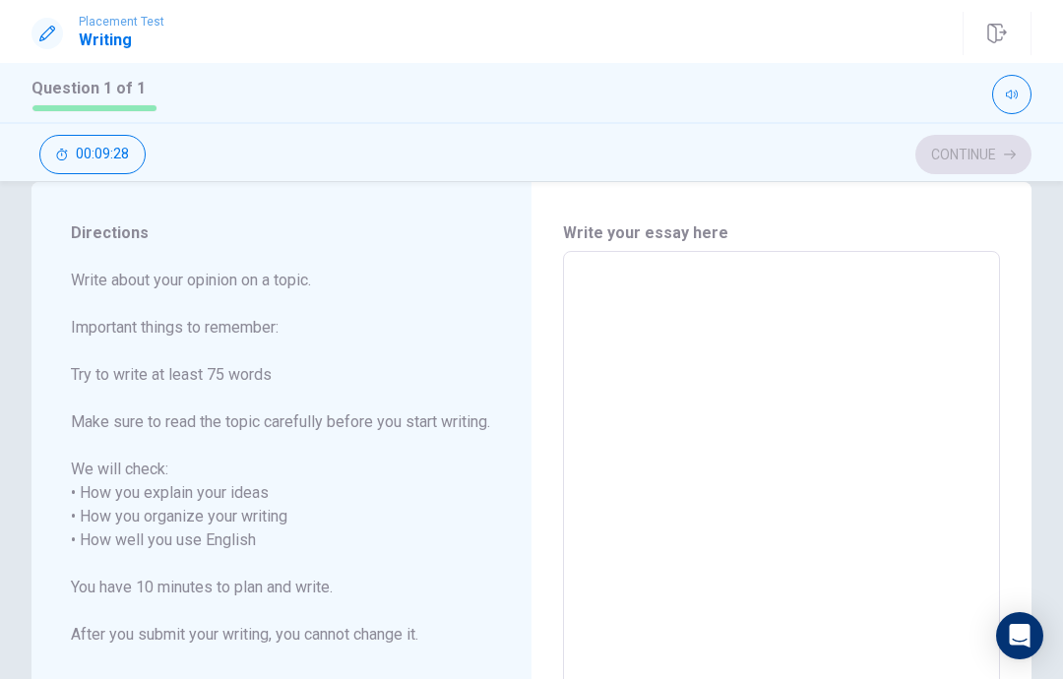
click at [695, 299] on textarea at bounding box center [781, 553] width 409 height 570
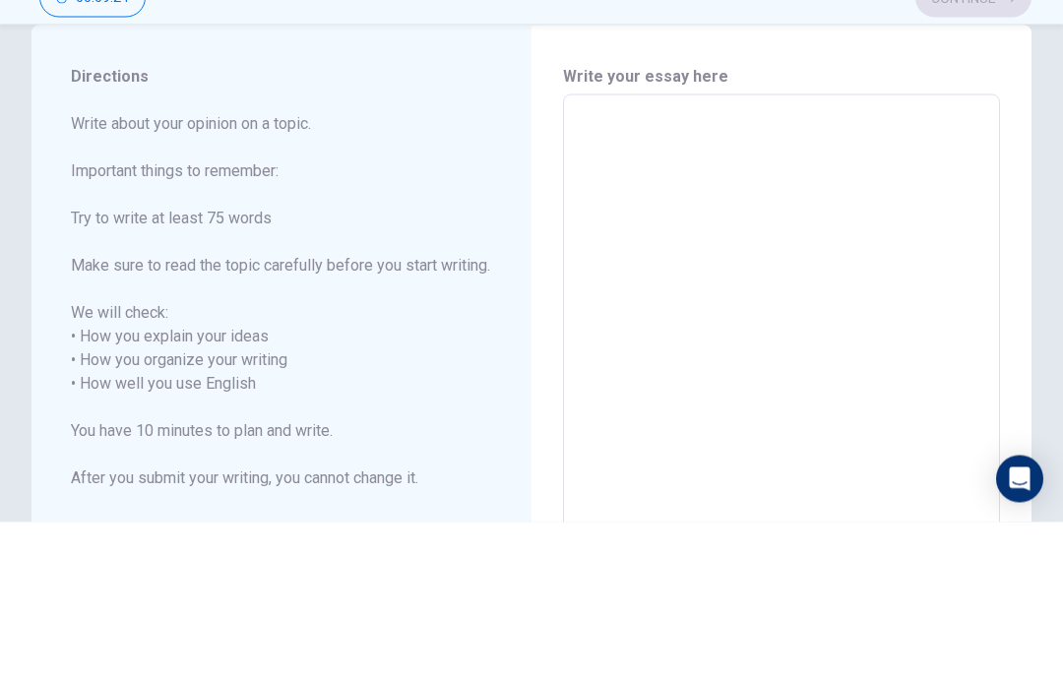
type textarea "I"
type textarea "x"
type textarea "I"
type textarea "x"
type textarea "I t"
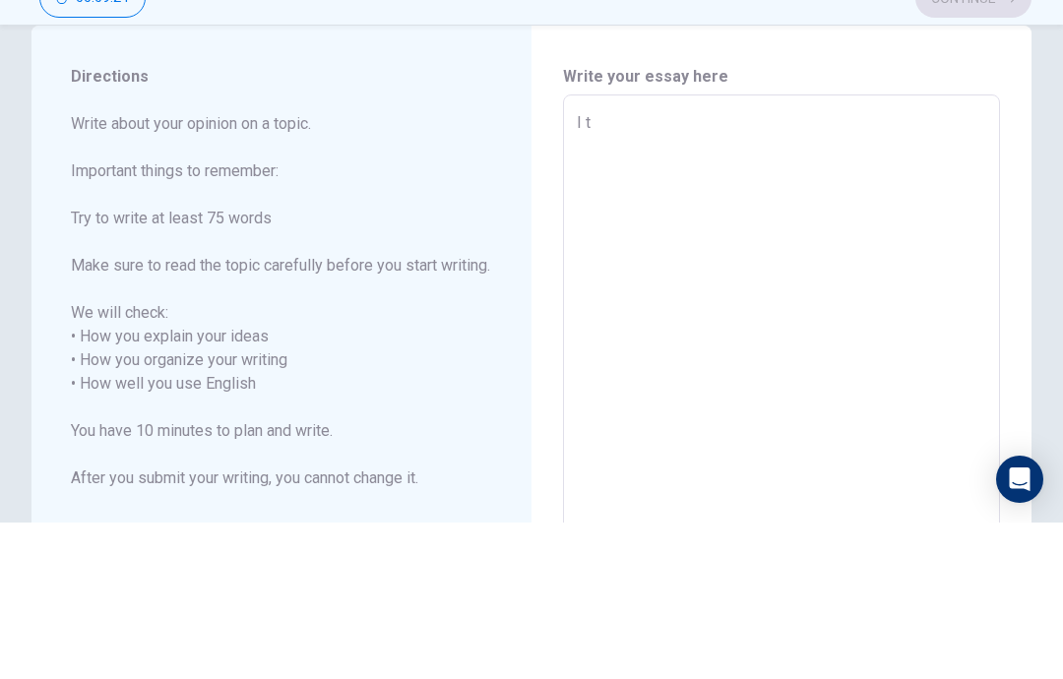
type textarea "x"
type textarea "I th"
type textarea "x"
type textarea "I thi"
type textarea "x"
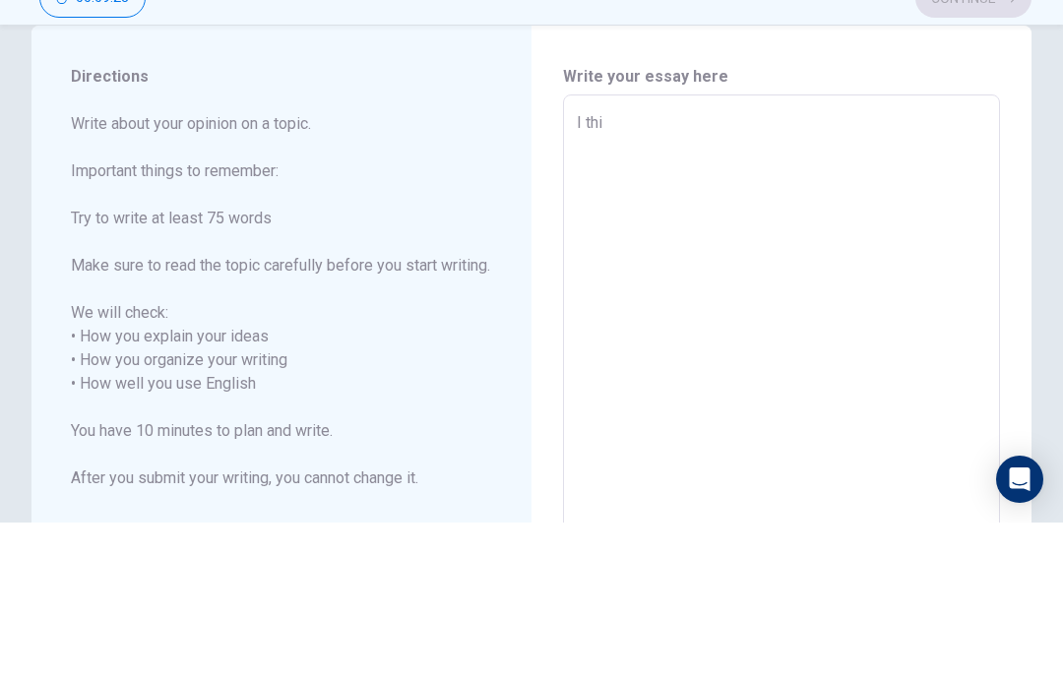
type textarea "I thin"
type textarea "x"
type textarea "I think"
type textarea "x"
type textarea "I thinka"
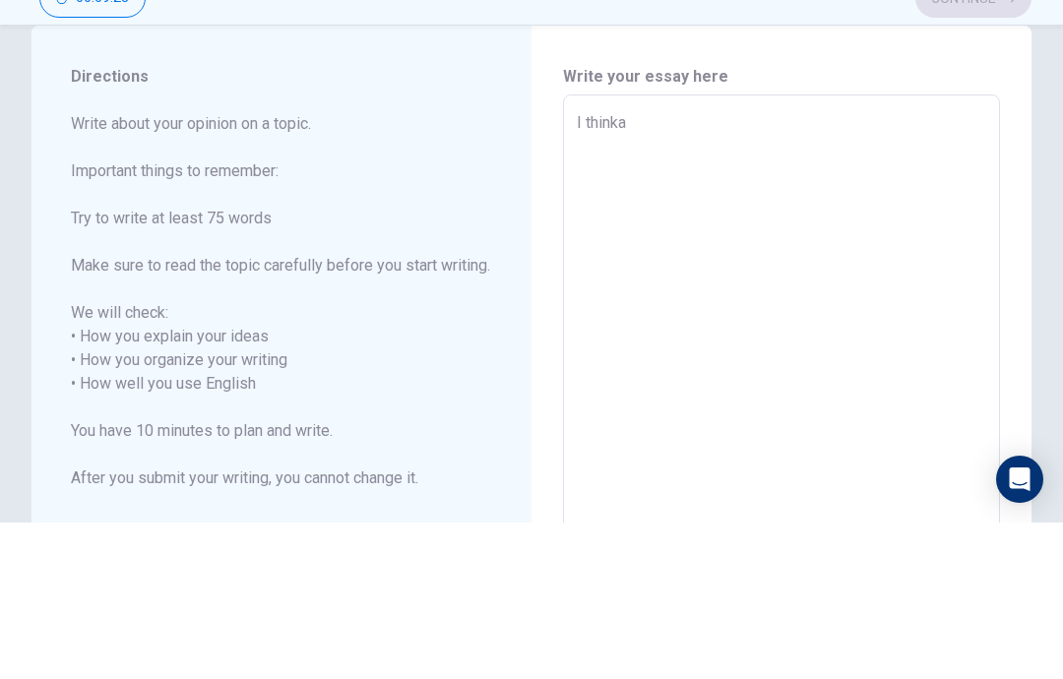
type textarea "x"
type textarea "I thinka"
type textarea "x"
type textarea "I thinka"
type textarea "x"
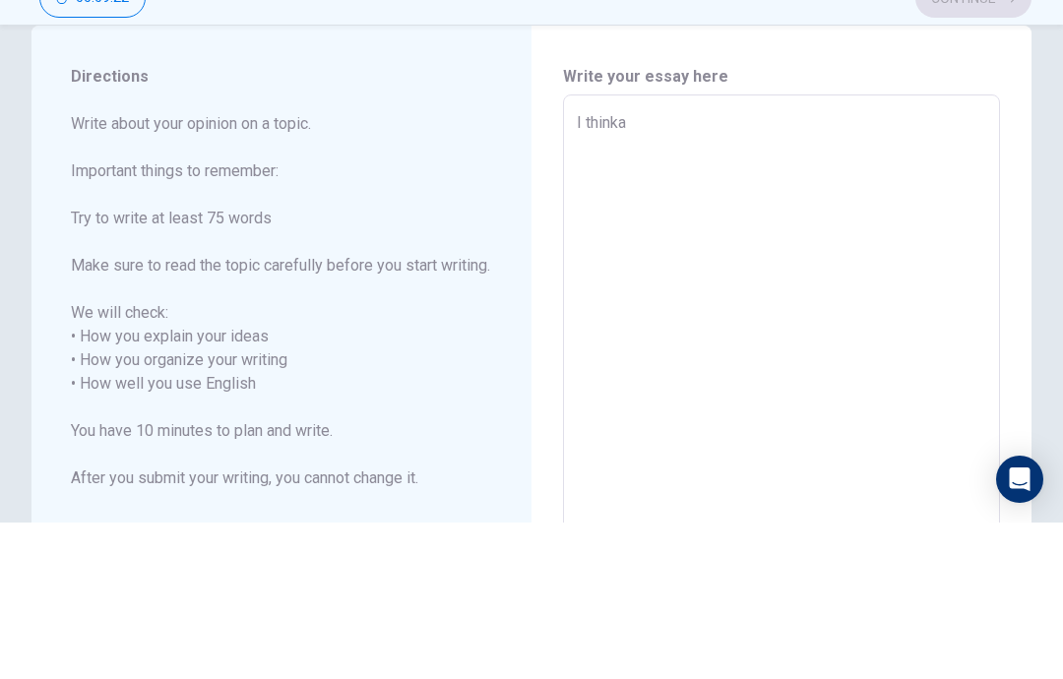
type textarea "I thinkas"
type textarea "x"
type textarea "I thinkaso"
type textarea "x"
type textarea "I thinkasom"
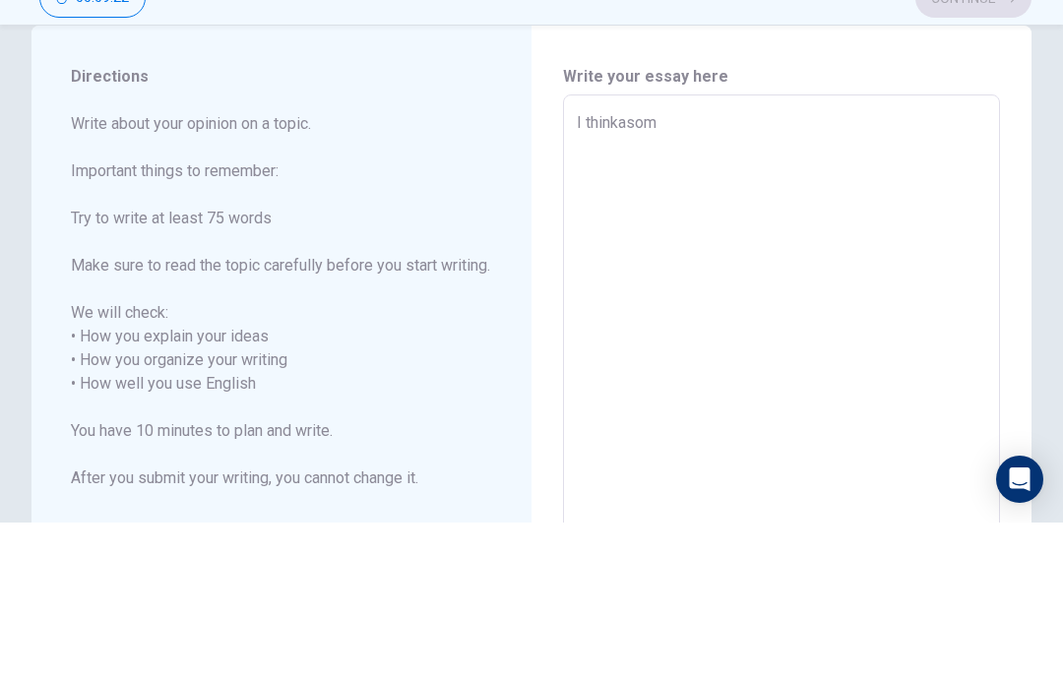
type textarea "x"
type textarea "I thinkasome"
type textarea "x"
type textarea "I thinkasome"
type textarea "x"
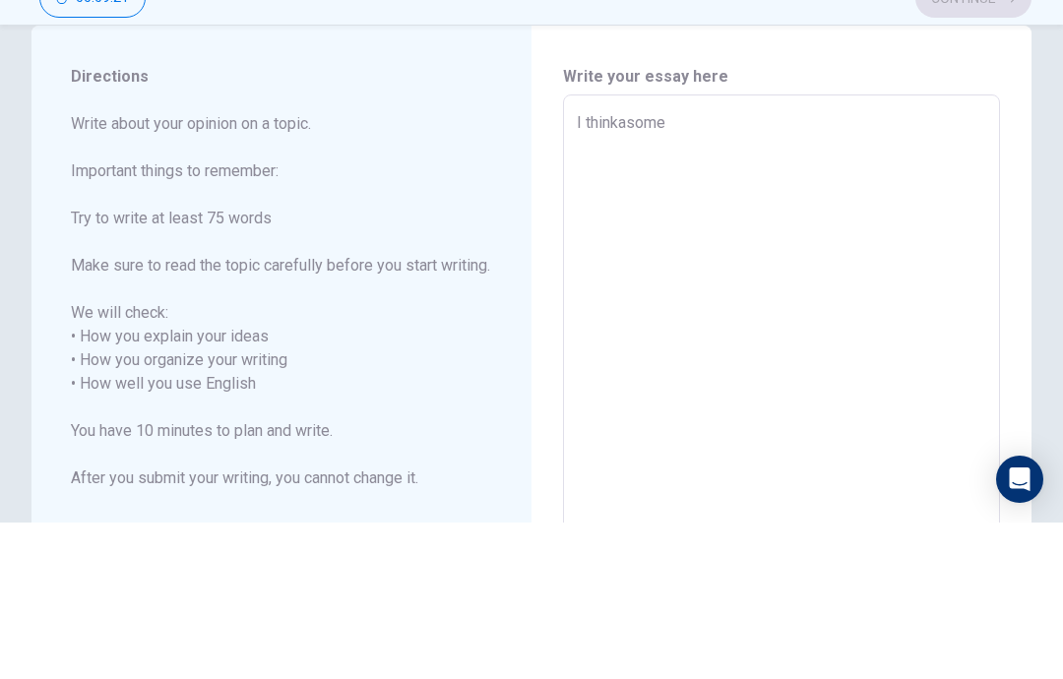
type textarea "I thinkasome t"
type textarea "x"
type textarea "I thinkasome"
type textarea "x"
type textarea "I thinkasome"
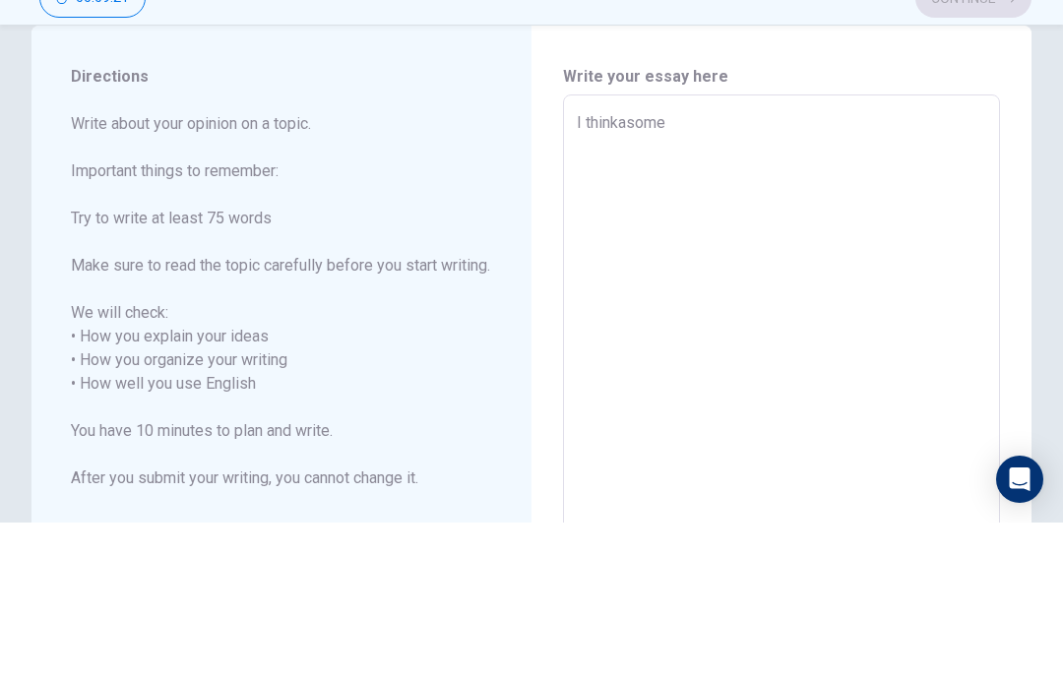
type textarea "x"
type textarea "I thinkasom"
type textarea "x"
type textarea "I thinkaso"
type textarea "x"
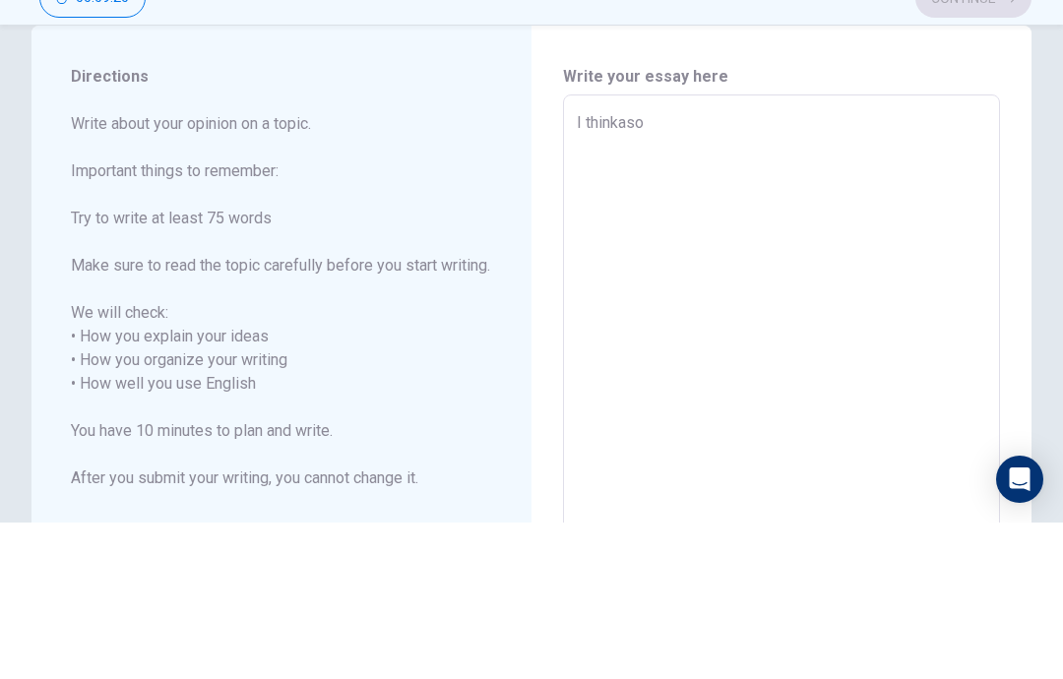
type textarea "I thinkas"
type textarea "x"
type textarea "I thinka"
type textarea "x"
type textarea "I think"
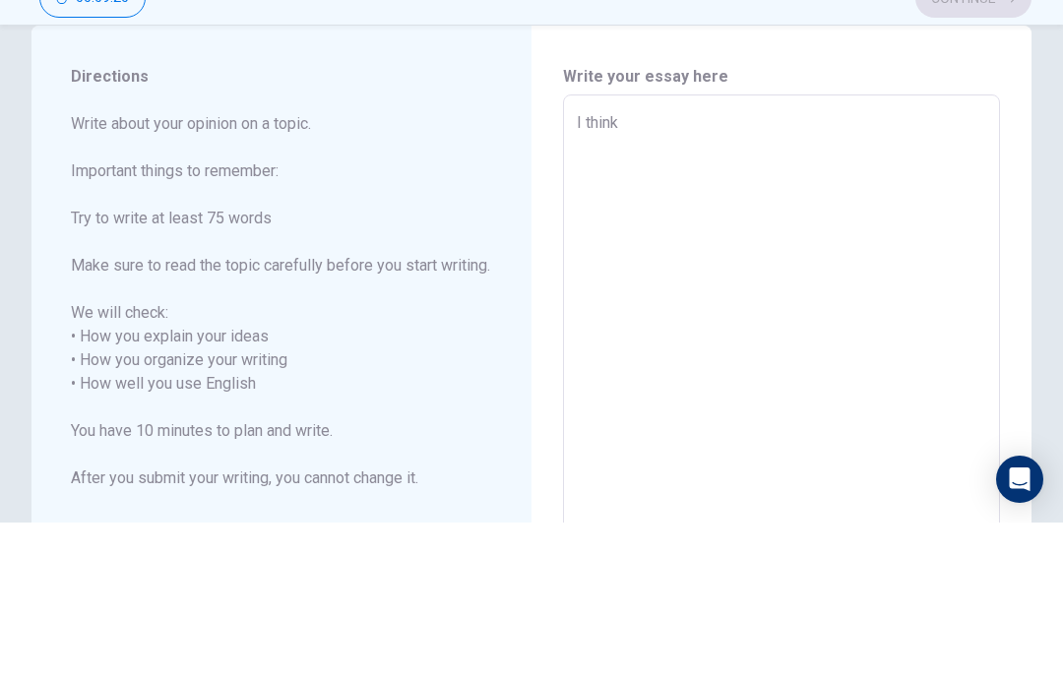
type textarea "x"
type textarea "I think"
type textarea "x"
type textarea "I think s"
type textarea "x"
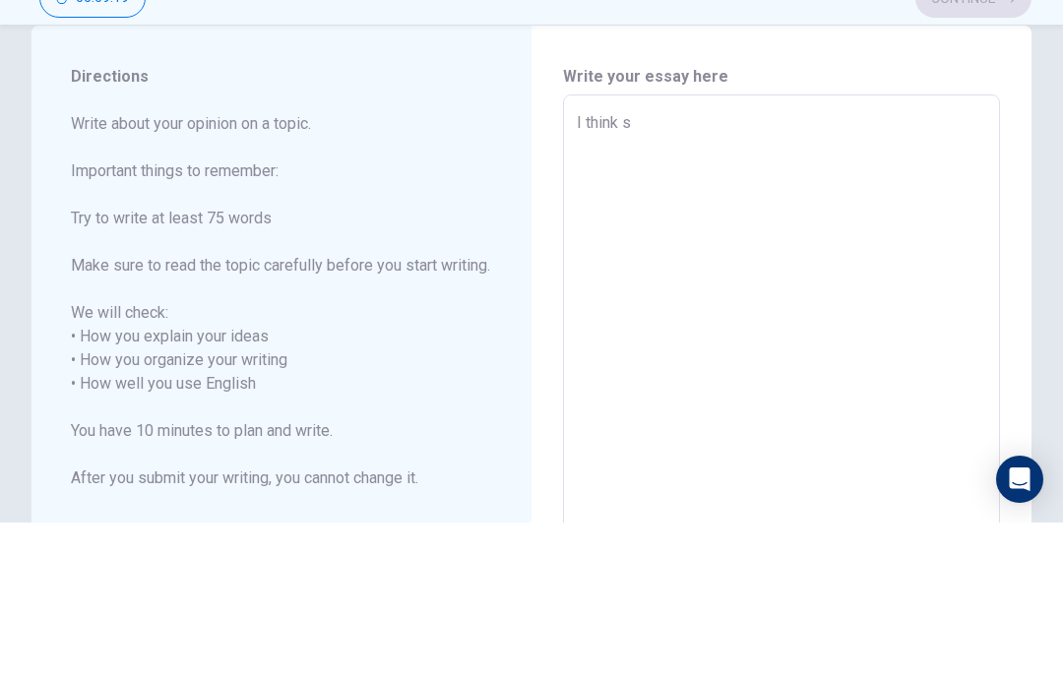
type textarea "I think so"
type textarea "x"
type textarea "I think so"
type textarea "x"
type textarea "I think so e"
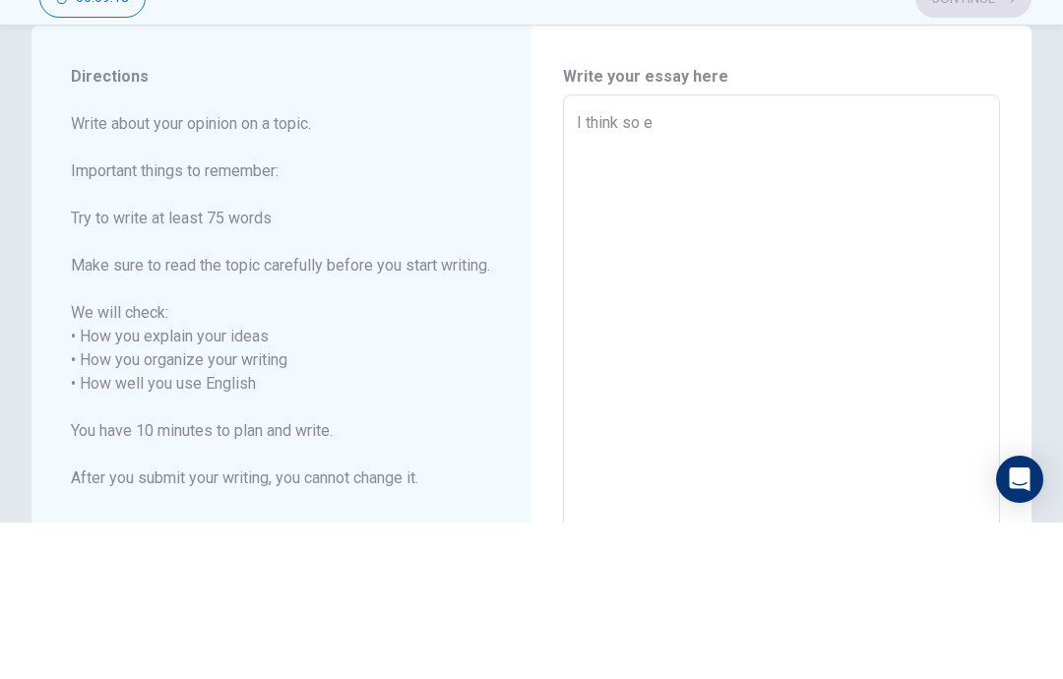
type textarea "x"
type textarea "I think so et"
type textarea "x"
type textarea "I think so e"
type textarea "x"
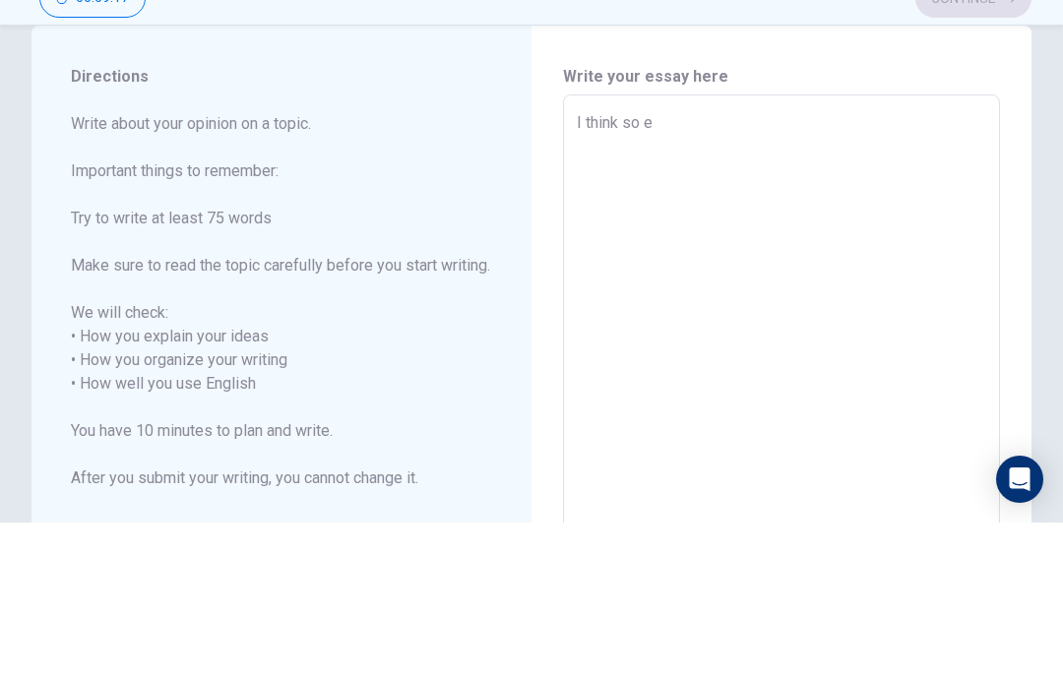
type textarea "I think so"
type textarea "x"
type textarea "I think so"
type textarea "x"
type textarea "I think s"
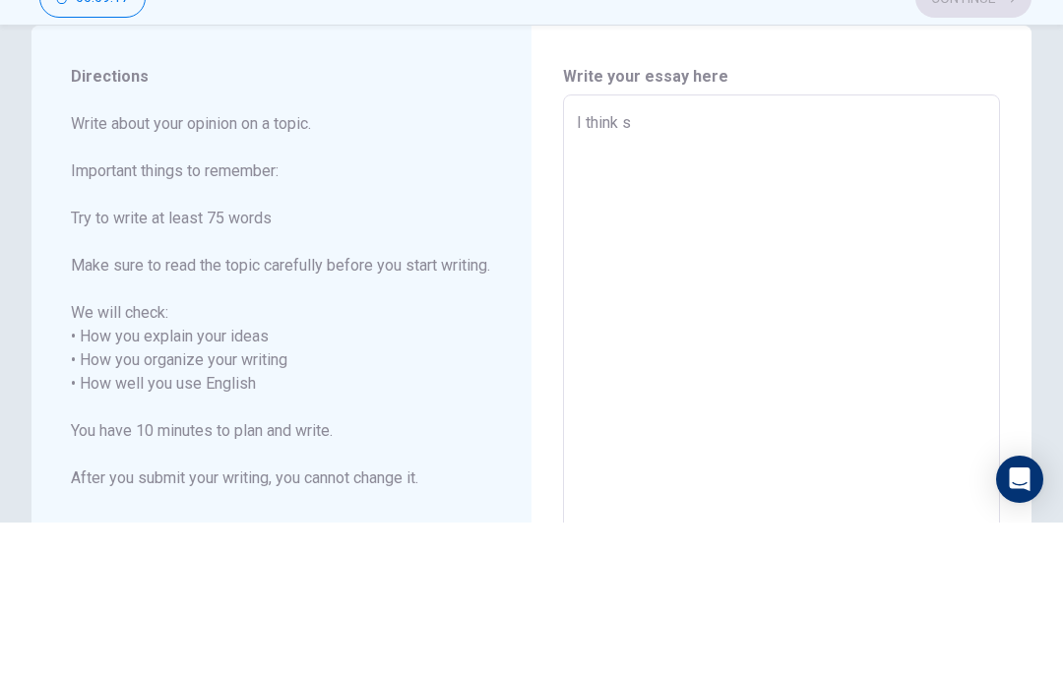
type textarea "x"
type textarea "I think sm"
type textarea "x"
type textarea "I think s"
type textarea "x"
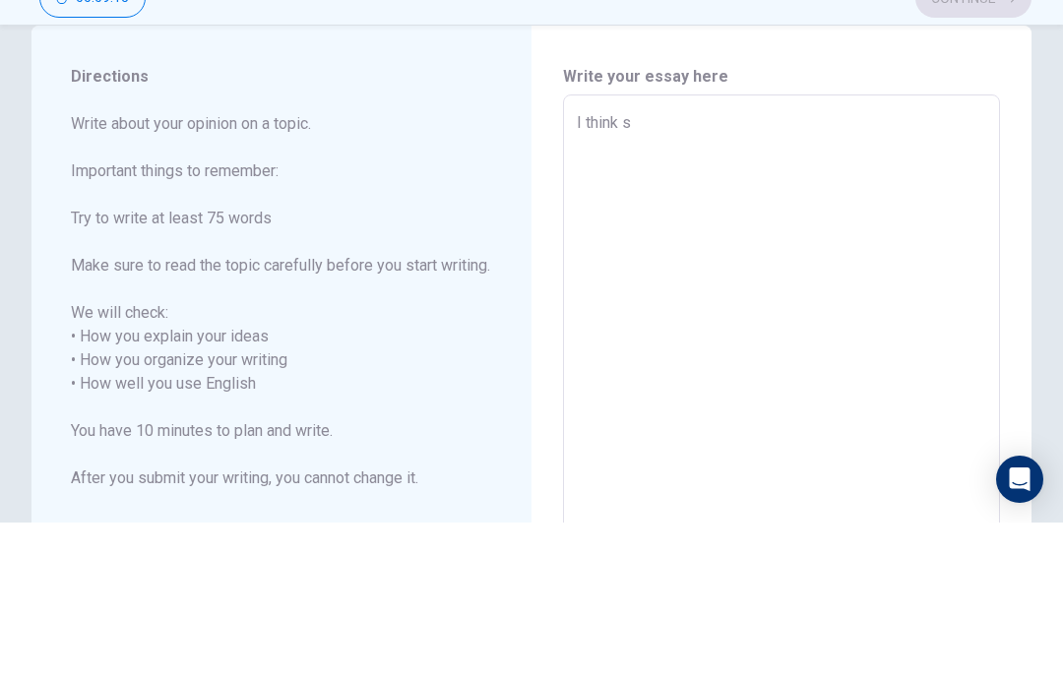
type textarea "I think so"
type textarea "x"
type textarea "I think som"
type textarea "x"
type textarea "I think some"
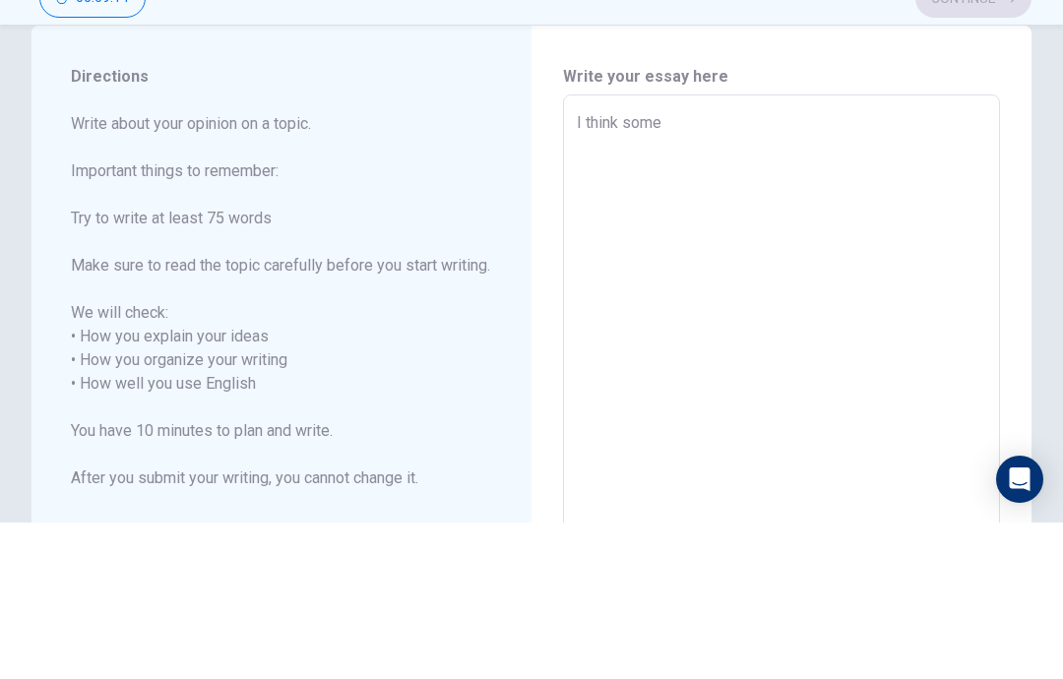
type textarea "x"
type textarea "I think somet"
type textarea "x"
type textarea "I think someti"
type textarea "x"
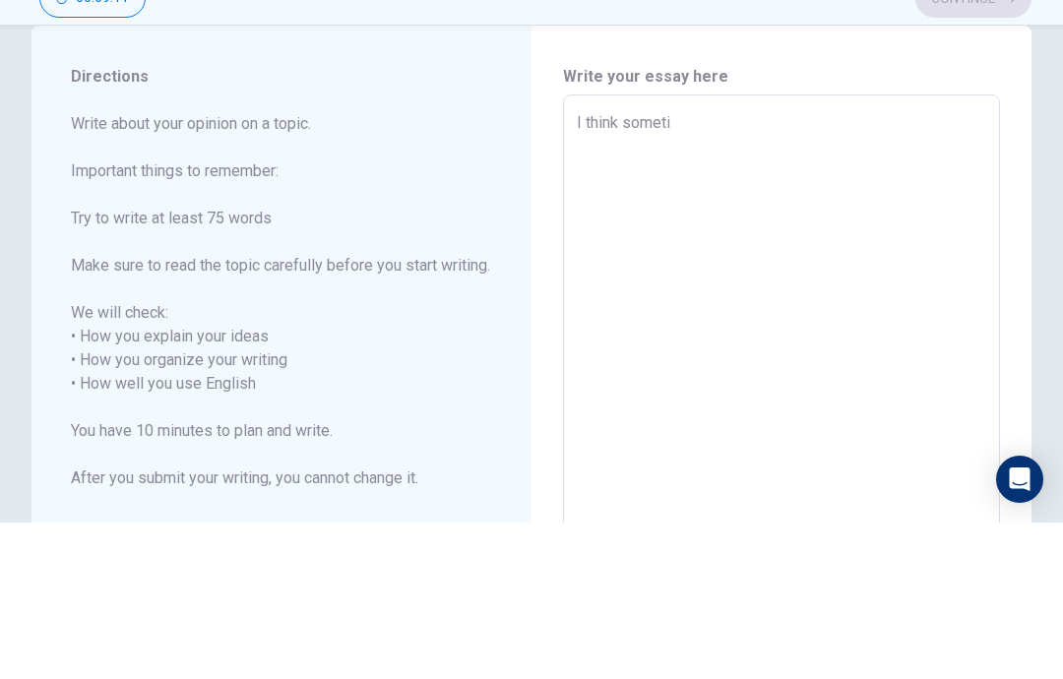
type textarea "I think sometim"
type textarea "x"
type textarea "I think sometime"
type textarea "x"
type textarea "I think sometimes"
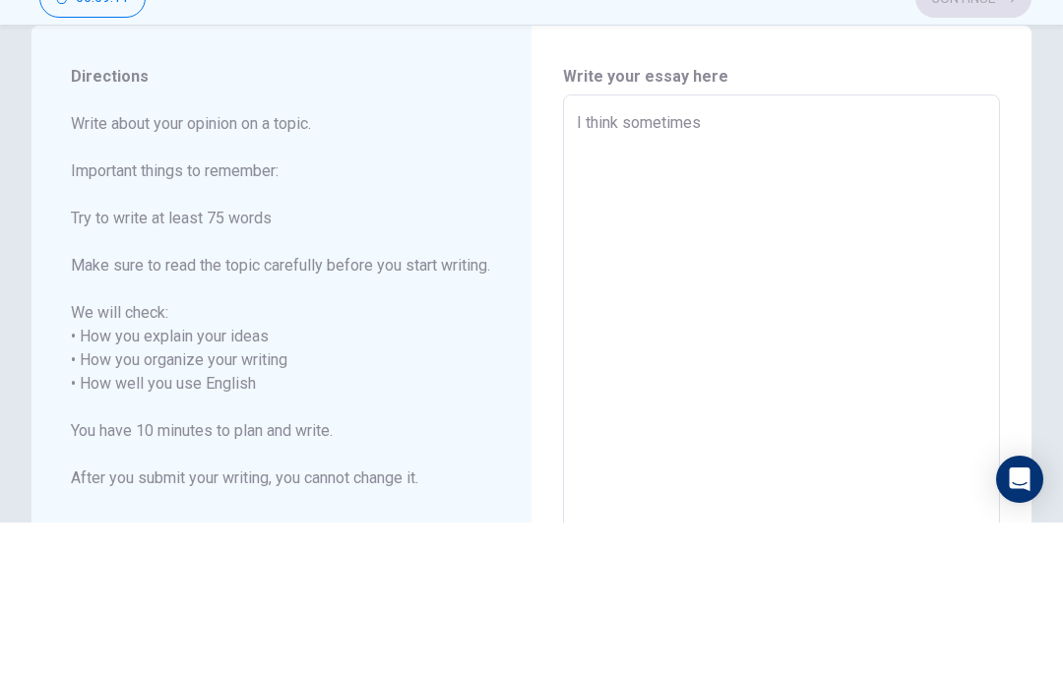
type textarea "x"
type textarea "I think sometimes"
type textarea "x"
type textarea "I think sometimes i"
type textarea "x"
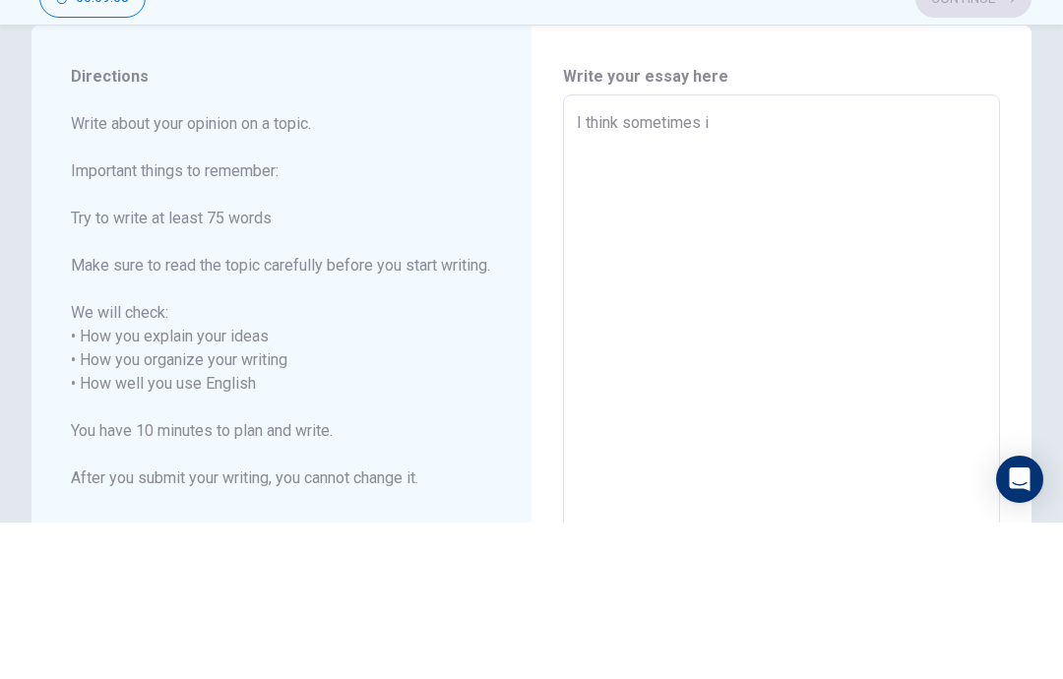
type textarea "I think sometimes i"
type textarea "x"
type textarea "I think sometimes i g"
type textarea "x"
type textarea "I think sometimes i go"
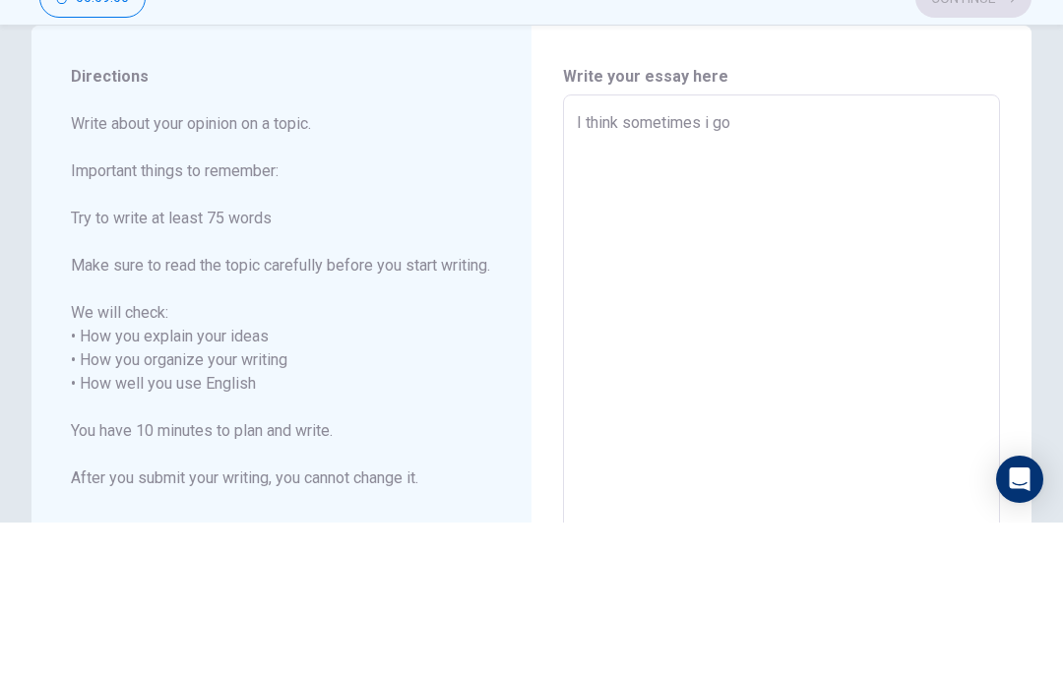
type textarea "x"
type textarea "I think sometimes i goo"
type textarea "x"
type textarea "I think sometimes i good"
type textarea "x"
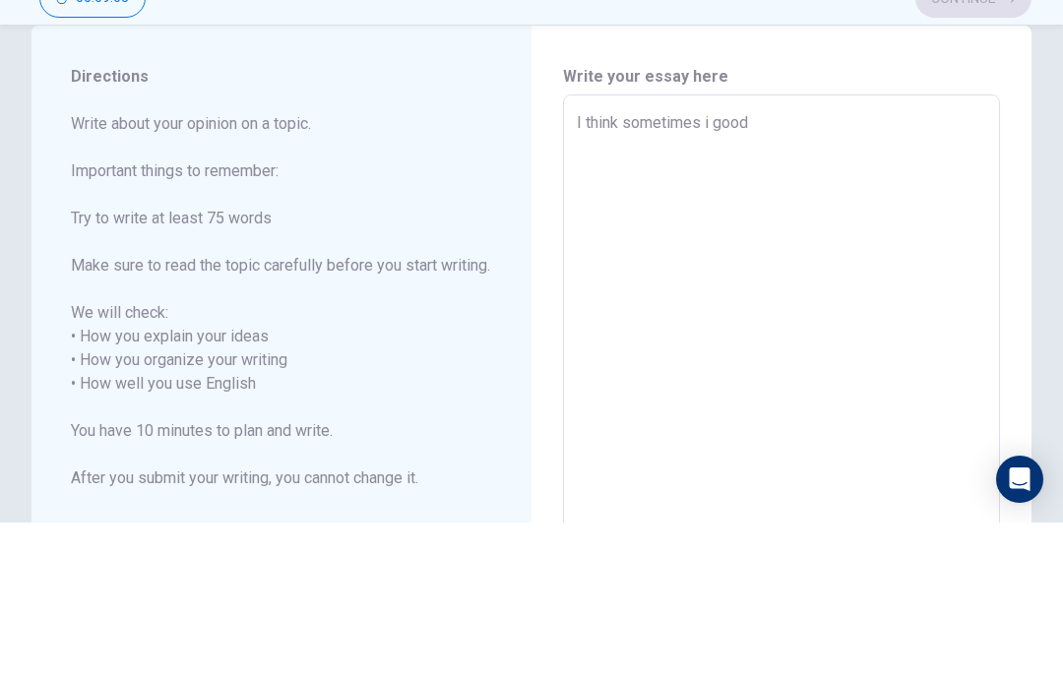
type textarea "I think sometimes i ദ്ദി（• ˕ •マ.ᐟ"
type textarea "x"
type textarea "I think sometimes i ദ്ദി（• ˕ •マ.ᐟ"
type textarea "x"
type textarea "I think sometimes i ദ്ദി（• ˕ •マ.ᐟ a"
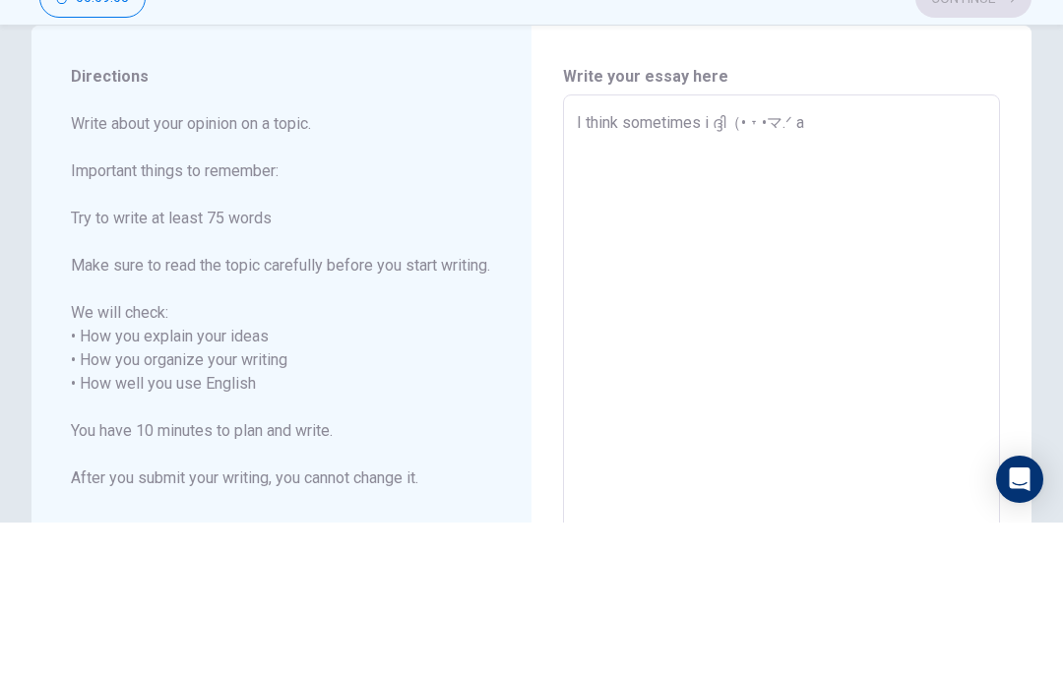
type textarea "x"
type textarea "I think sometimes i ദ്ദി（• ˕ •マ.ᐟ a"
type textarea "x"
type textarea "I think sometimes i ദ്ദി（• ˕ •マ.ᐟ a"
type textarea "x"
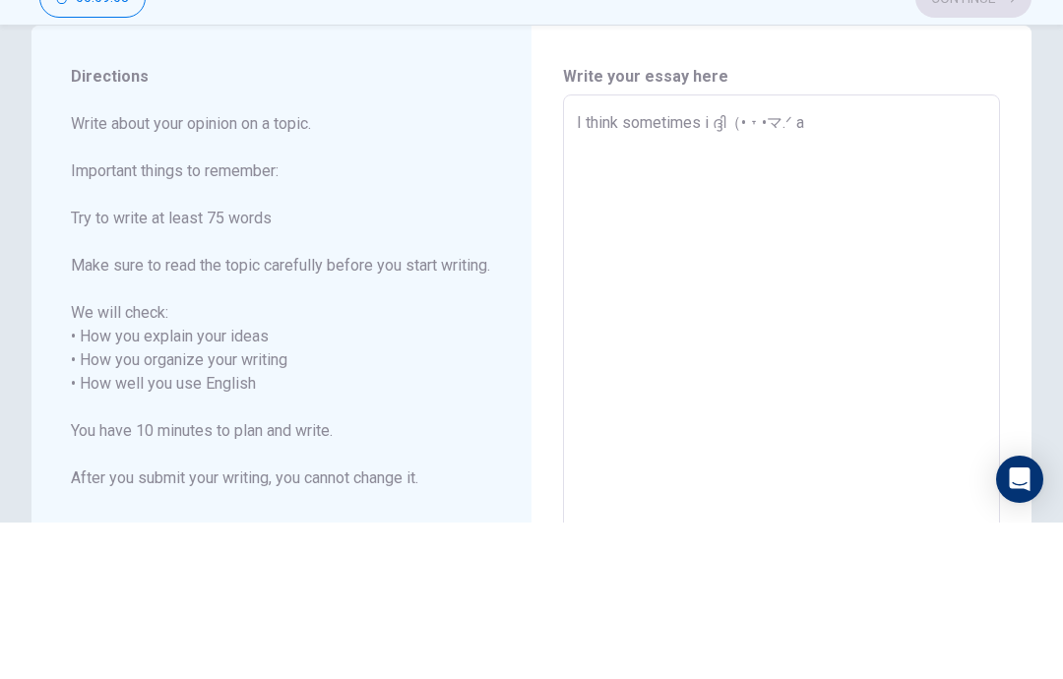
type textarea "I think sometimes i ദ്ദി（• ˕ •マ.ᐟ"
type textarea "x"
type textarea "I think sometimes i ദ്ദി（• ˕ •マ.ᐟ"
type textarea "x"
type textarea "I think sometimes i ദ്ദി（• ˕ •マ."
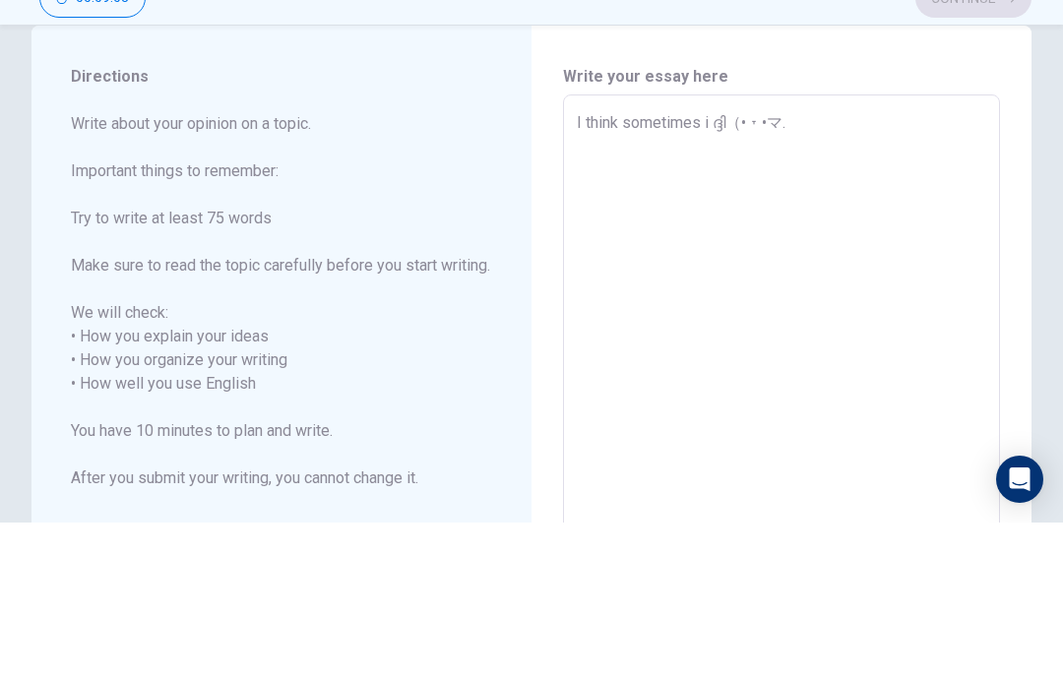
type textarea "x"
type textarea "I think sometimes i ദ്ദി（• ˕ •マ"
type textarea "x"
type textarea "I think sometimes i ദ്ദി（• ˕ •"
type textarea "x"
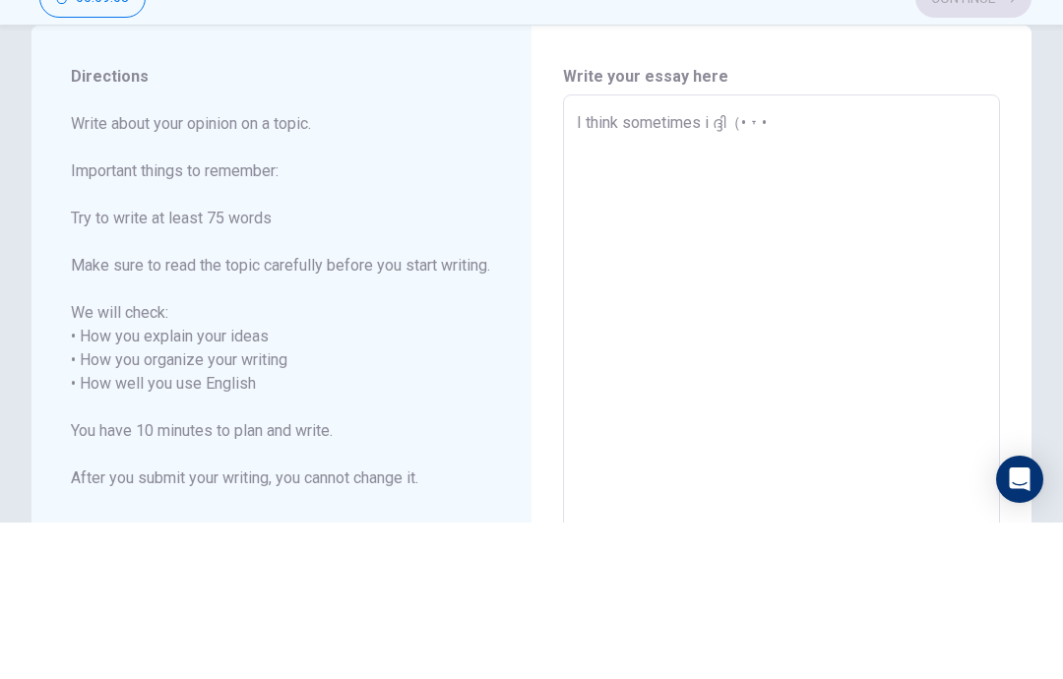
type textarea "I think sometimes i ദ്ദി（• ˕"
type textarea "x"
type textarea "I think sometimes i ദ്ദി（• ˕ p"
type textarea "x"
type textarea "I think sometimes i ദ്ദി（• ˕"
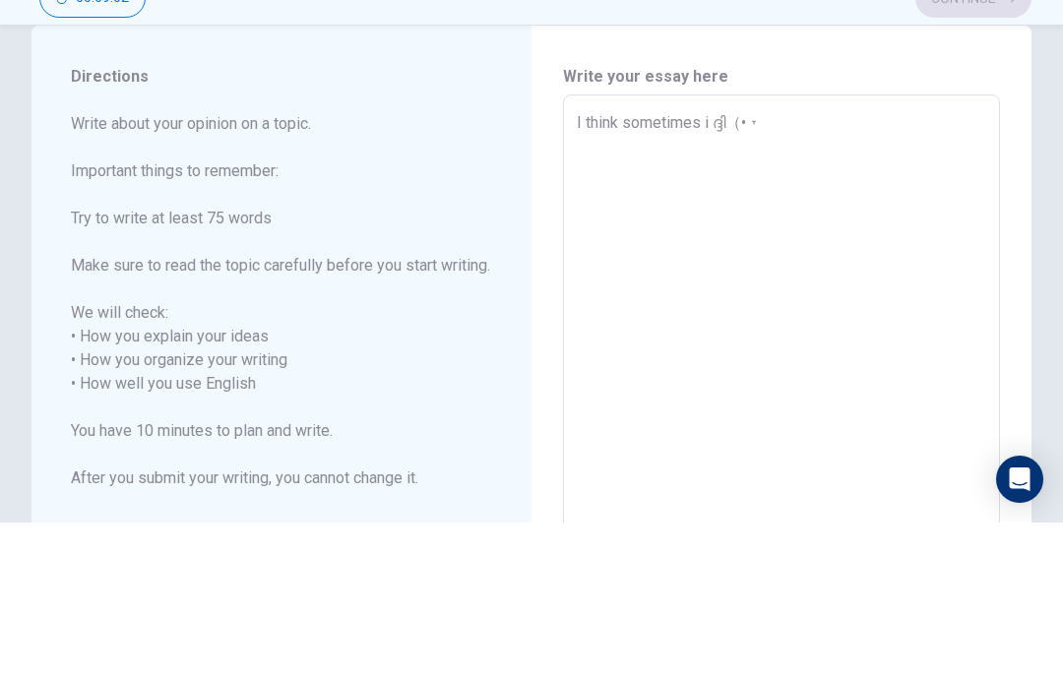
type textarea "x"
type textarea "I think sometimes i ദ്ദി（• ˕"
type textarea "x"
type textarea "I think sometimes i ദ്ദി（• ˕p"
type textarea "x"
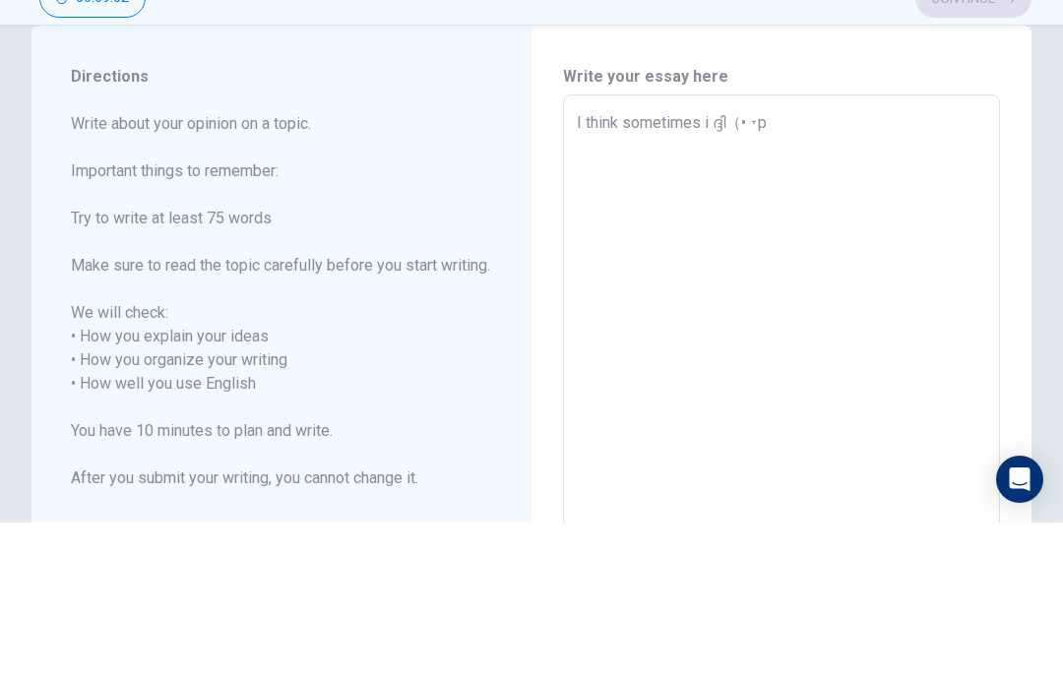
type textarea "I think sometimes i ദ്ദി（• ˕"
type textarea "x"
type textarea "I think sometimes i ദ്ദി（•"
type textarea "x"
type textarea "I think sometimes i ദ്ദി（•"
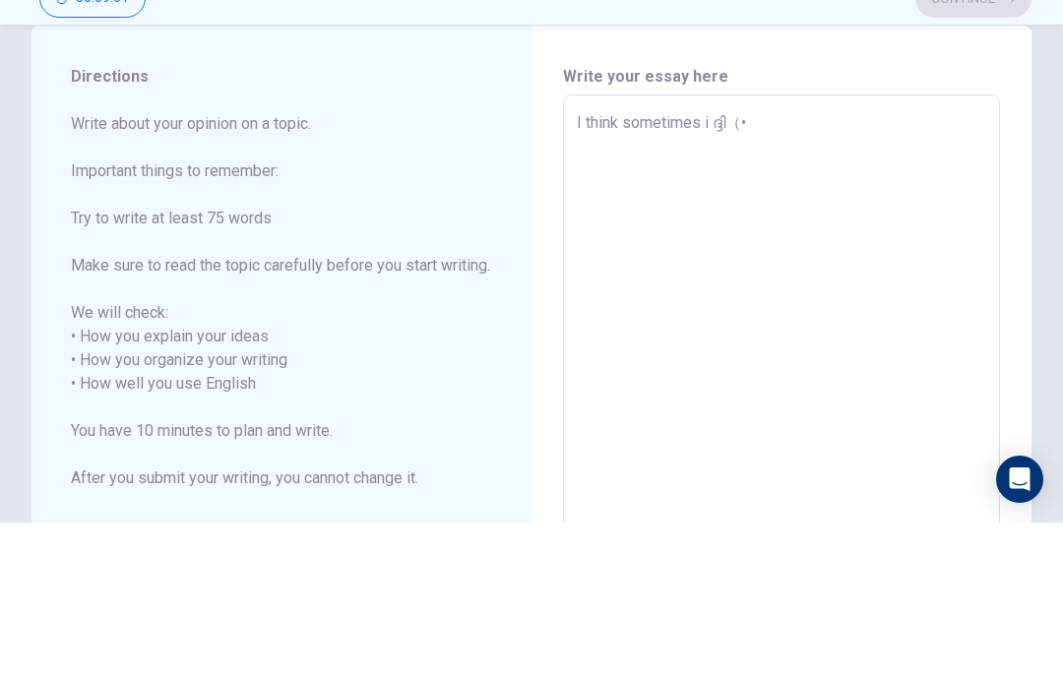
type textarea "x"
type textarea "I think sometimes i ദ്ദി（"
type textarea "x"
type textarea "I think sometimes i ദ്ദി"
type textarea "x"
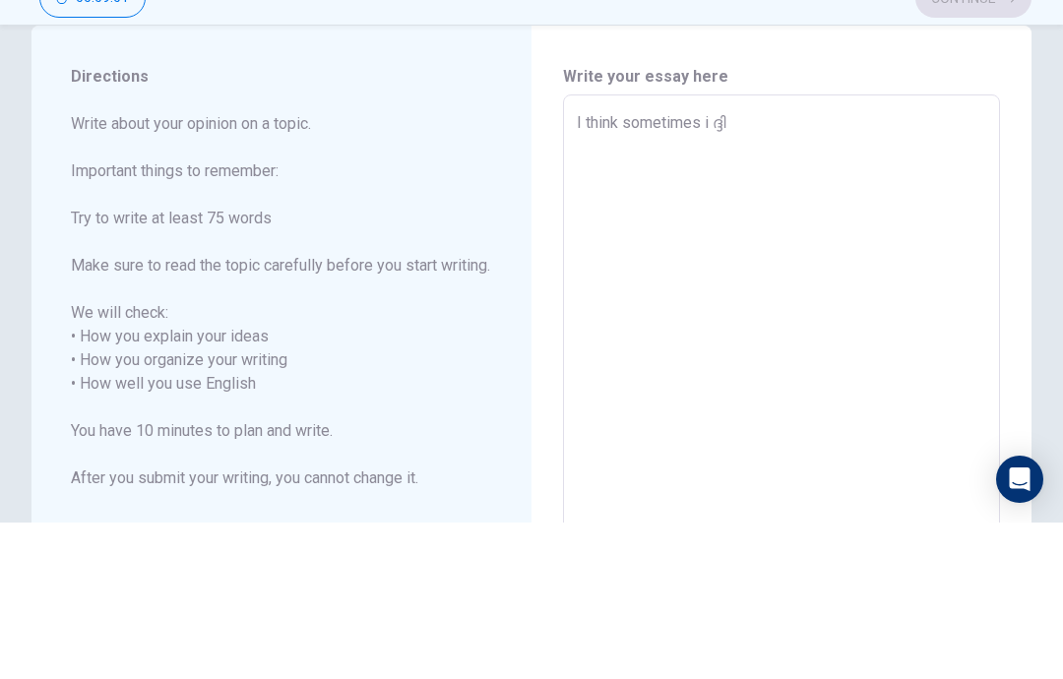
type textarea "I think sometimes i ദ്ദ"
type textarea "x"
type textarea "I think sometimes i ദ്"
type textarea "x"
type textarea "I think sometimes i [DEMOGRAPHIC_DATA]"
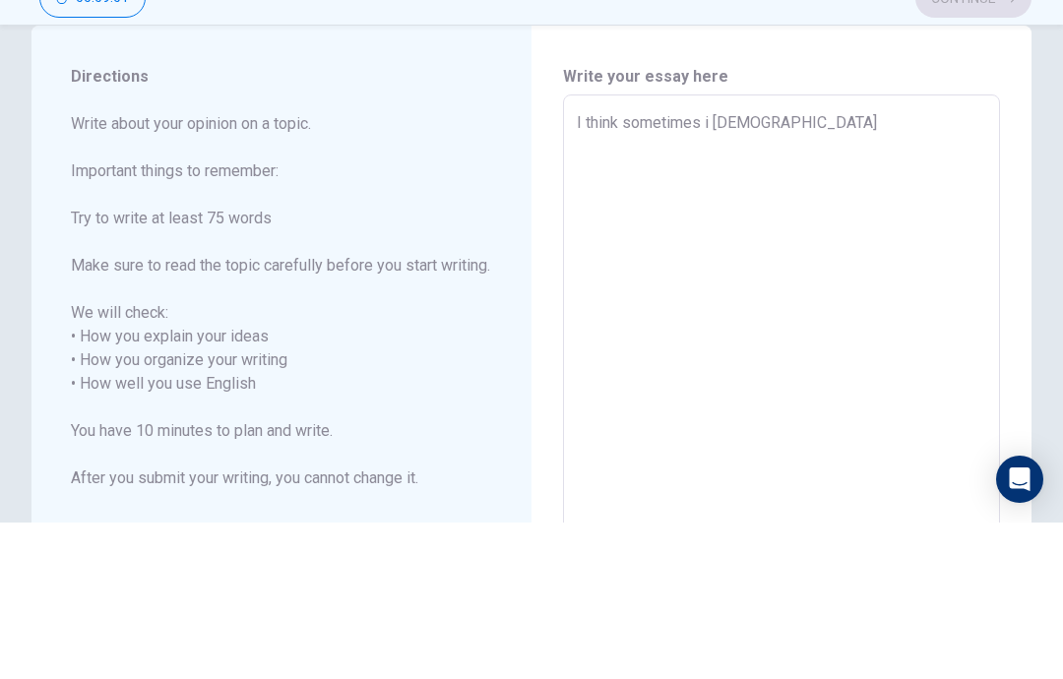
type textarea "x"
type textarea "I think sometimes i"
type textarea "x"
type textarea "I think sometimes i"
type textarea "x"
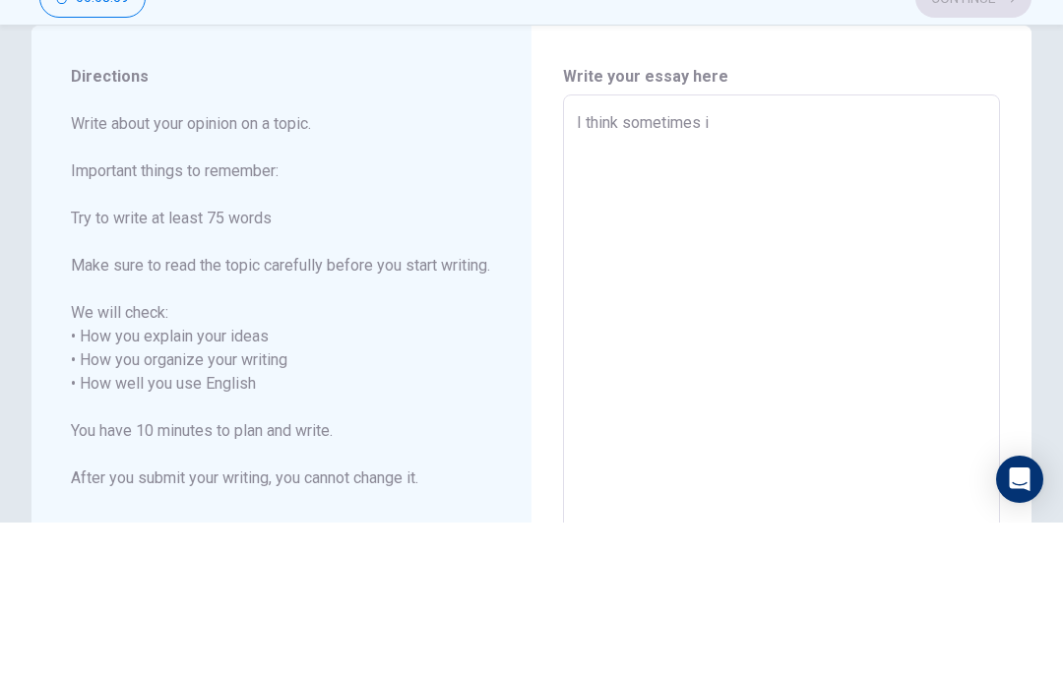
type textarea "I think sometimes i"
type textarea "x"
type textarea "I think sometimes i g"
type textarea "x"
type textarea "I think sometimes i go"
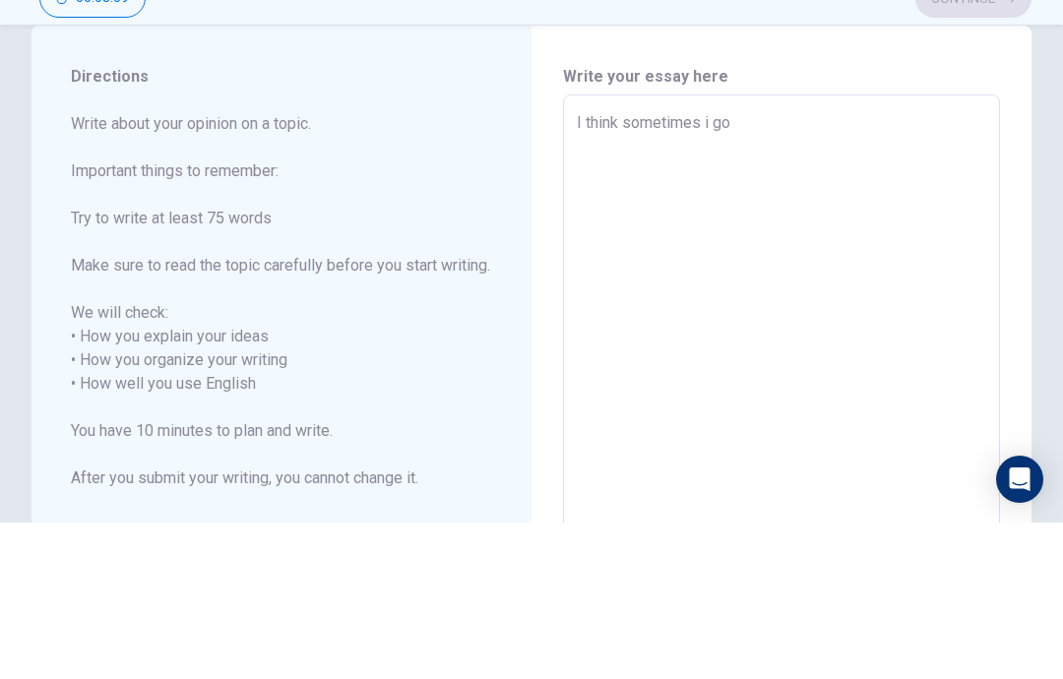
type textarea "x"
type textarea "I think sometimes i goo"
type textarea "x"
type textarea "I think sometimes i good"
type textarea "x"
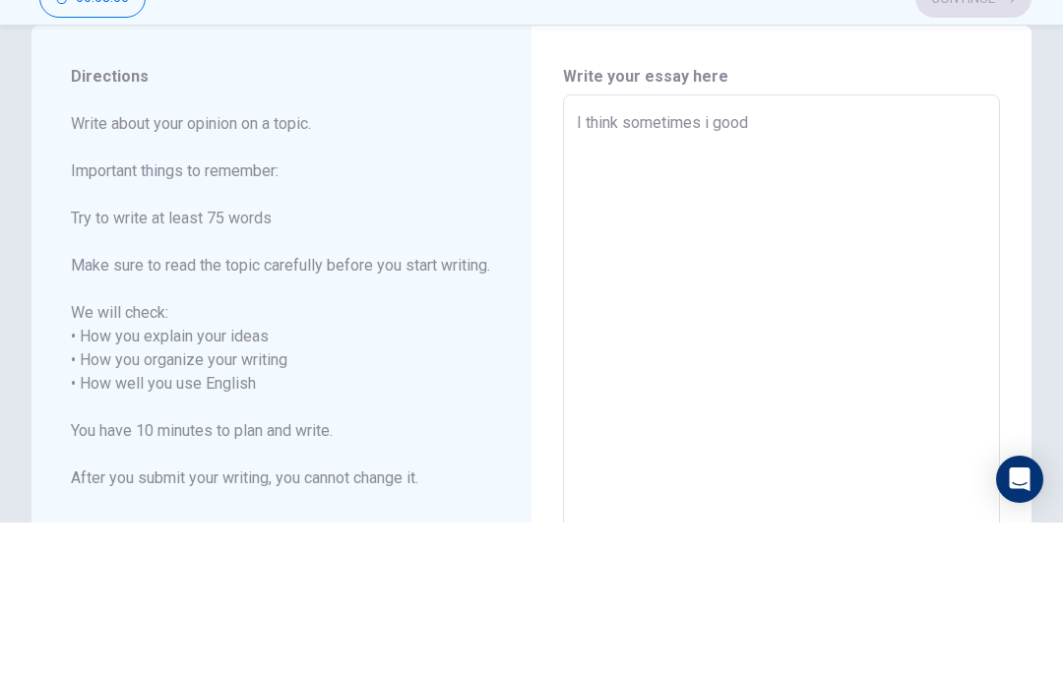
type textarea "I think sometimes i good"
type textarea "x"
type textarea "I think sometimes i good a"
type textarea "x"
type textarea "I think sometimes i good at"
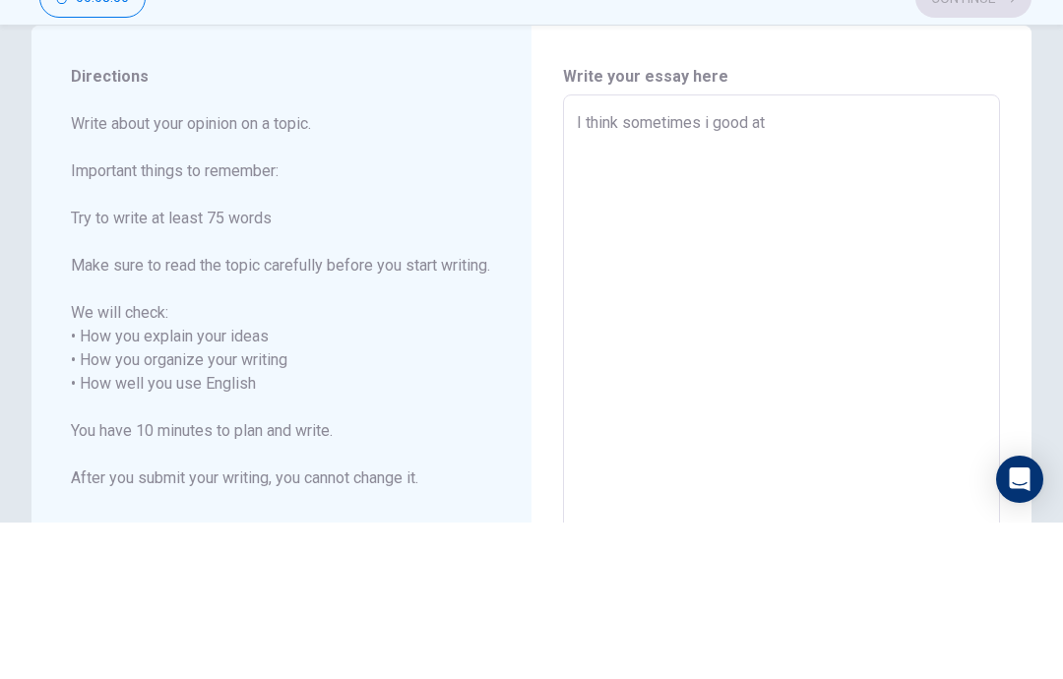
type textarea "x"
type textarea "I think sometimes i good at"
type textarea "x"
type textarea "I think sometimes i good at r"
type textarea "x"
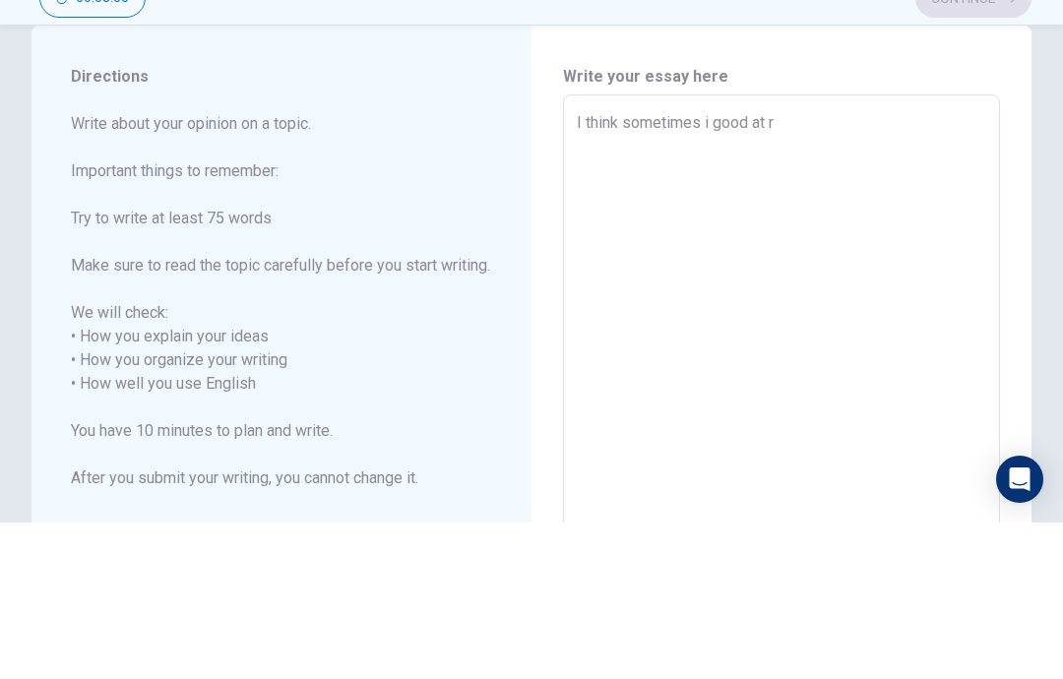
type textarea "I think sometimes i good at re"
type textarea "x"
type textarea "I think sometimes i good at rea"
type textarea "x"
type textarea "I think sometimes i good at read"
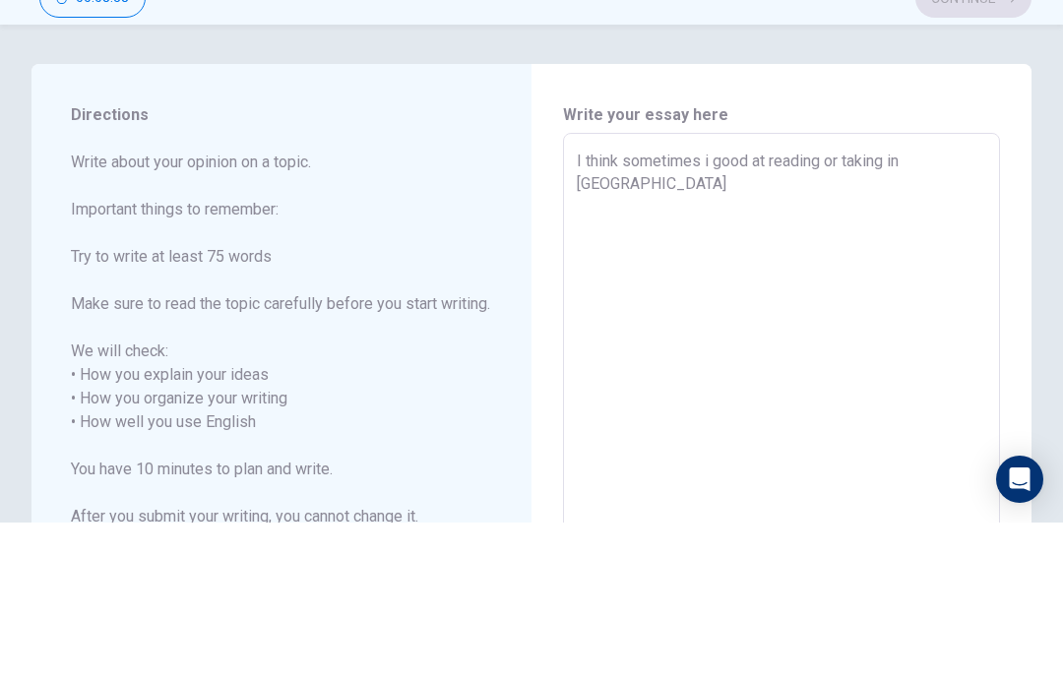
scroll to position [0, 0]
click at [695, 306] on textarea "I think sometimes i good at reading or taking in english but in my mind i think…" at bounding box center [781, 591] width 409 height 570
click at [790, 306] on textarea "I think sometimes i good at reading or taking in english but in my mind i think…" at bounding box center [781, 591] width 409 height 570
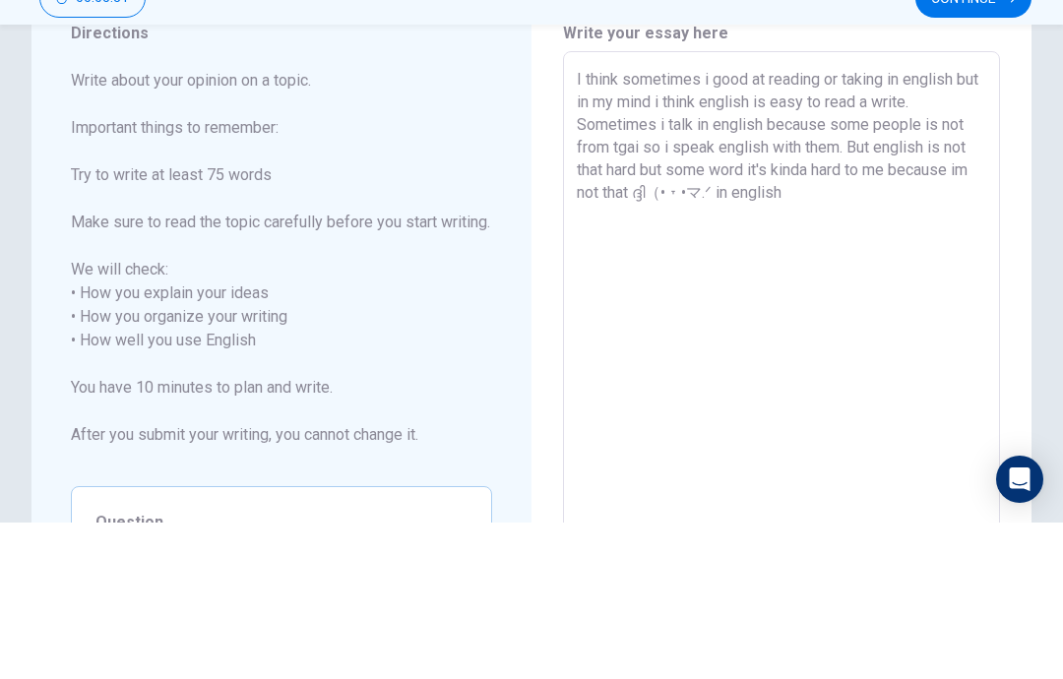
scroll to position [83, 0]
click at [709, 223] on textarea "I think sometimes i good at reading or taking in english but in my mind i think…" at bounding box center [781, 508] width 409 height 570
click at [751, 223] on textarea "I think sometimes i good at reading or taking in english but in my mind i think…" at bounding box center [781, 508] width 409 height 570
click at [675, 223] on textarea "I think sometimes i good at reading or taking in english but in my mind i think…" at bounding box center [781, 508] width 409 height 570
click at [761, 223] on textarea "I think sometimes i good at reading or taking in english but in my mind i think…" at bounding box center [781, 508] width 409 height 570
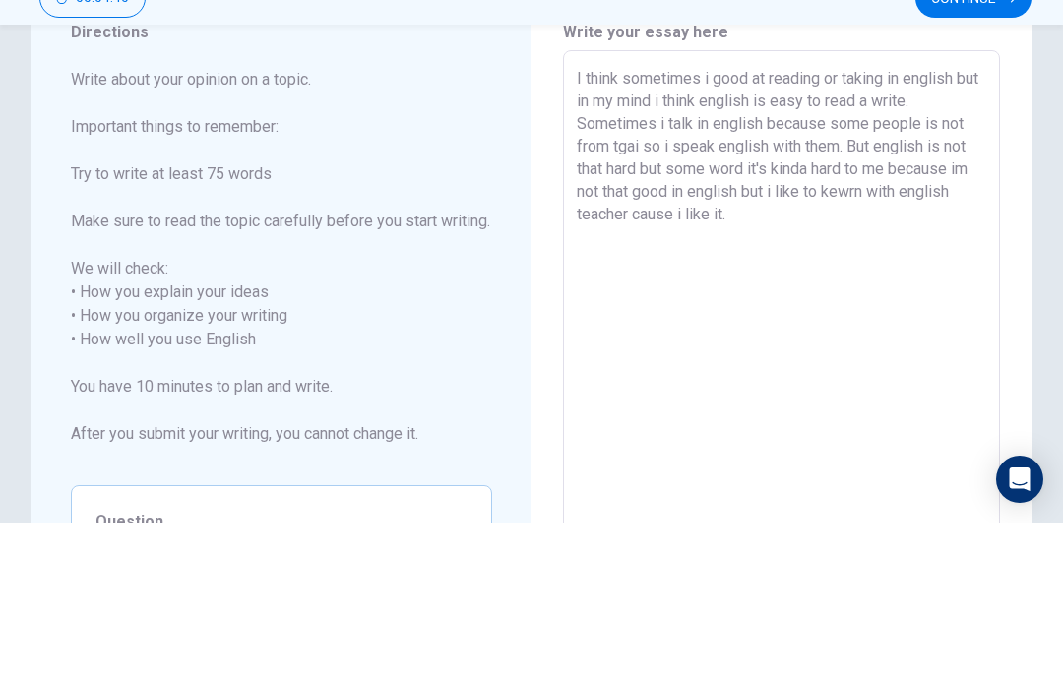
click at [1019, 158] on div "Write your essay here I think sometimes i good at reading or taking in english …" at bounding box center [781, 509] width 500 height 742
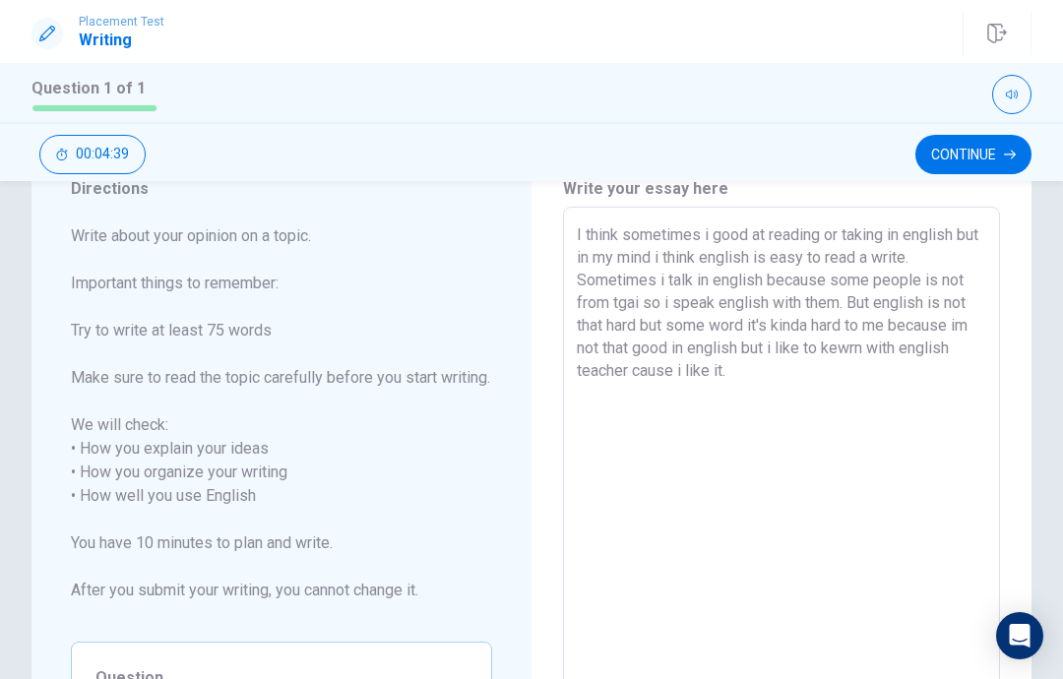
click at [998, 155] on button "Continue" at bounding box center [973, 154] width 116 height 39
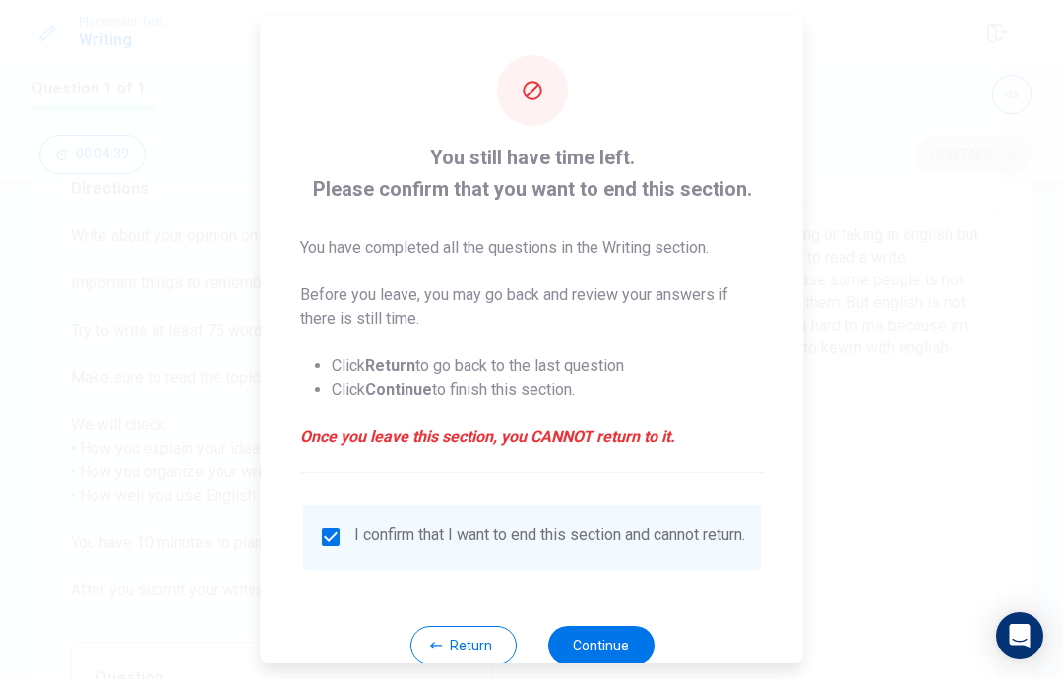
click at [324, 525] on input "checkbox" at bounding box center [331, 537] width 24 height 24
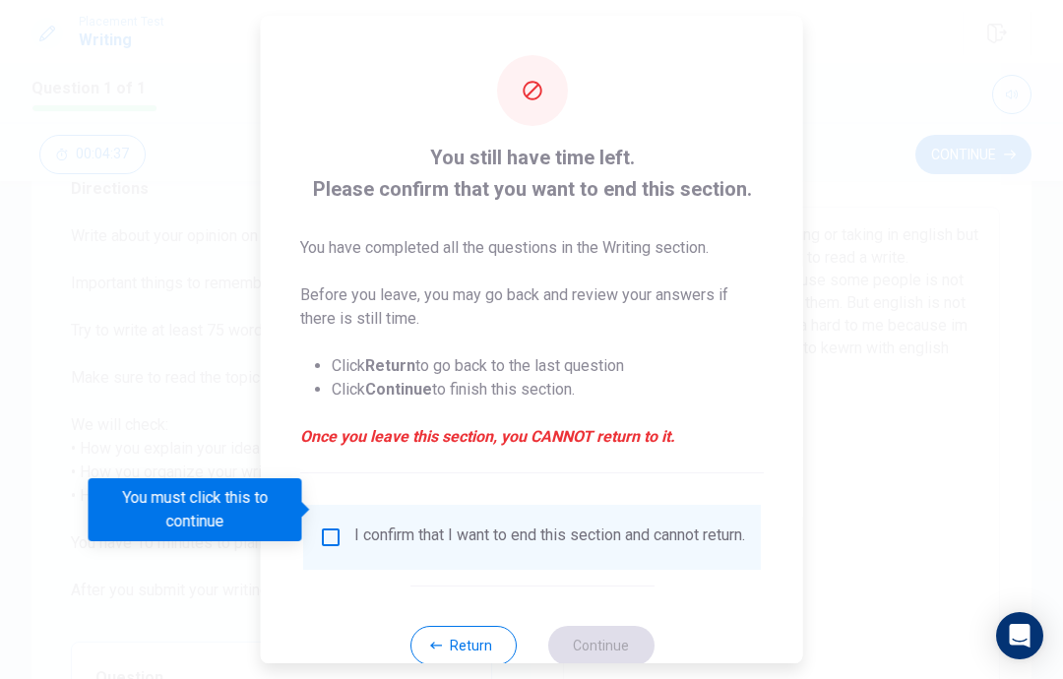
click at [327, 525] on input "You must click this to continue" at bounding box center [331, 537] width 24 height 24
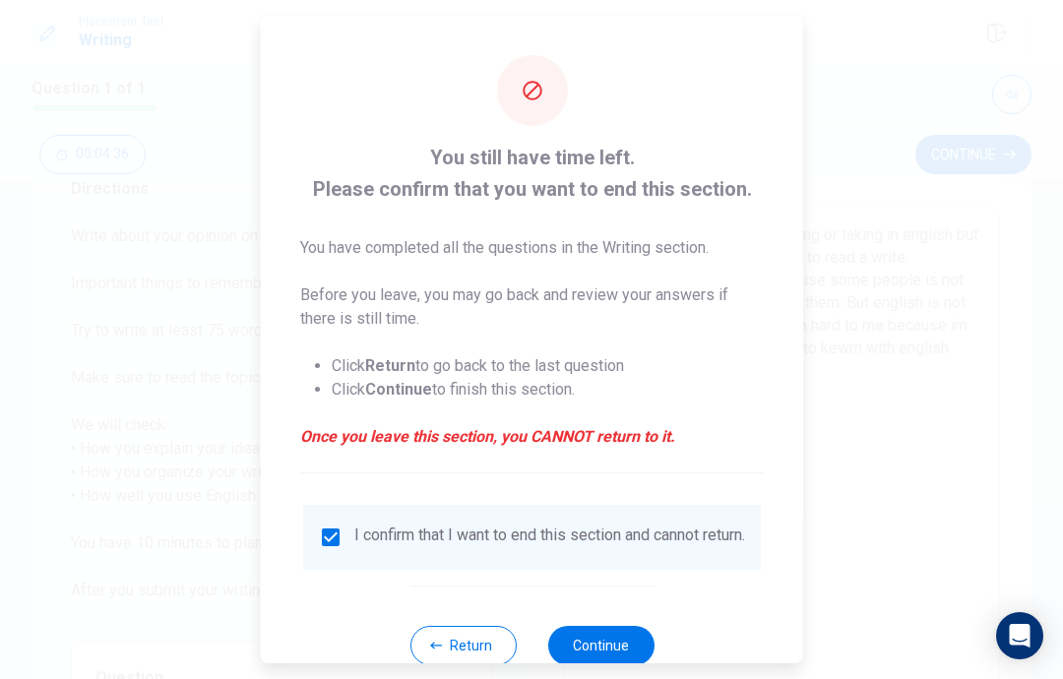
click at [596, 636] on button "Continue" at bounding box center [600, 645] width 106 height 39
